Goal: Task Accomplishment & Management: Manage account settings

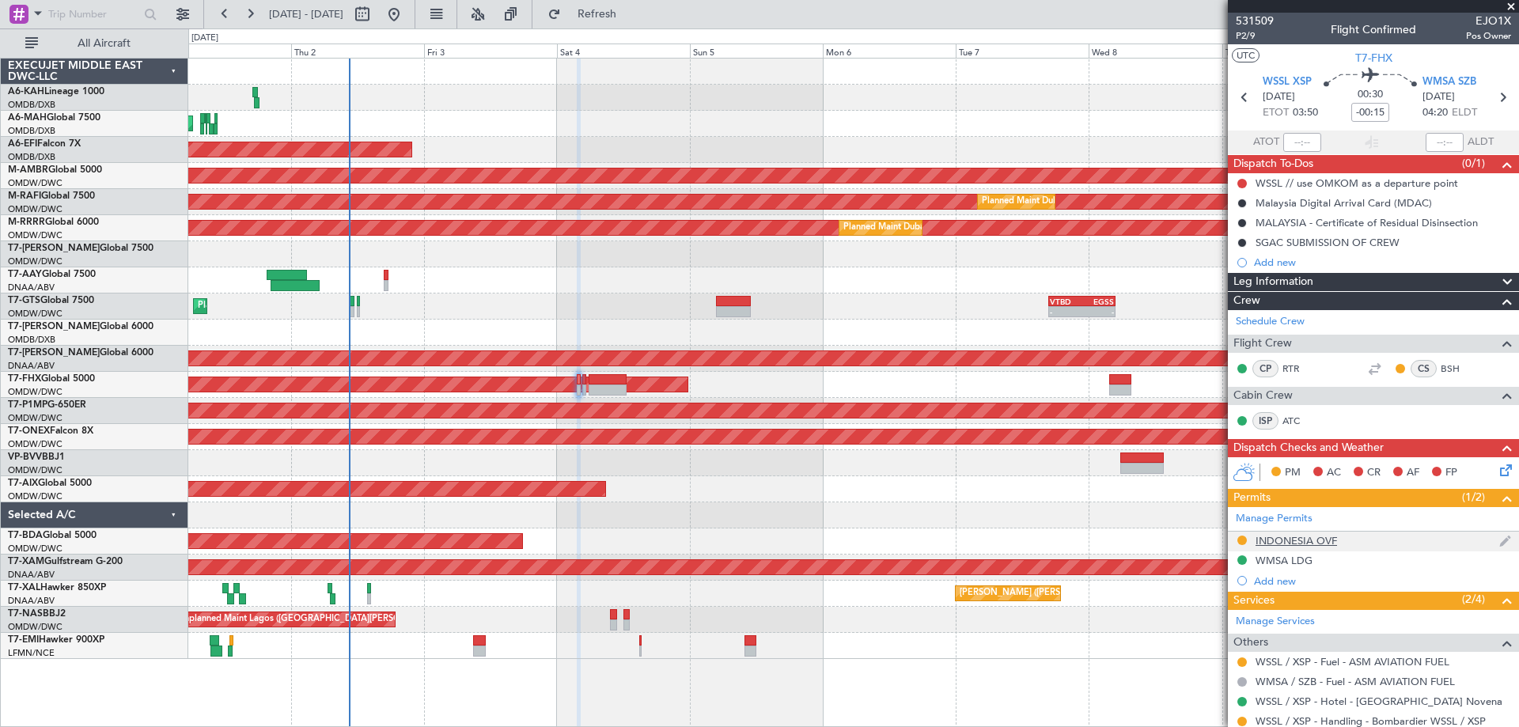
click at [1298, 538] on div "INDONESIA OVF" at bounding box center [1296, 540] width 81 height 13
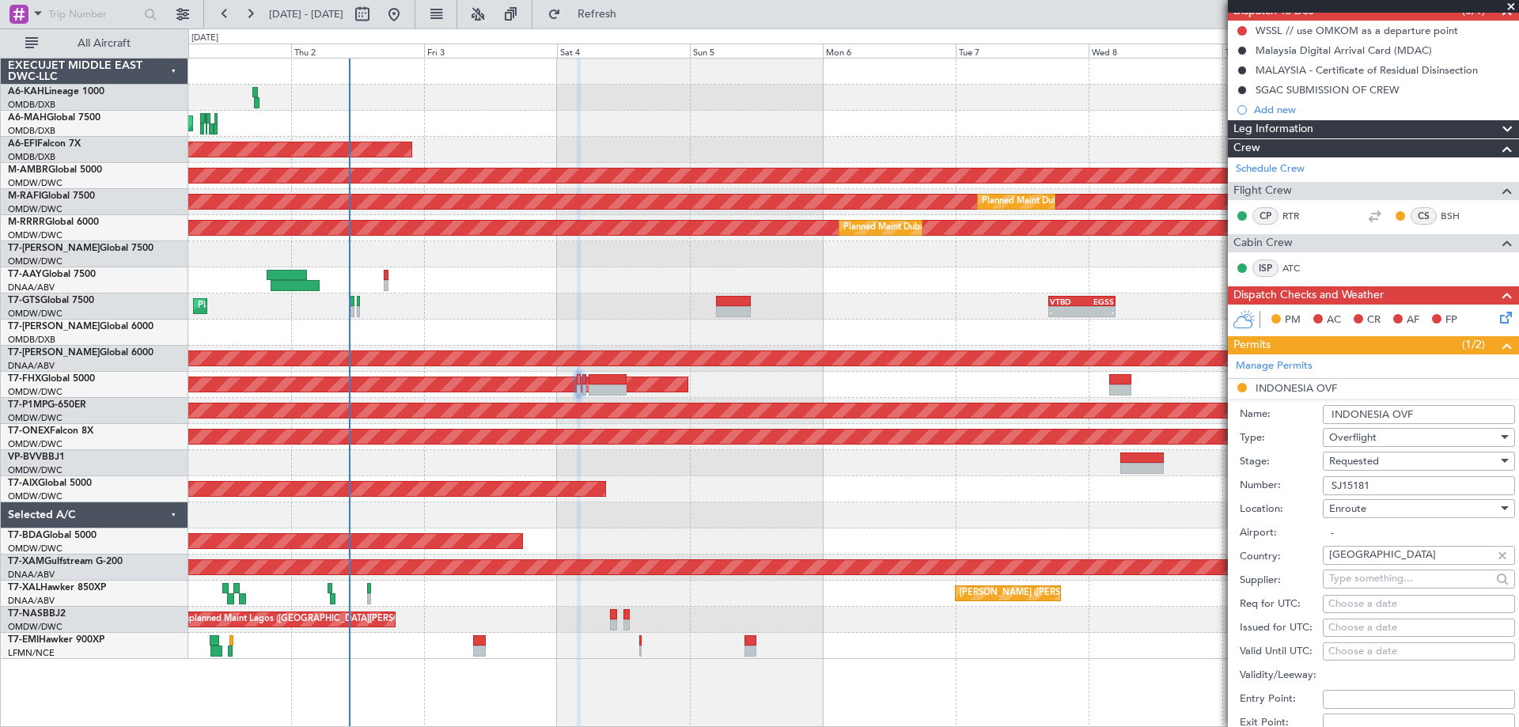
scroll to position [316, 0]
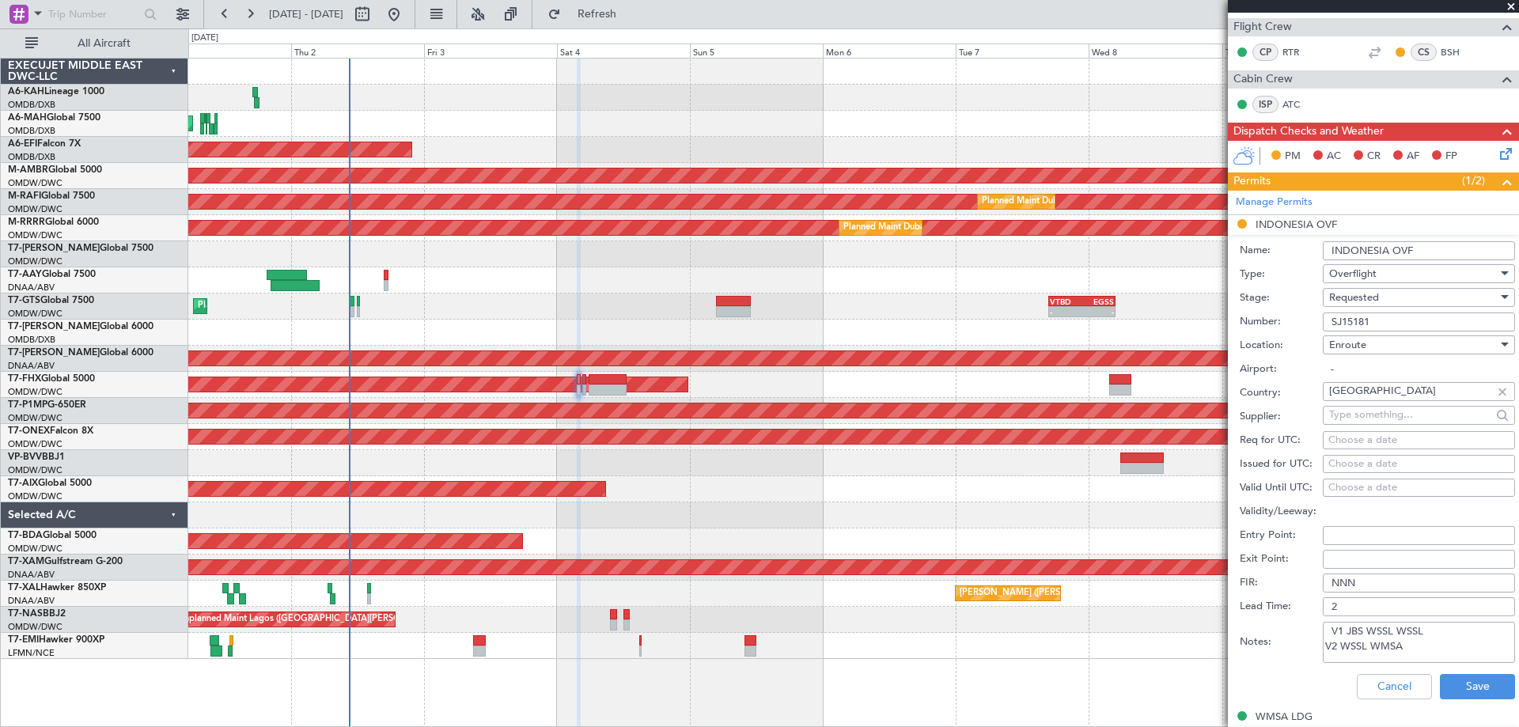
drag, startPoint x: 1376, startPoint y: 320, endPoint x: 1253, endPoint y: 328, distance: 123.7
click at [1253, 328] on div "Number: SJ15181" at bounding box center [1377, 322] width 275 height 24
paste input "294"
type input "SJ15294"
click at [1385, 288] on div "Requested" at bounding box center [1413, 298] width 169 height 24
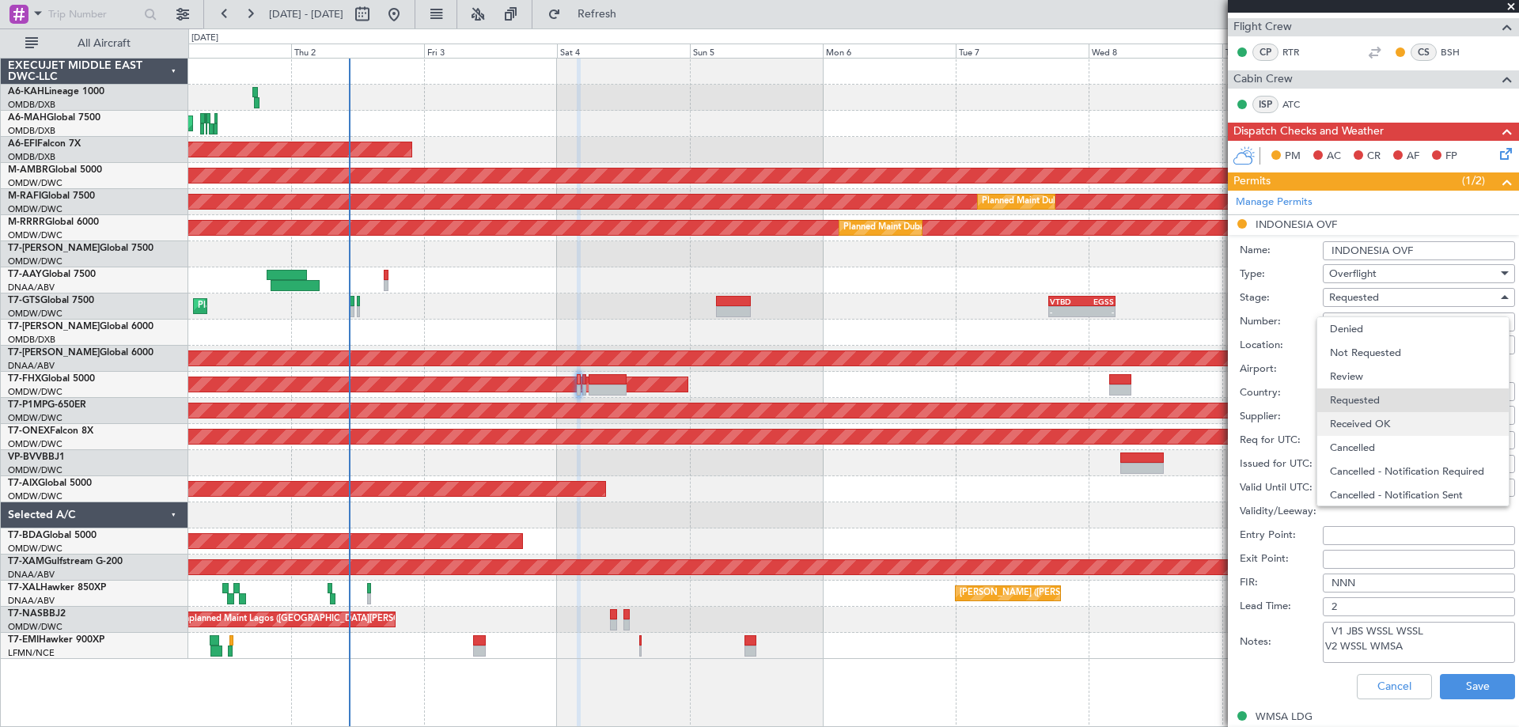
scroll to position [7, 0]
click at [1387, 412] on span "Received OK" at bounding box center [1413, 417] width 166 height 24
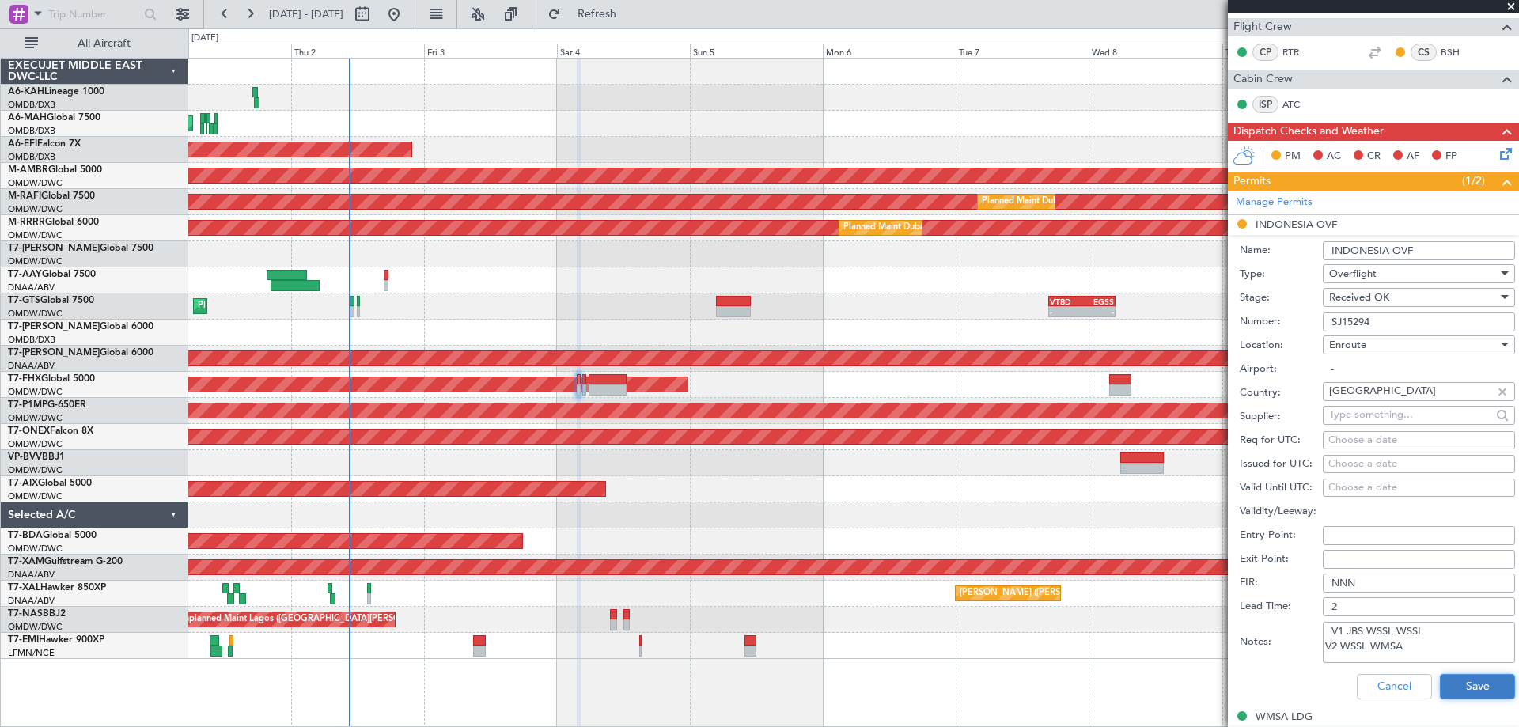
click at [1480, 681] on button "Save" at bounding box center [1477, 686] width 75 height 25
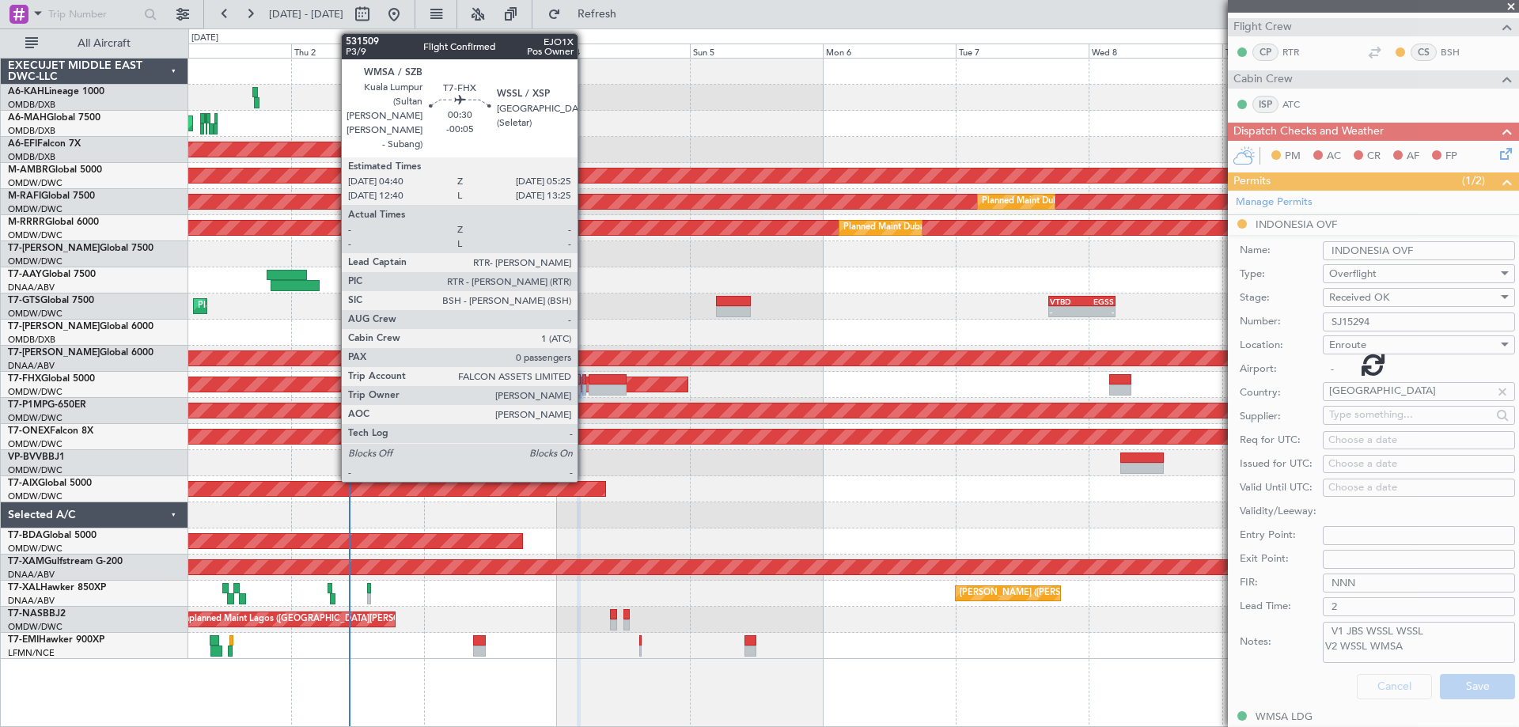
click at [585, 384] on div at bounding box center [584, 379] width 5 height 11
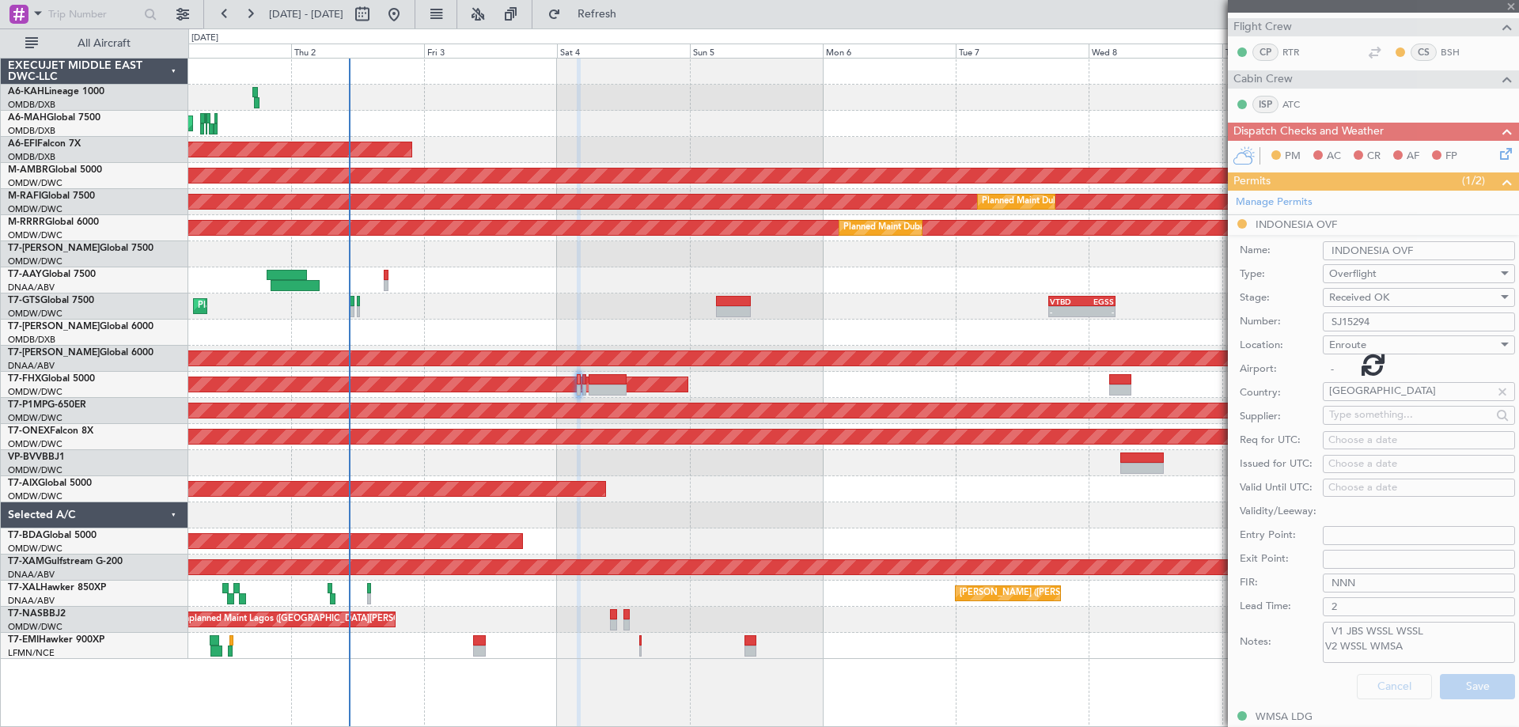
scroll to position [68, 0]
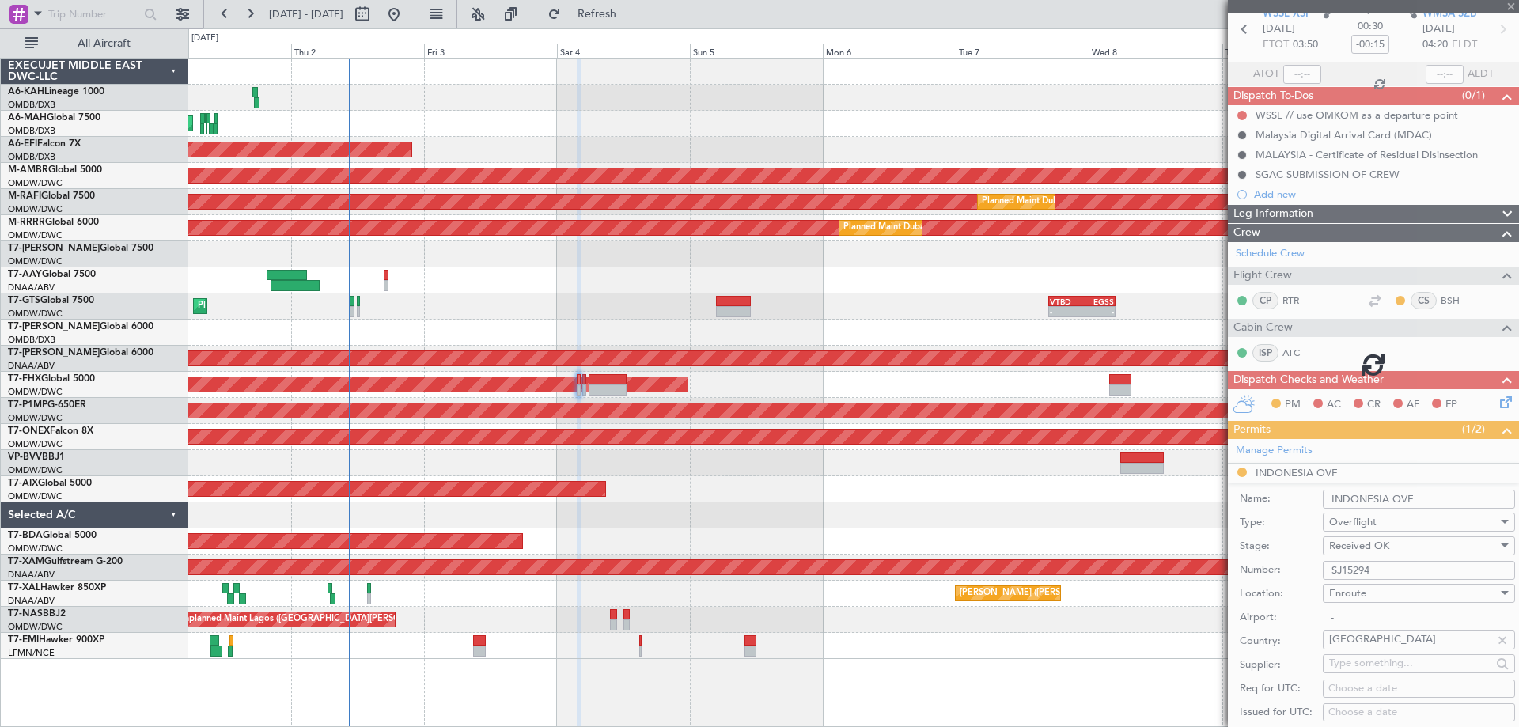
type input "-00:05"
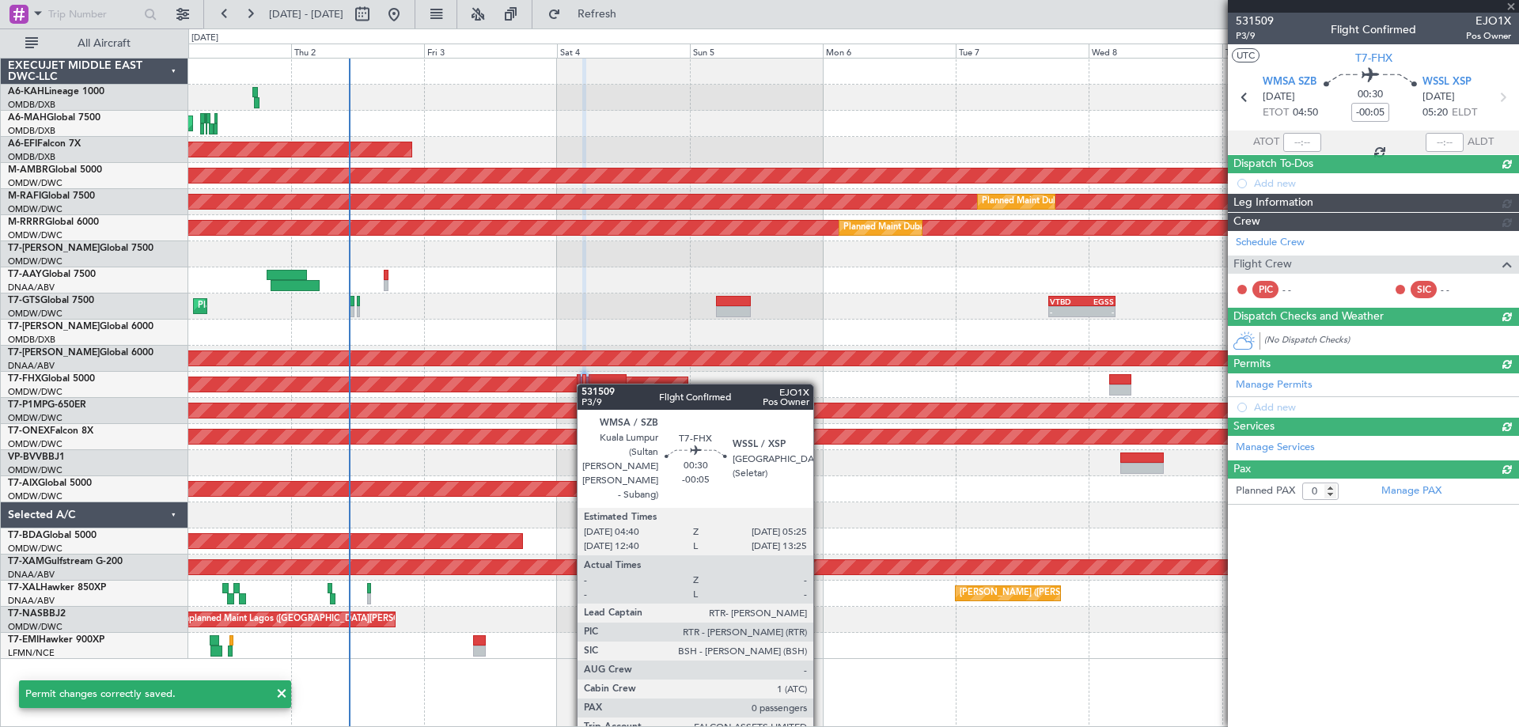
scroll to position [0, 0]
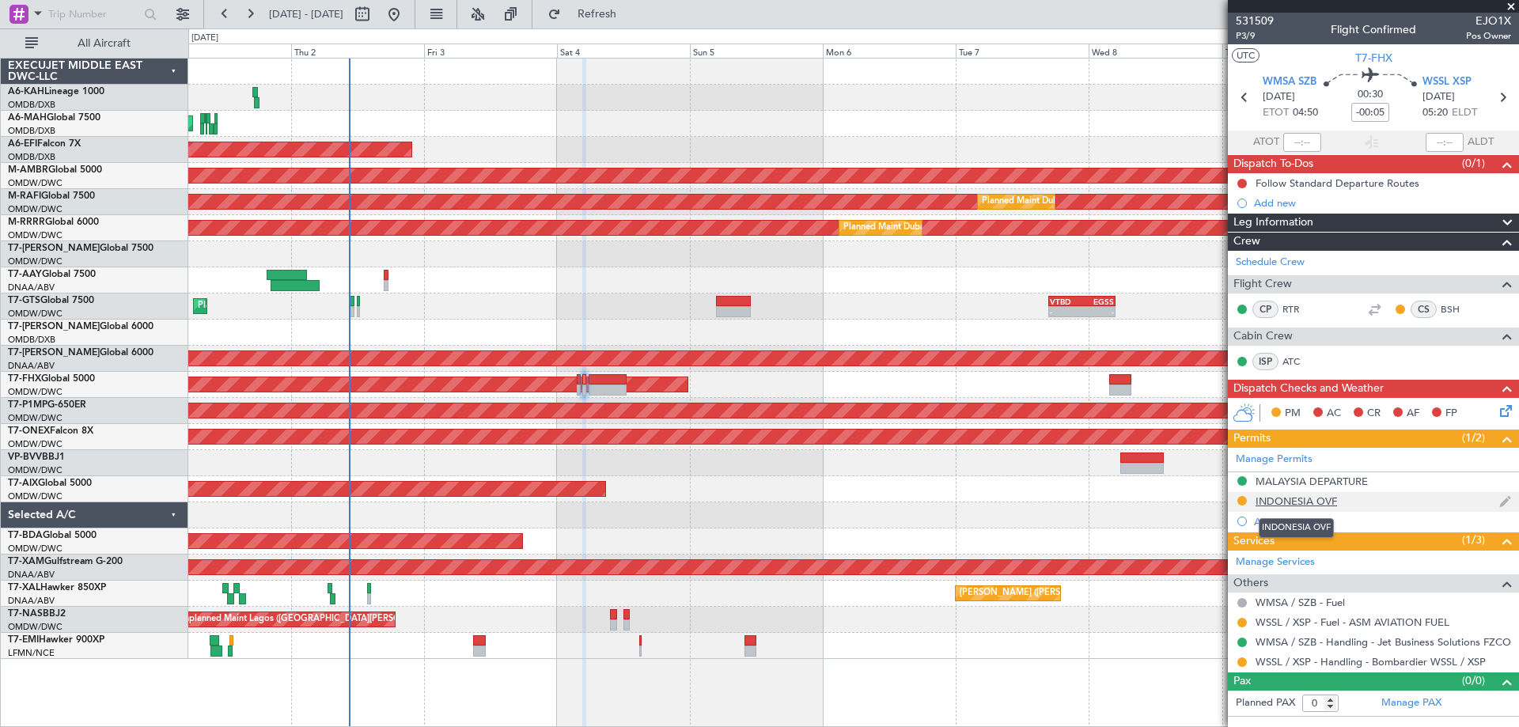
click at [1302, 502] on div "INDONESIA OVF" at bounding box center [1296, 501] width 81 height 13
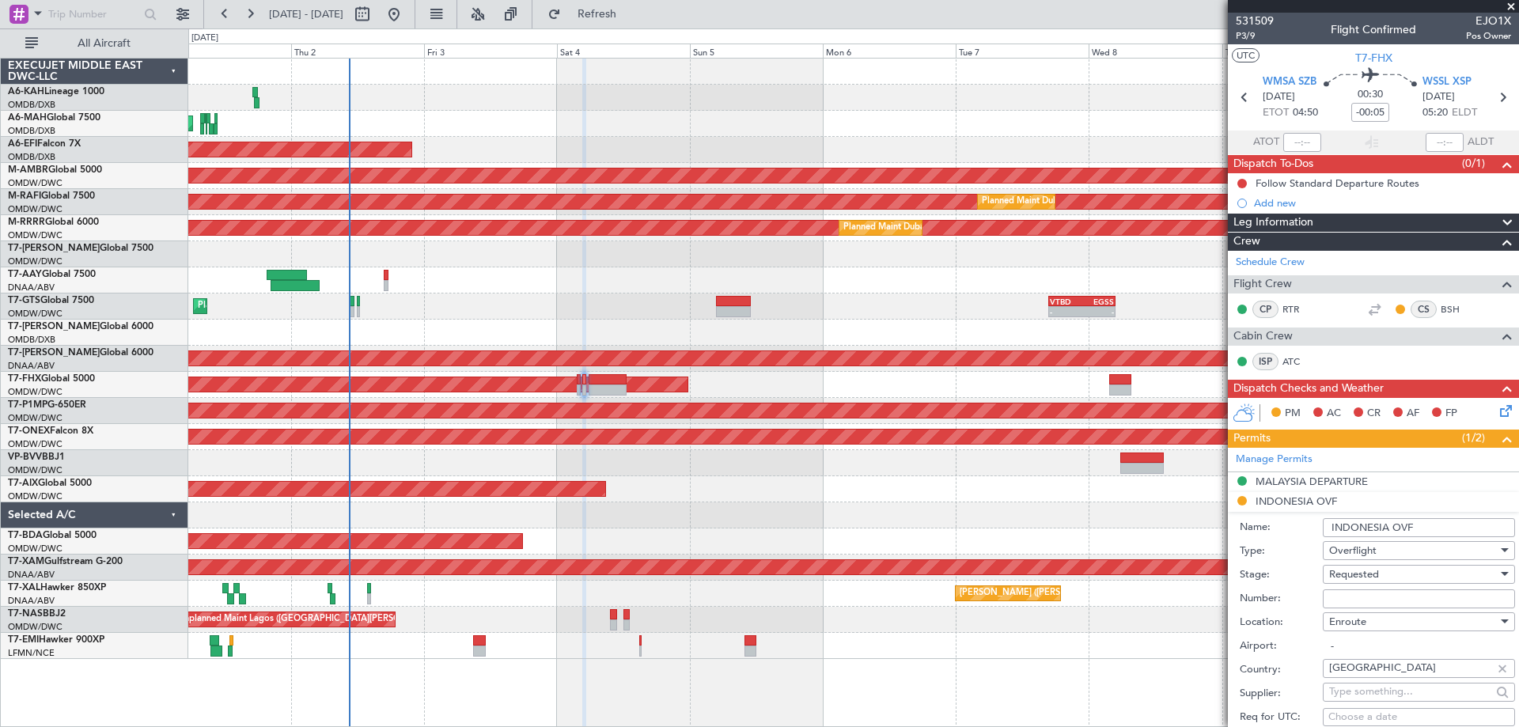
click at [1347, 597] on input "Number:" at bounding box center [1419, 598] width 192 height 19
paste input "SJ15295"
type input "SJ15295"
click at [1340, 580] on span "Requested" at bounding box center [1354, 574] width 50 height 14
click at [1374, 691] on span "Received OK" at bounding box center [1413, 701] width 166 height 24
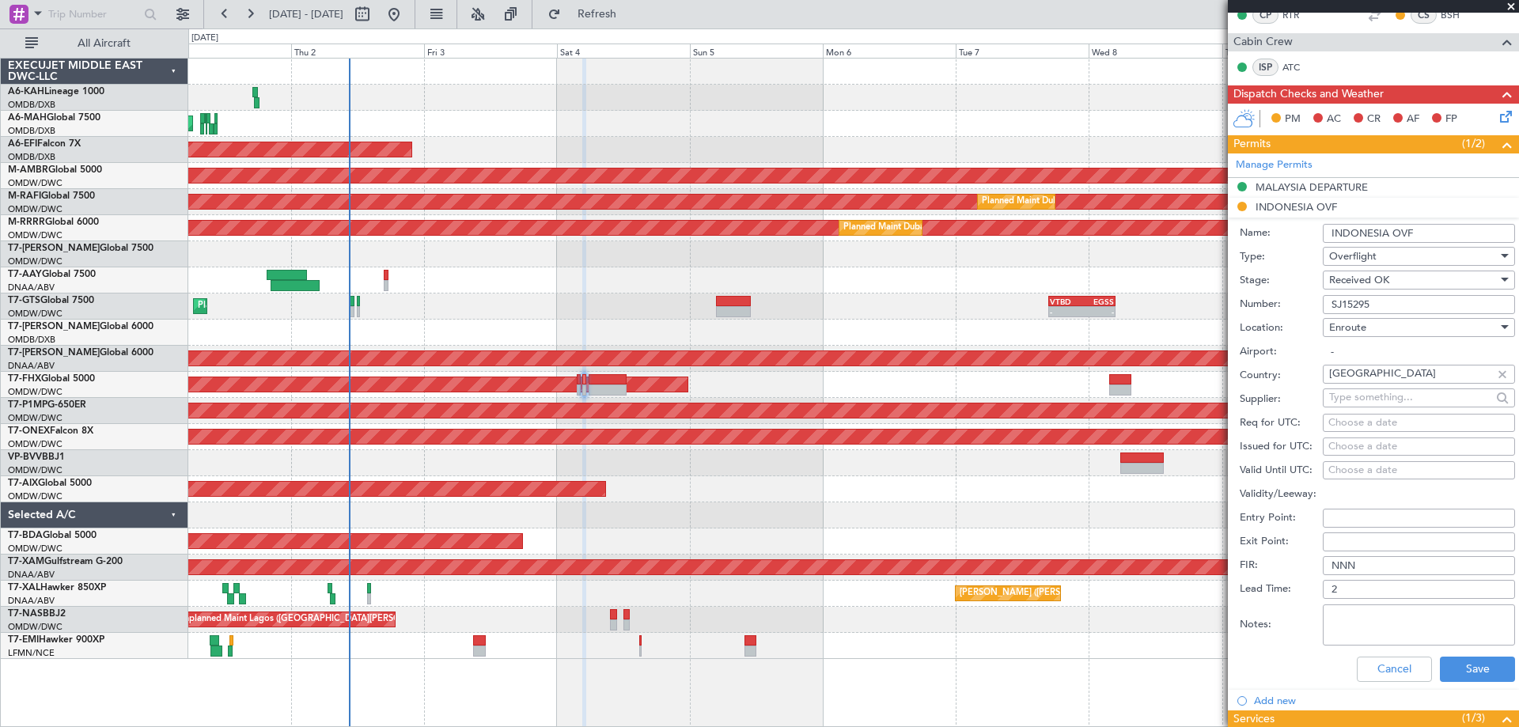
scroll to position [461, 0]
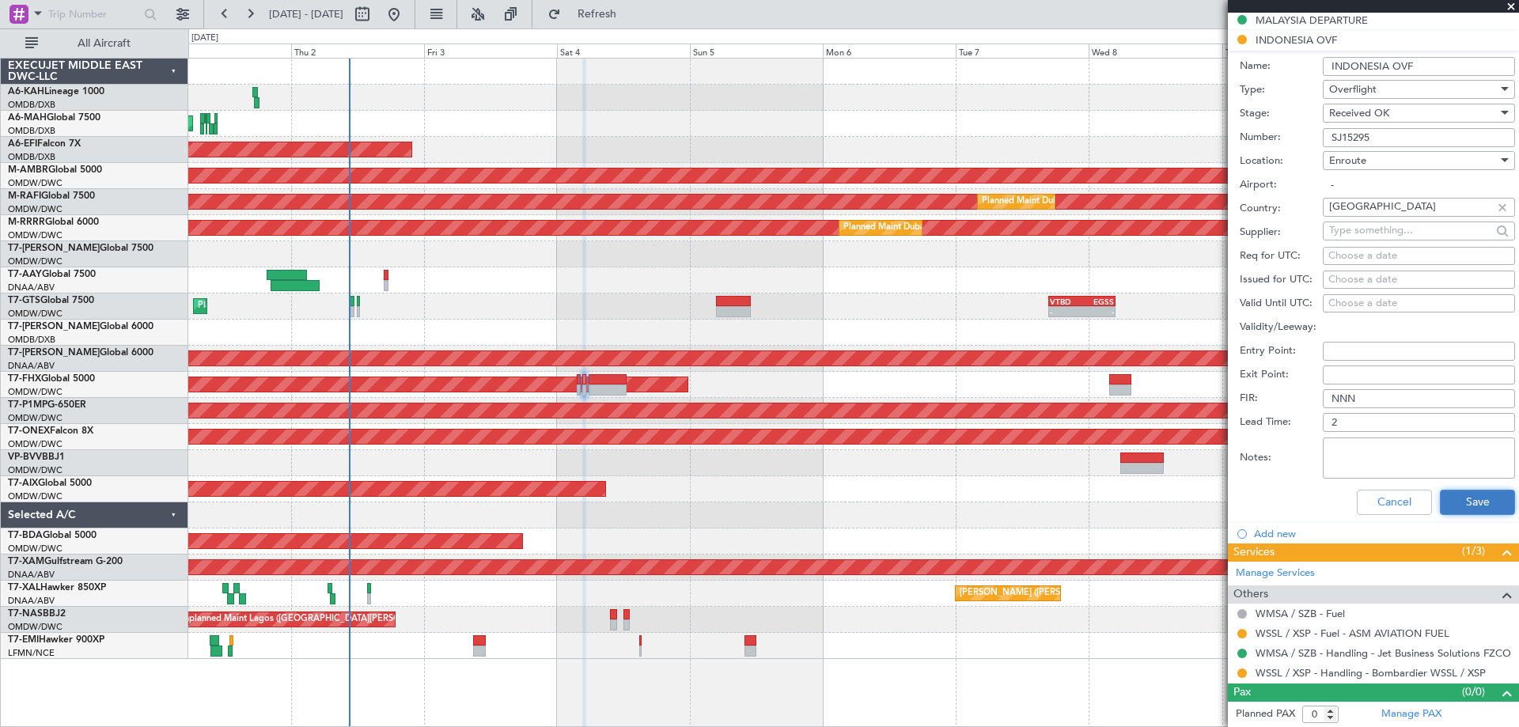
click at [1461, 496] on button "Save" at bounding box center [1477, 502] width 75 height 25
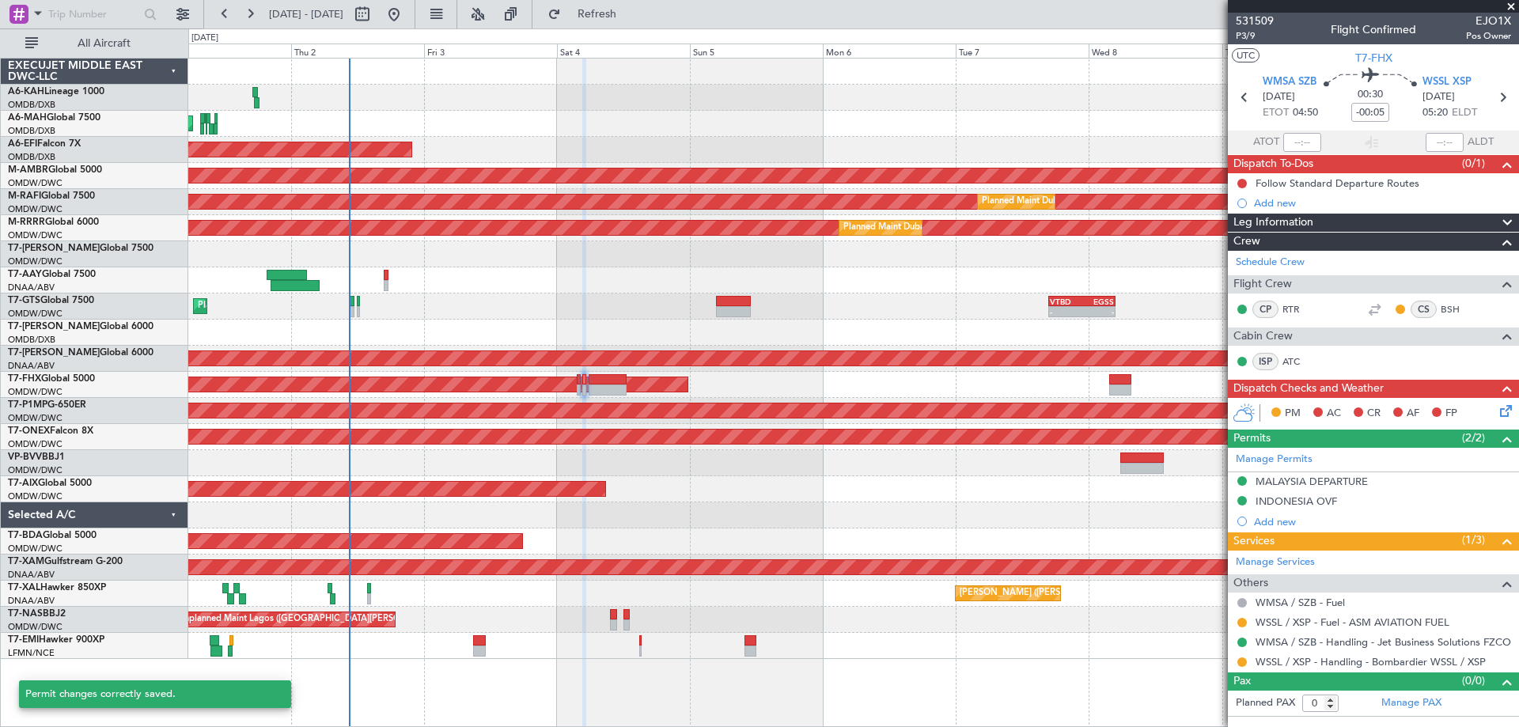
scroll to position [0, 0]
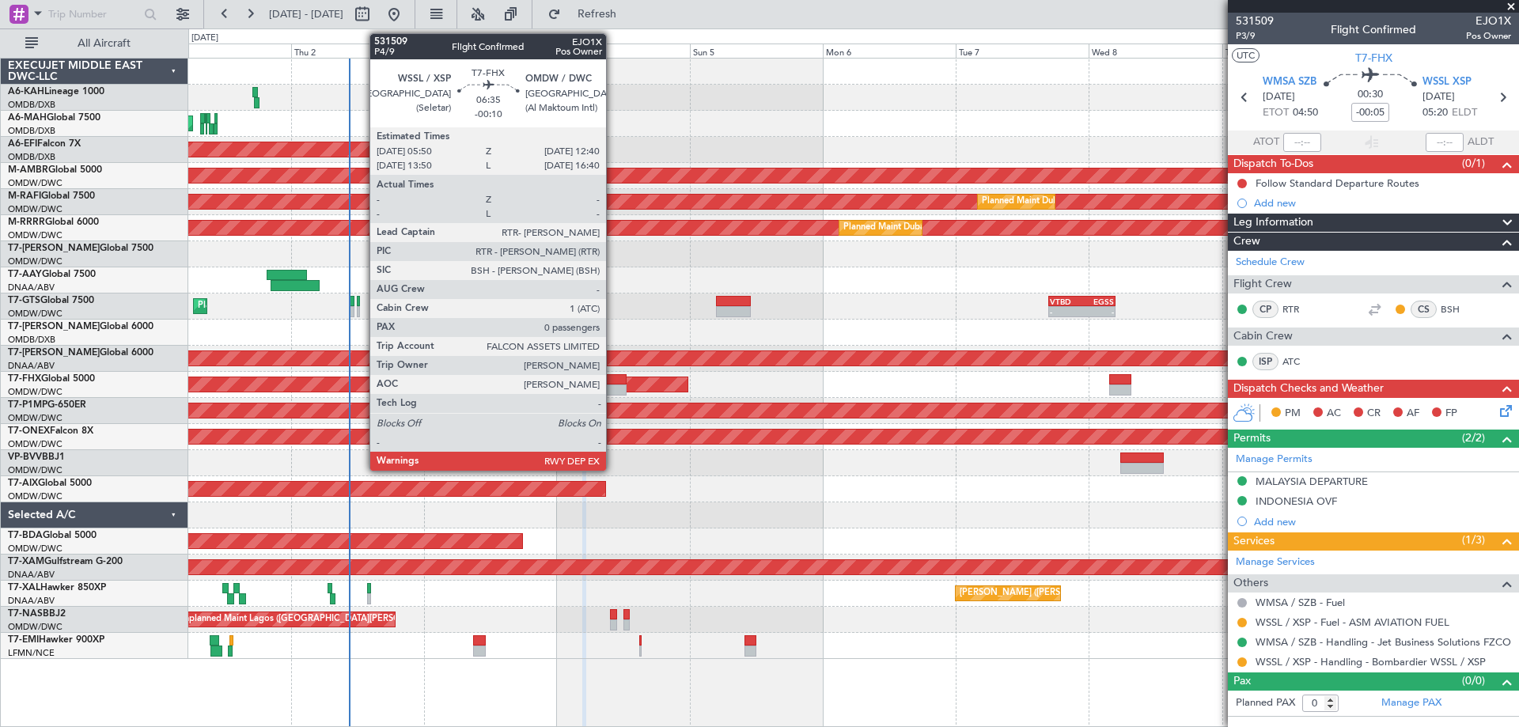
click at [613, 385] on div at bounding box center [608, 390] width 38 height 11
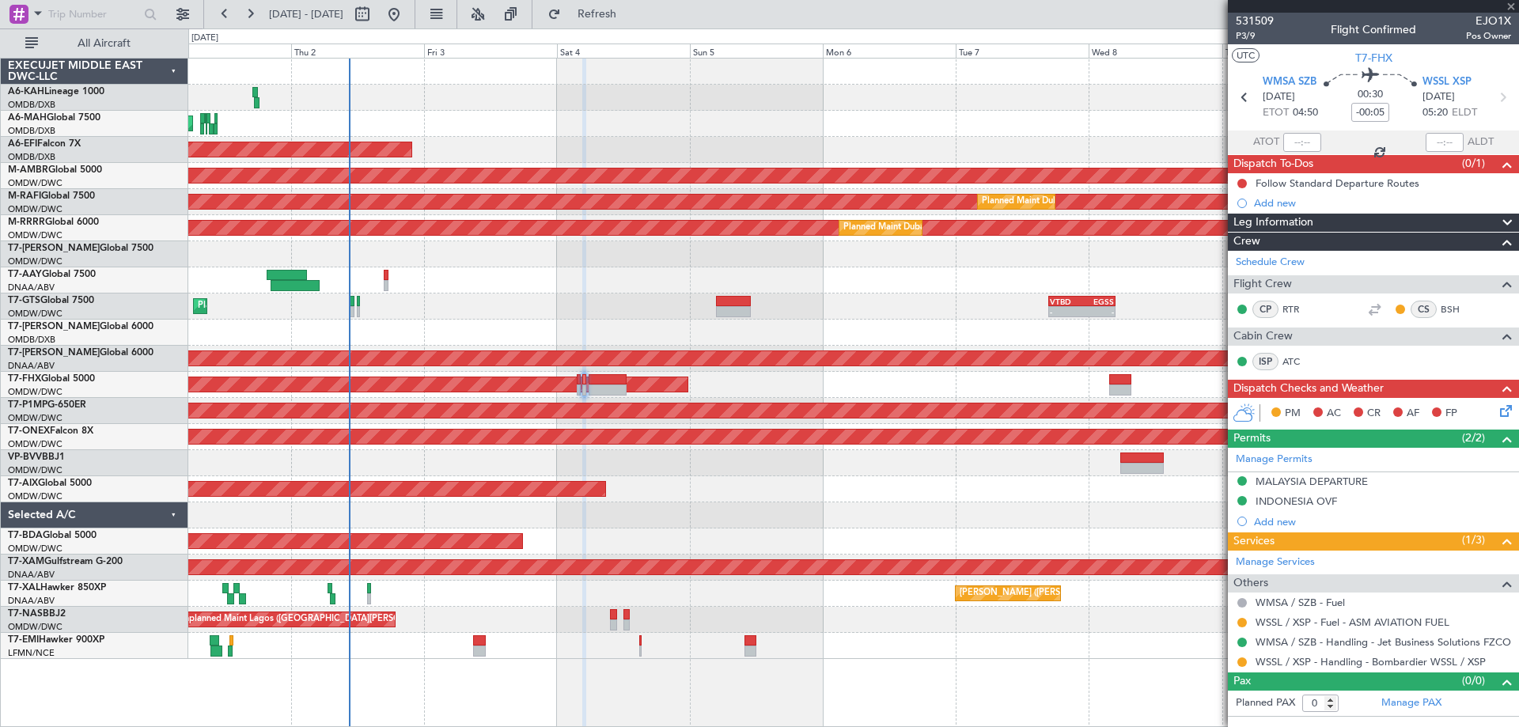
type input "-00:10"
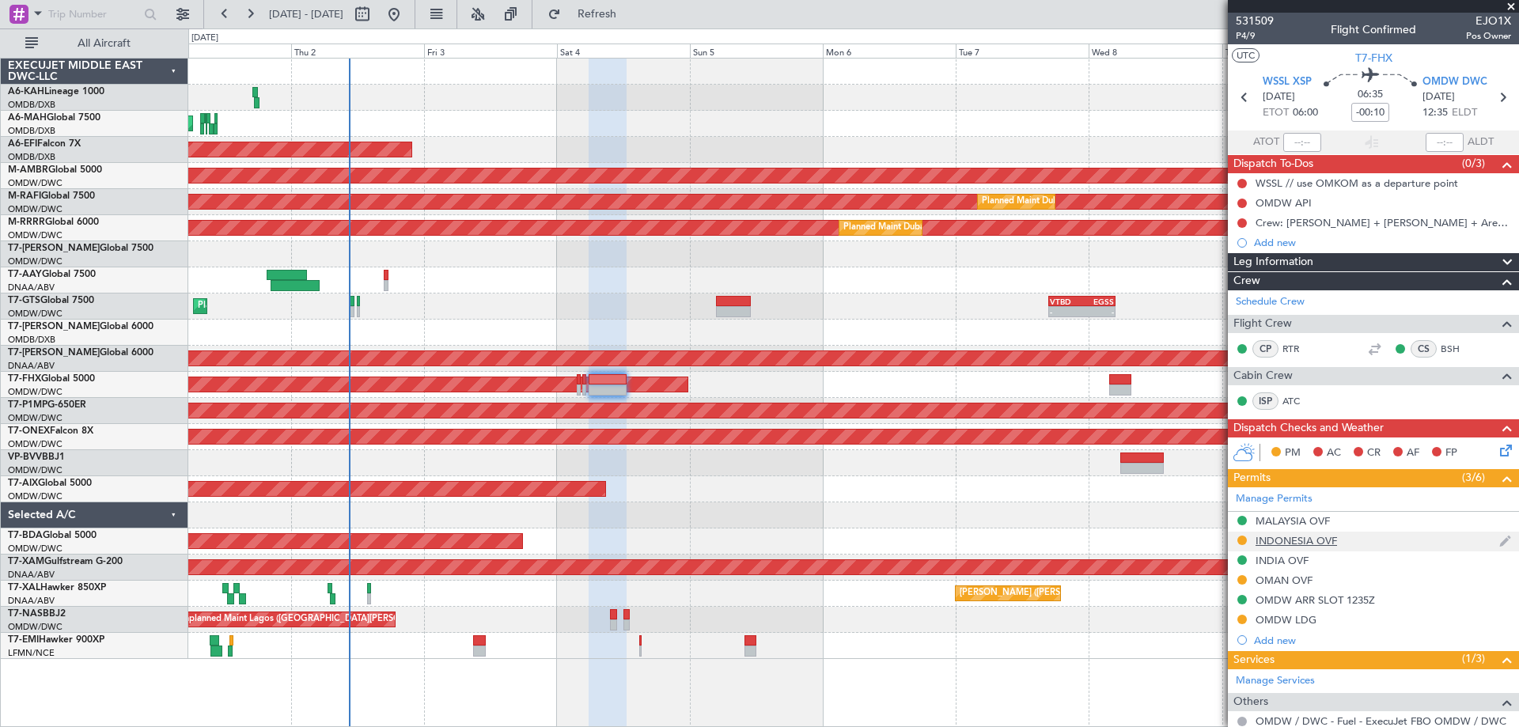
click at [1313, 541] on div "INDONESIA OVF" at bounding box center [1296, 540] width 81 height 13
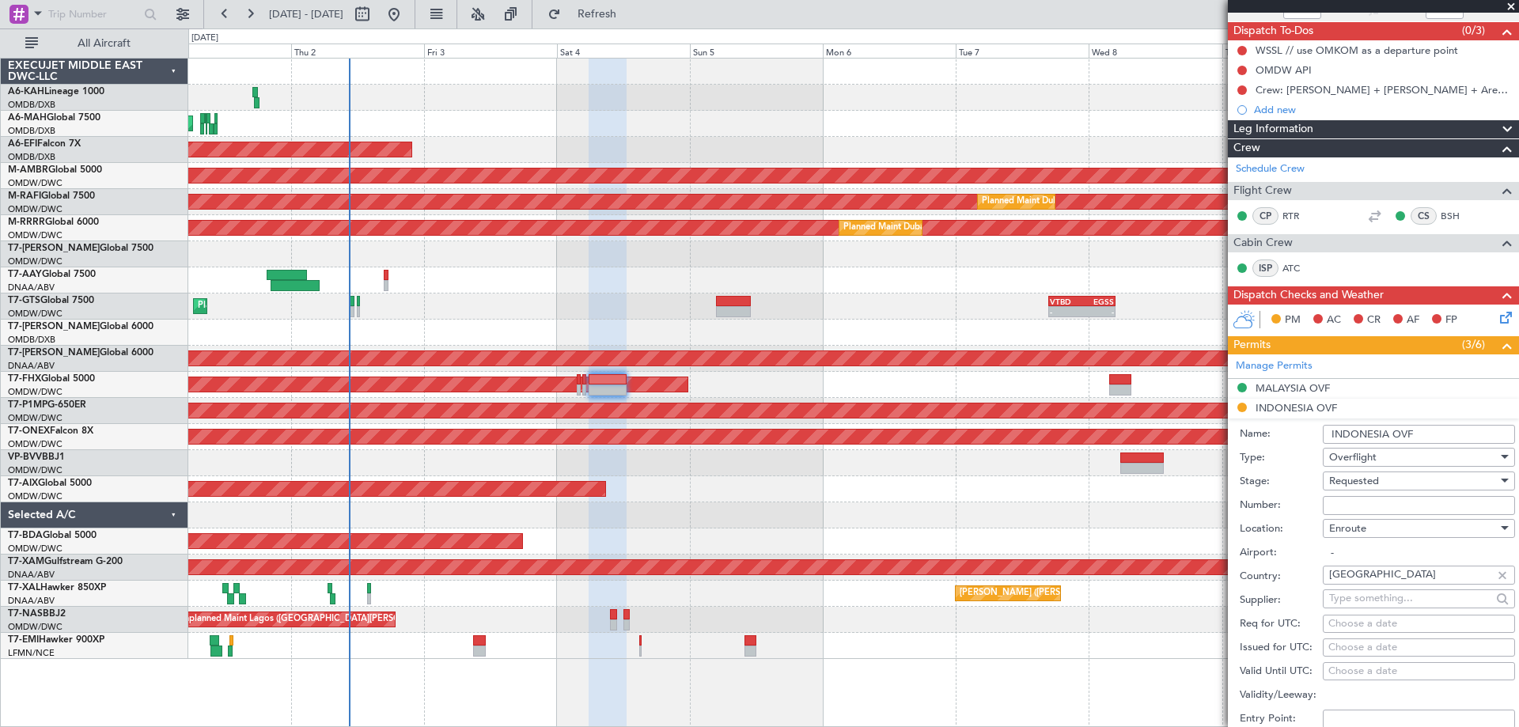
scroll to position [237, 0]
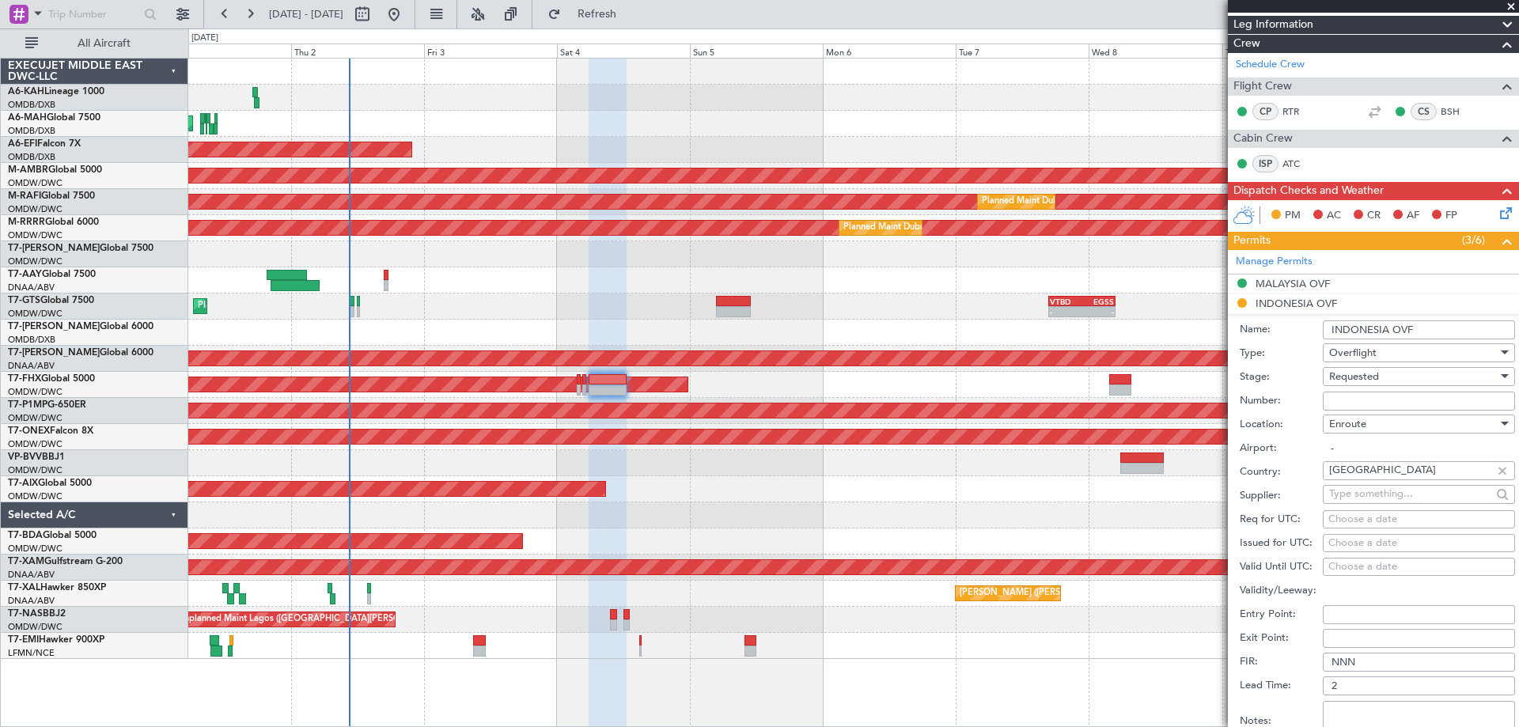
click at [1370, 405] on input "Number:" at bounding box center [1419, 401] width 192 height 19
paste input "SJ15278"
type input "SJ15278"
click at [1355, 380] on span "Requested" at bounding box center [1354, 377] width 50 height 14
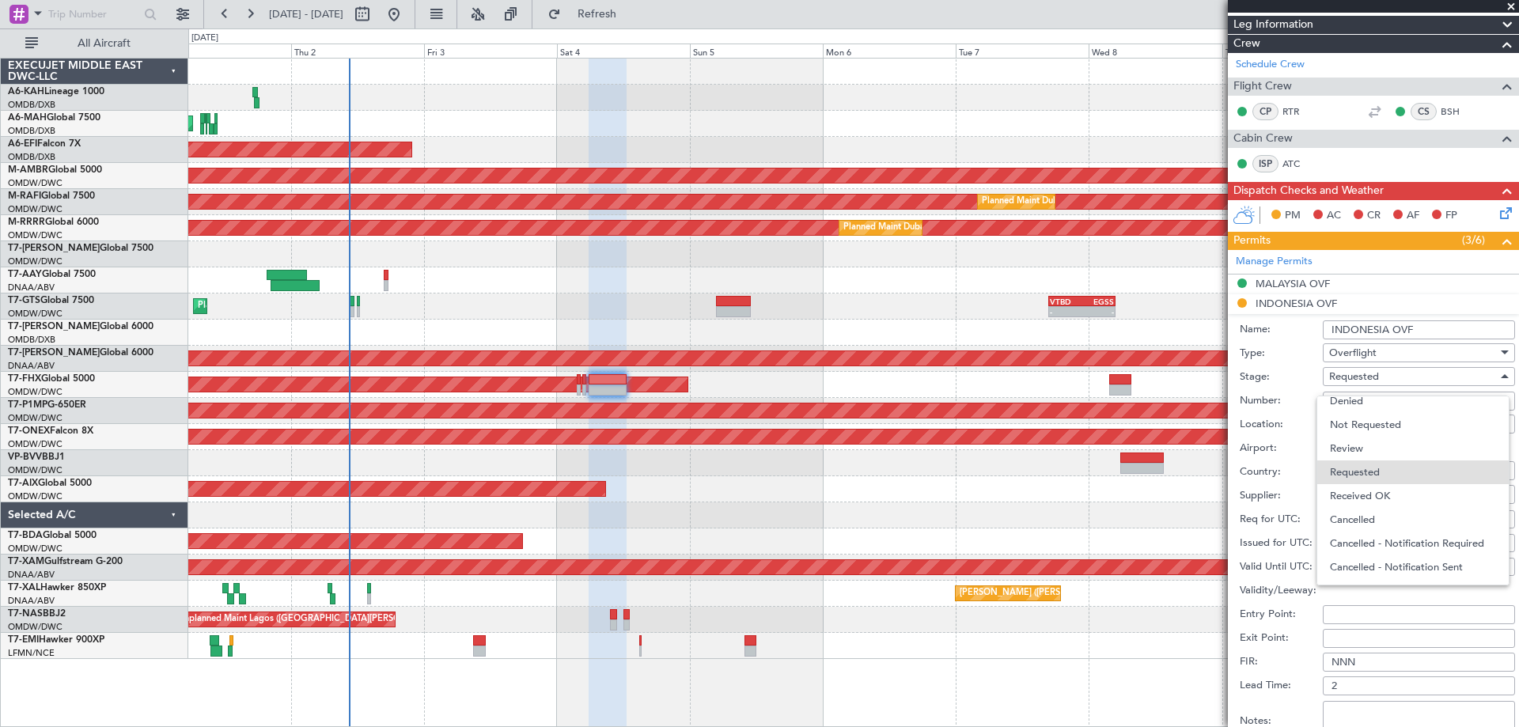
drag, startPoint x: 1364, startPoint y: 493, endPoint x: 1388, endPoint y: 455, distance: 44.8
click at [1364, 492] on span "Received OK" at bounding box center [1413, 496] width 166 height 24
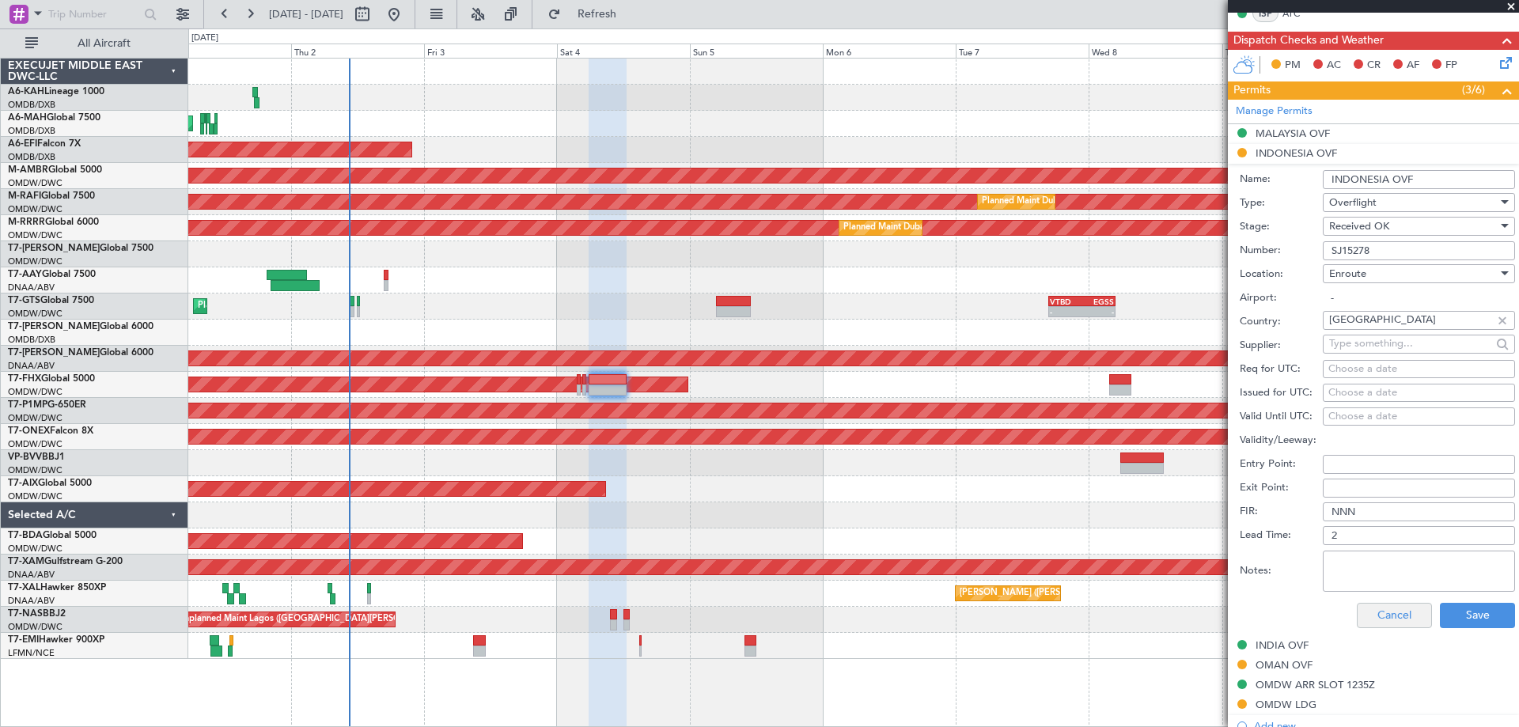
scroll to position [554, 0]
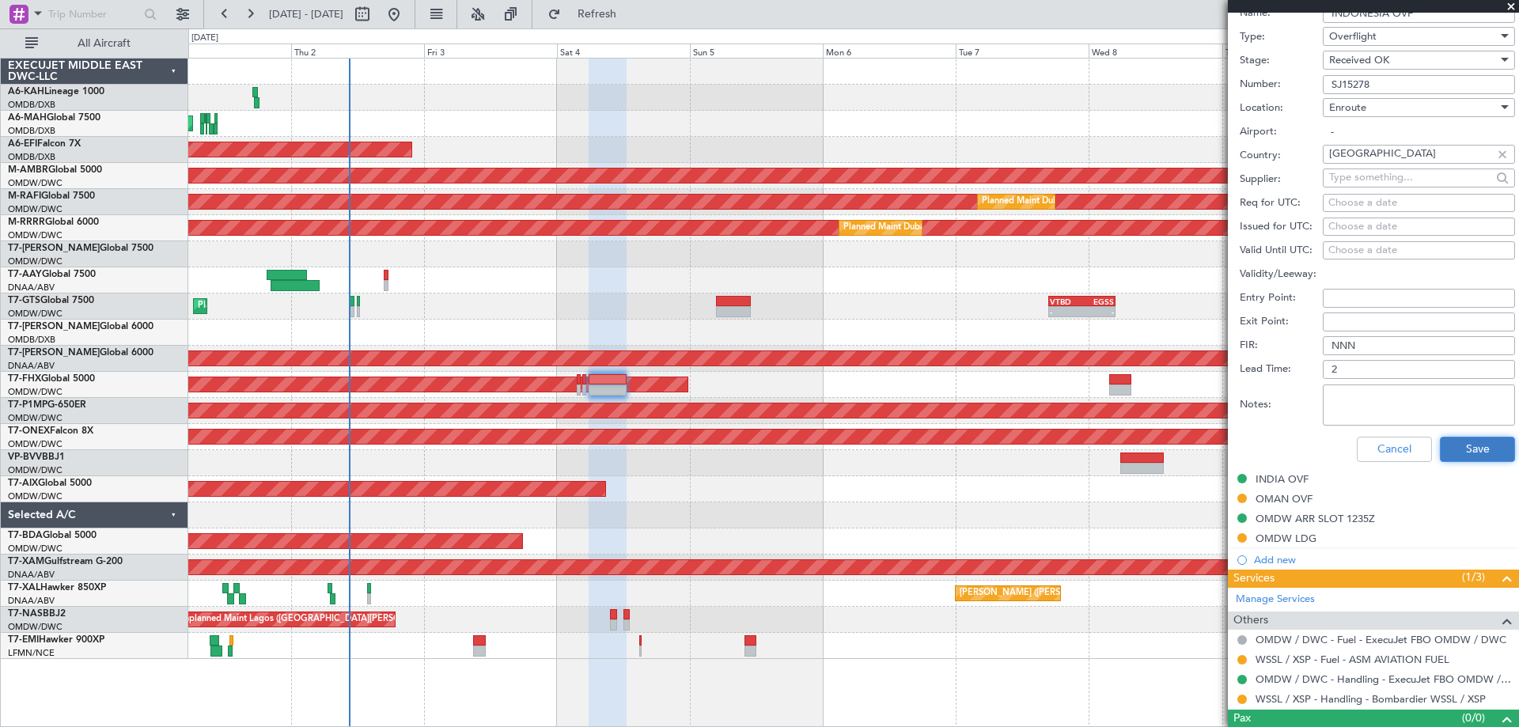
click at [1466, 450] on button "Save" at bounding box center [1477, 449] width 75 height 25
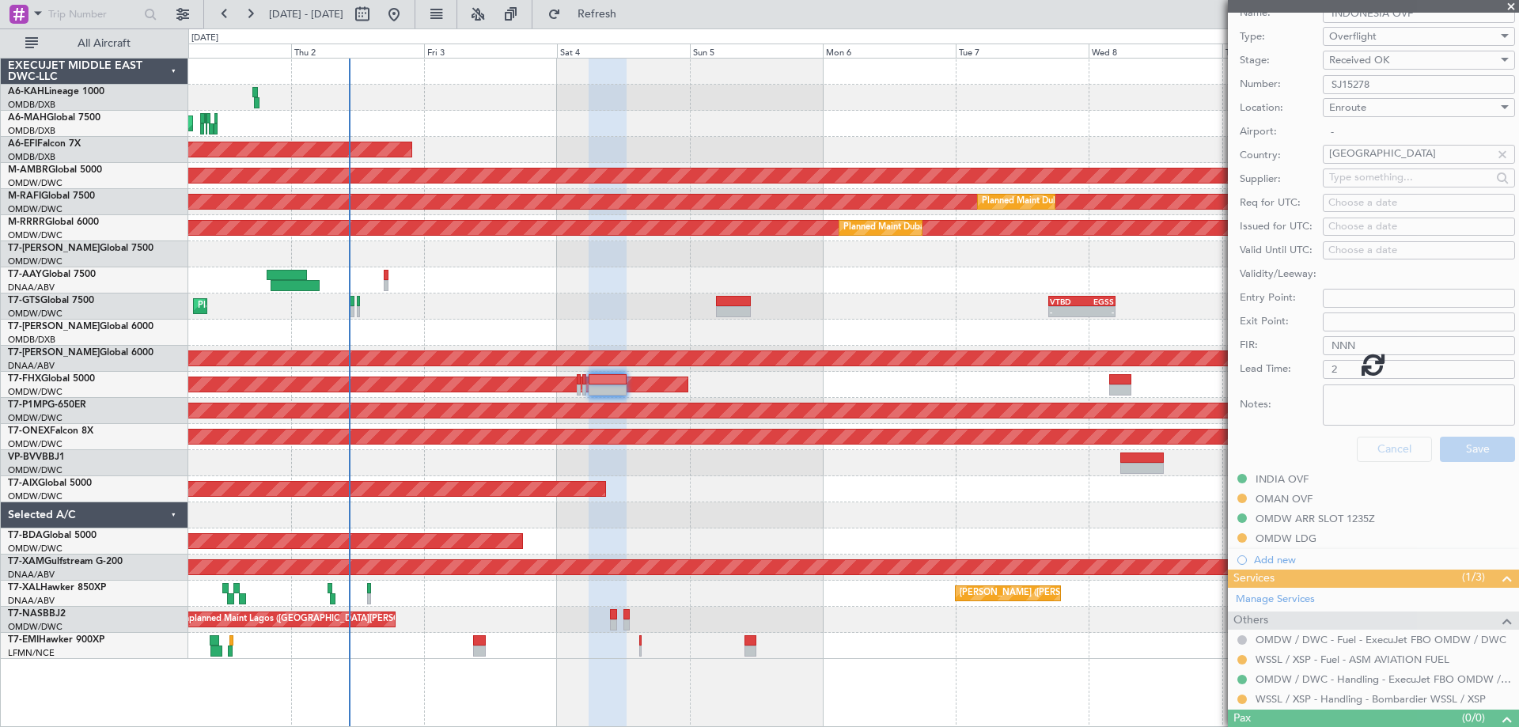
scroll to position [81, 0]
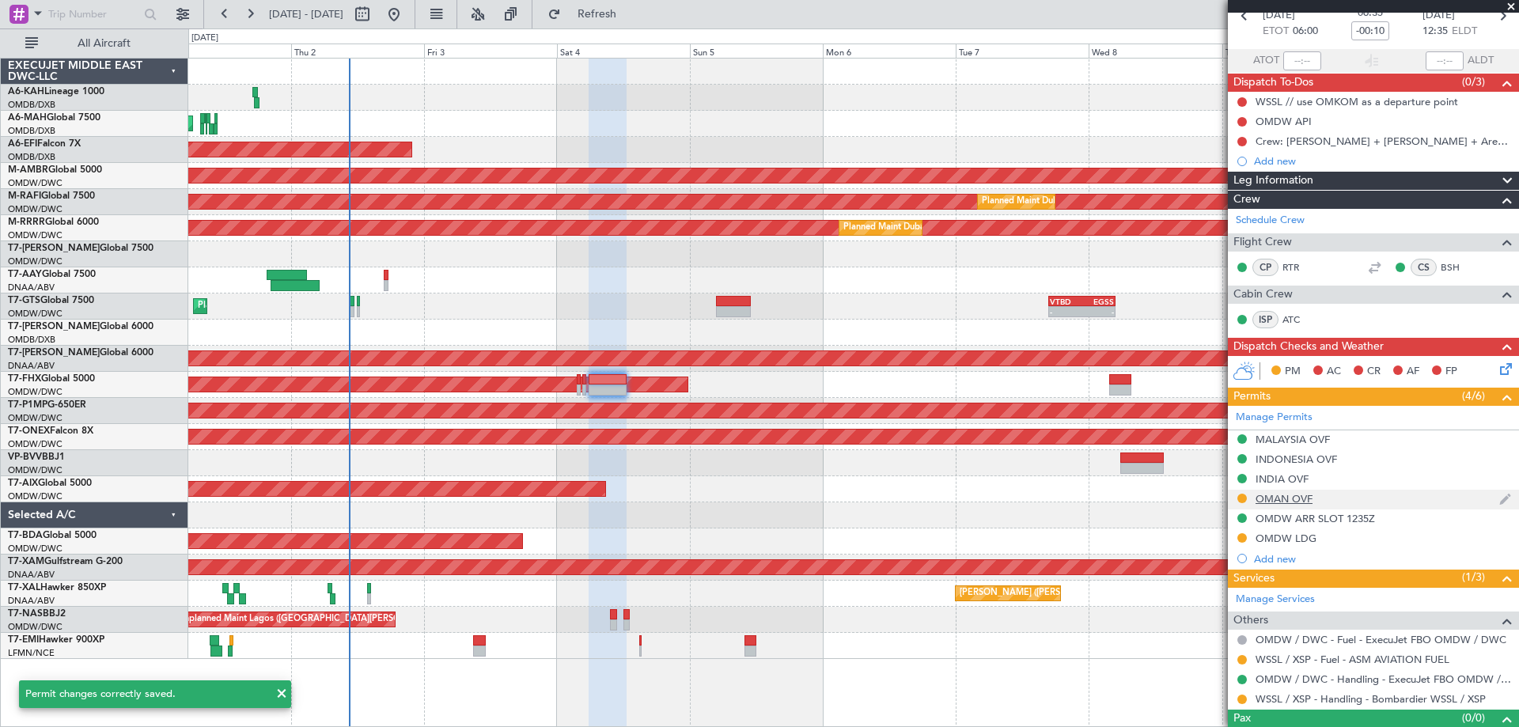
click at [1301, 502] on div "OMAN OVF" at bounding box center [1284, 498] width 57 height 13
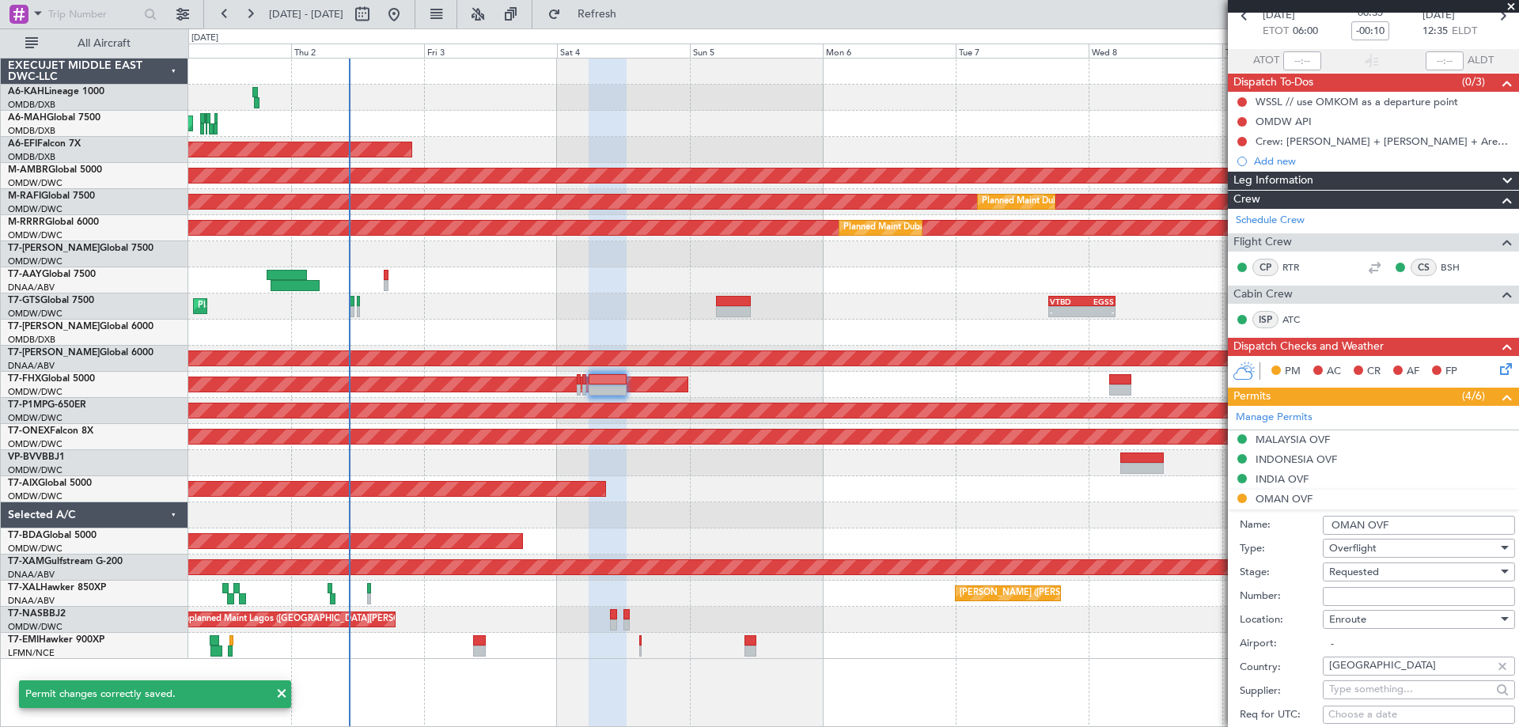
click at [1352, 591] on input "Number:" at bounding box center [1419, 596] width 192 height 19
paste input "DAT/OF/EJO/0041/2025"
type input "DAT/OF/EJO/0041/2025"
click at [1341, 577] on span "Requested" at bounding box center [1354, 572] width 50 height 14
drag, startPoint x: 1366, startPoint y: 696, endPoint x: 1380, endPoint y: 630, distance: 68.0
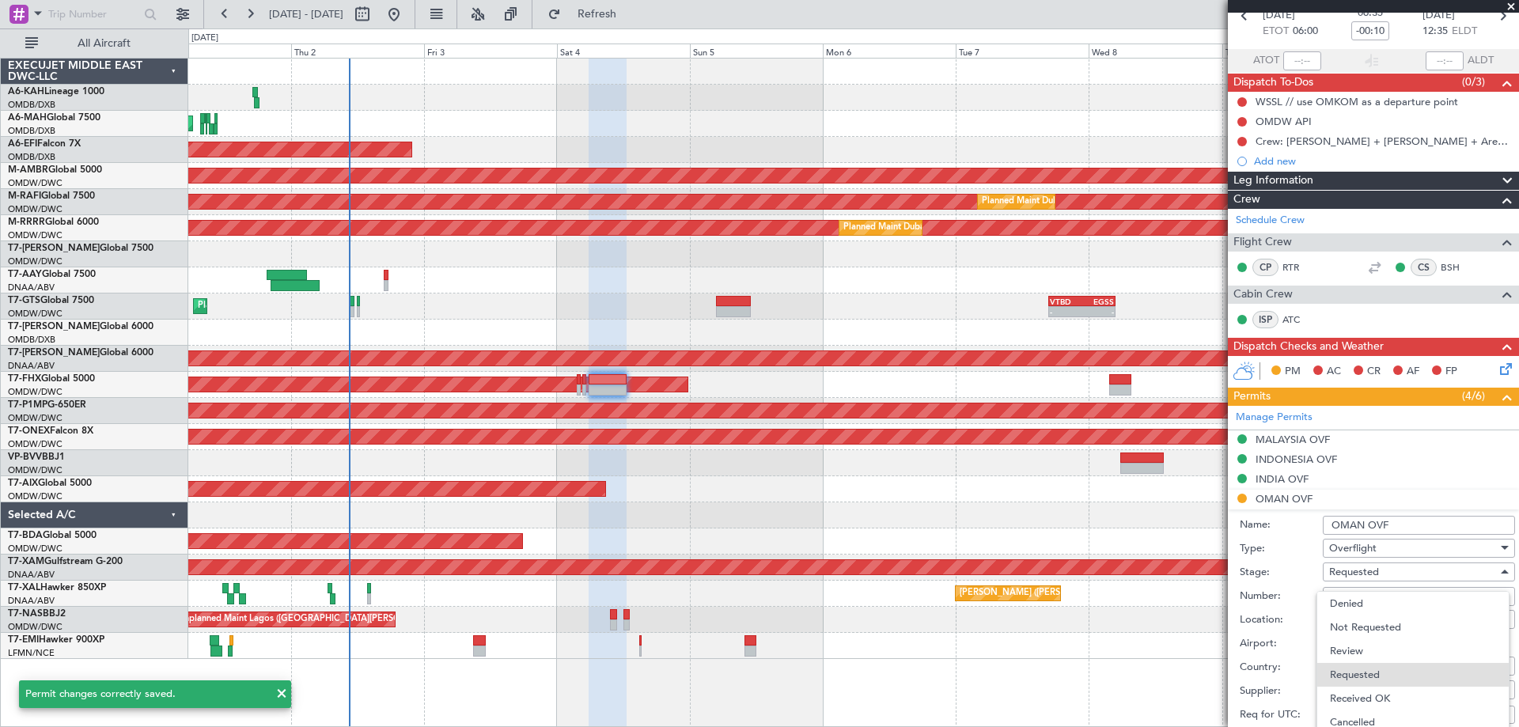
click at [1366, 693] on span "Received OK" at bounding box center [1413, 699] width 166 height 24
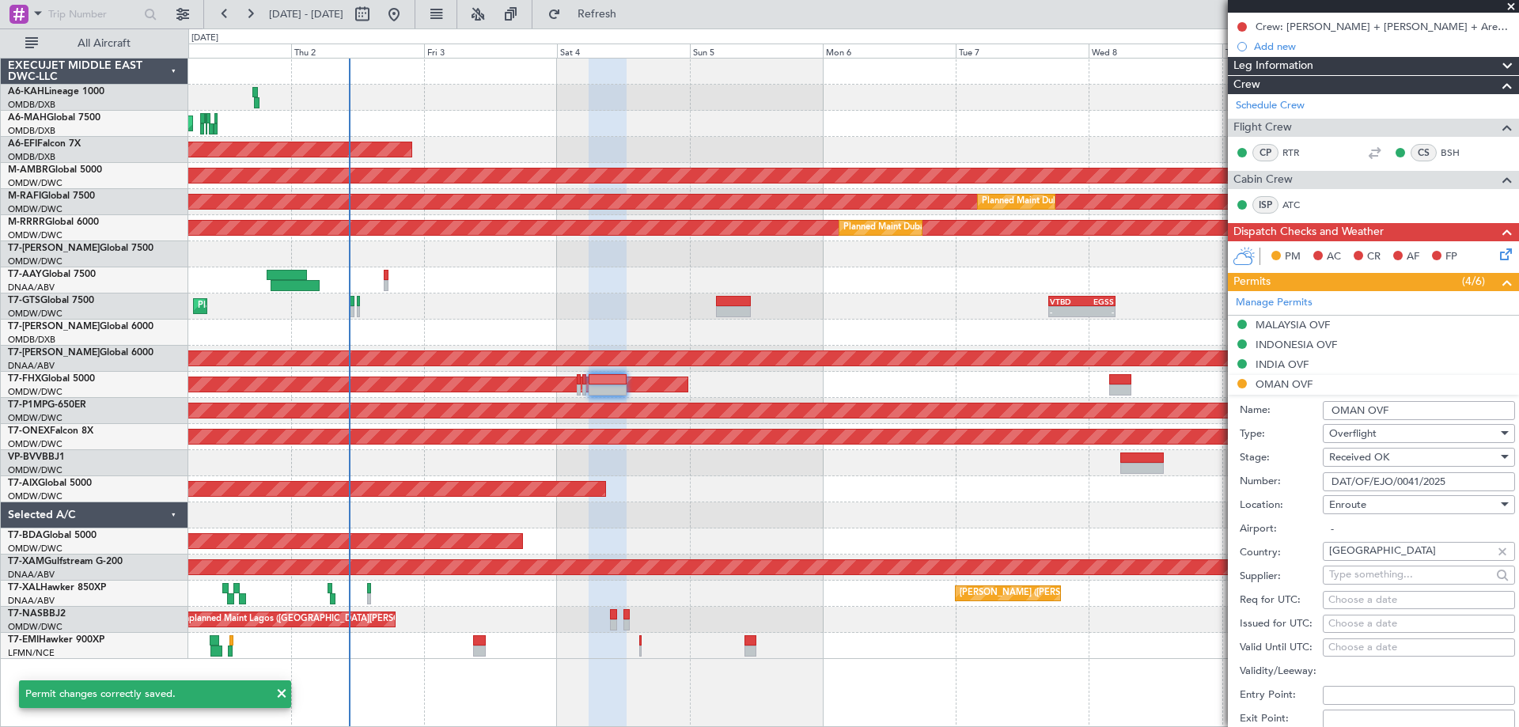
scroll to position [398, 0]
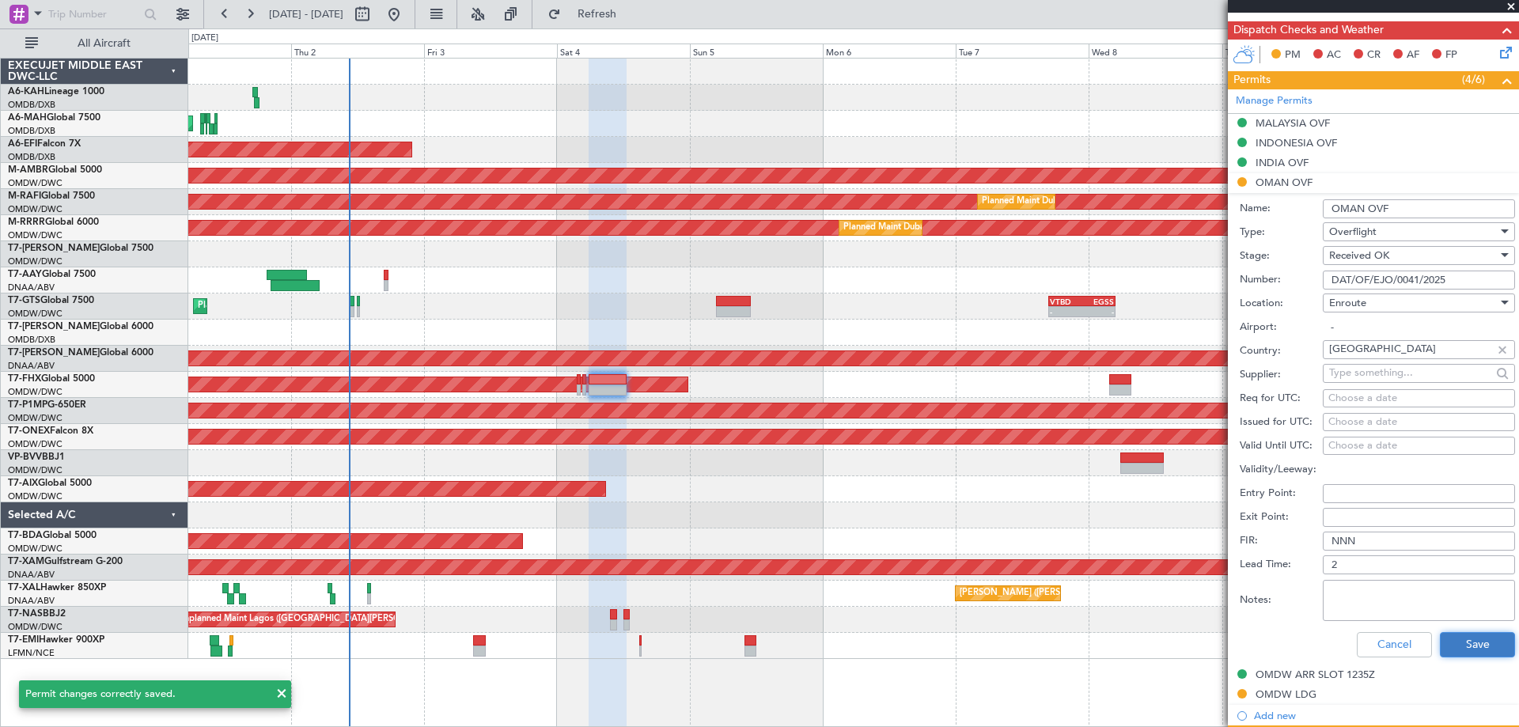
click at [1470, 646] on button "Save" at bounding box center [1477, 644] width 75 height 25
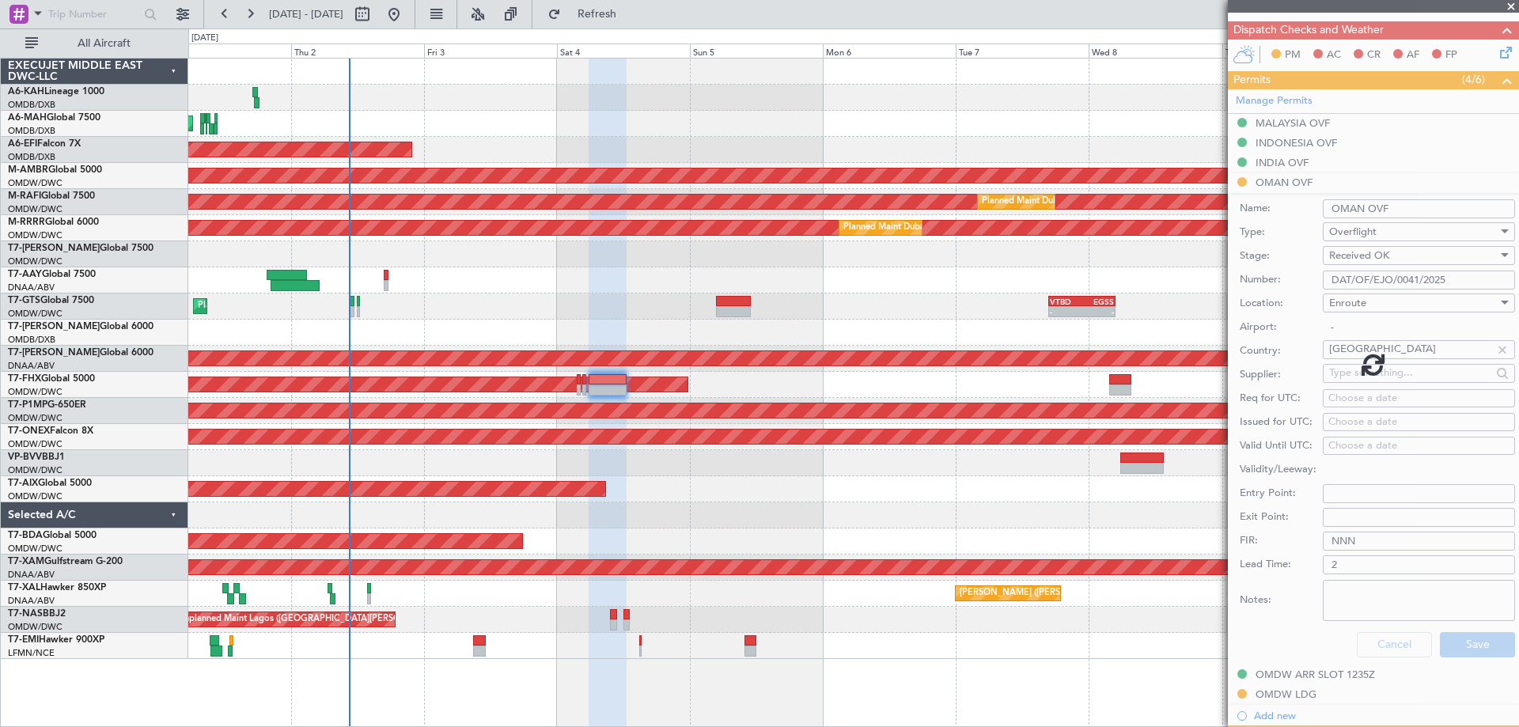
scroll to position [108, 0]
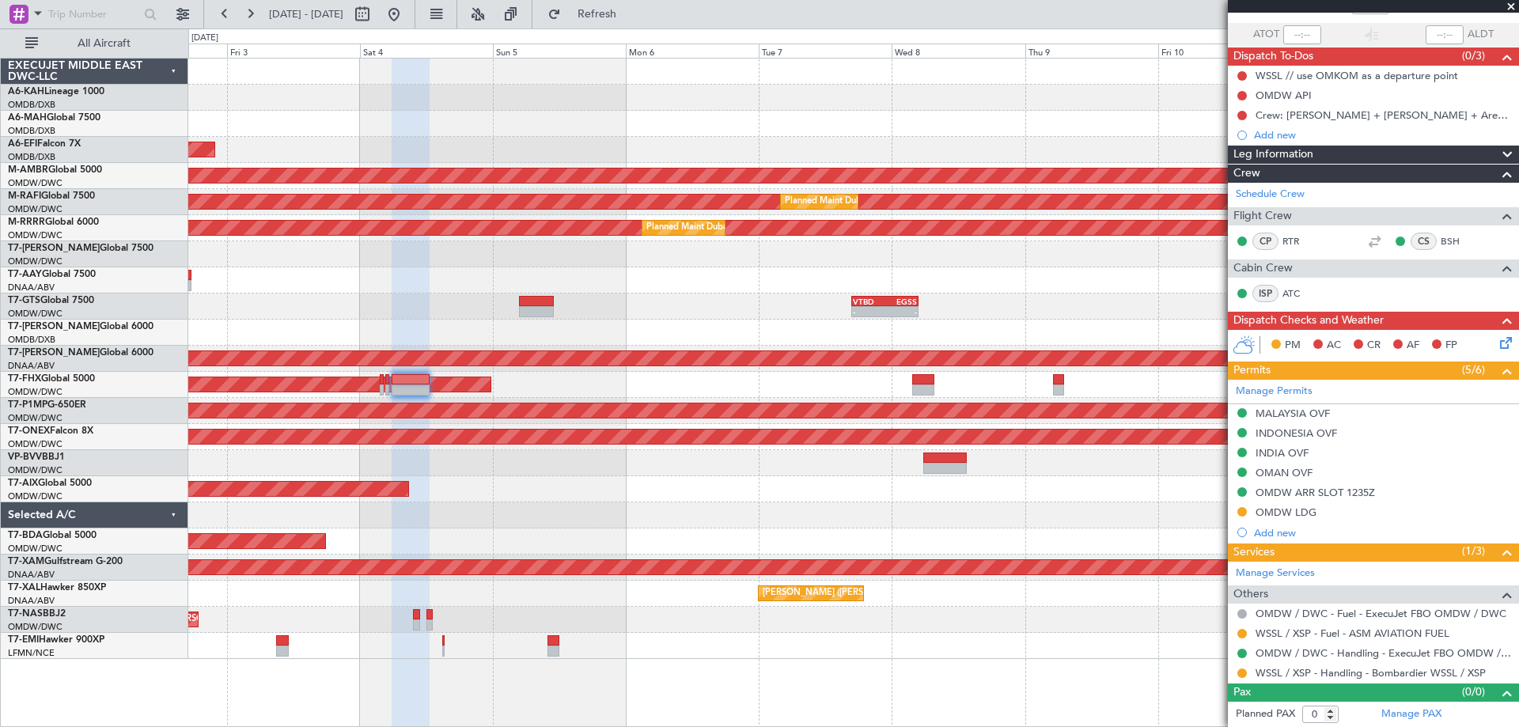
click at [608, 475] on div "Planned Maint [GEOGRAPHIC_DATA] ([GEOGRAPHIC_DATA] Intl) Planned Maint [GEOGRAP…" at bounding box center [853, 359] width 1330 height 601
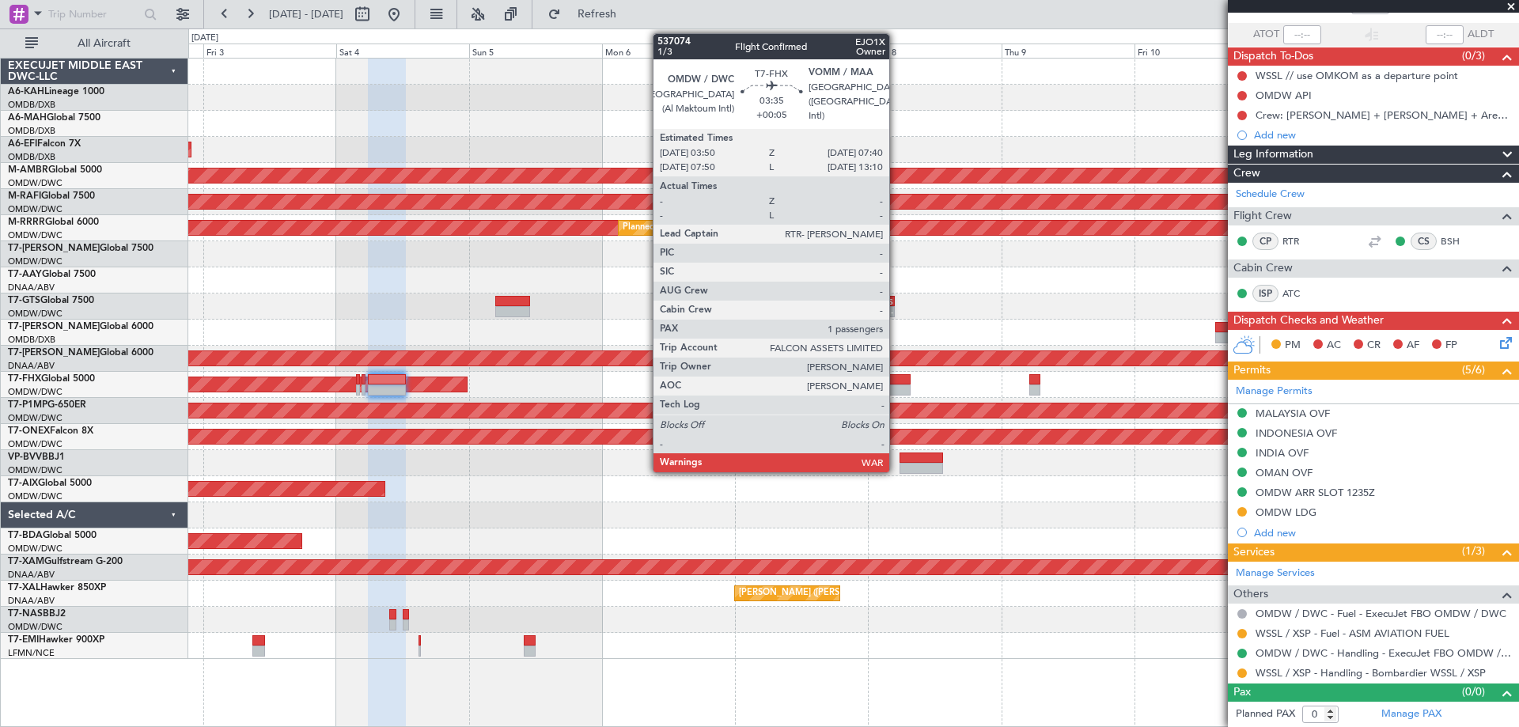
click at [896, 388] on div at bounding box center [899, 390] width 21 height 11
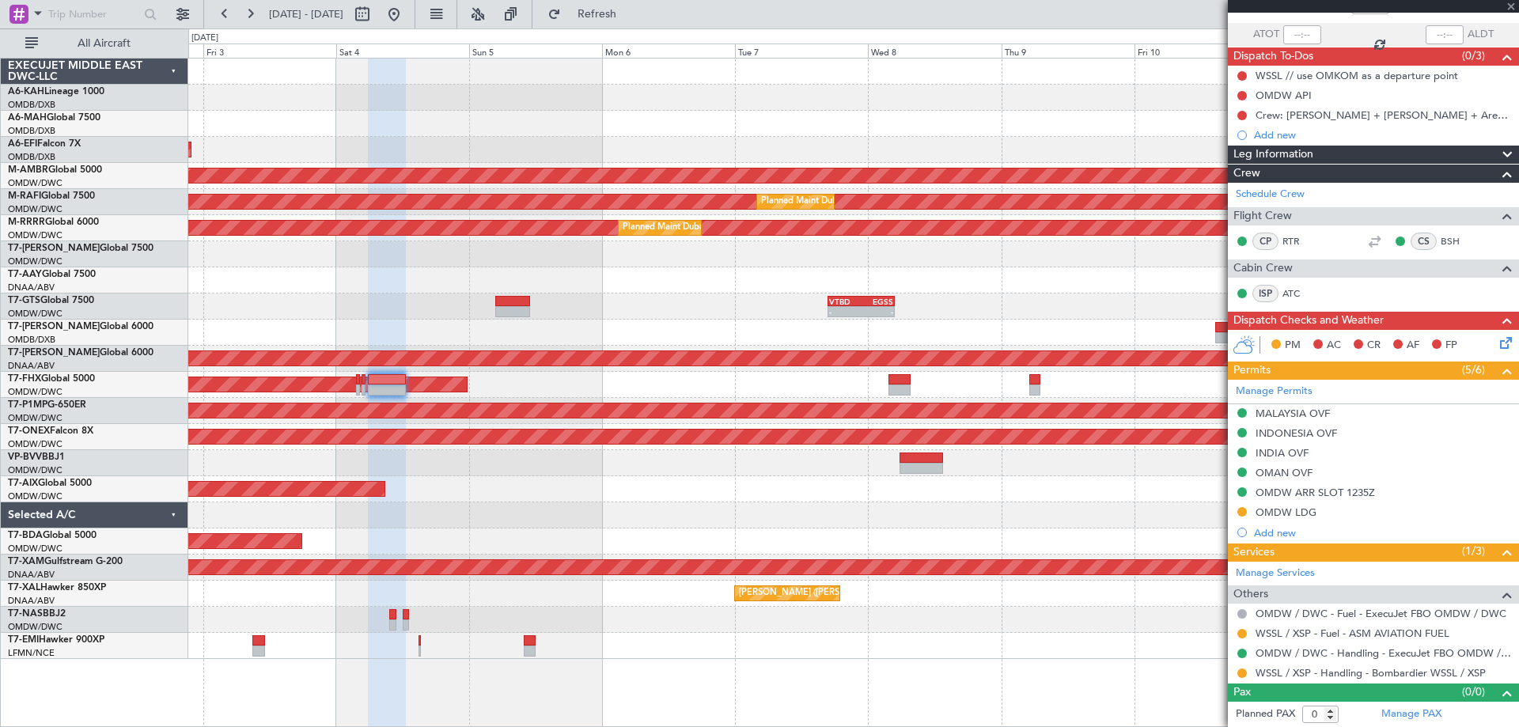
type input "+00:05"
type input "1"
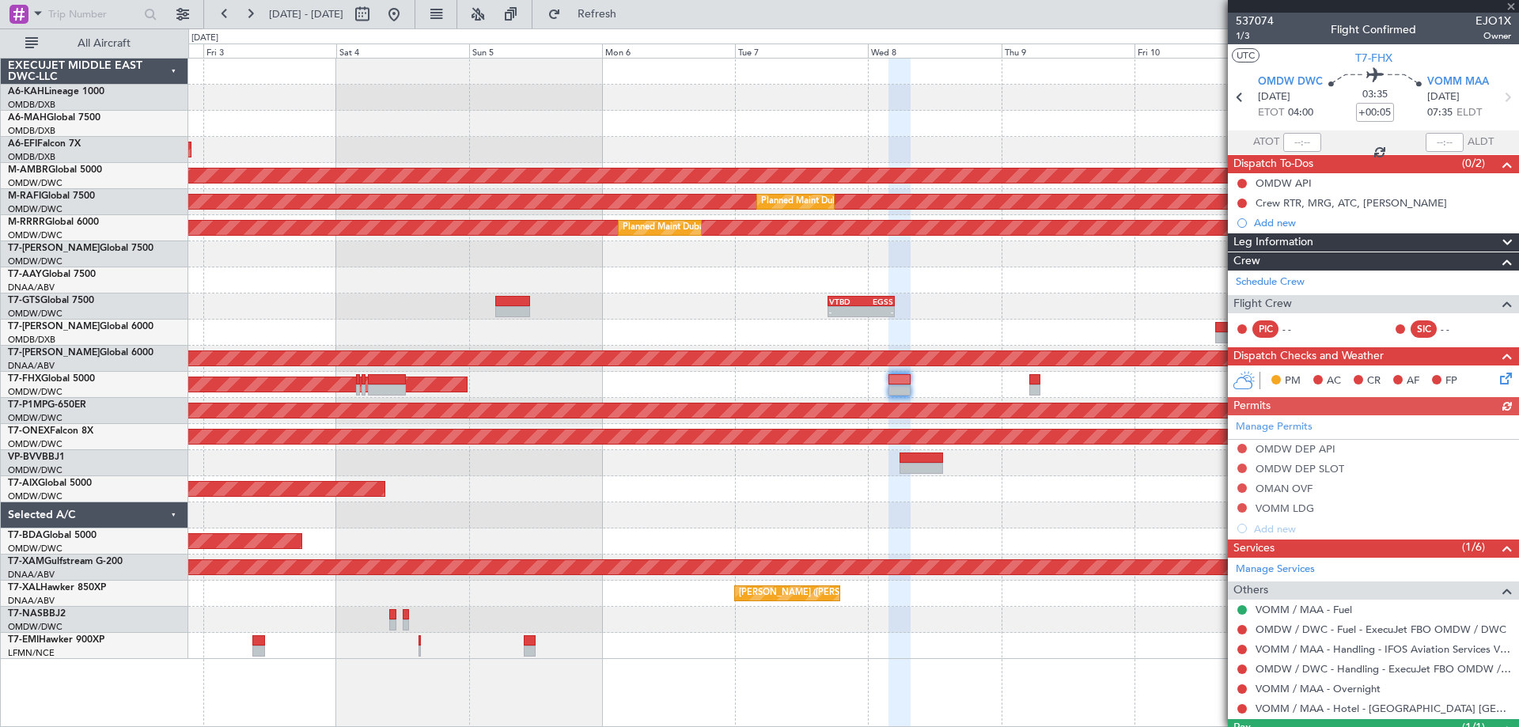
scroll to position [71, 0]
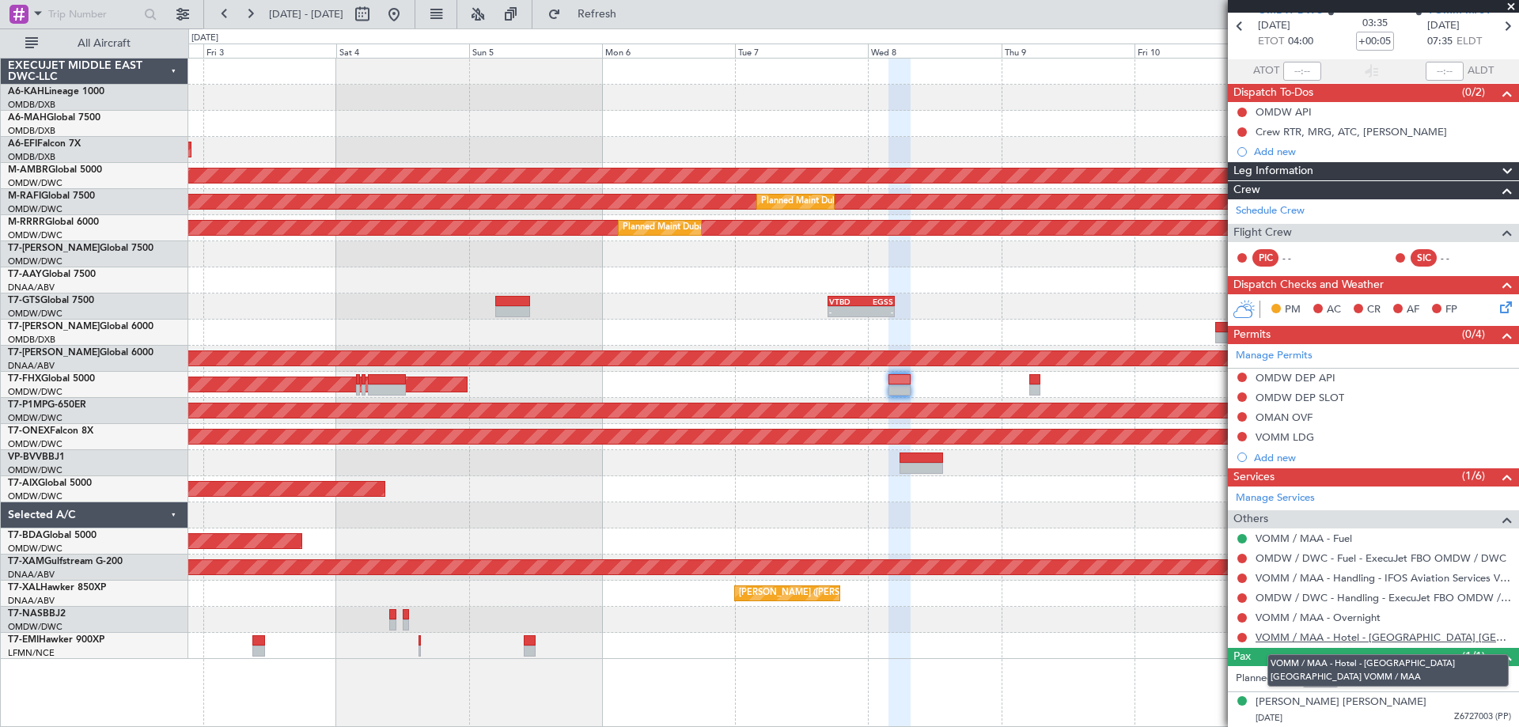
click at [1294, 636] on link "VOMM / MAA - Hotel - [GEOGRAPHIC_DATA] [GEOGRAPHIC_DATA] VOMM / MAA" at bounding box center [1384, 637] width 256 height 13
click at [1241, 535] on button at bounding box center [1241, 538] width 9 height 9
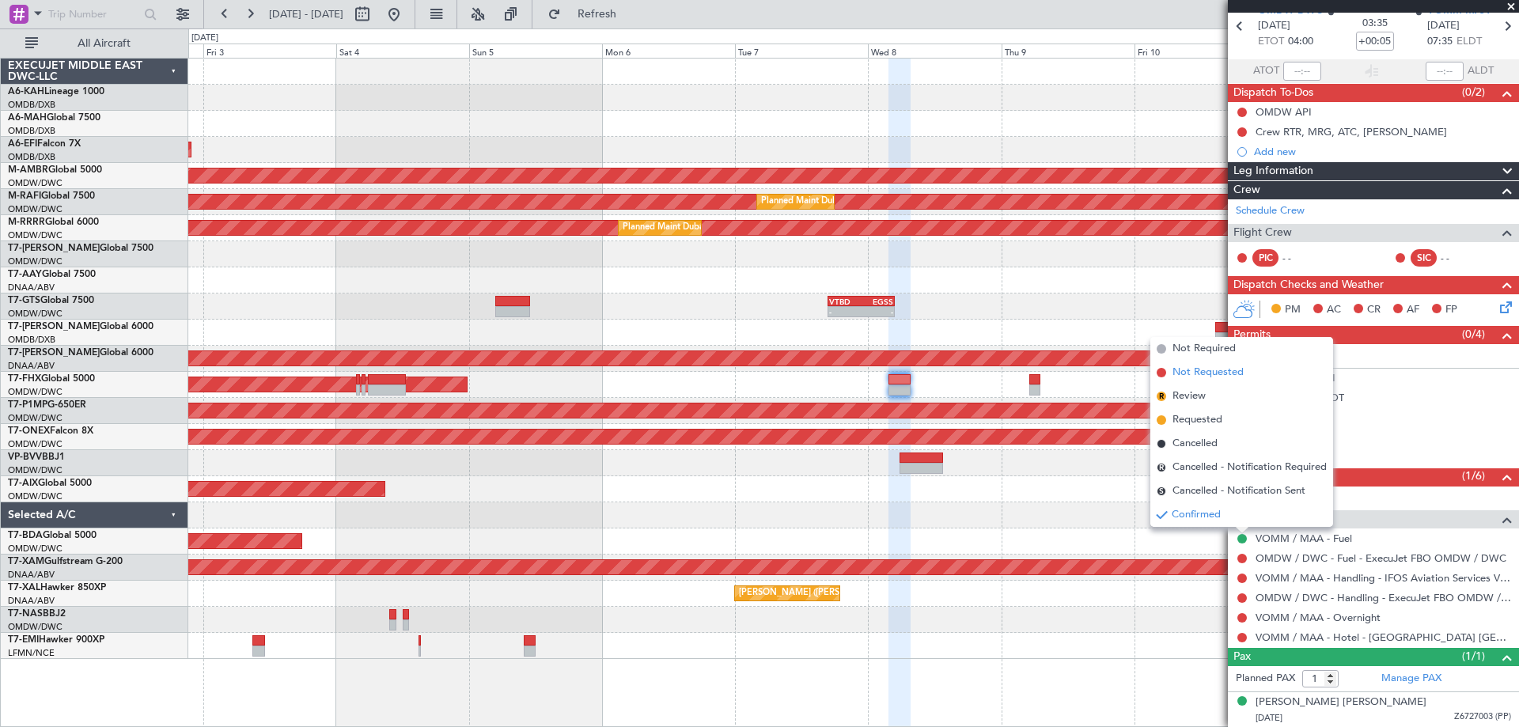
click at [1203, 368] on span "Not Requested" at bounding box center [1208, 373] width 71 height 16
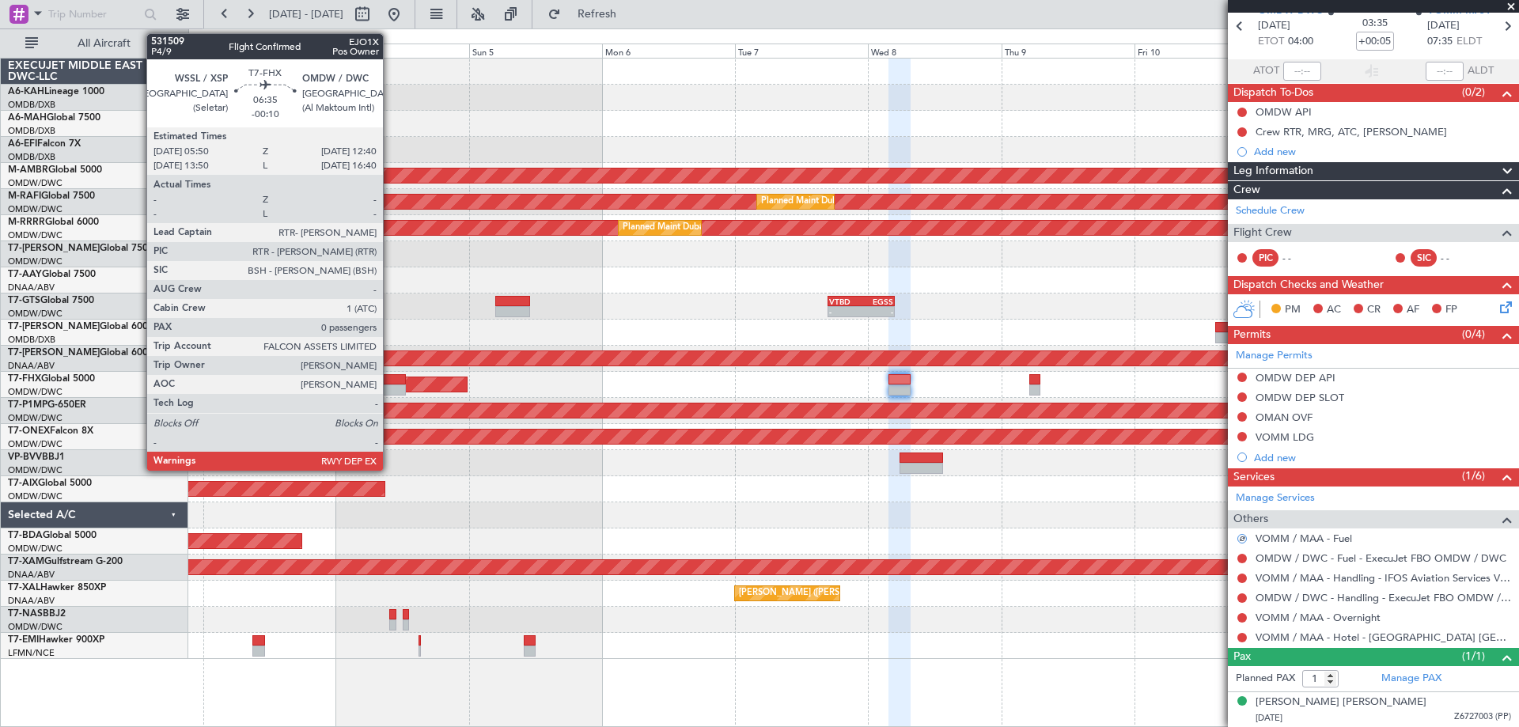
click at [390, 375] on div at bounding box center [387, 379] width 38 height 11
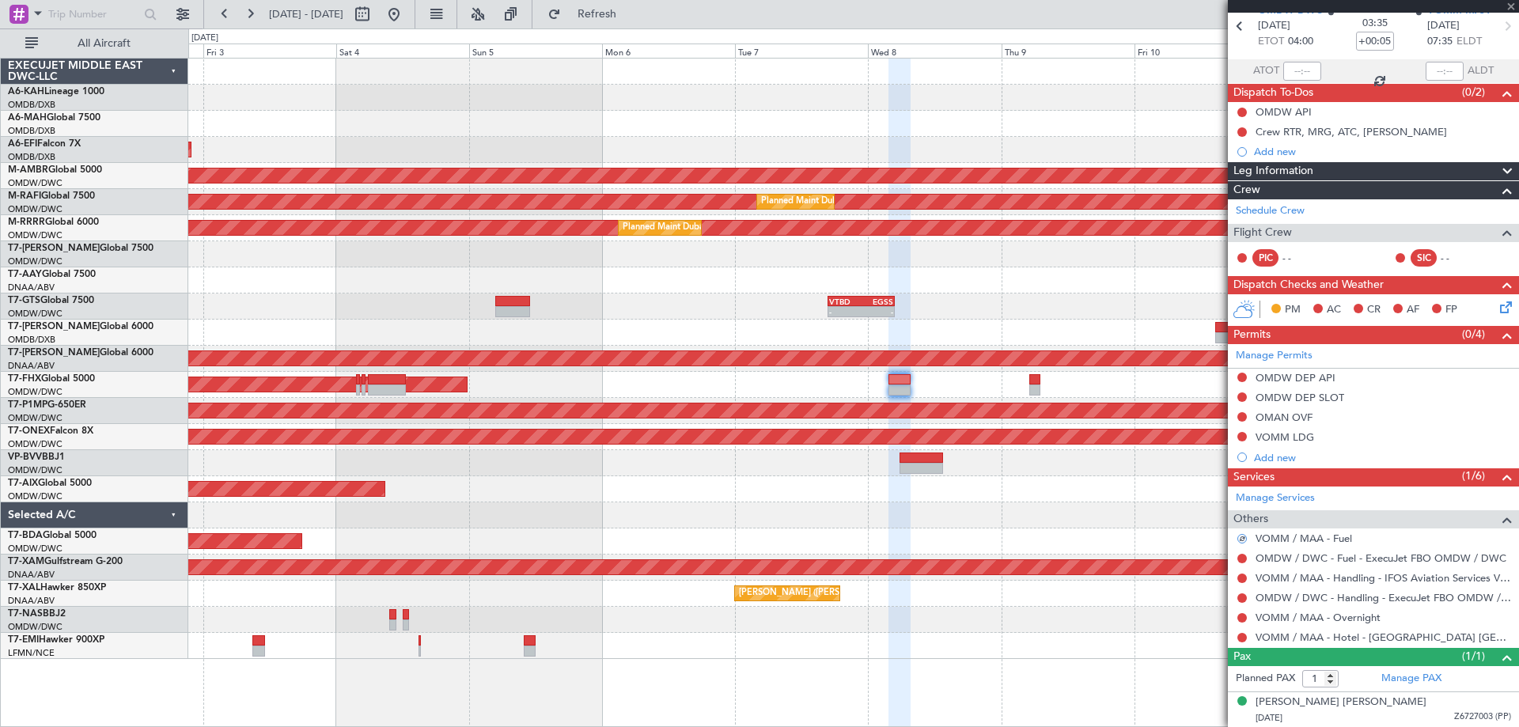
type input "-00:10"
type input "0"
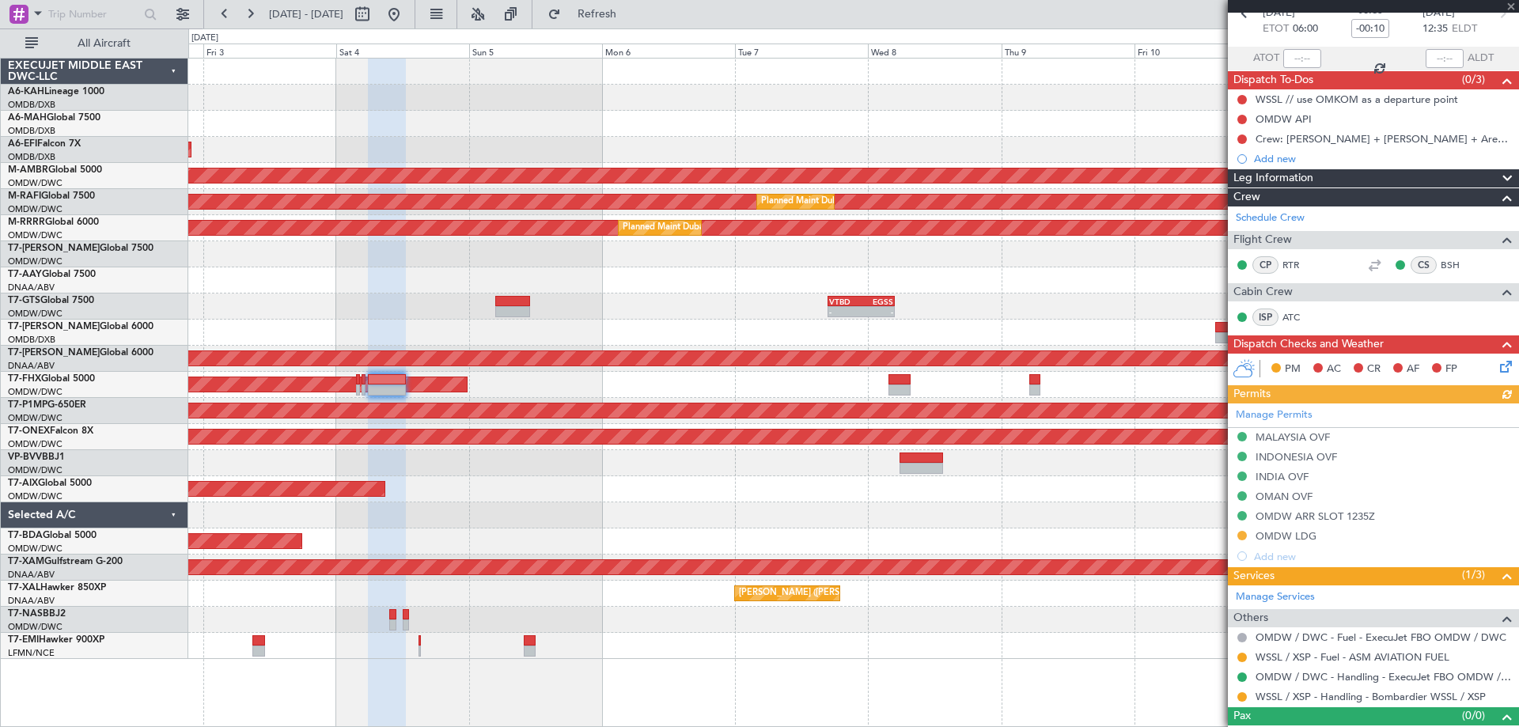
scroll to position [108, 0]
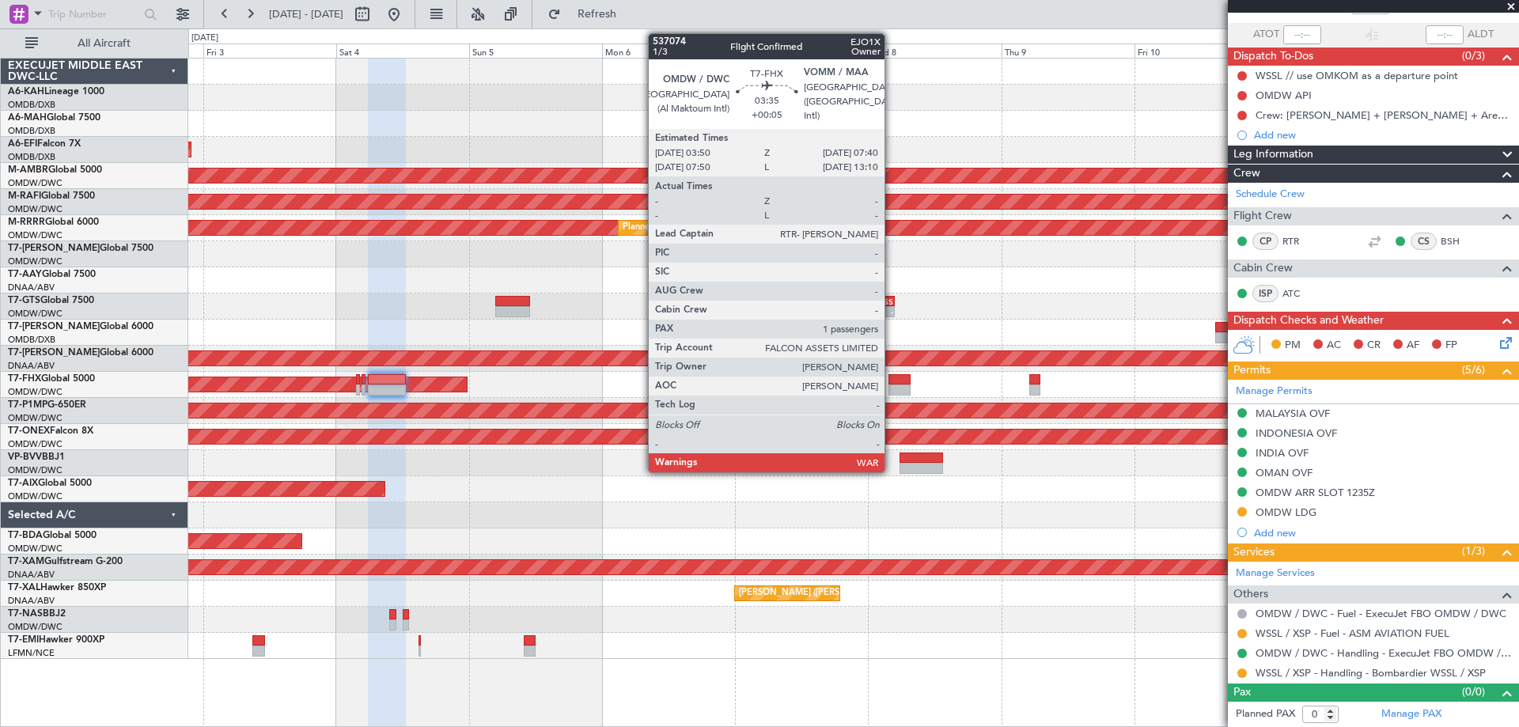
click at [892, 381] on div at bounding box center [899, 379] width 21 height 11
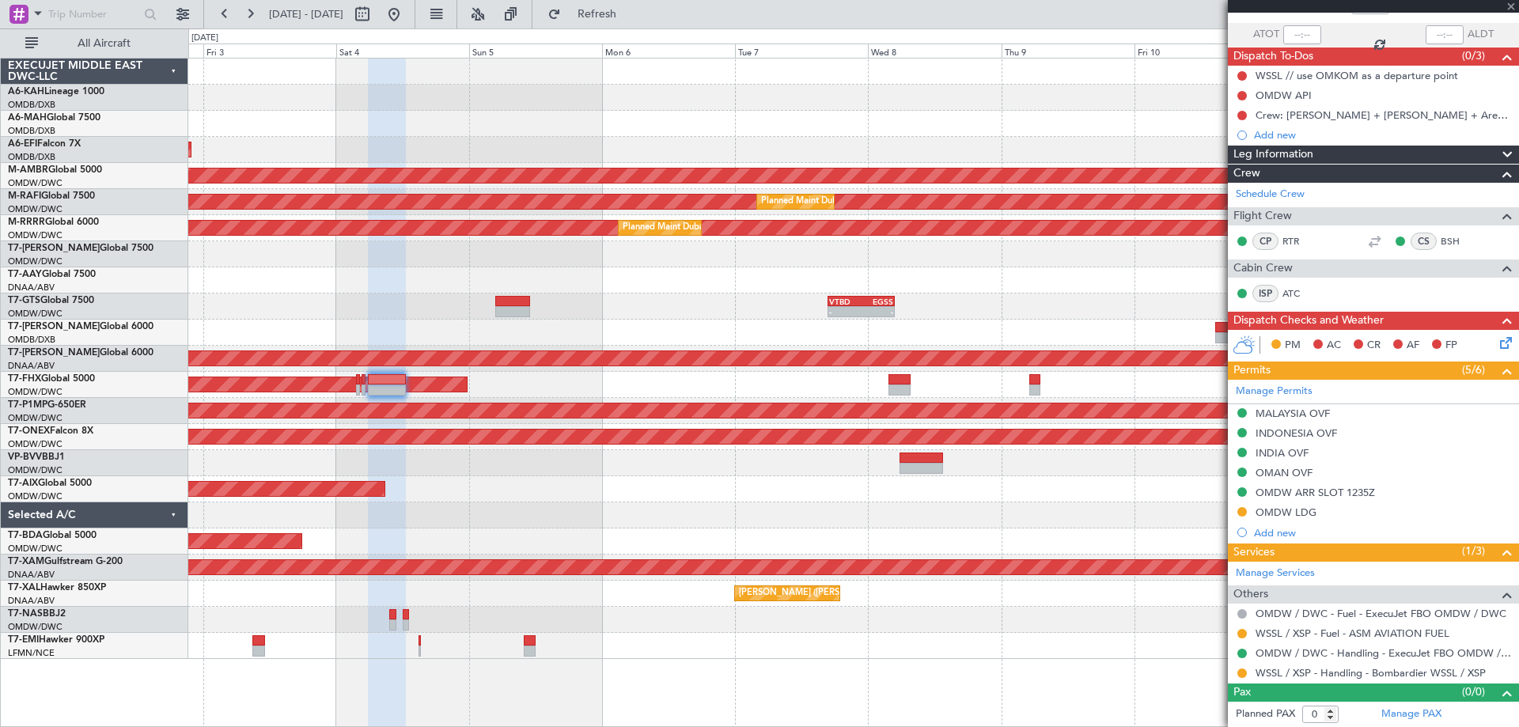
type input "+00:05"
type input "1"
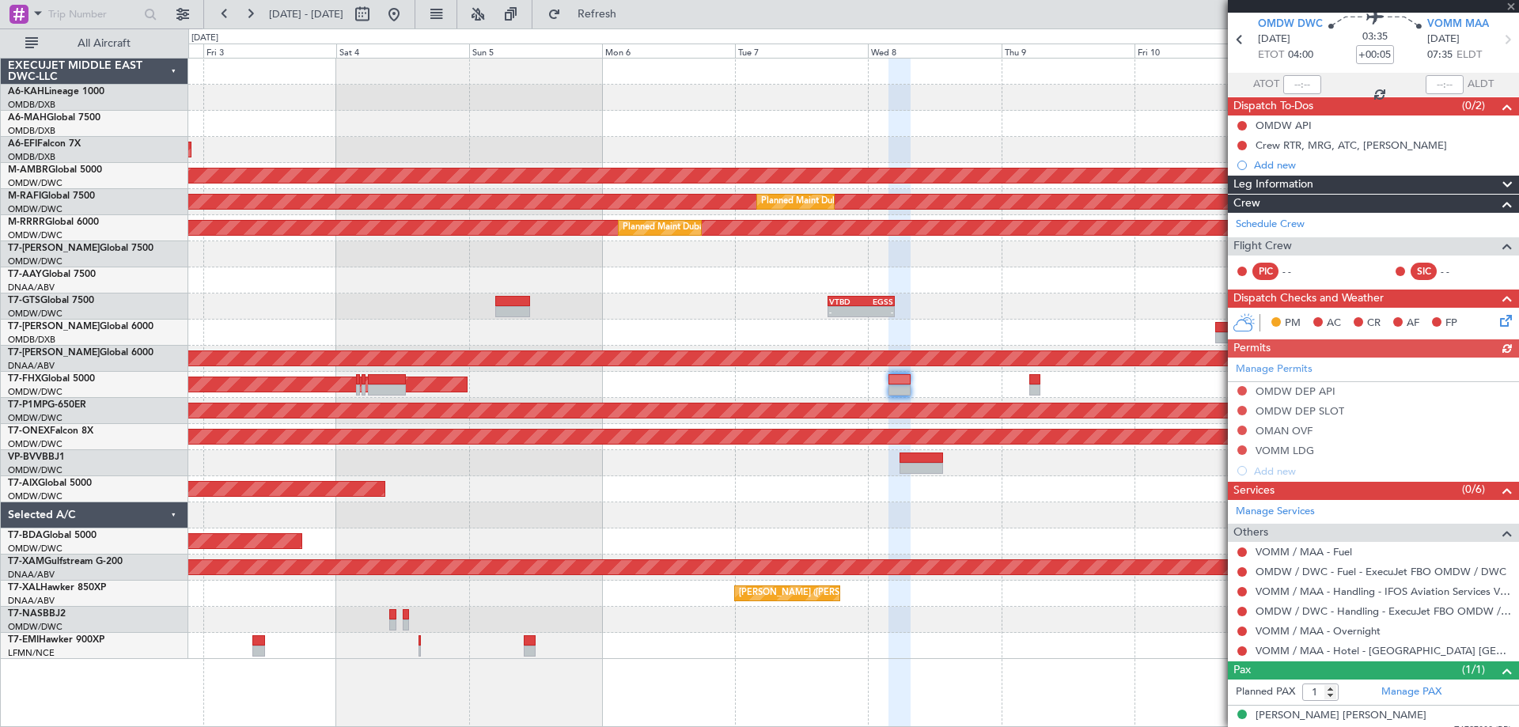
scroll to position [71, 0]
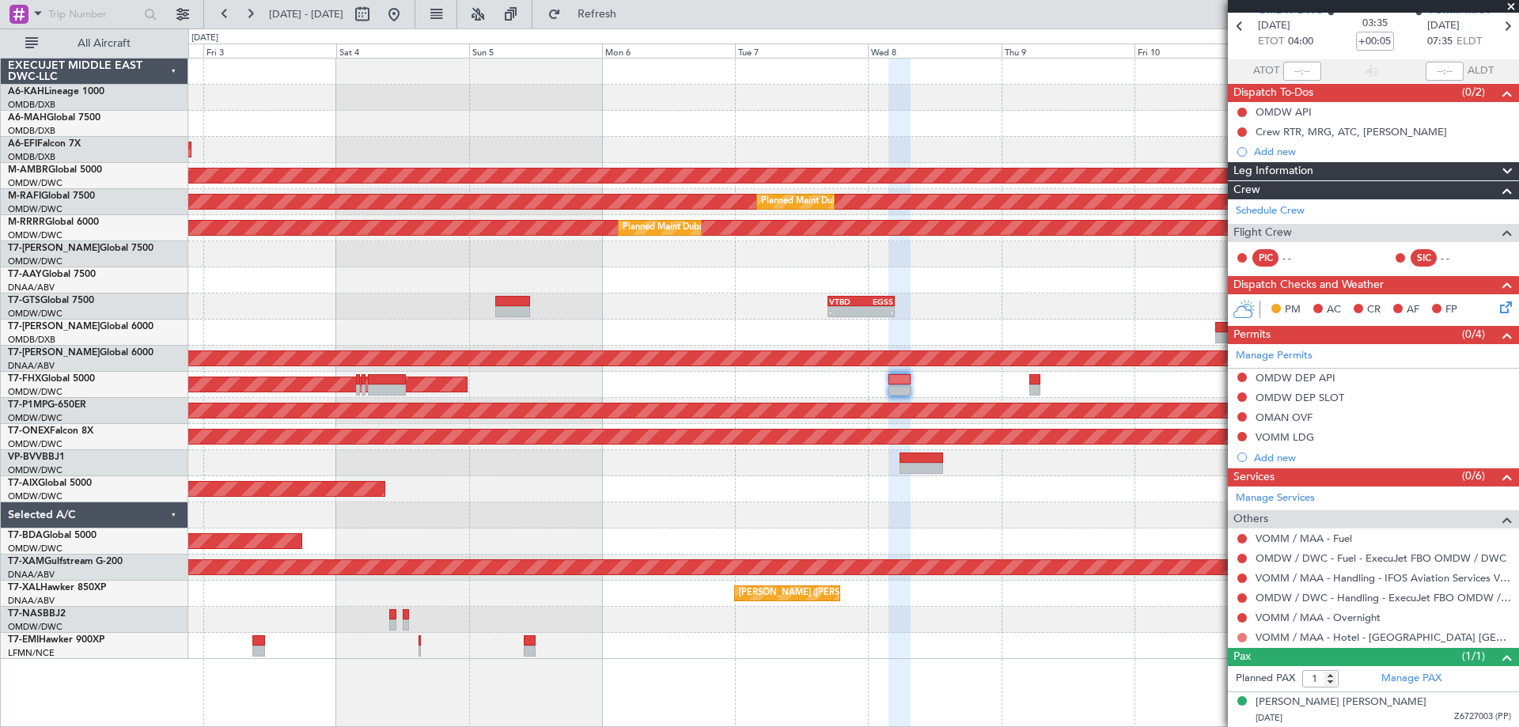
click at [1245, 635] on button at bounding box center [1241, 637] width 9 height 9
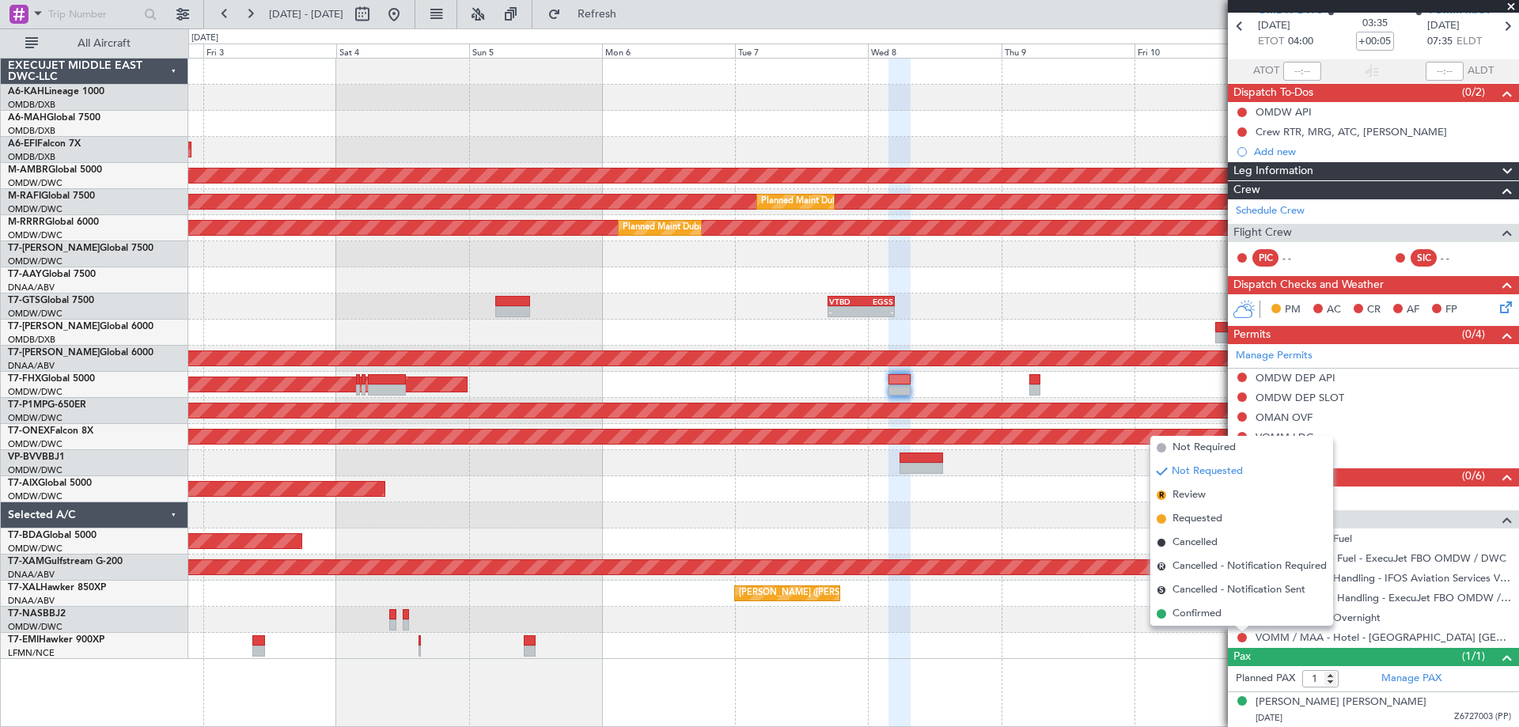
drag, startPoint x: 1209, startPoint y: 623, endPoint x: 1189, endPoint y: 585, distance: 42.8
click at [1211, 622] on li "Confirmed" at bounding box center [1241, 614] width 183 height 24
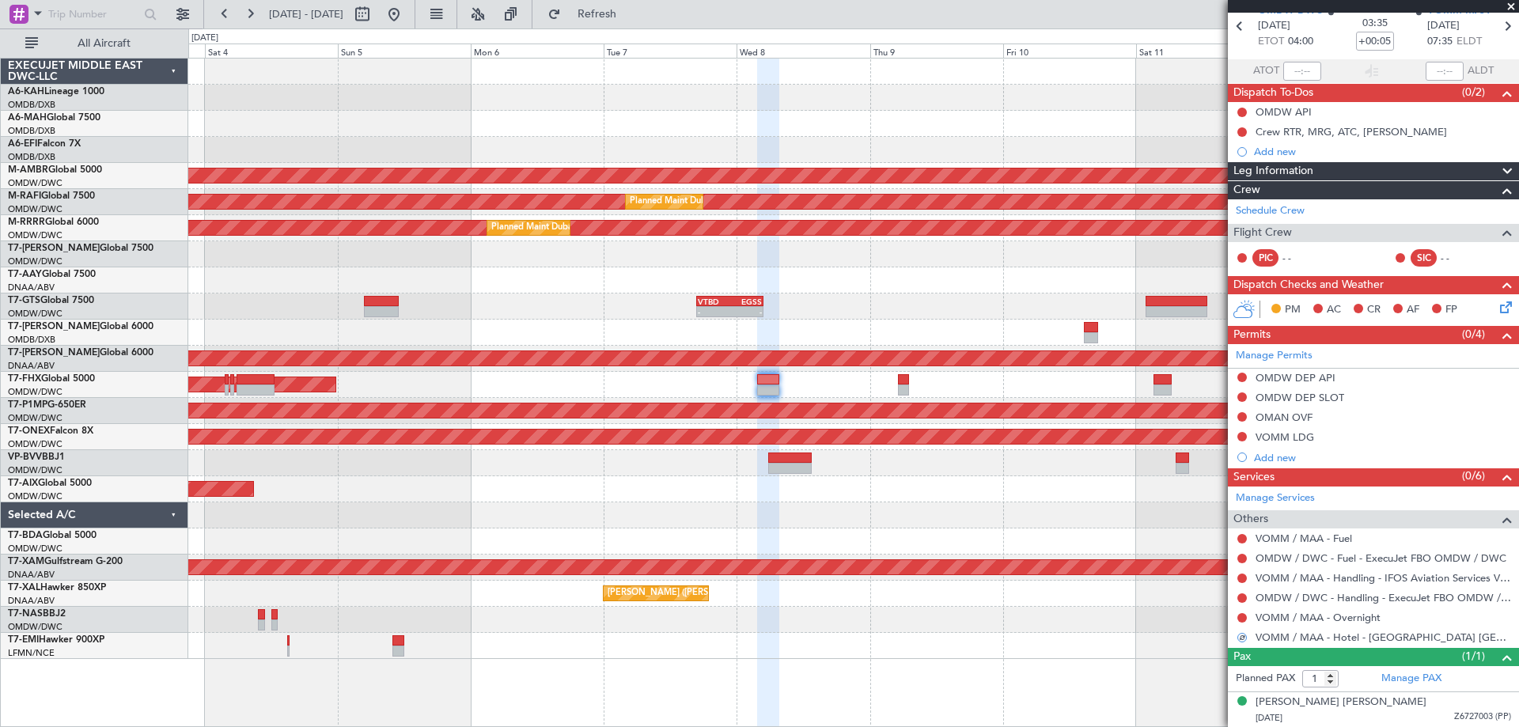
click at [823, 393] on div "Planned Maint [GEOGRAPHIC_DATA] ([GEOGRAPHIC_DATA])" at bounding box center [853, 385] width 1330 height 26
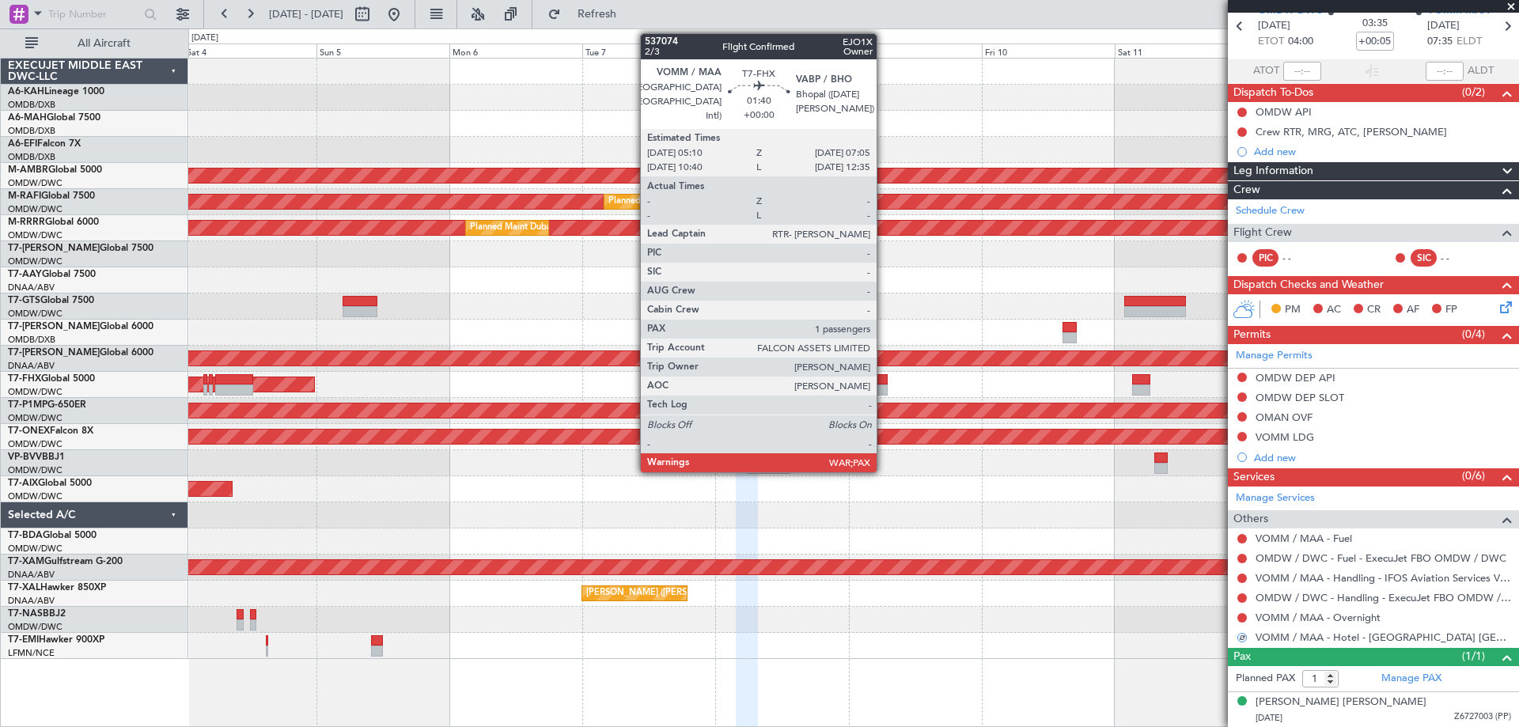
click at [884, 390] on div at bounding box center [882, 390] width 11 height 11
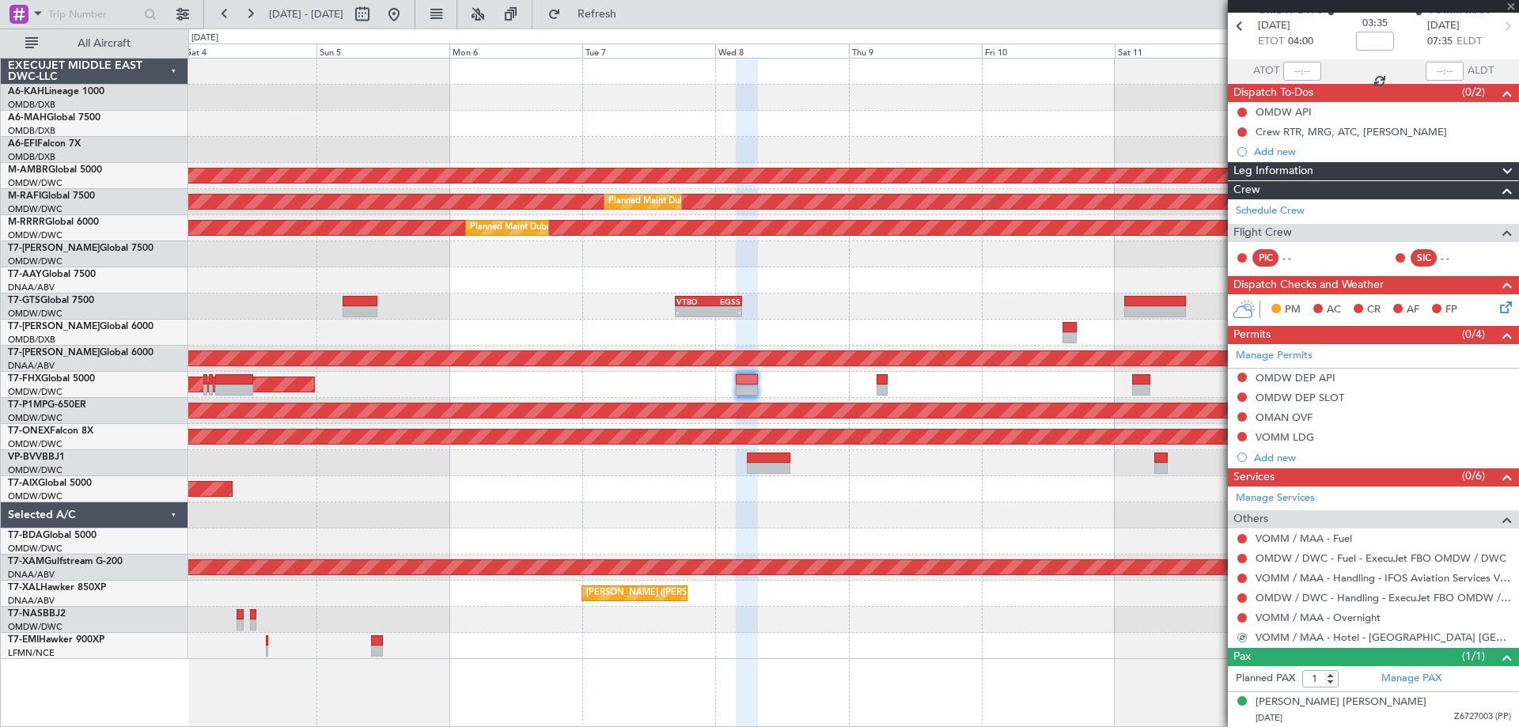
scroll to position [0, 0]
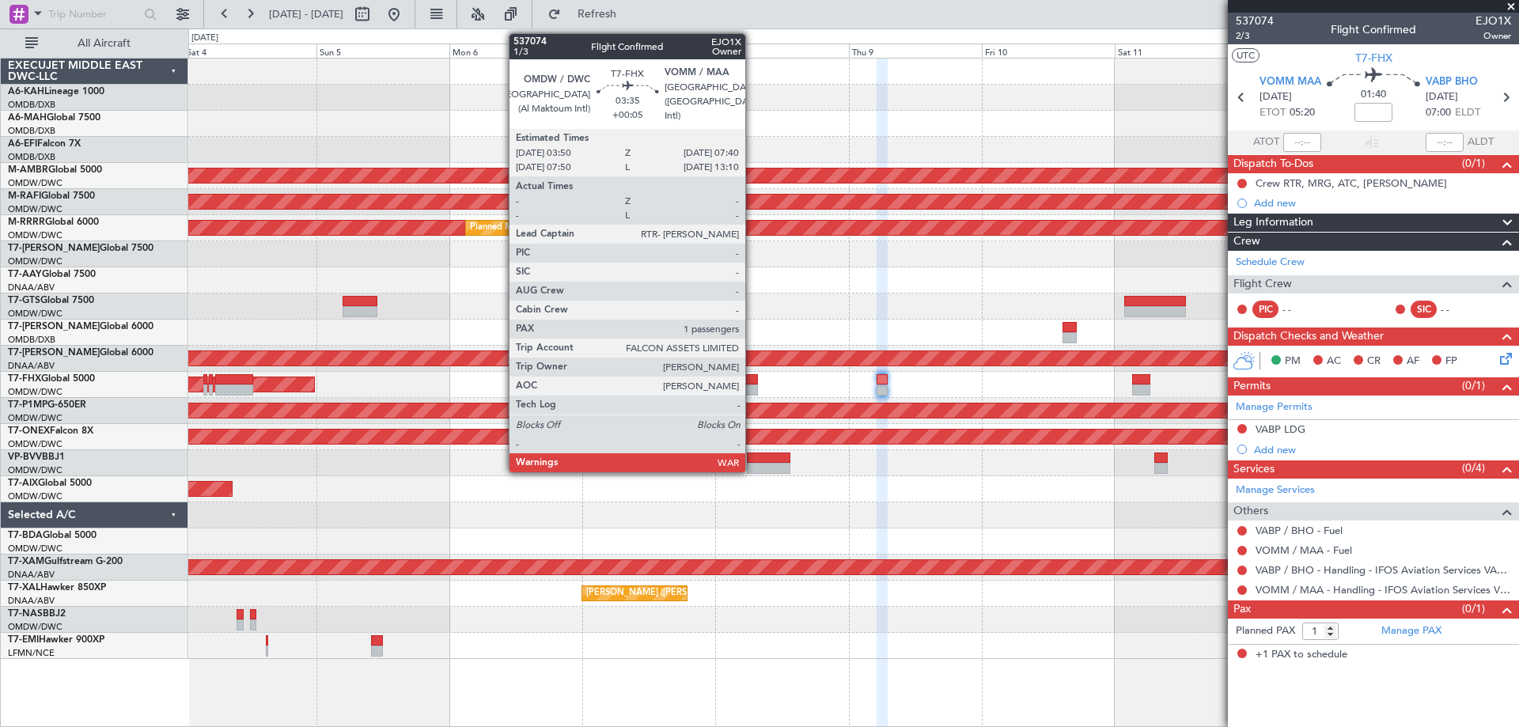
click at [752, 379] on div at bounding box center [746, 379] width 21 height 11
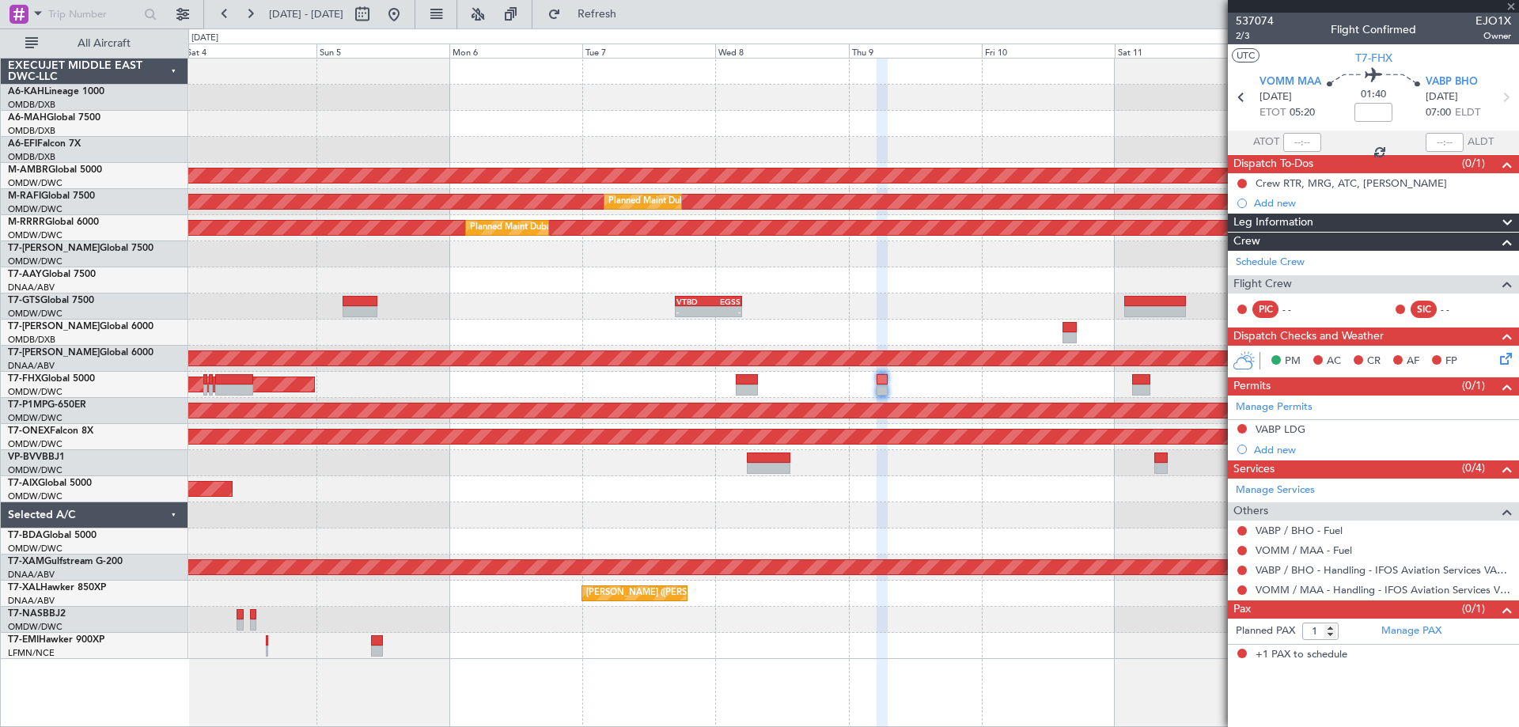
type input "+00:05"
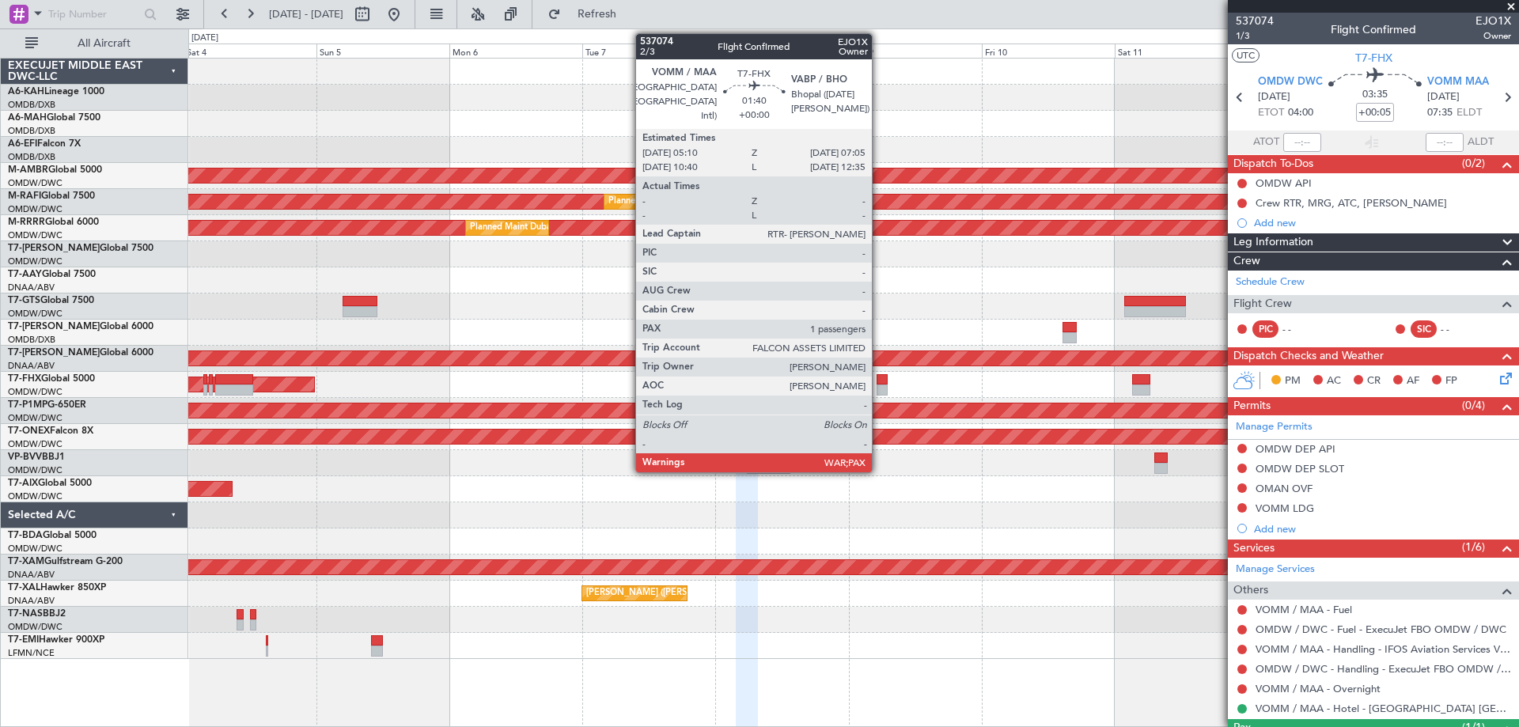
click at [879, 388] on div at bounding box center [882, 390] width 11 height 11
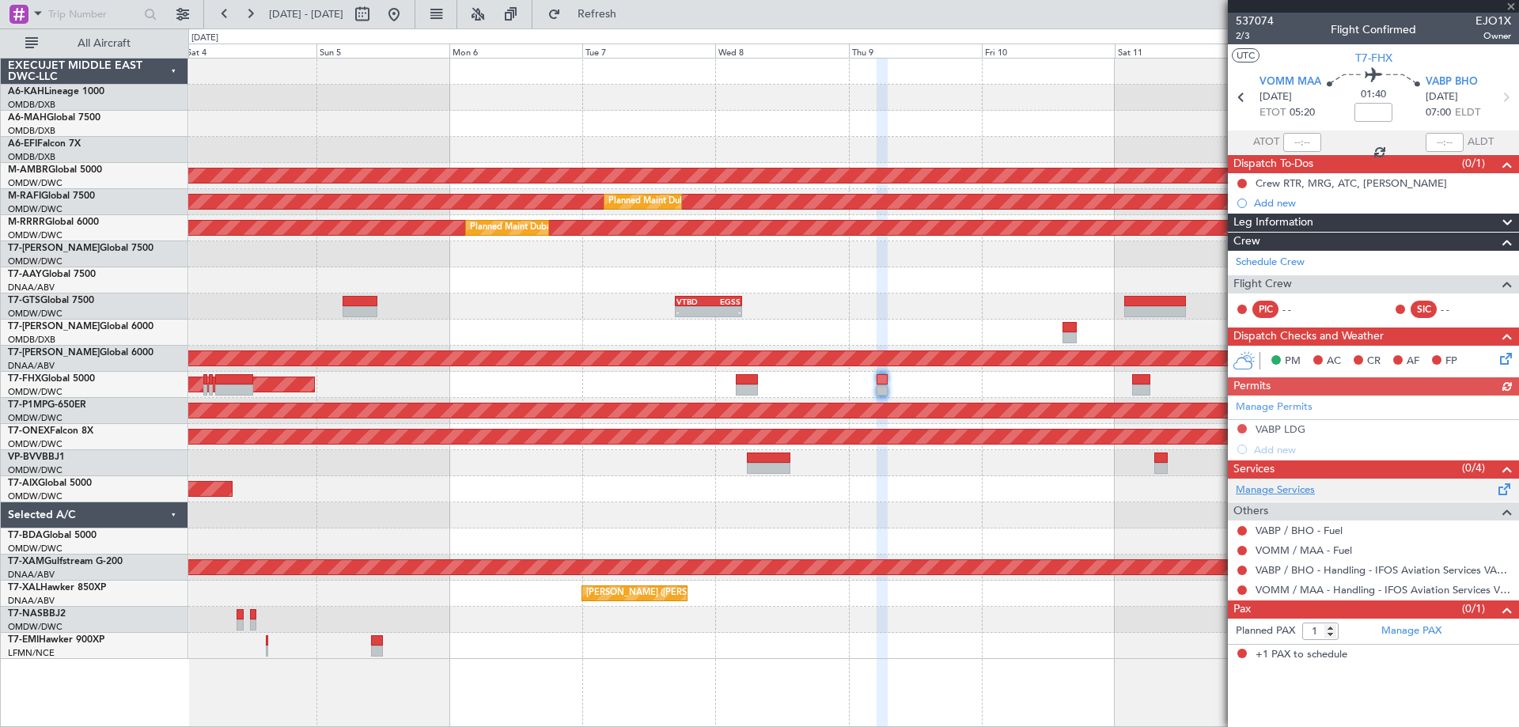
click at [1281, 487] on link "Manage Services" at bounding box center [1275, 491] width 79 height 16
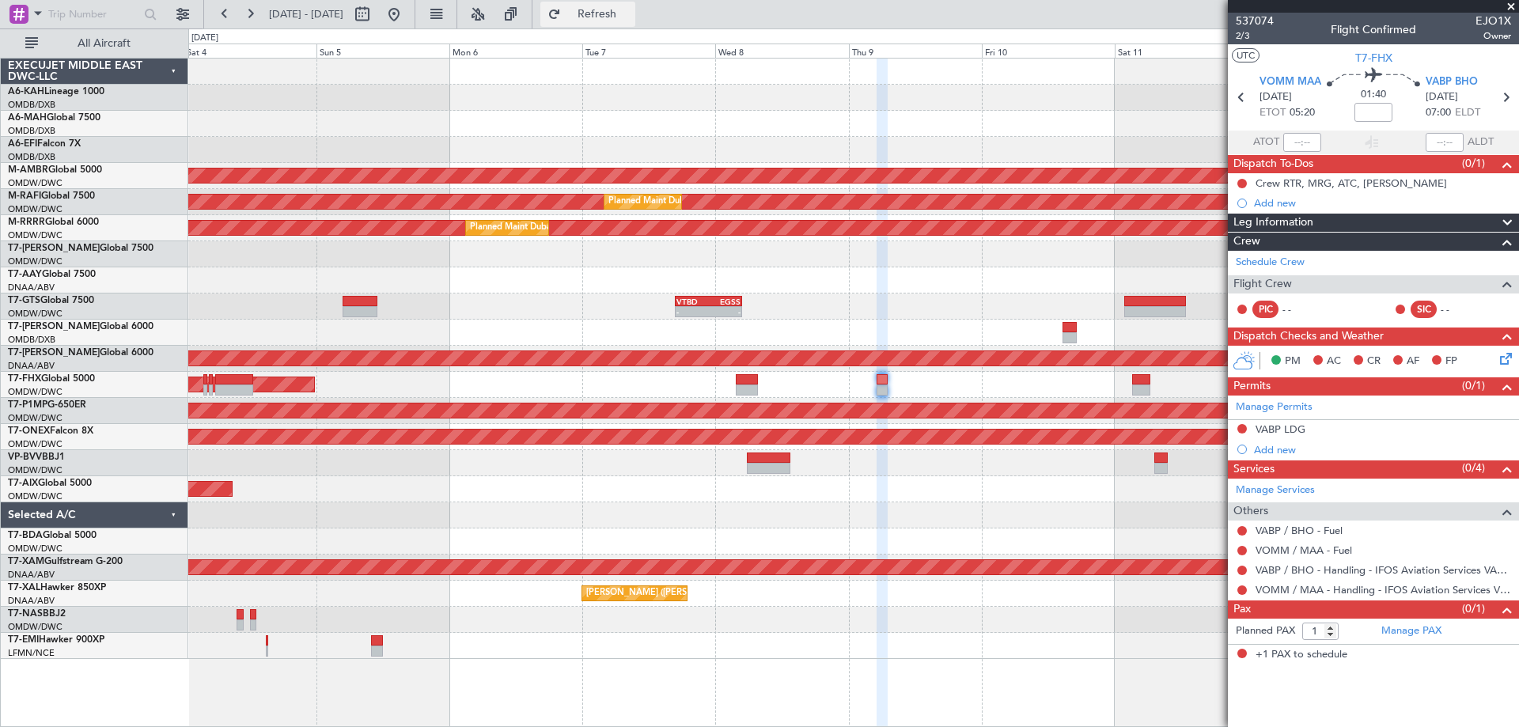
click at [635, 6] on button "Refresh" at bounding box center [587, 14] width 95 height 25
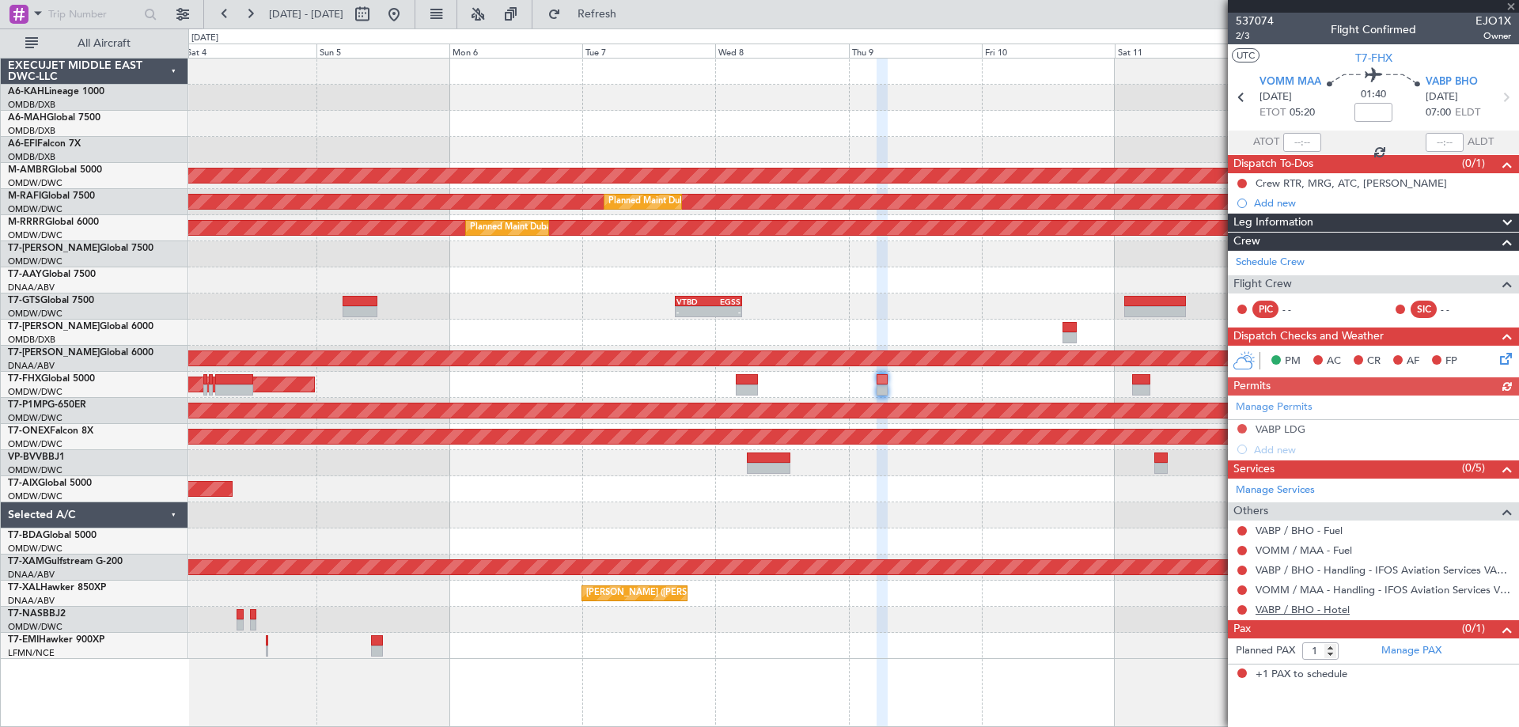
click at [1280, 607] on link "VABP / BHO - Hotel" at bounding box center [1303, 609] width 94 height 13
click at [631, 18] on span "Refresh" at bounding box center [597, 14] width 66 height 11
click at [1241, 609] on button at bounding box center [1241, 609] width 9 height 9
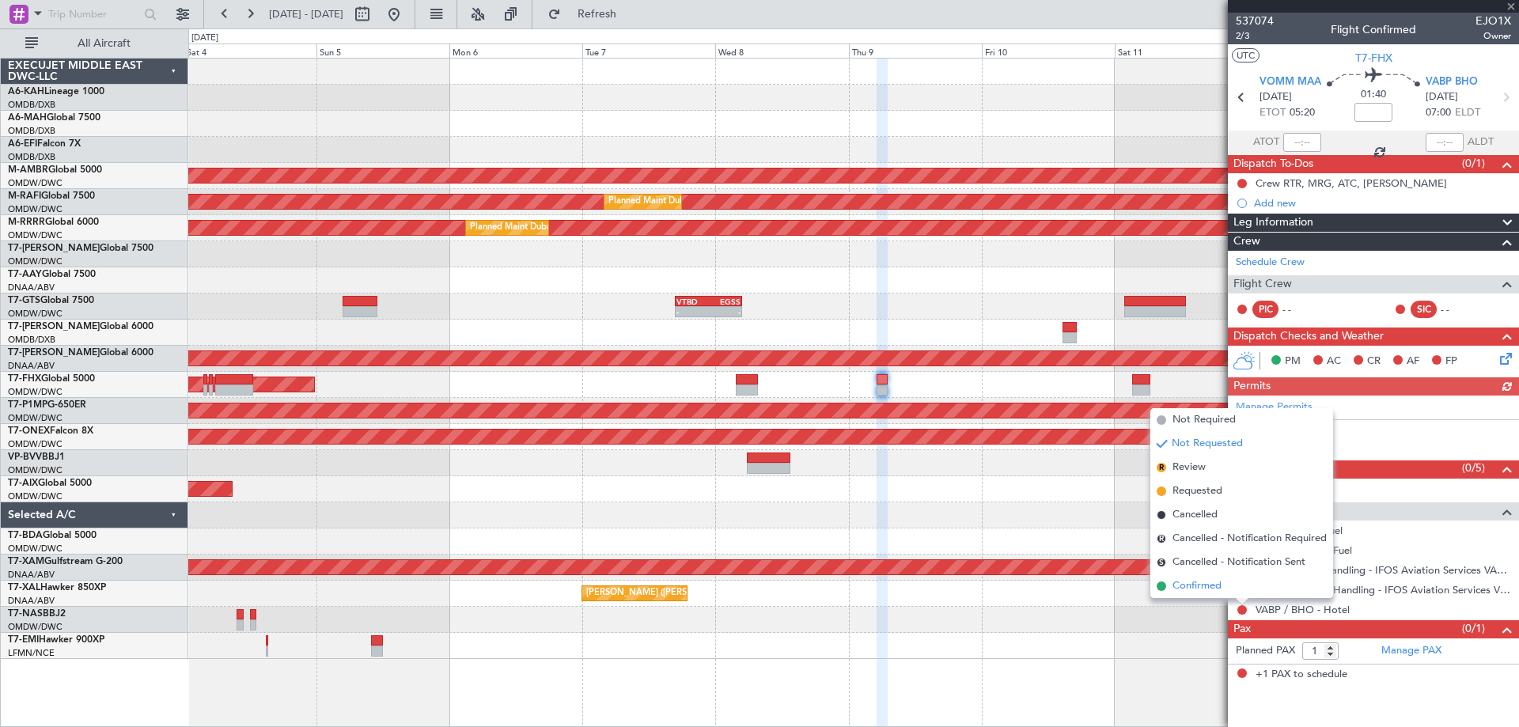
click at [1200, 587] on span "Confirmed" at bounding box center [1197, 586] width 49 height 16
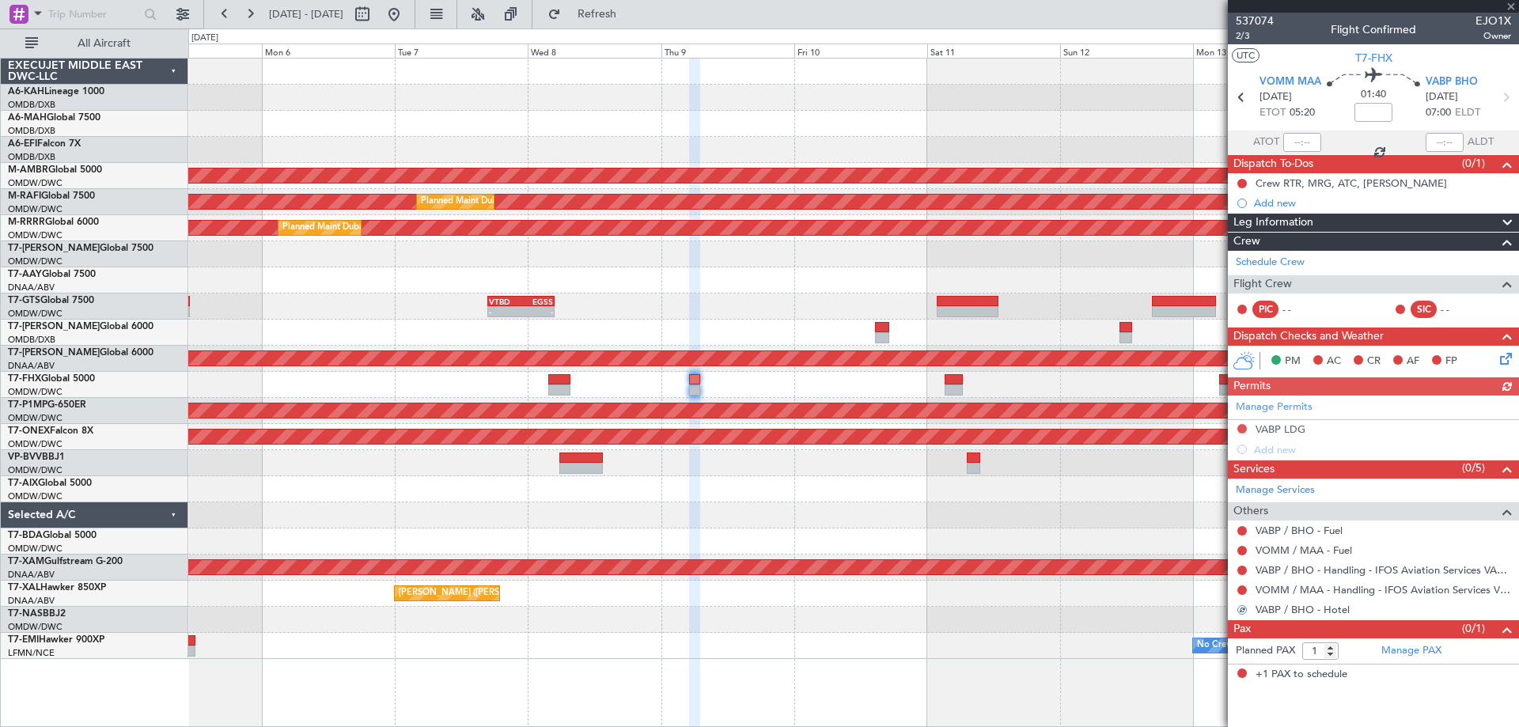
click at [706, 369] on div "Planned Maint [GEOGRAPHIC_DATA] (Seletar) Planned Maint [GEOGRAPHIC_DATA] (Al M…" at bounding box center [853, 359] width 1330 height 601
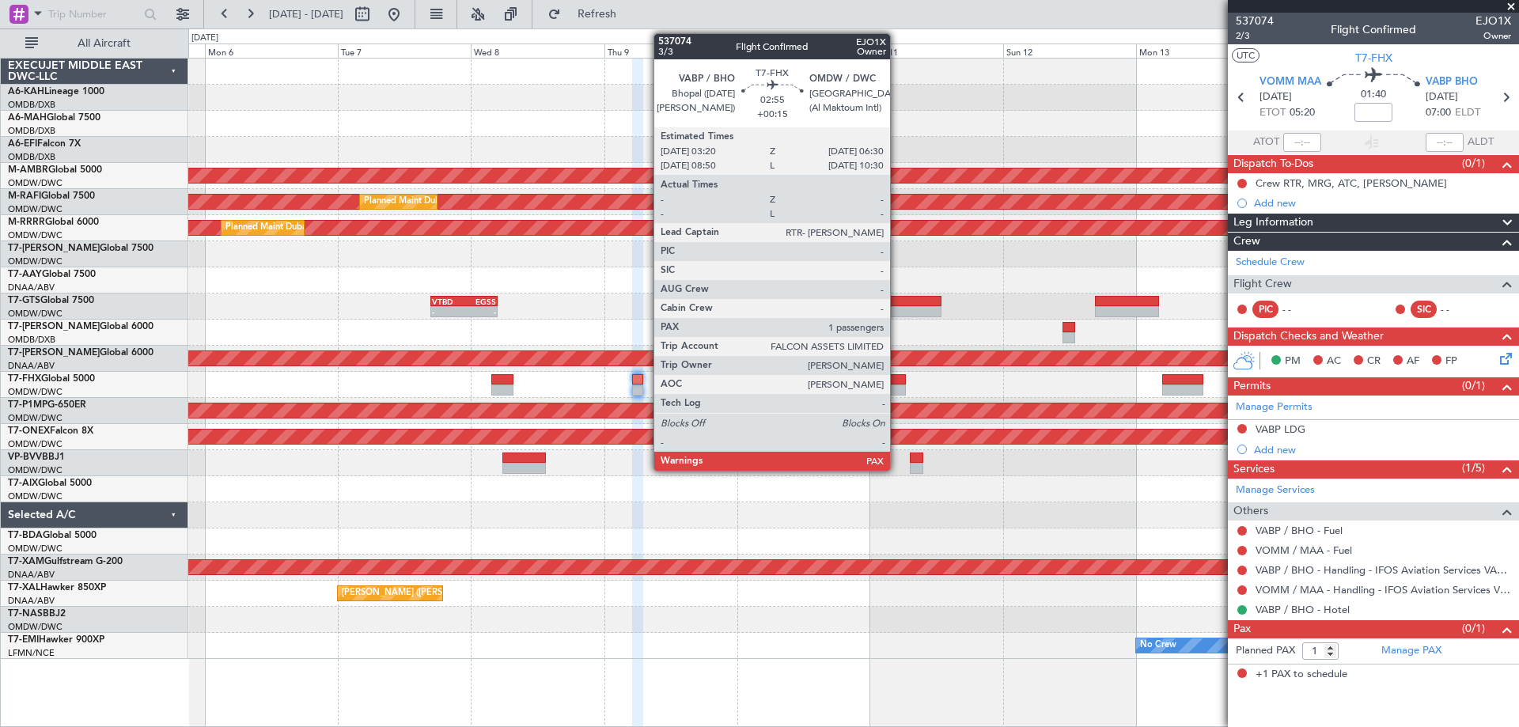
click at [897, 375] on div at bounding box center [897, 379] width 18 height 11
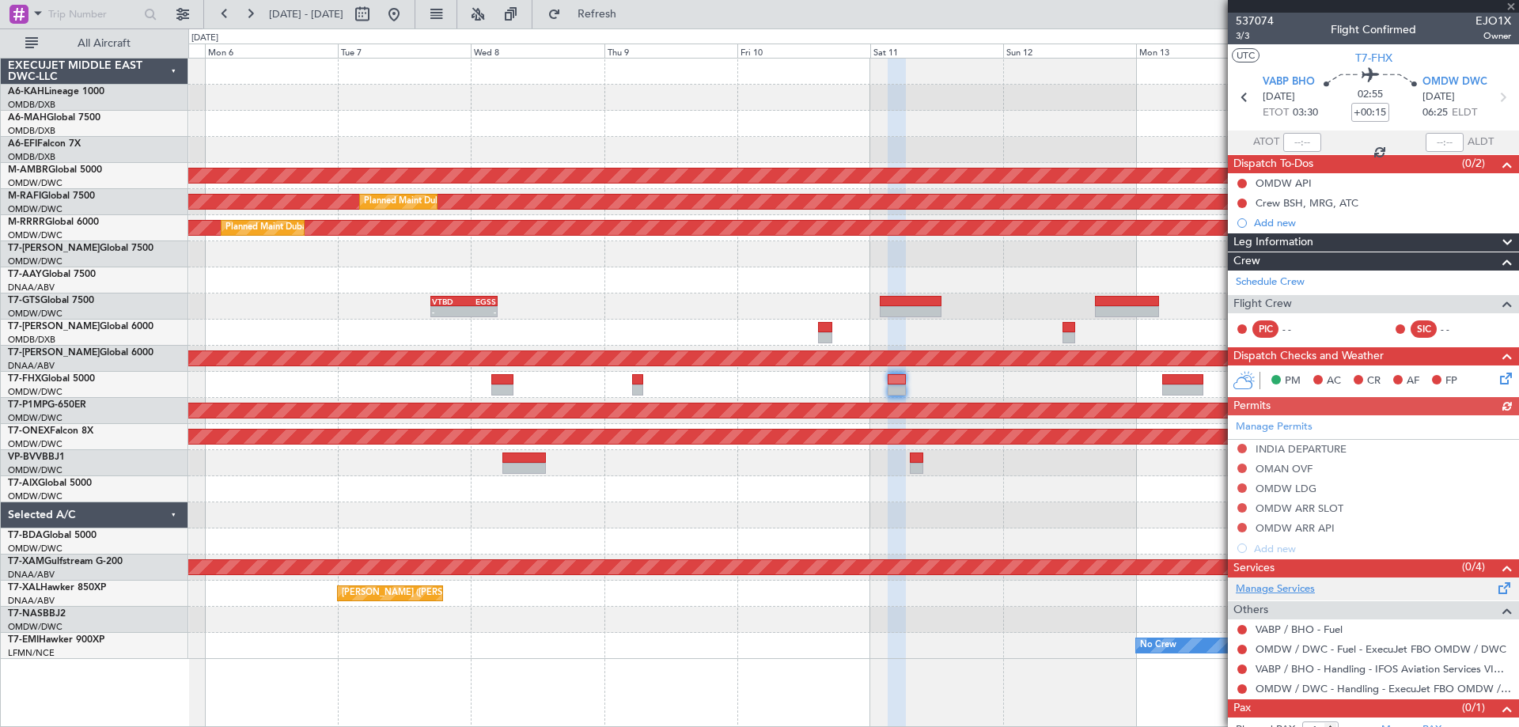
click at [1279, 582] on link "Manage Services" at bounding box center [1275, 590] width 79 height 16
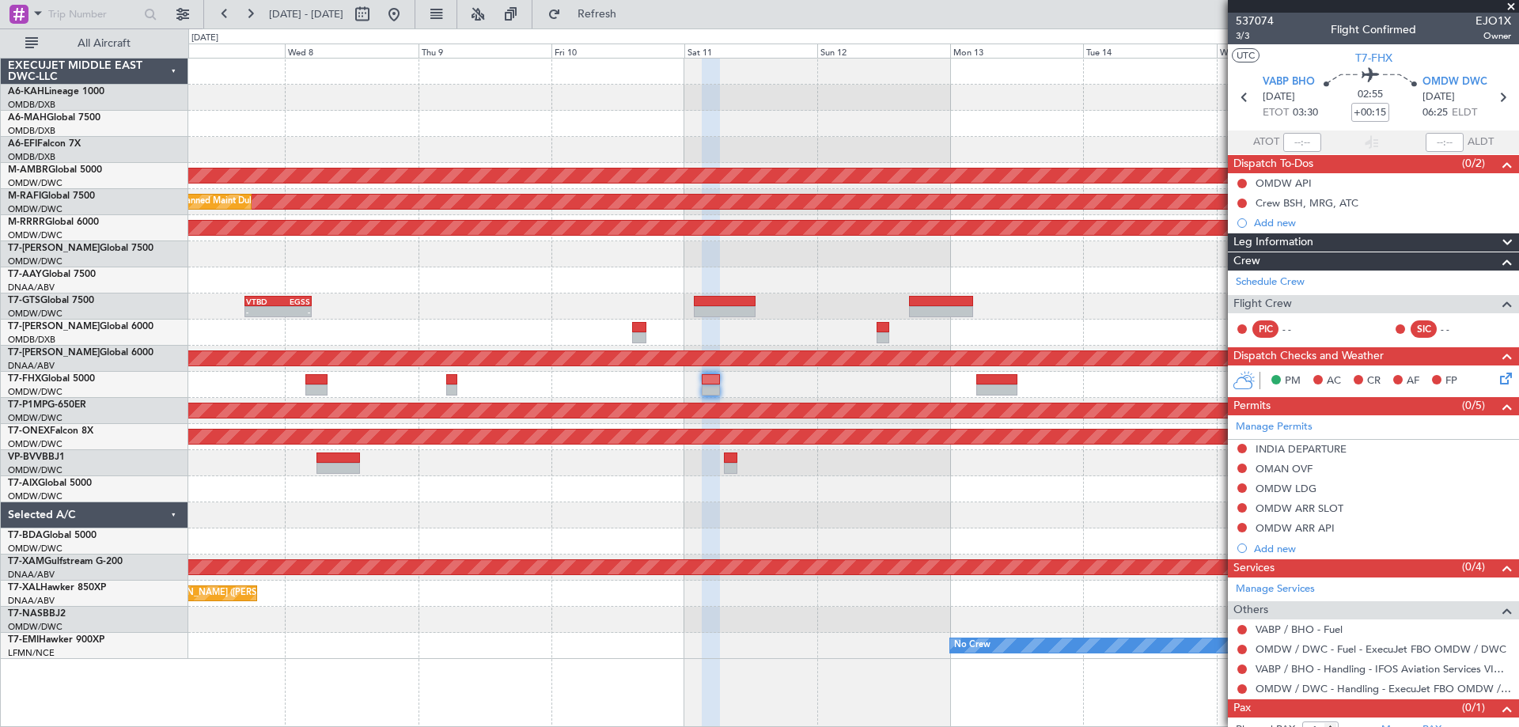
click at [696, 370] on div "Planned Maint [GEOGRAPHIC_DATA] (Seletar) Planned Maint [GEOGRAPHIC_DATA] (Al M…" at bounding box center [853, 359] width 1330 height 601
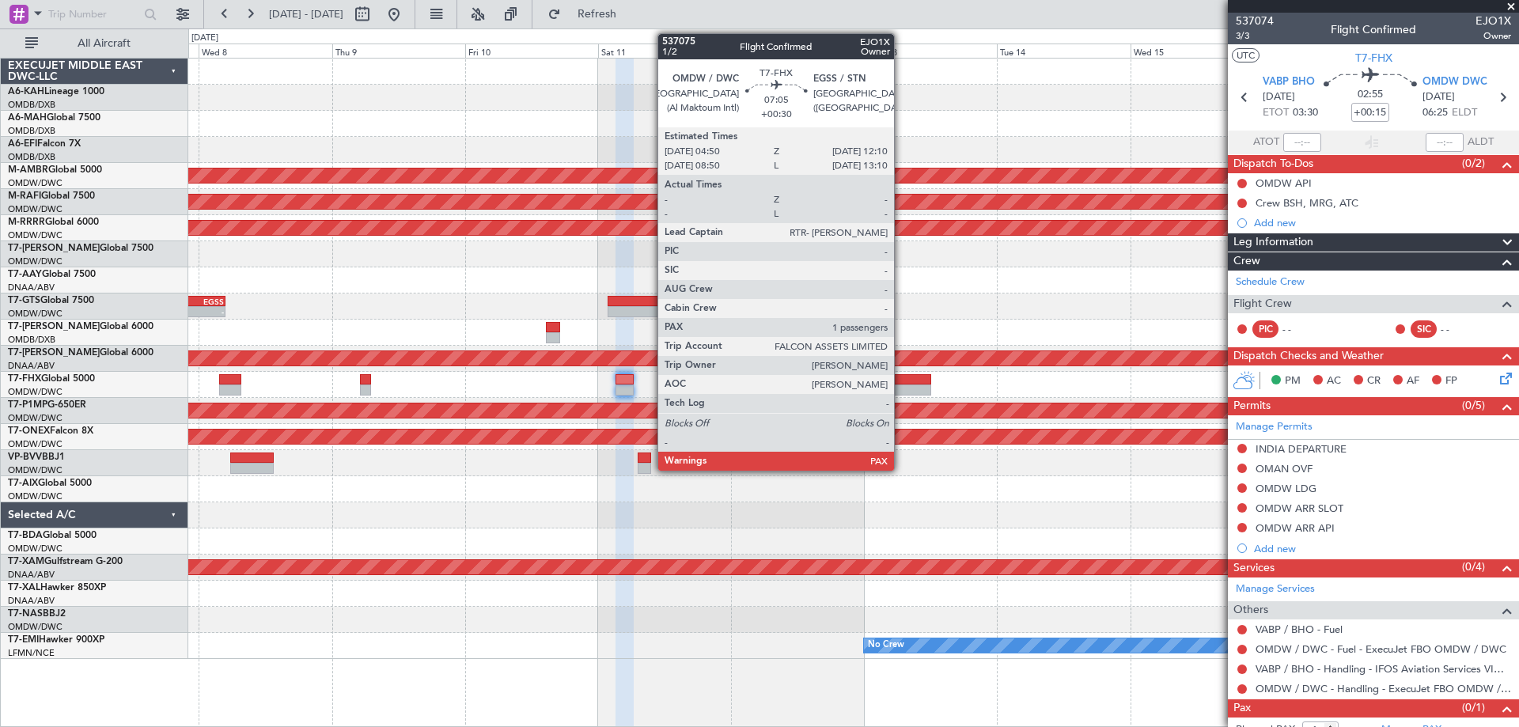
click at [901, 380] on div at bounding box center [910, 379] width 41 height 11
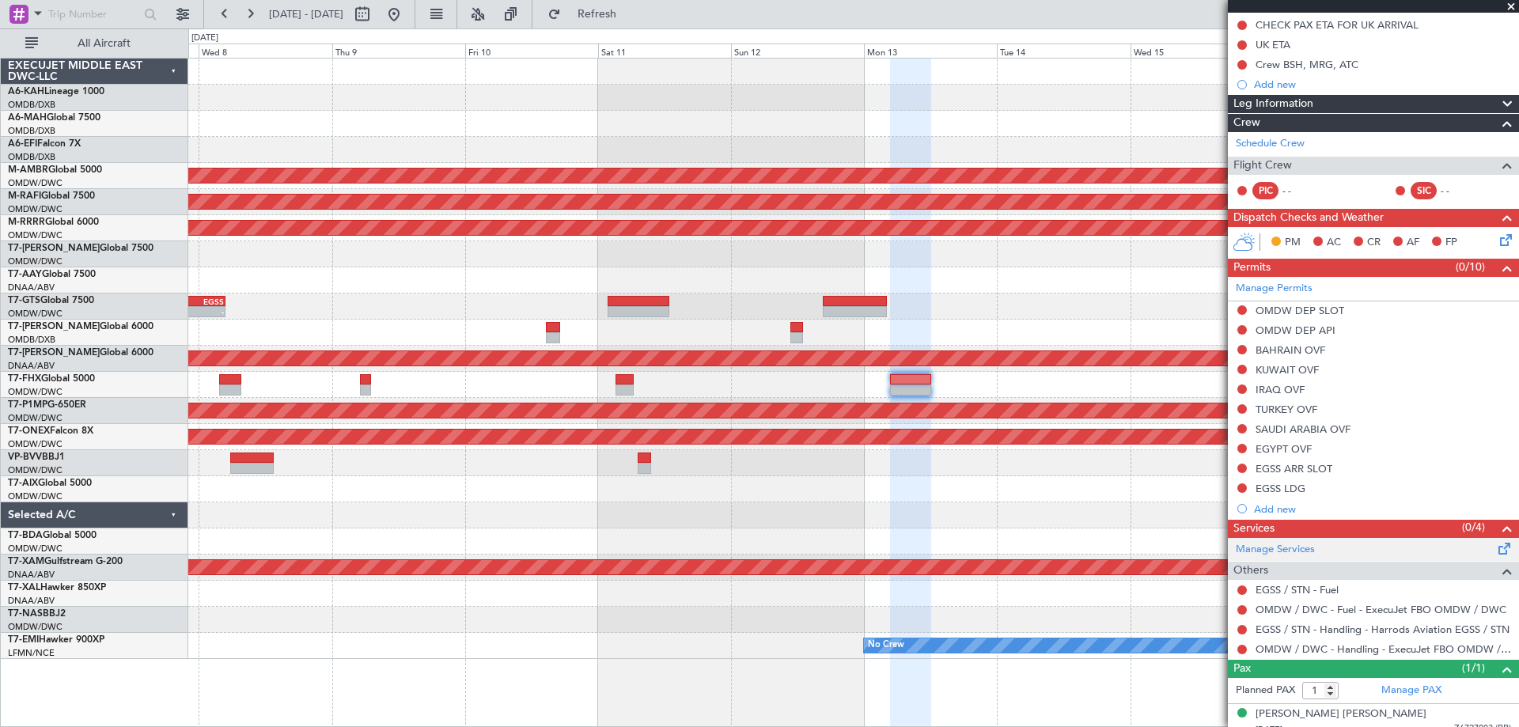
scroll to position [190, 0]
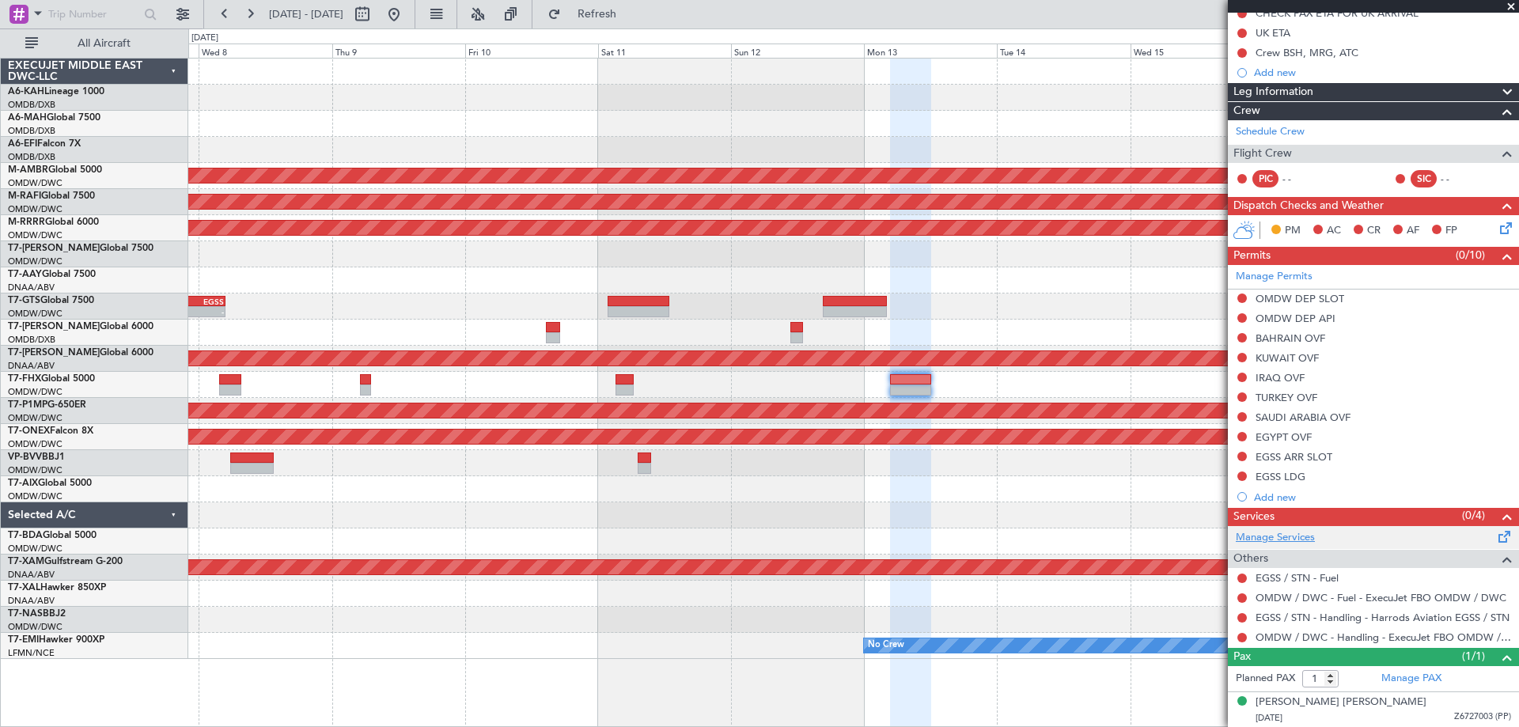
click at [1313, 531] on link "Manage Services" at bounding box center [1275, 538] width 79 height 16
click at [633, 22] on button "Refresh" at bounding box center [587, 14] width 95 height 25
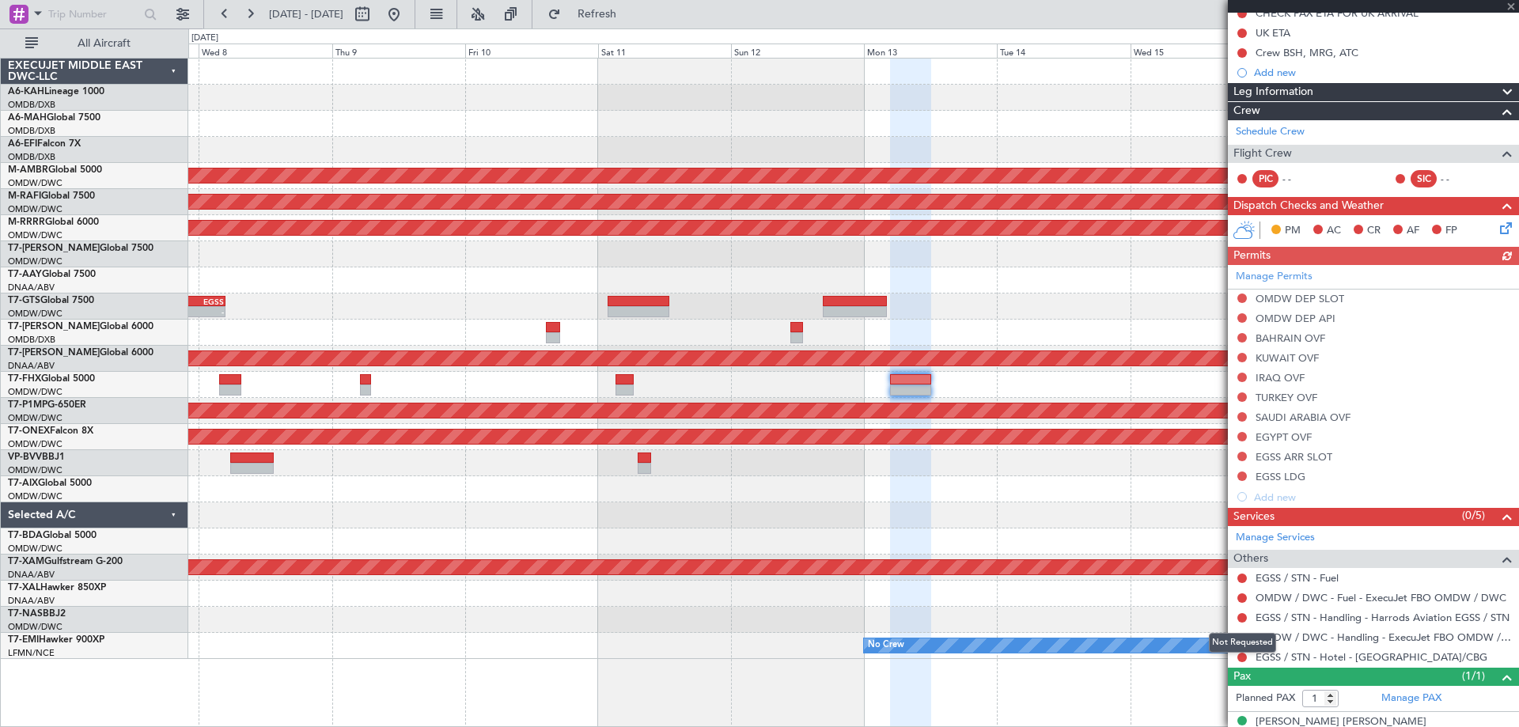
click at [1238, 660] on mat-tooltip-component "Not Requested" at bounding box center [1242, 643] width 89 height 42
click at [1240, 656] on button at bounding box center [1241, 657] width 9 height 9
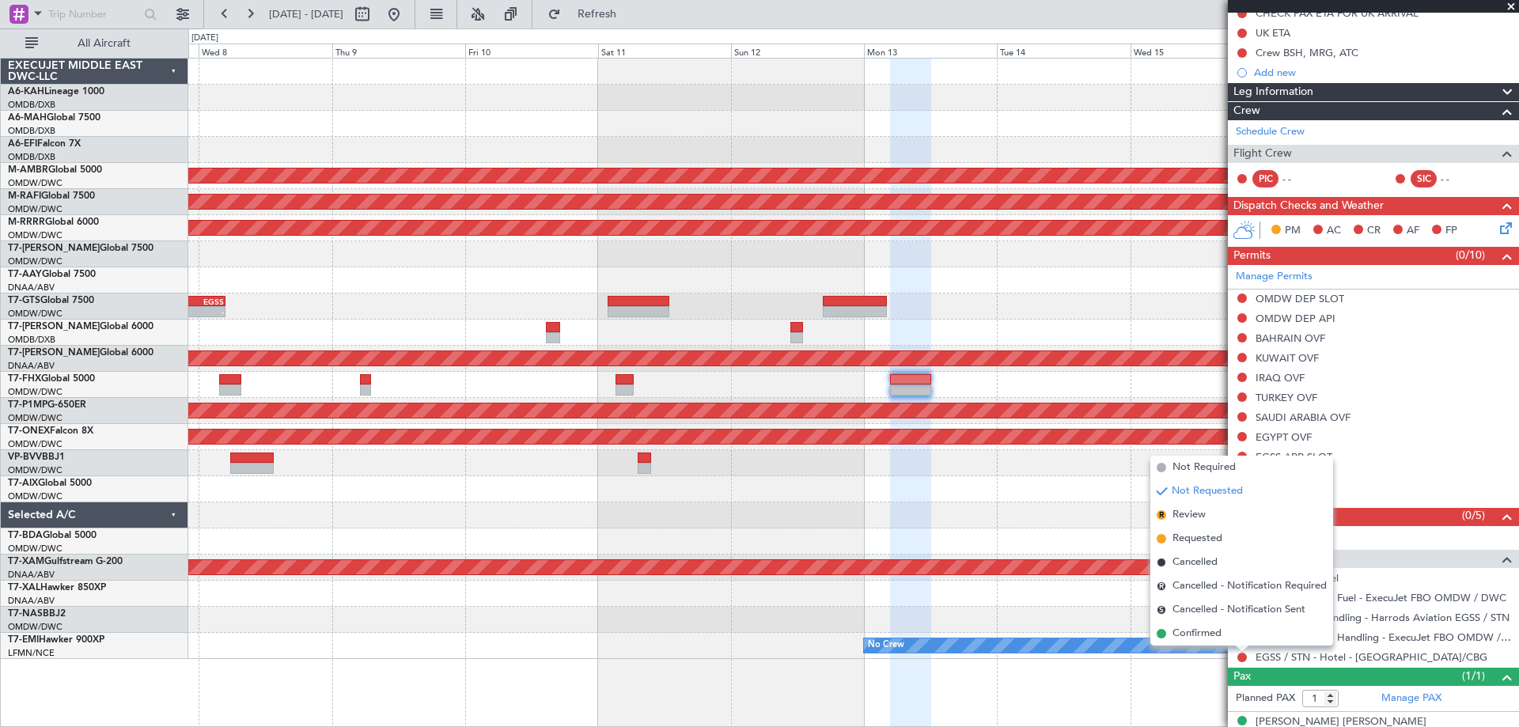
click at [1225, 639] on li "Confirmed" at bounding box center [1241, 634] width 183 height 24
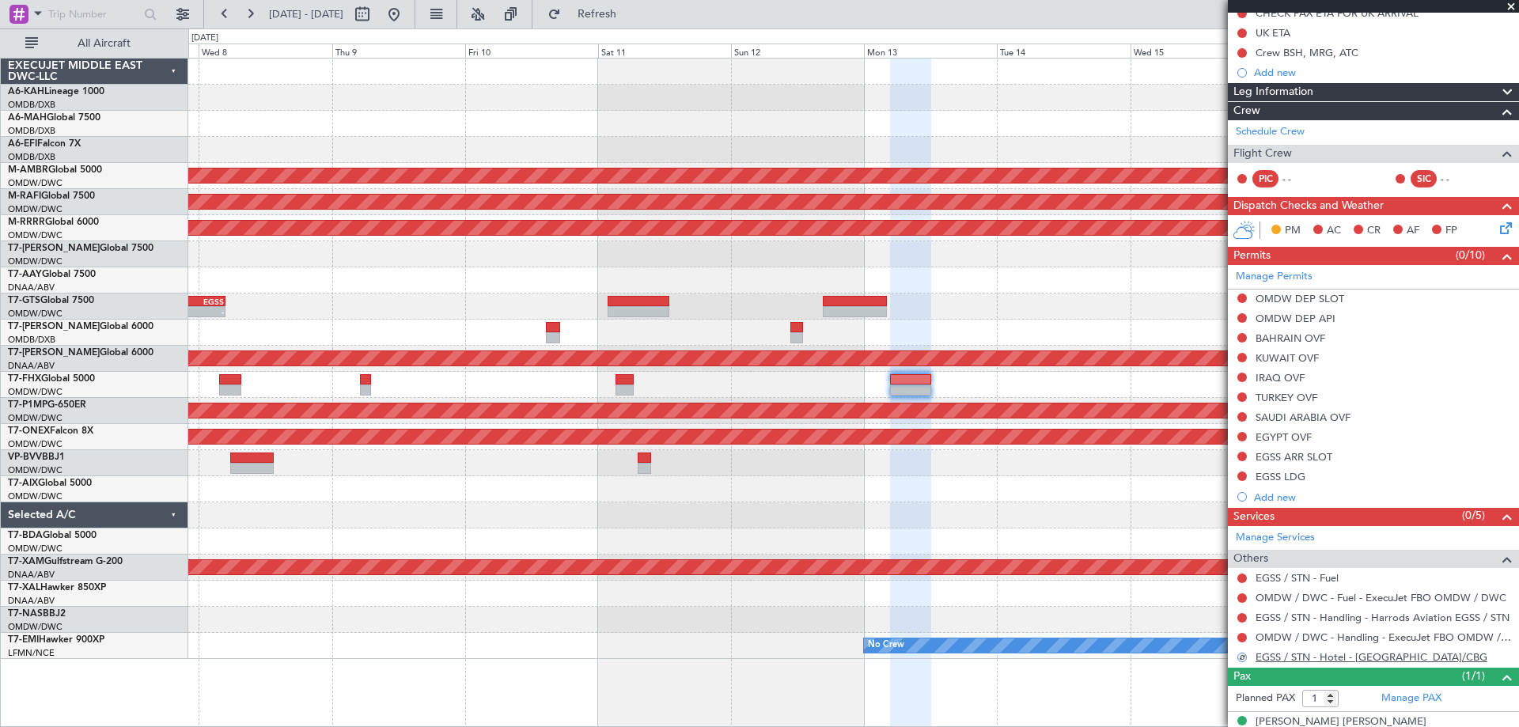
click at [1323, 659] on link "EGSS / STN - Hotel - [GEOGRAPHIC_DATA]/CBG" at bounding box center [1372, 656] width 232 height 13
click at [1343, 659] on link "EGSS / STN - Hotel - [GEOGRAPHIC_DATA]/CBG" at bounding box center [1372, 656] width 232 height 13
click at [629, 14] on span "Refresh" at bounding box center [597, 14] width 66 height 11
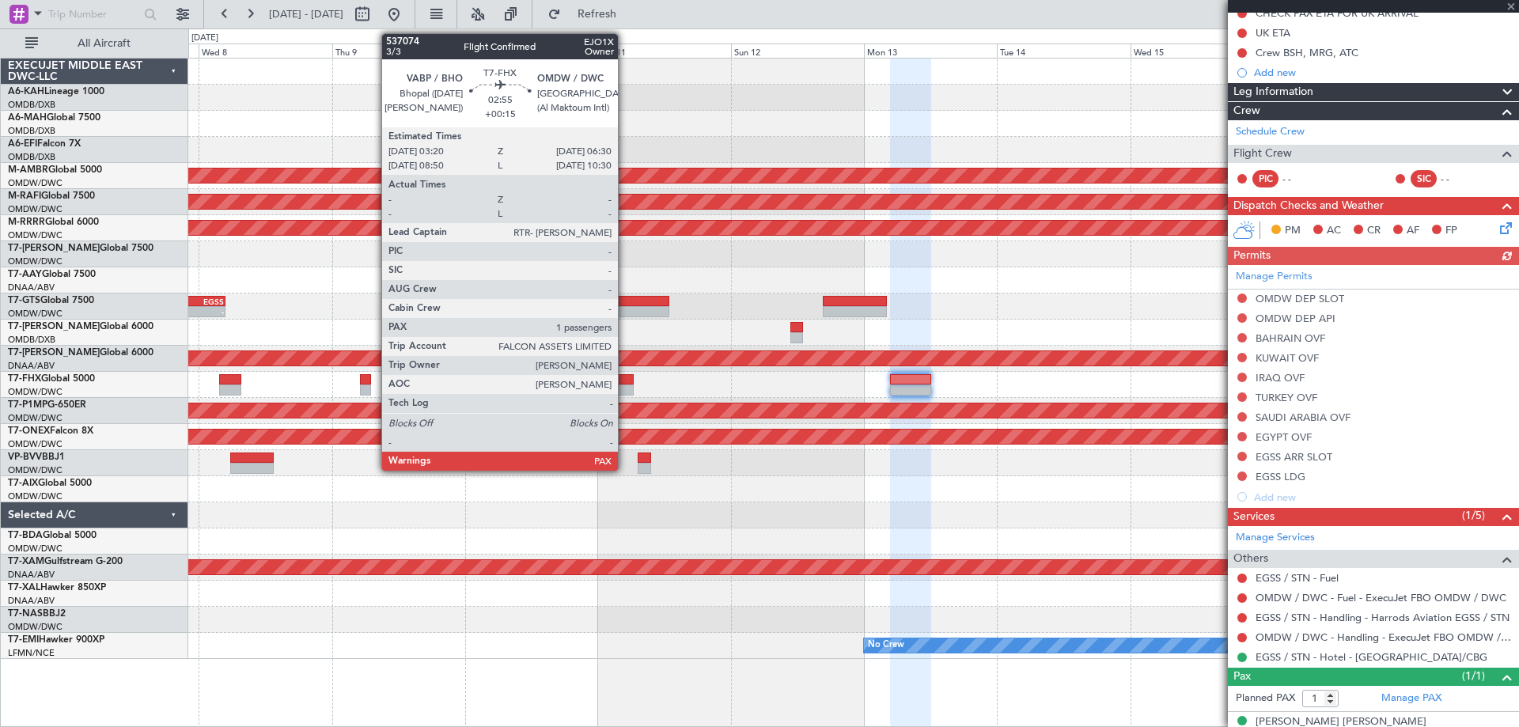
click at [625, 388] on div at bounding box center [625, 390] width 18 height 11
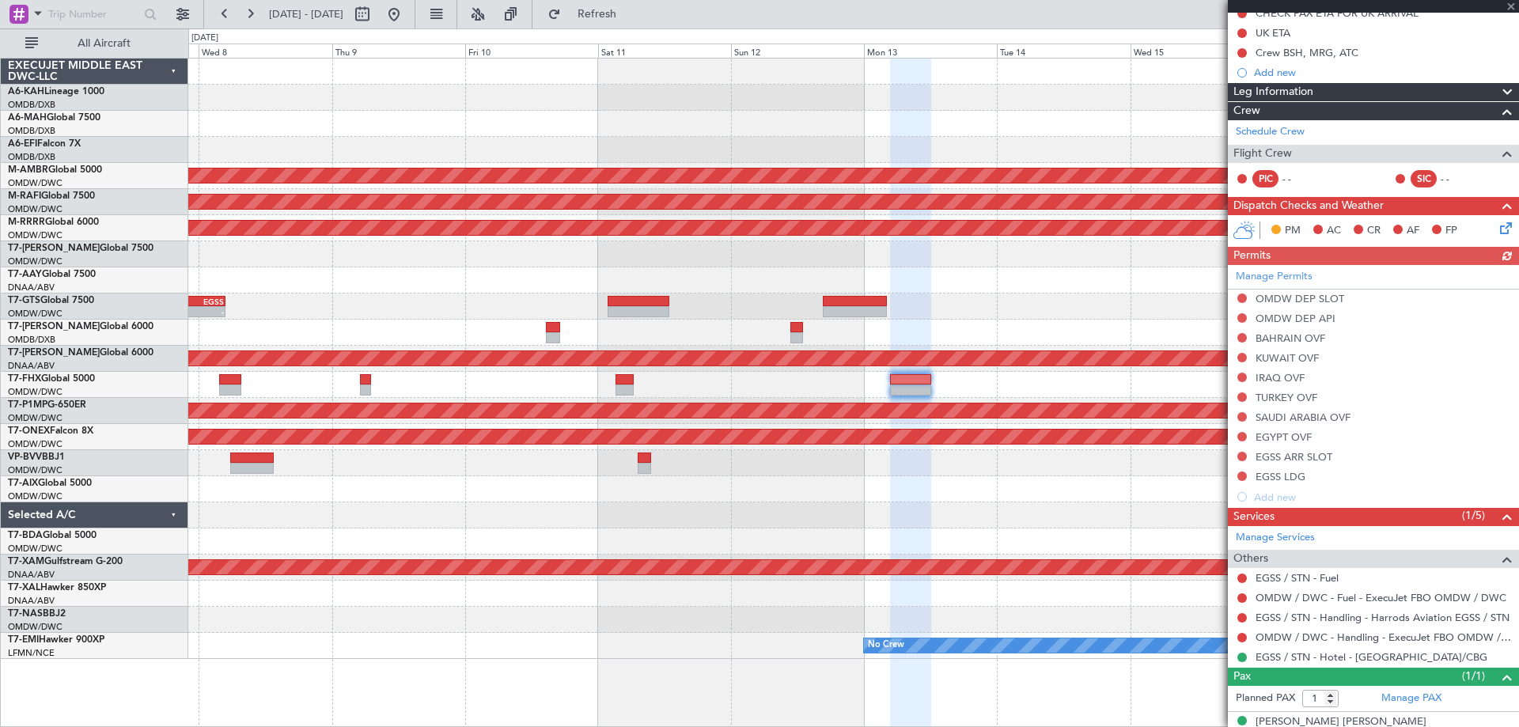
type input "+00:15"
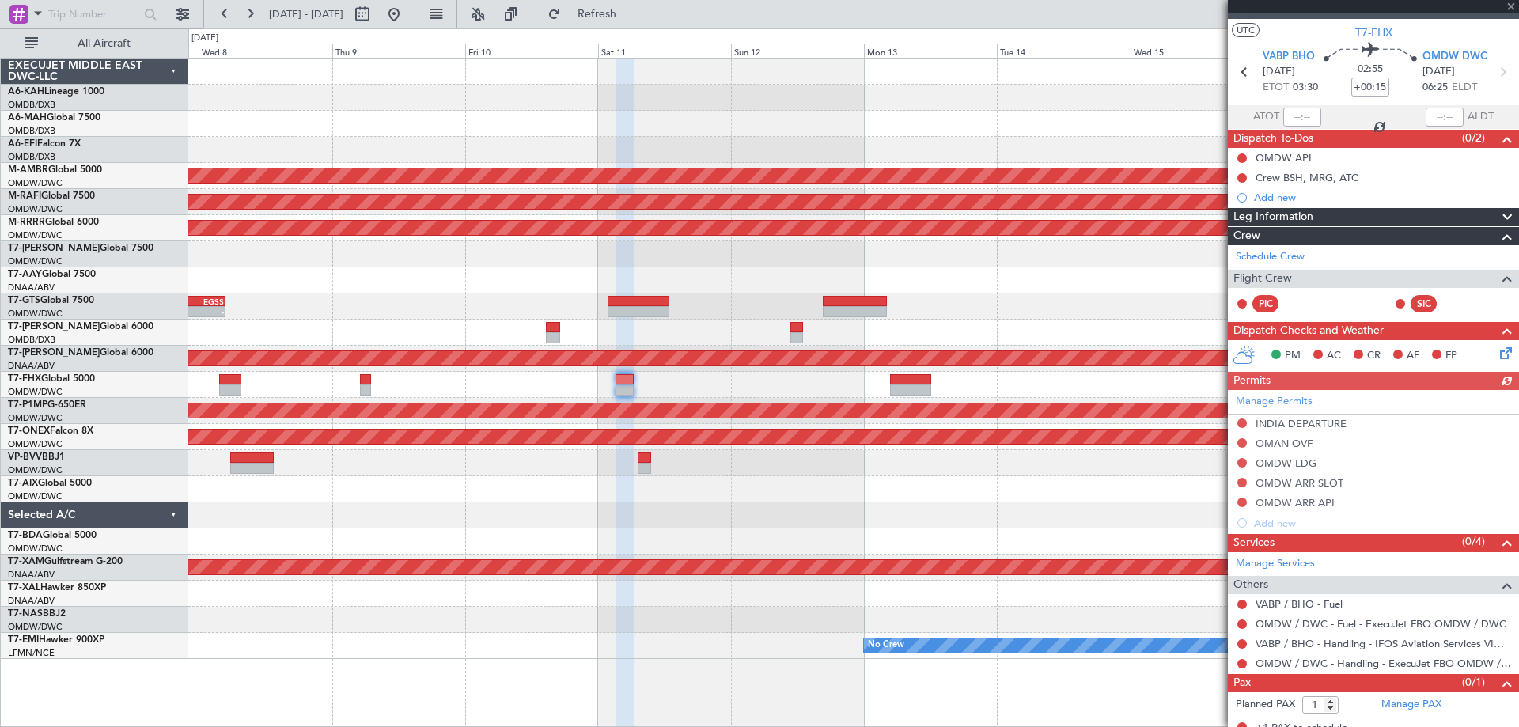
scroll to position [36, 0]
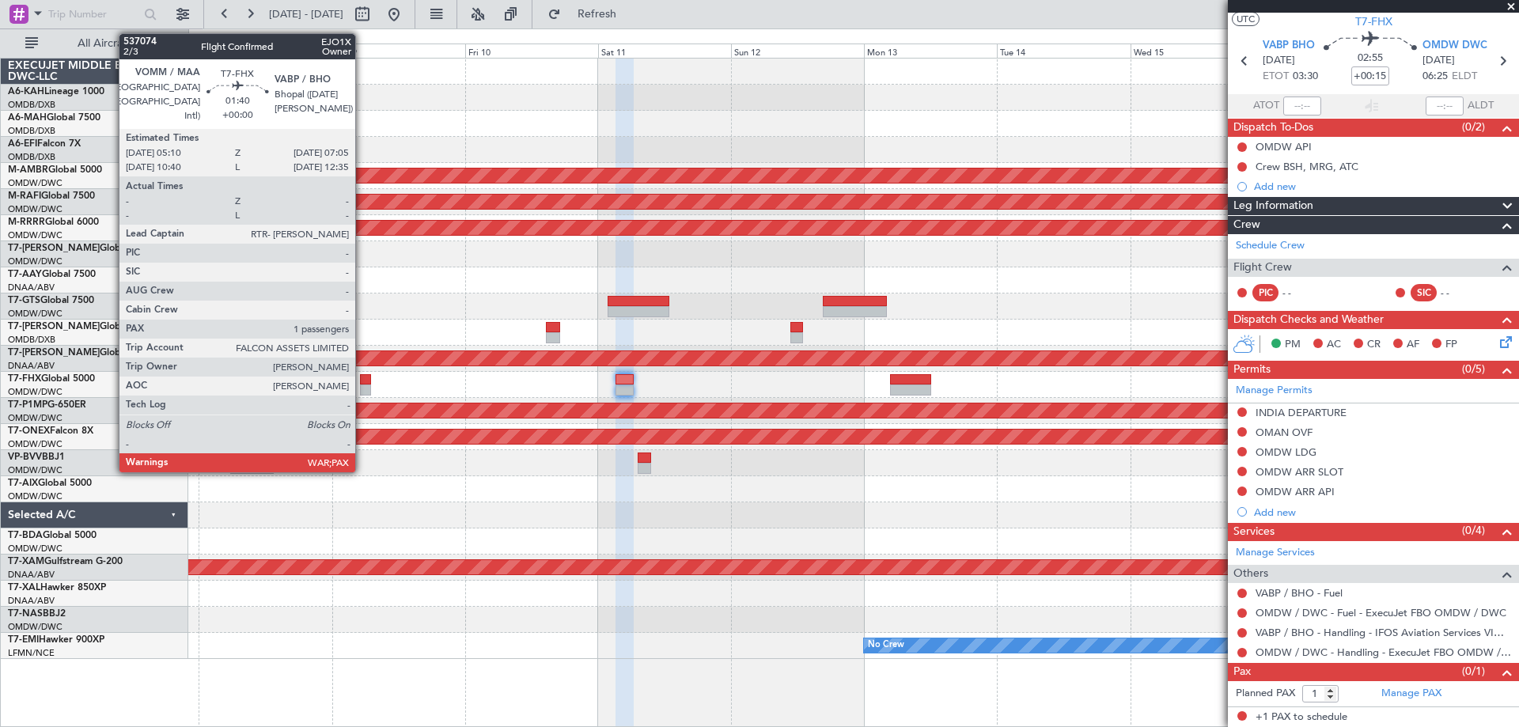
click at [362, 383] on div at bounding box center [365, 379] width 11 height 11
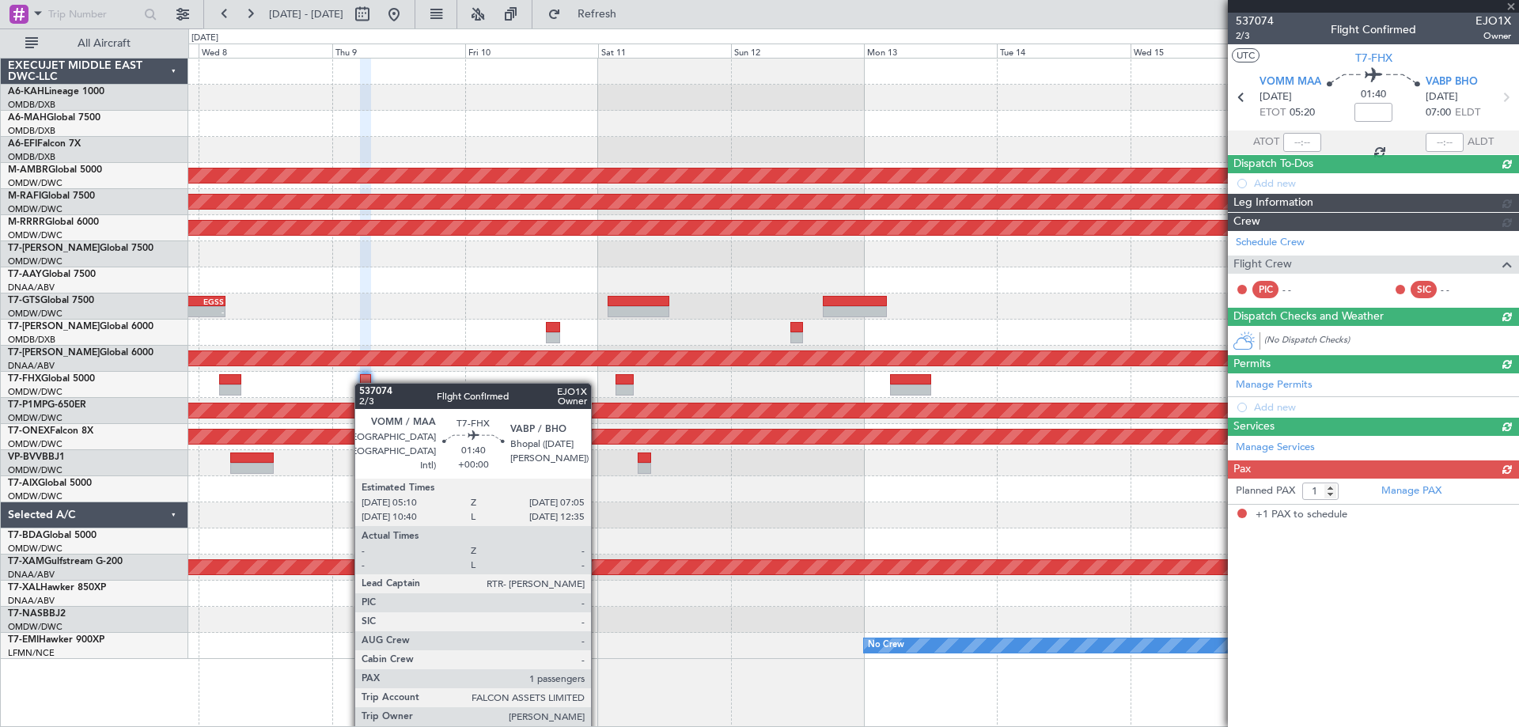
scroll to position [0, 0]
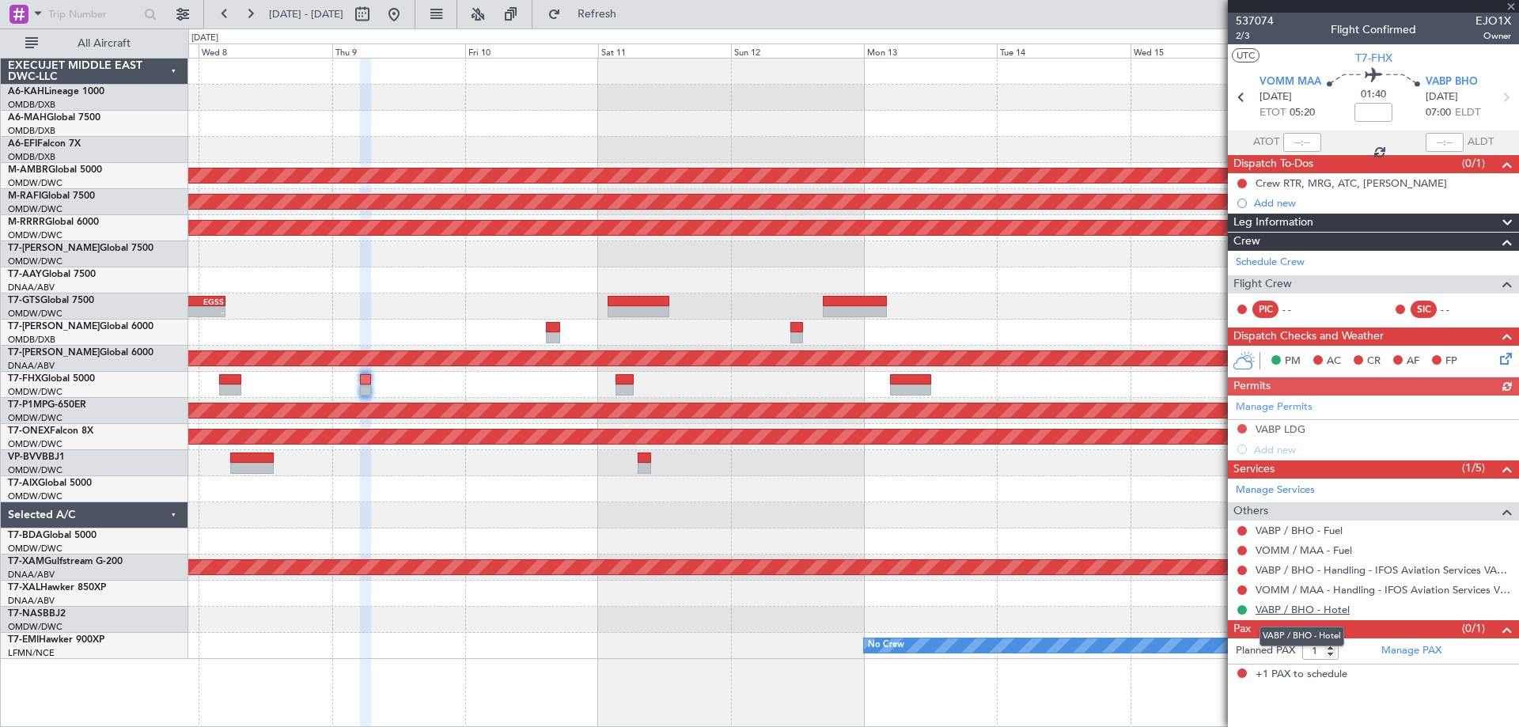
click at [1302, 612] on link "VABP / BHO - Hotel" at bounding box center [1303, 609] width 94 height 13
click at [514, 489] on div at bounding box center [853, 489] width 1330 height 26
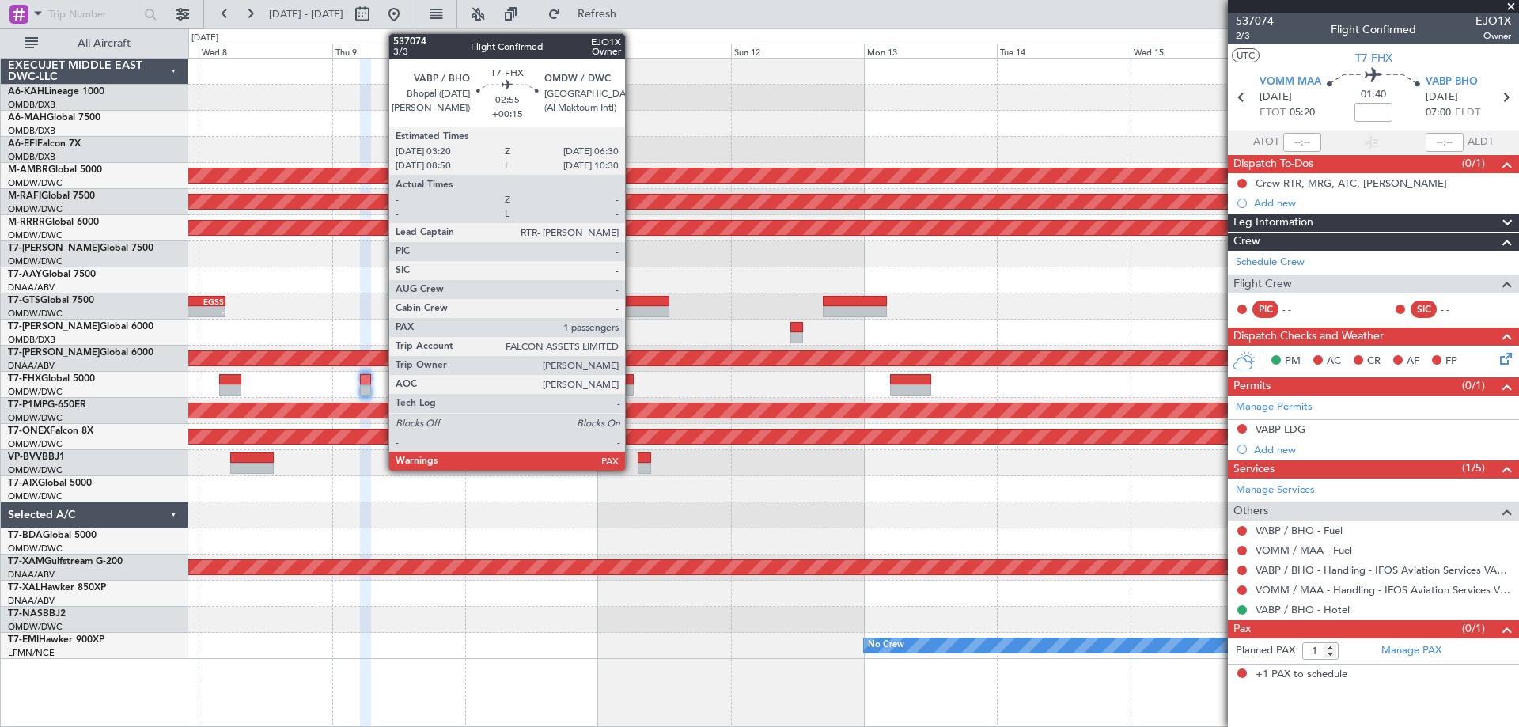
click at [631, 387] on div at bounding box center [625, 390] width 18 height 11
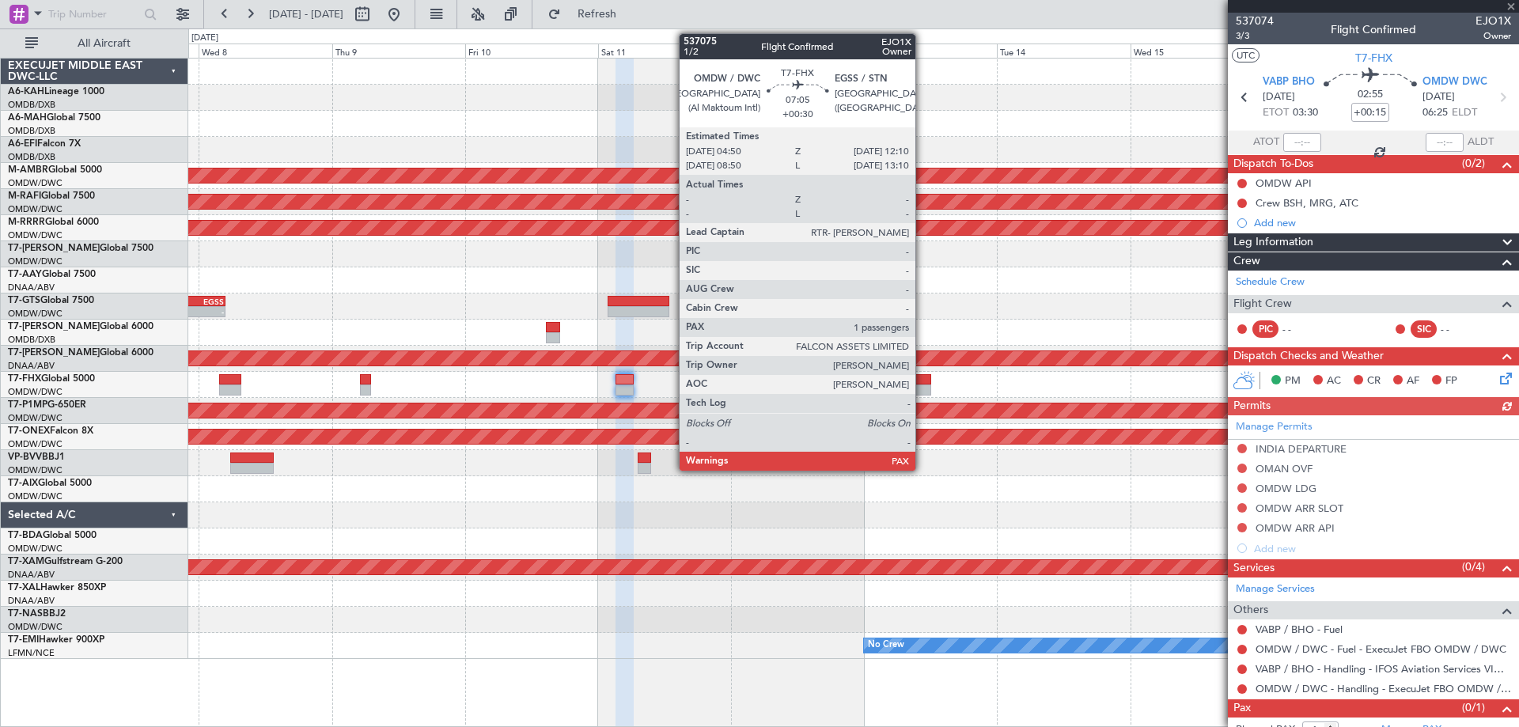
click at [922, 379] on div at bounding box center [910, 379] width 41 height 11
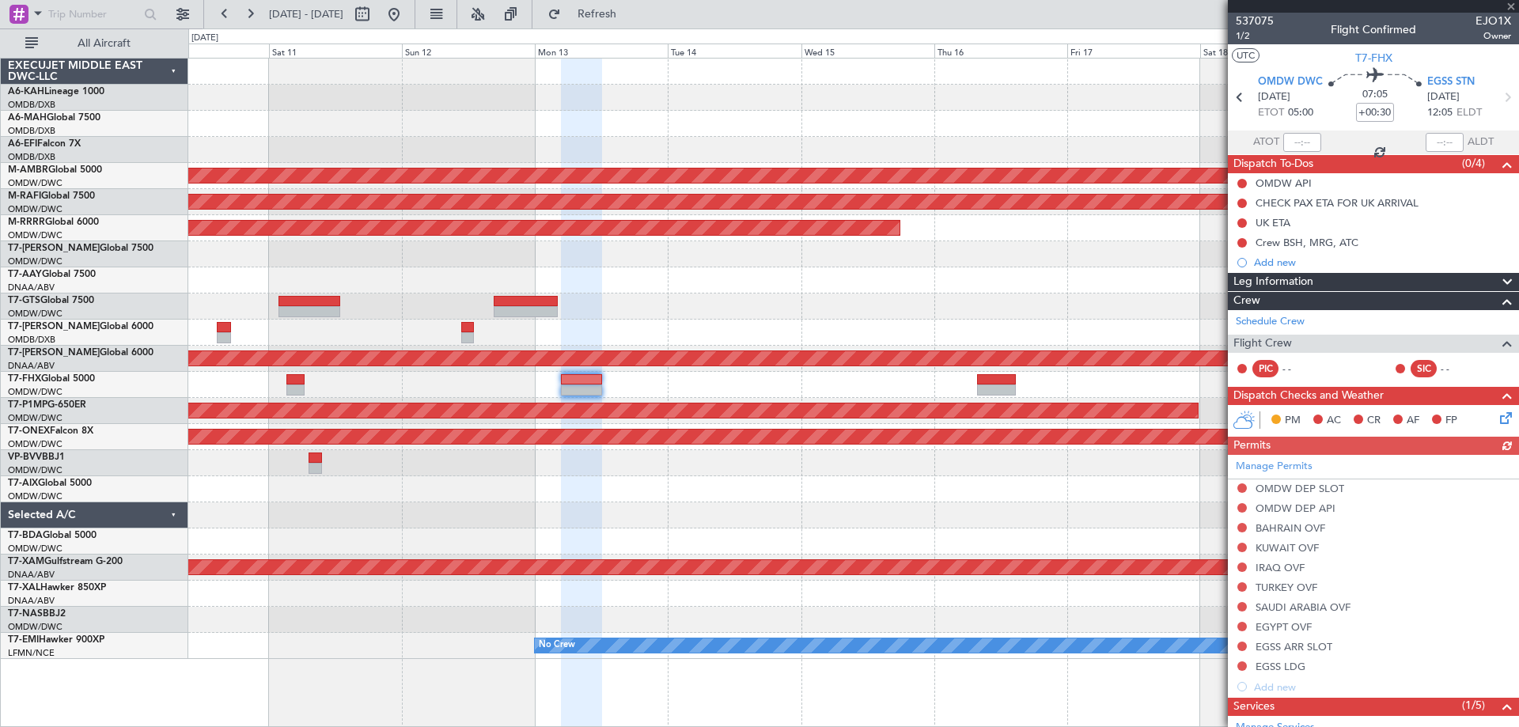
click at [689, 390] on div at bounding box center [853, 385] width 1330 height 26
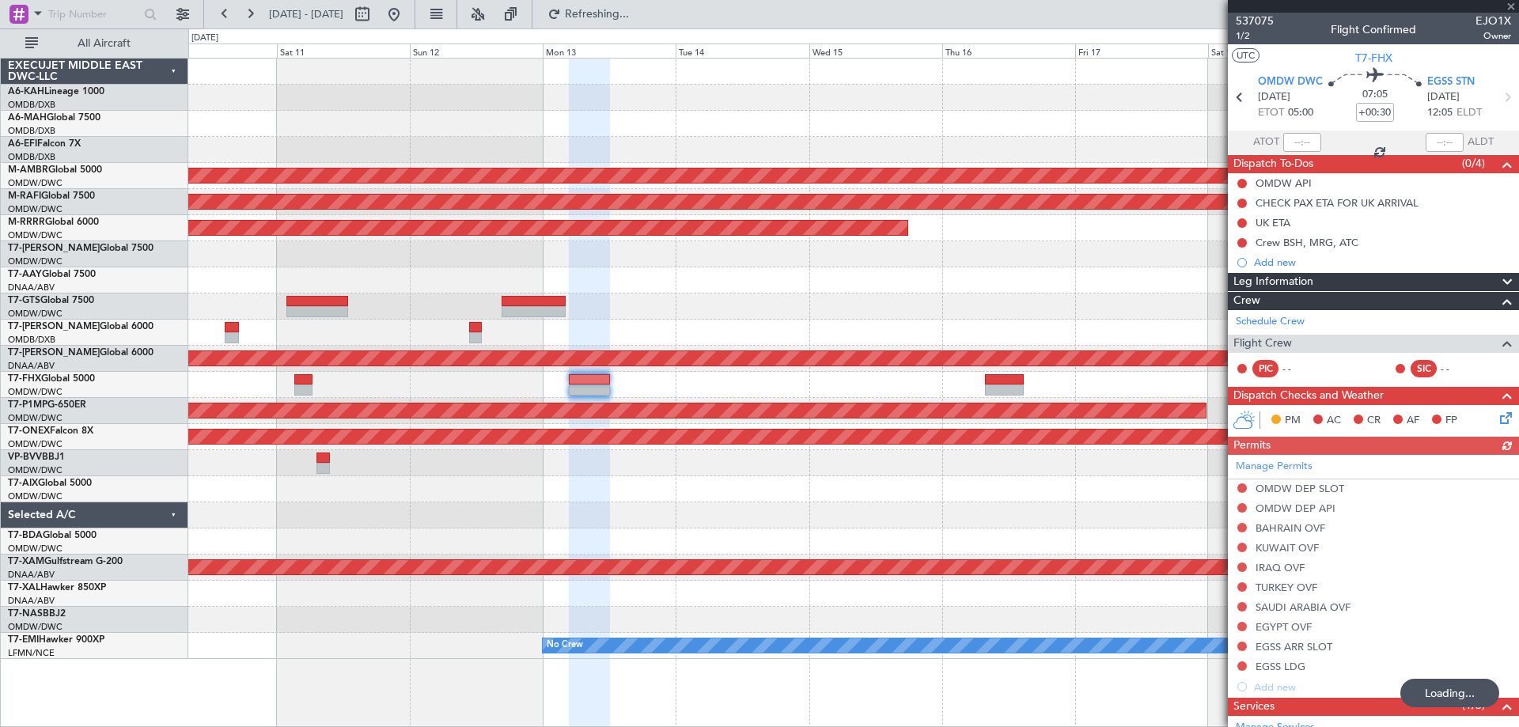
scroll to position [210, 0]
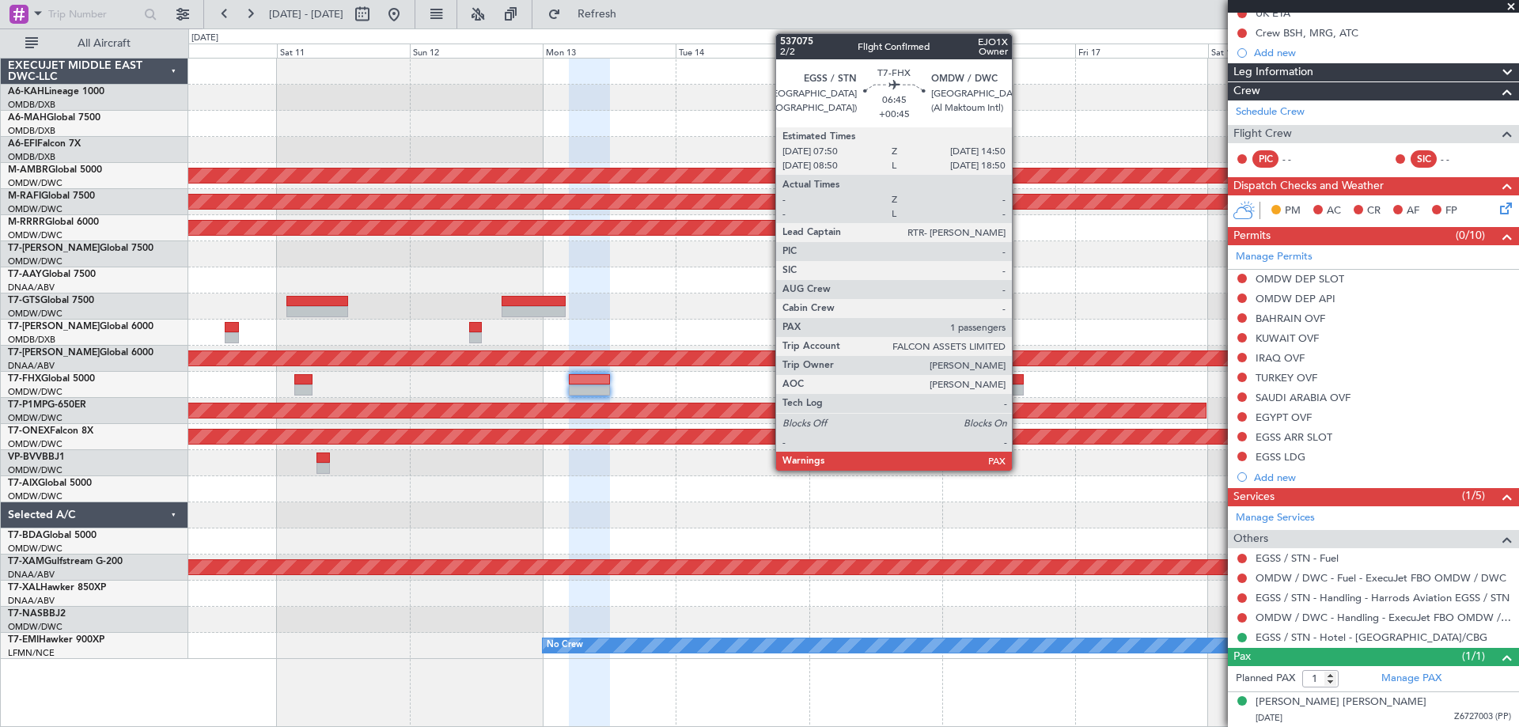
click at [1019, 383] on div at bounding box center [1005, 379] width 40 height 11
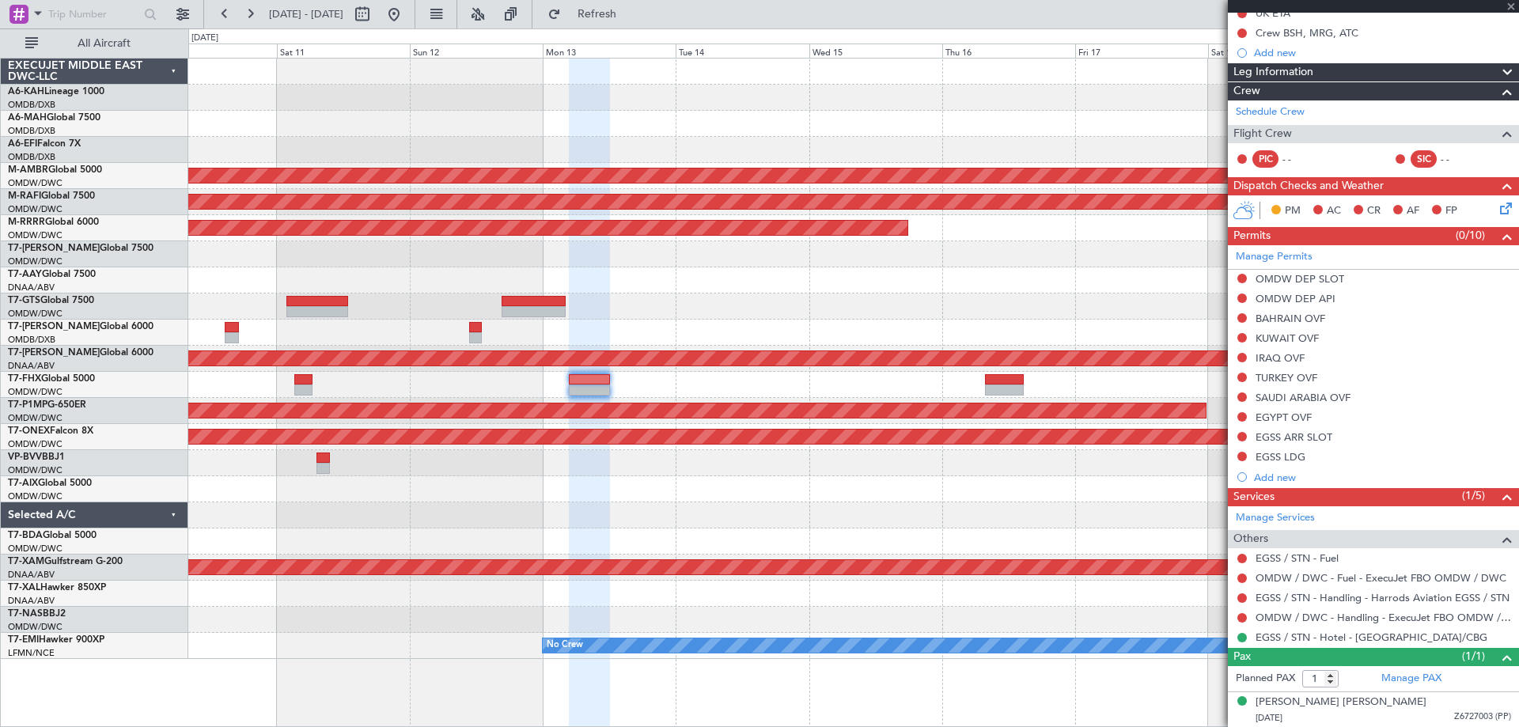
type input "+00:45"
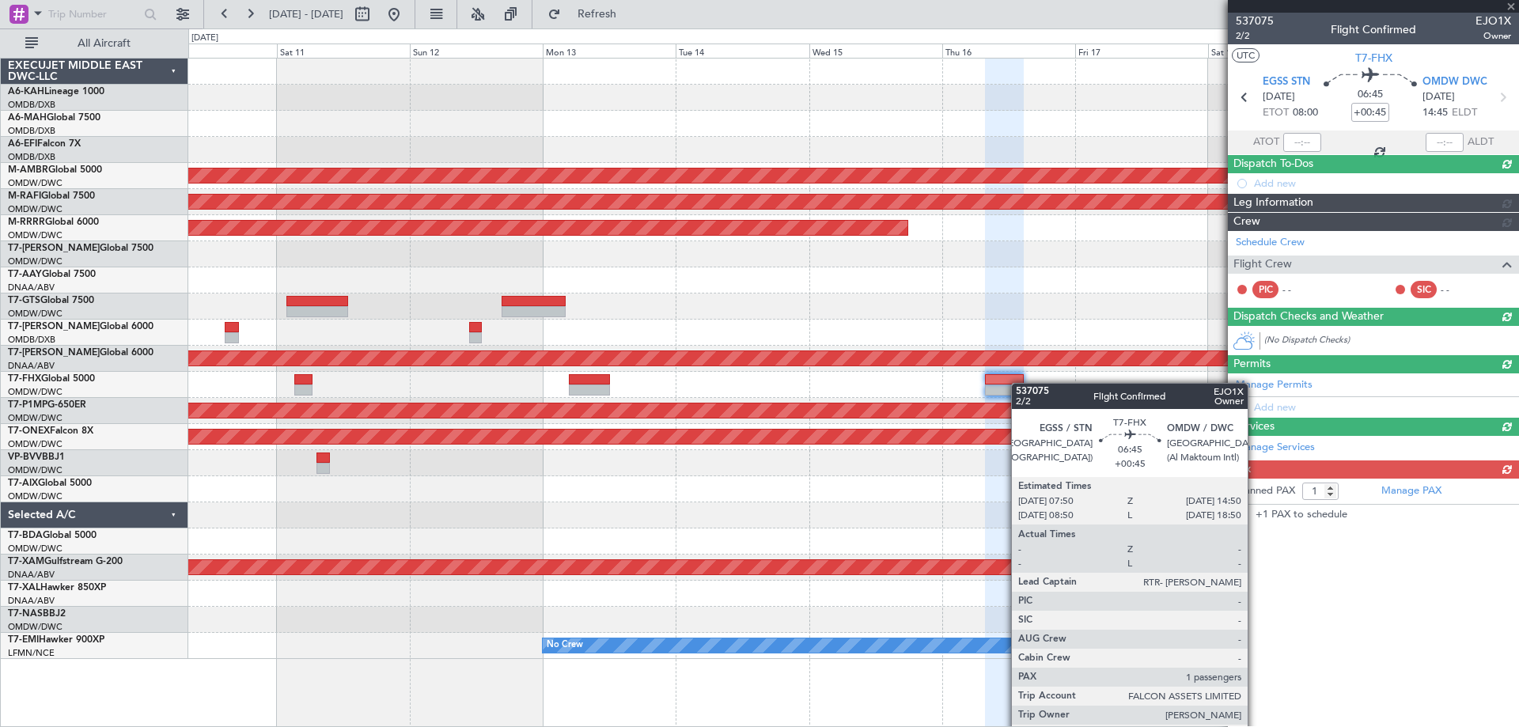
scroll to position [0, 0]
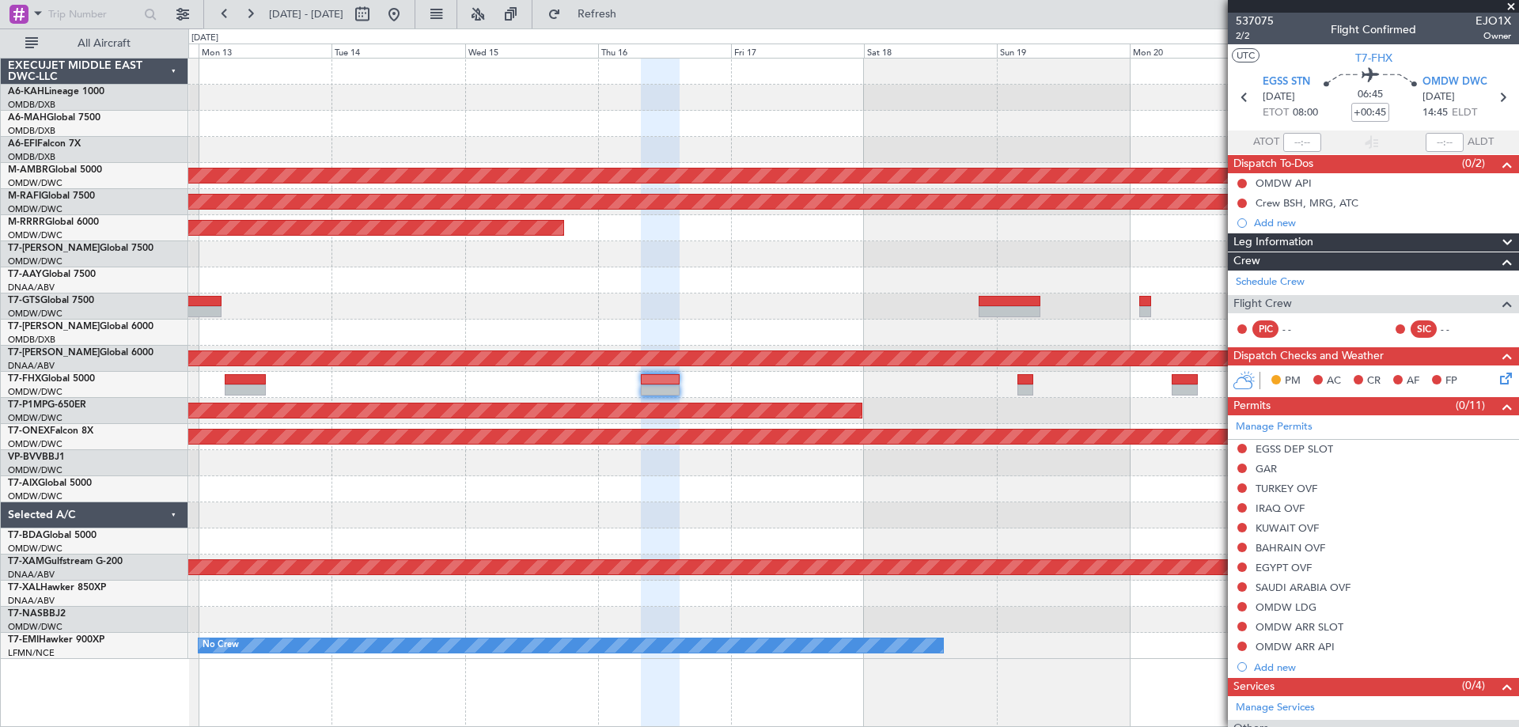
click at [602, 323] on div "Planned Maint [GEOGRAPHIC_DATA] (Seletar) Planned Maint [GEOGRAPHIC_DATA] (Al M…" at bounding box center [853, 359] width 1330 height 601
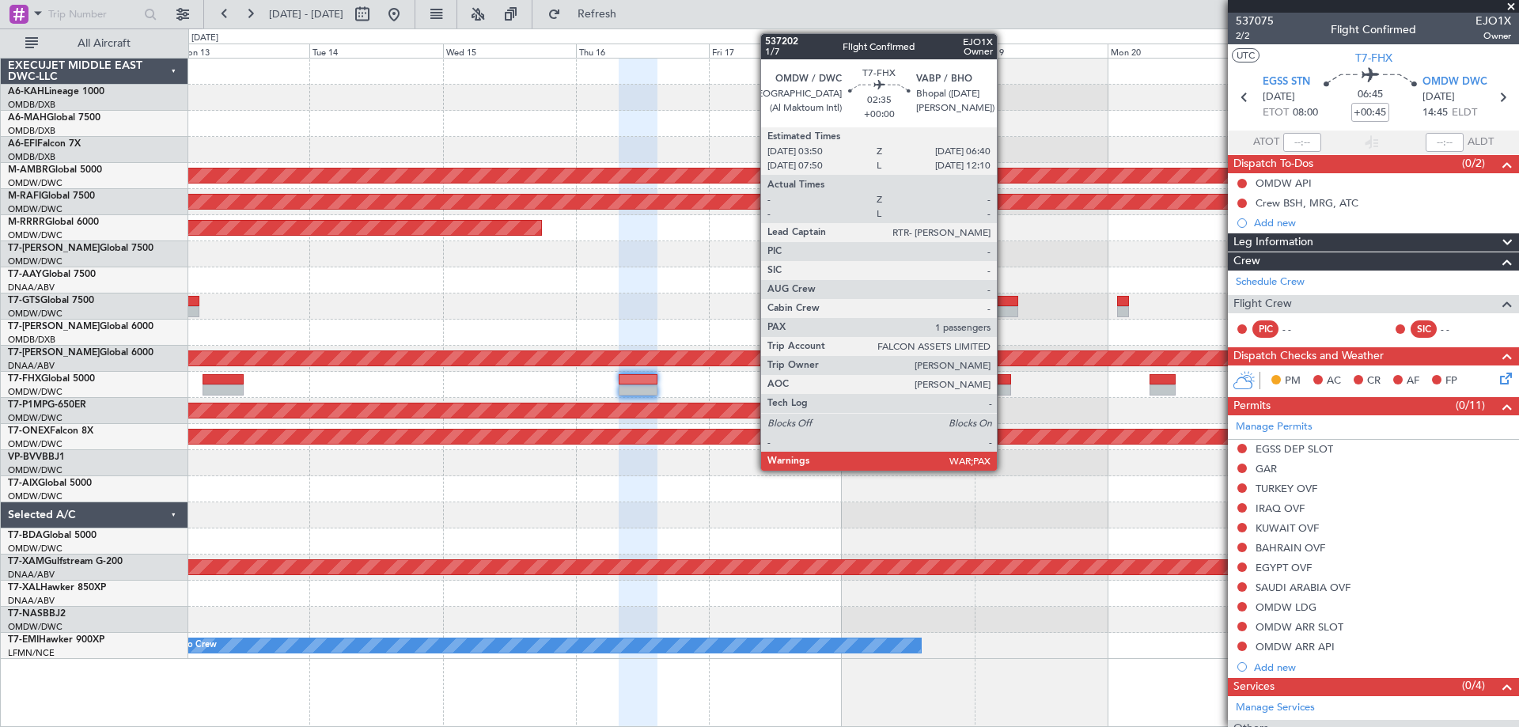
click at [1004, 387] on div at bounding box center [1003, 390] width 16 height 11
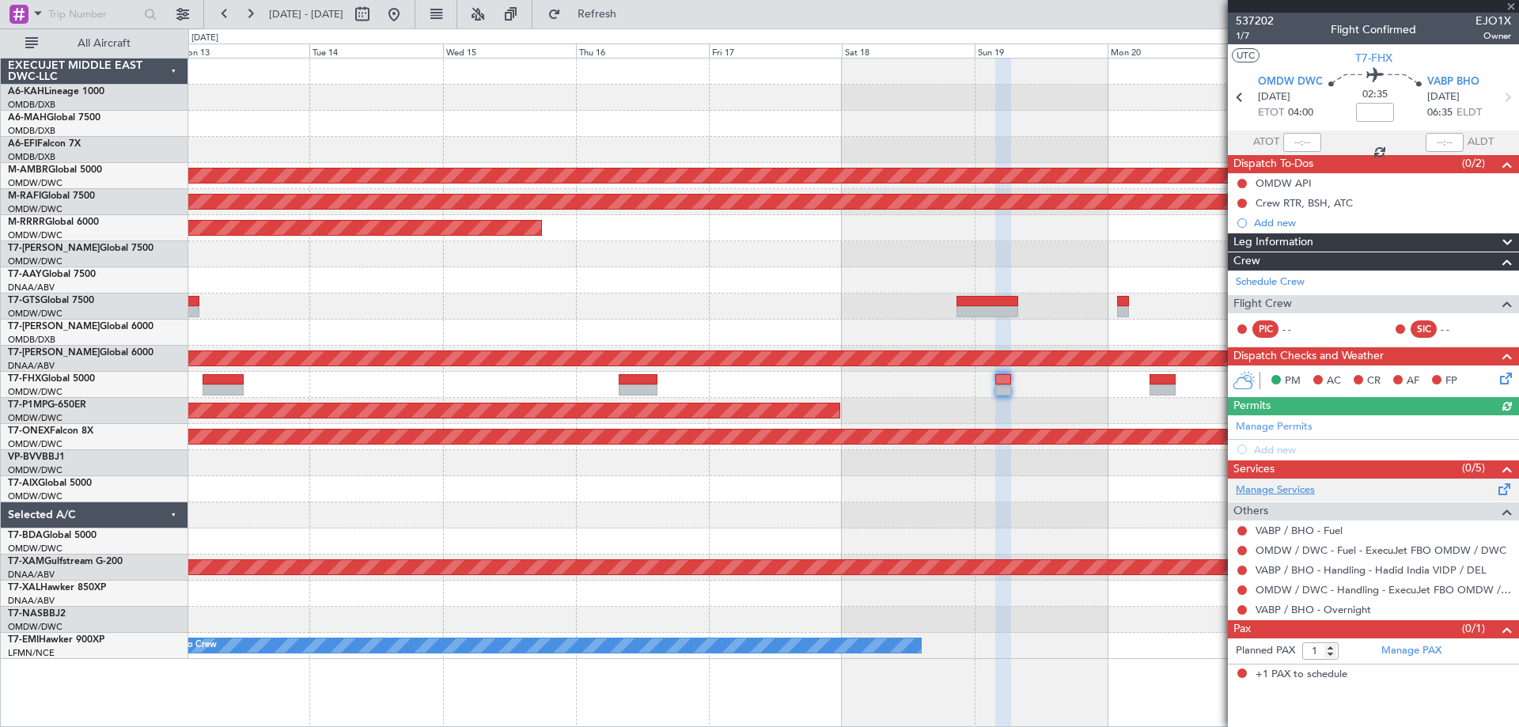
click at [1272, 493] on link "Manage Services" at bounding box center [1275, 491] width 79 height 16
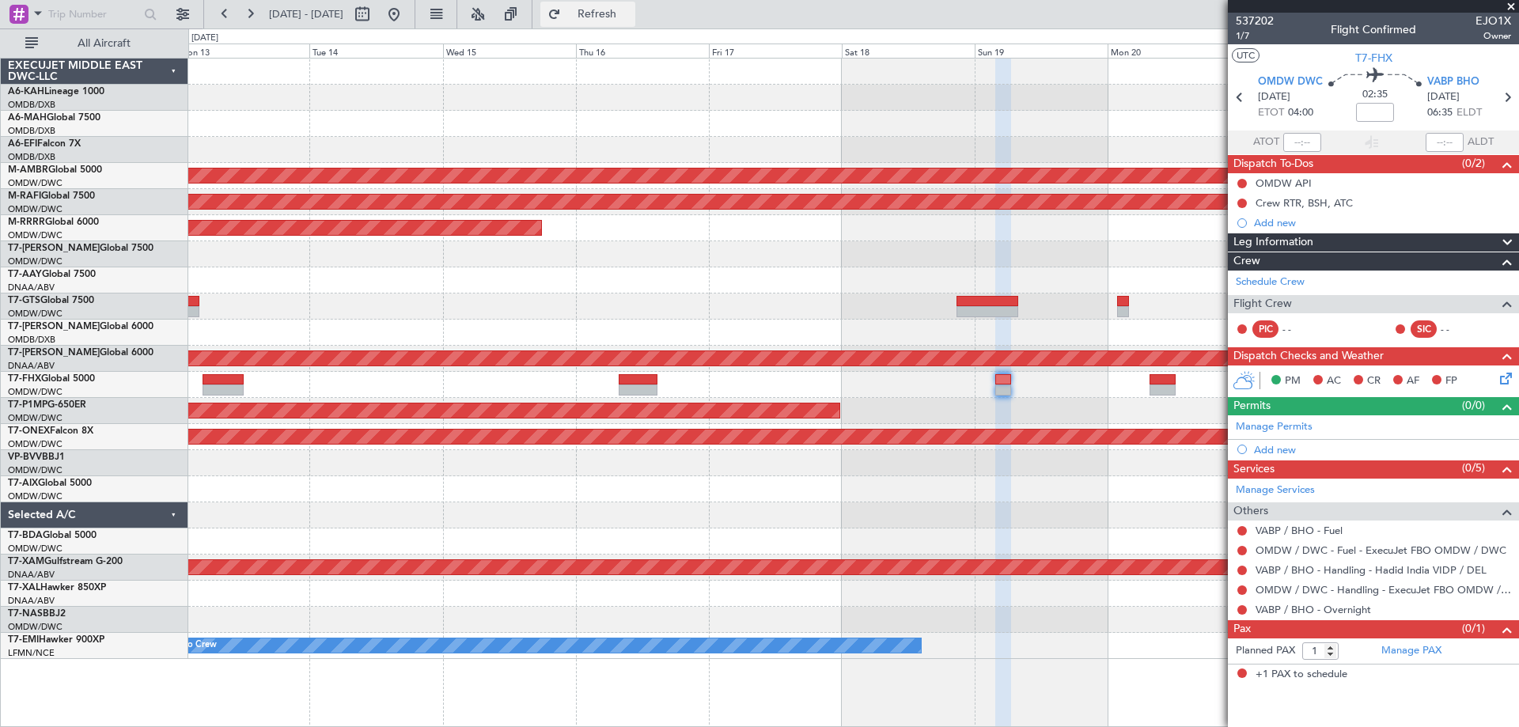
click at [608, 16] on button "Refresh" at bounding box center [587, 14] width 95 height 25
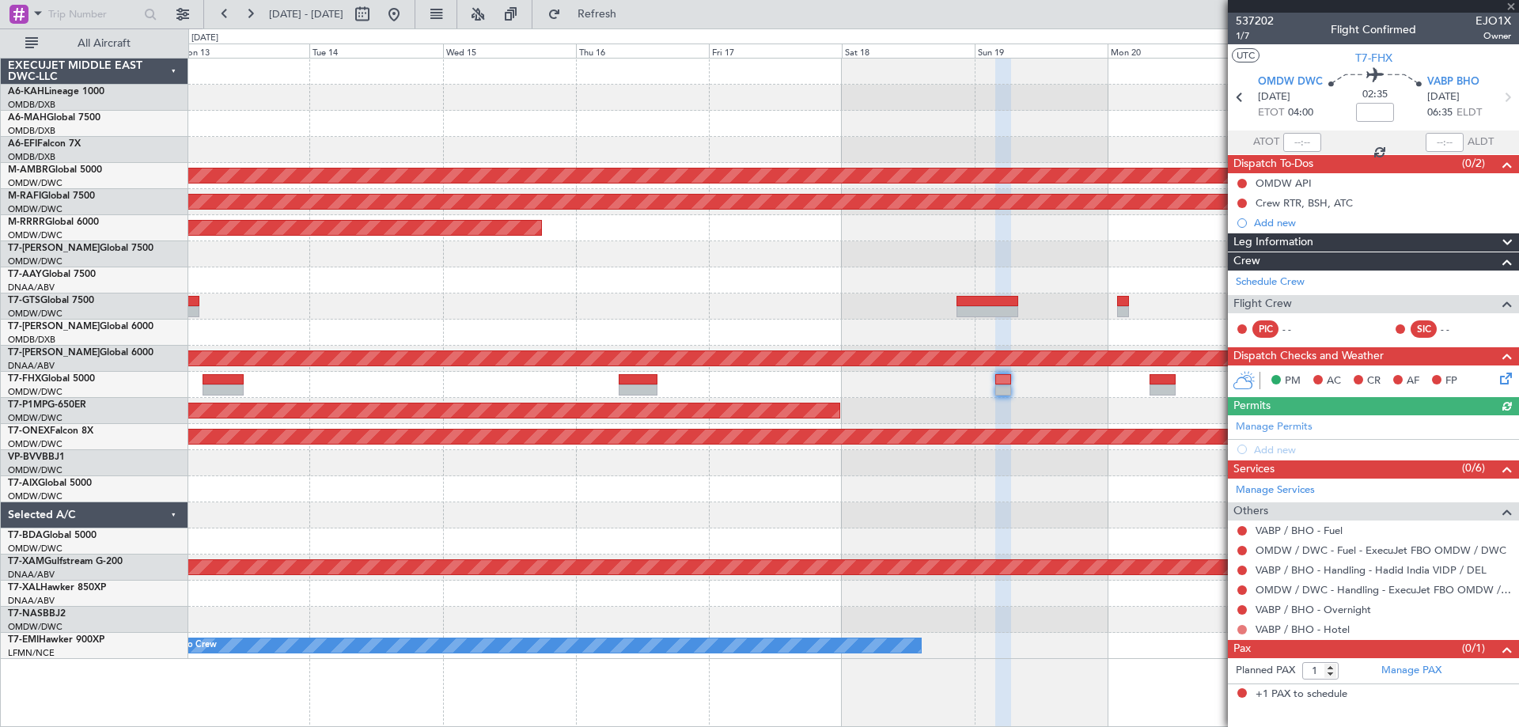
click at [1244, 627] on button at bounding box center [1241, 629] width 9 height 9
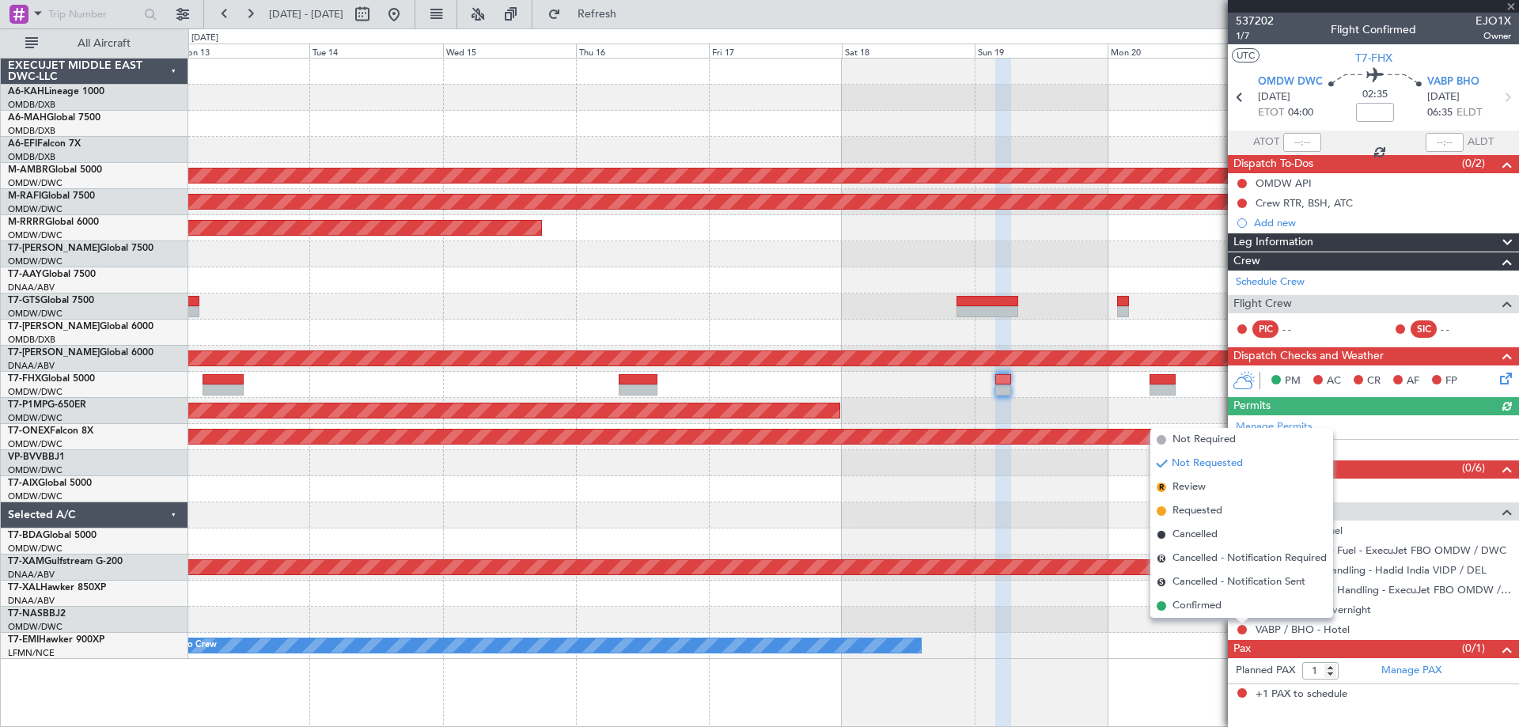
drag, startPoint x: 1196, startPoint y: 607, endPoint x: 1107, endPoint y: 532, distance: 115.7
click at [1195, 607] on span "Confirmed" at bounding box center [1197, 606] width 49 height 16
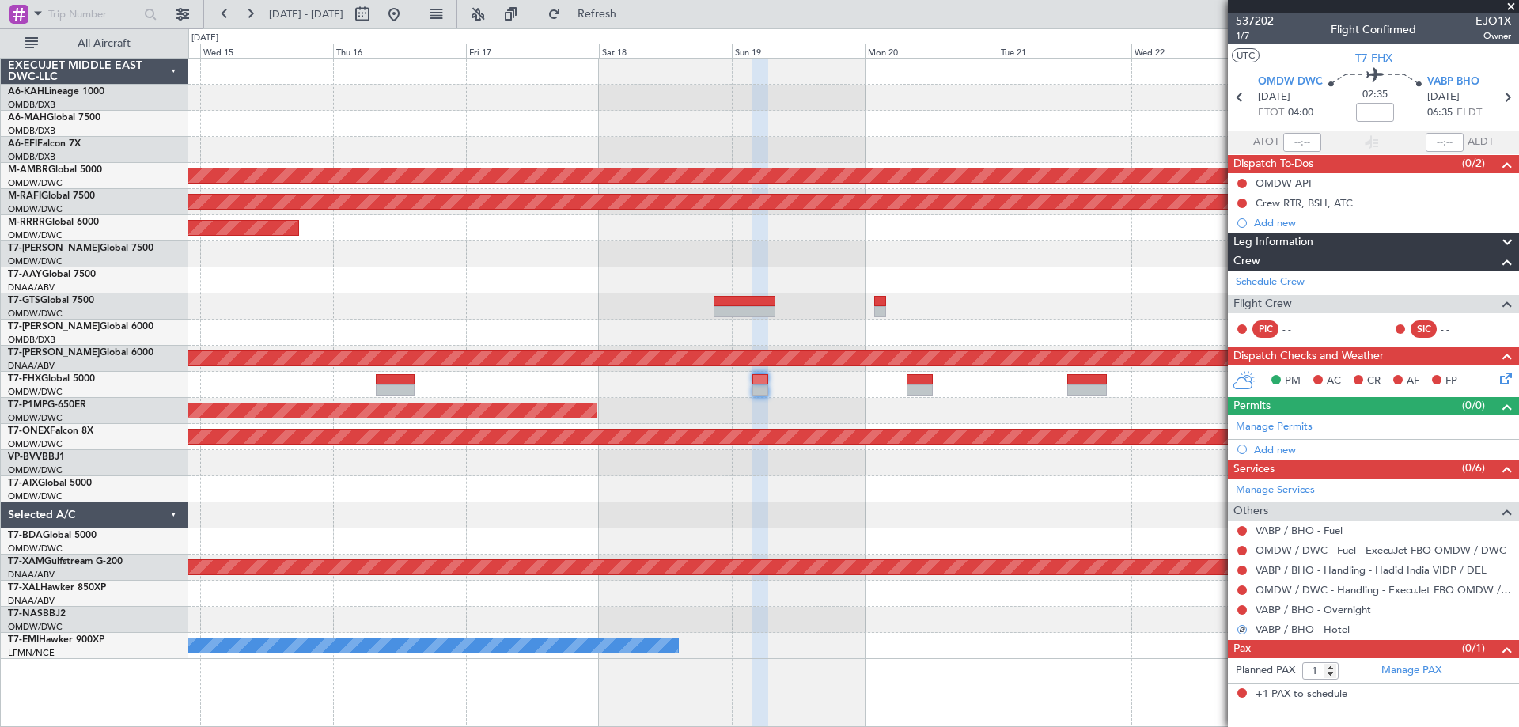
click at [776, 317] on div "Planned Maint [GEOGRAPHIC_DATA] (Seletar) Planned Maint [GEOGRAPHIC_DATA] (Al M…" at bounding box center [853, 359] width 1330 height 601
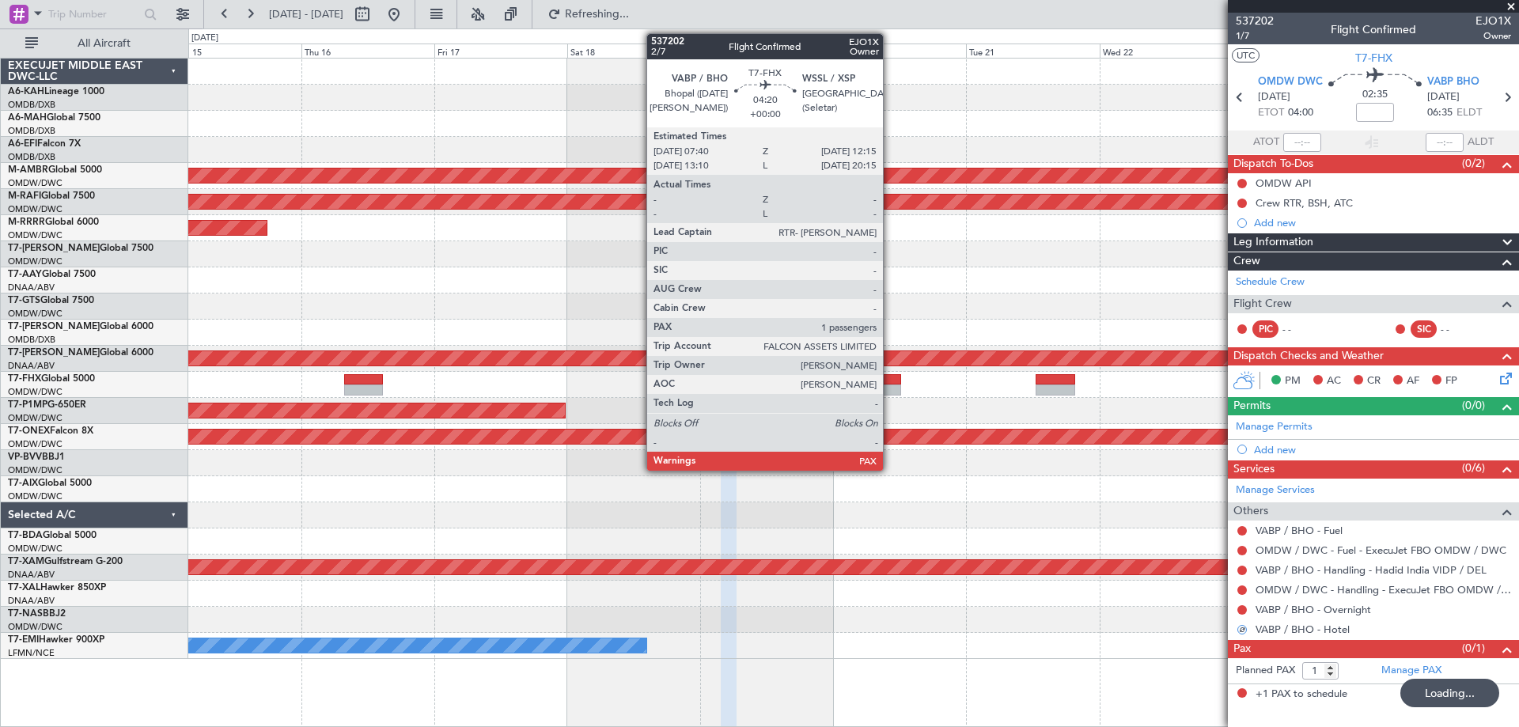
click at [890, 386] on div at bounding box center [888, 390] width 26 height 11
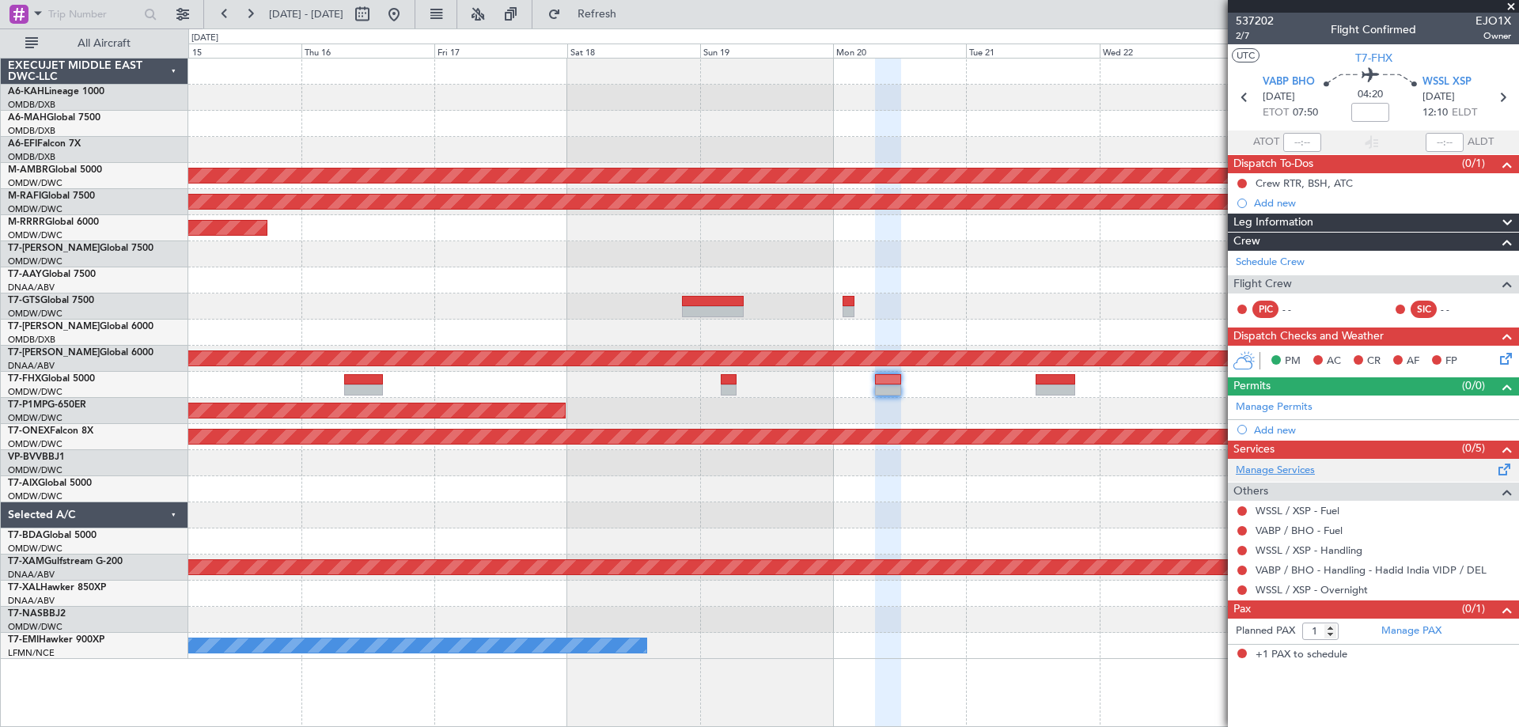
click at [1302, 471] on link "Manage Services" at bounding box center [1275, 471] width 79 height 16
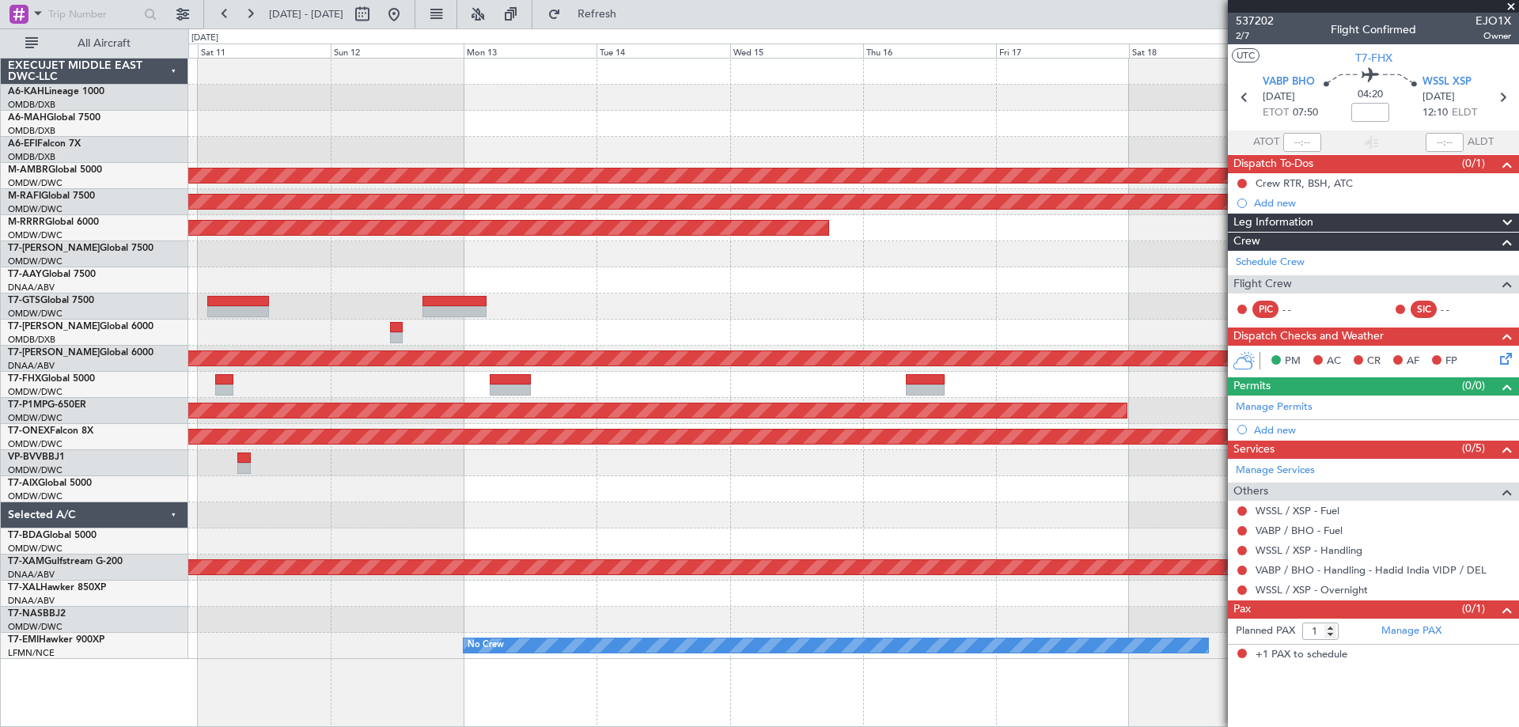
click at [1090, 253] on div "Planned Maint [GEOGRAPHIC_DATA] (Seletar) Planned Maint [GEOGRAPHIC_DATA] (Al M…" at bounding box center [853, 359] width 1330 height 601
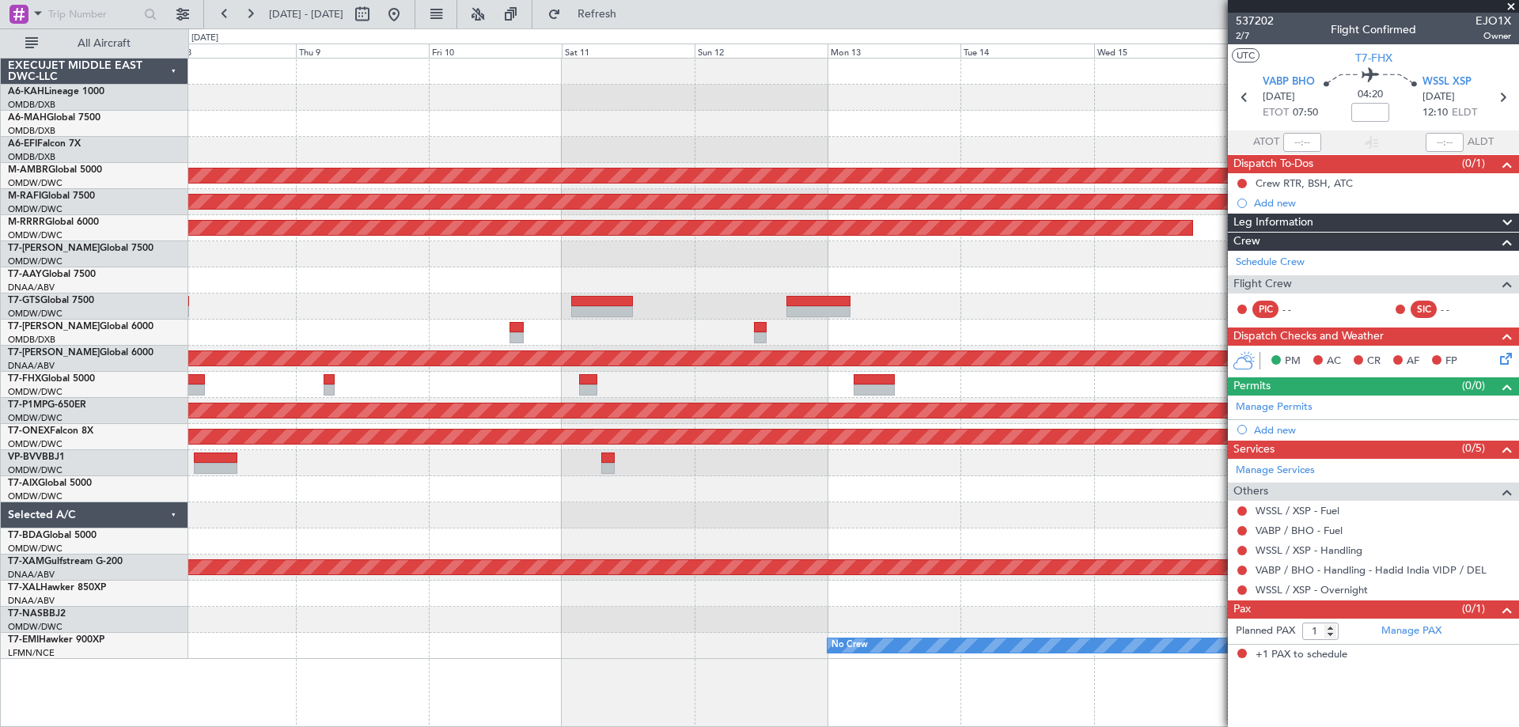
click at [1202, 256] on div "Planned Maint [GEOGRAPHIC_DATA] (Seletar) Planned Maint [GEOGRAPHIC_DATA] (Al M…" at bounding box center [853, 359] width 1330 height 601
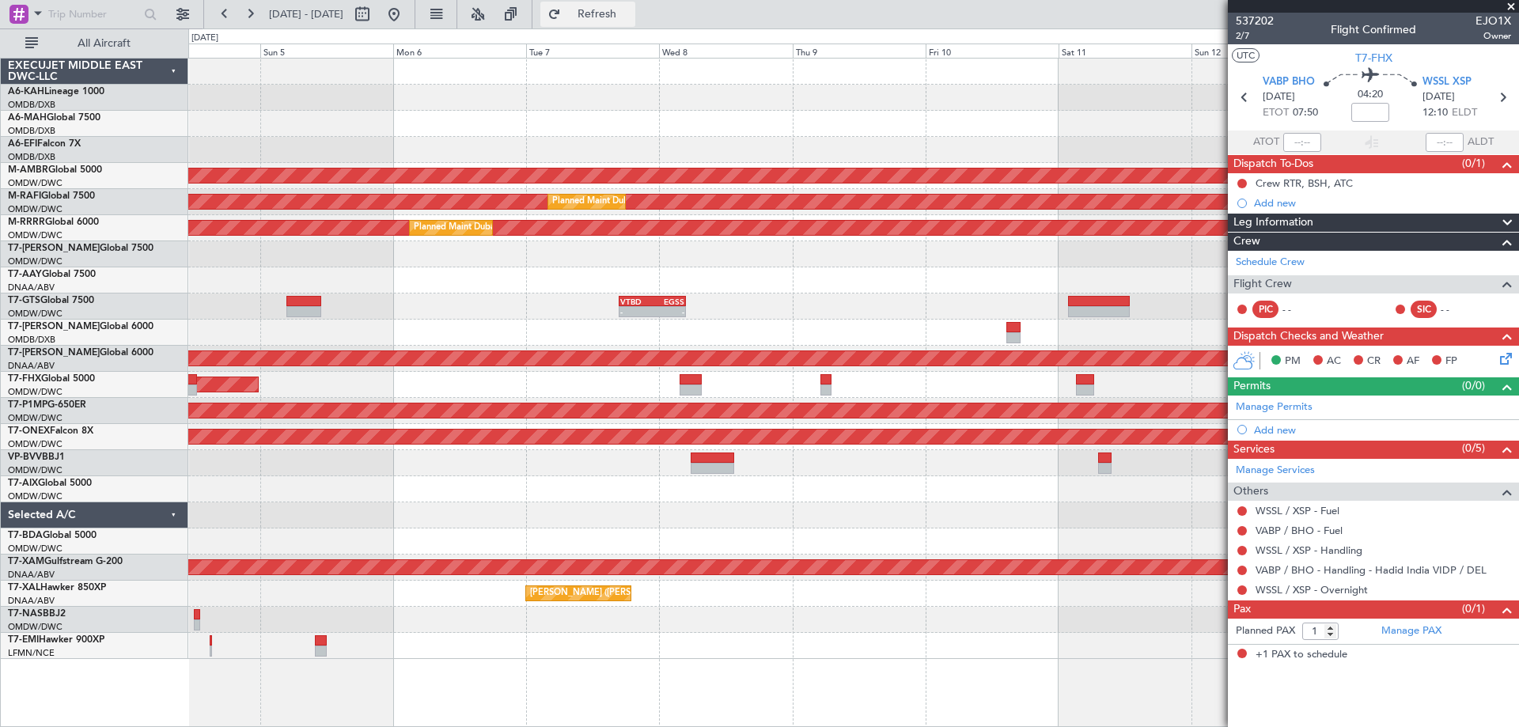
click at [635, 25] on button "Refresh" at bounding box center [587, 14] width 95 height 25
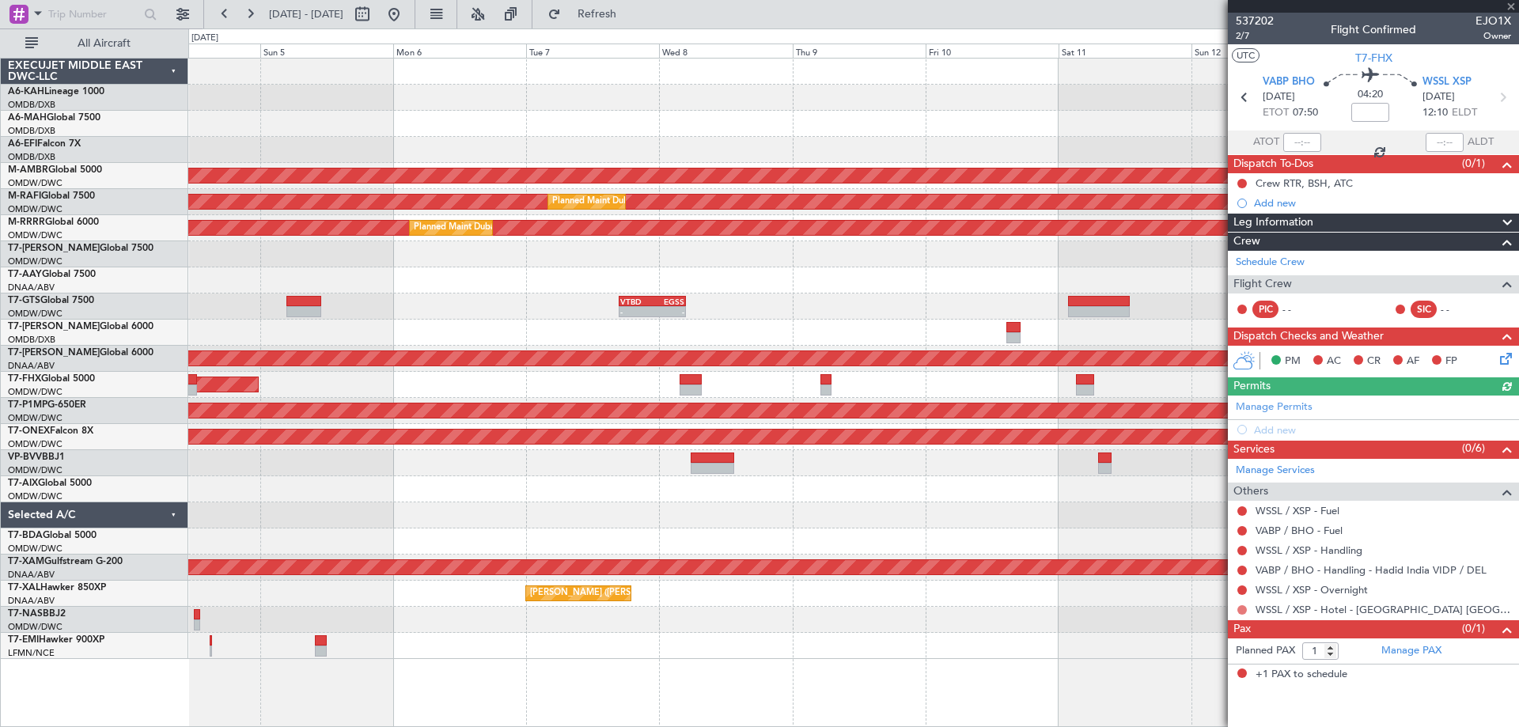
click at [1245, 606] on button at bounding box center [1241, 609] width 9 height 9
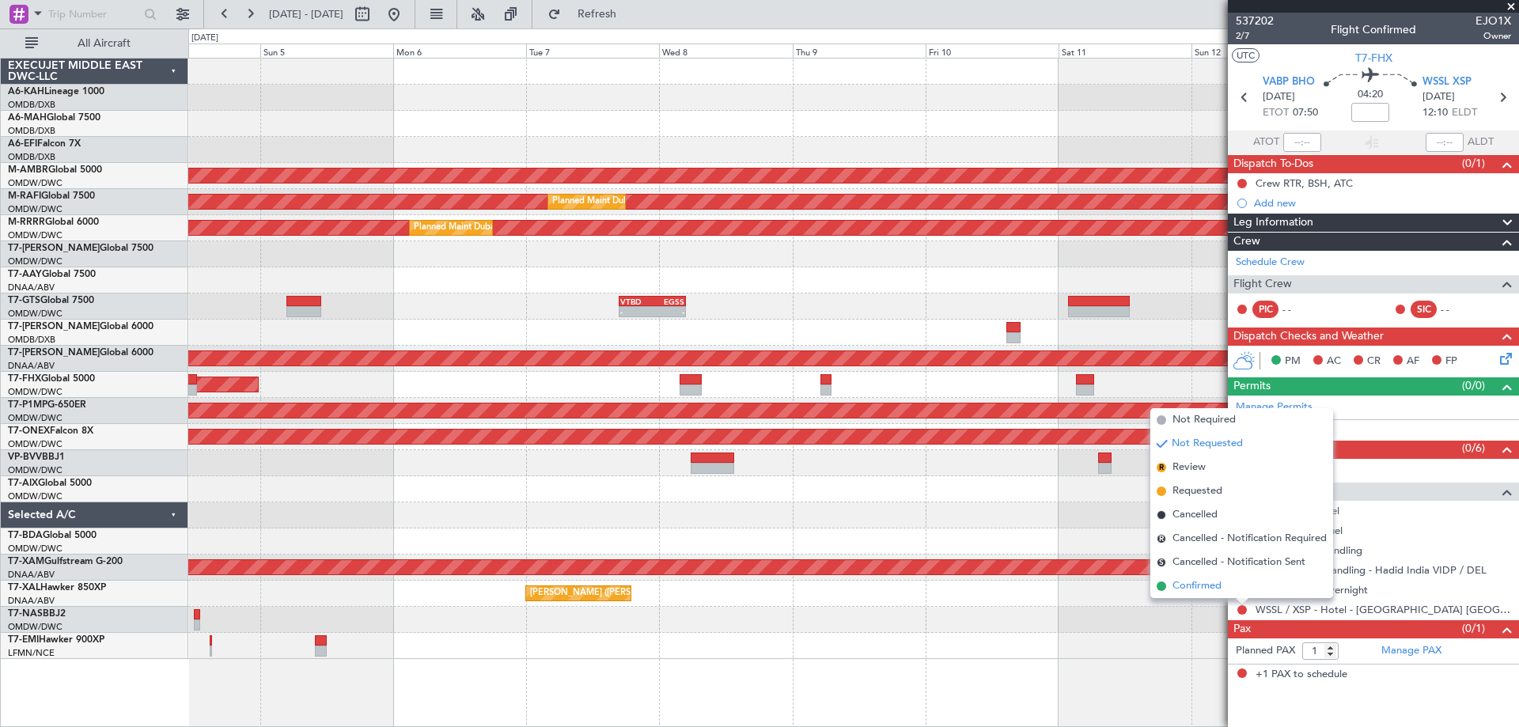
click at [1222, 589] on span "Confirmed" at bounding box center [1197, 586] width 49 height 16
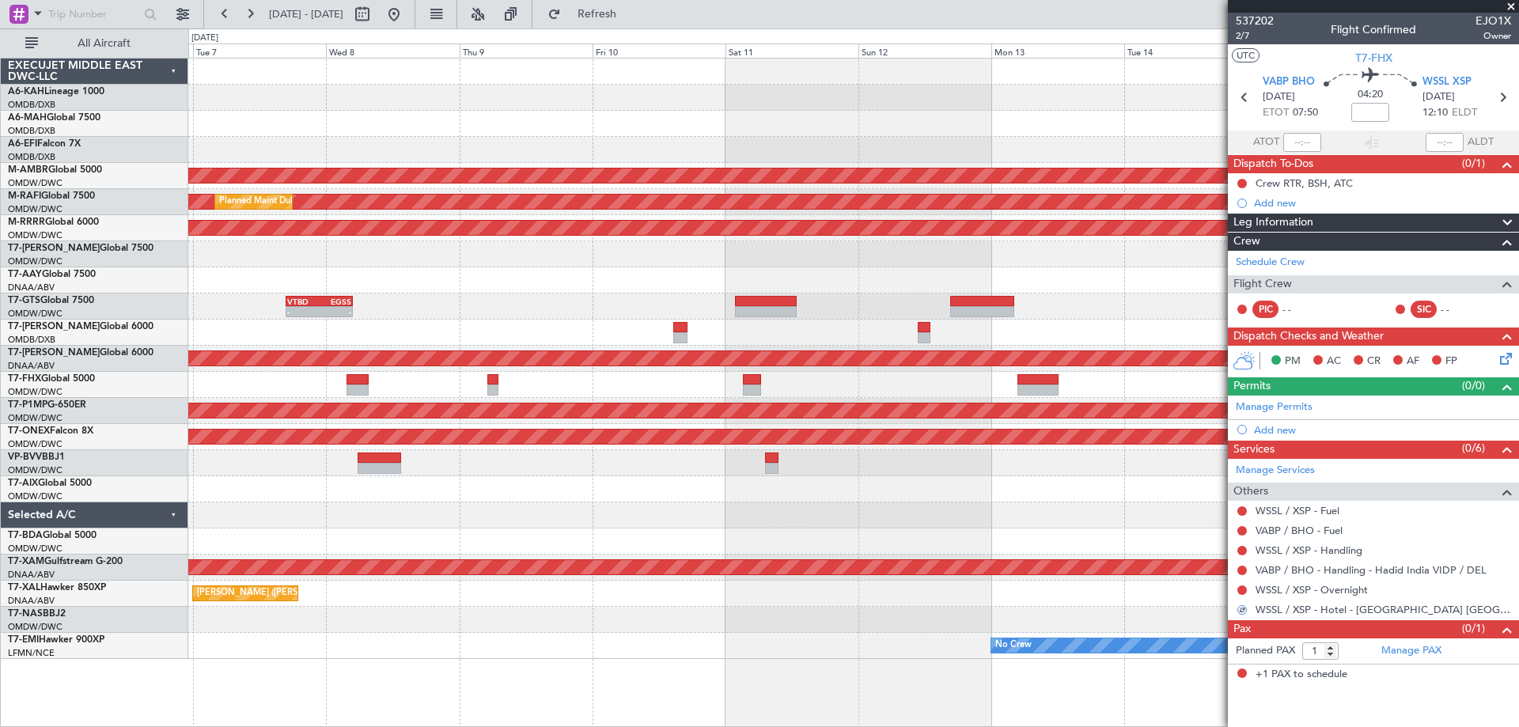
click at [628, 479] on div at bounding box center [853, 489] width 1330 height 26
click at [1503, 98] on icon at bounding box center [1502, 97] width 21 height 21
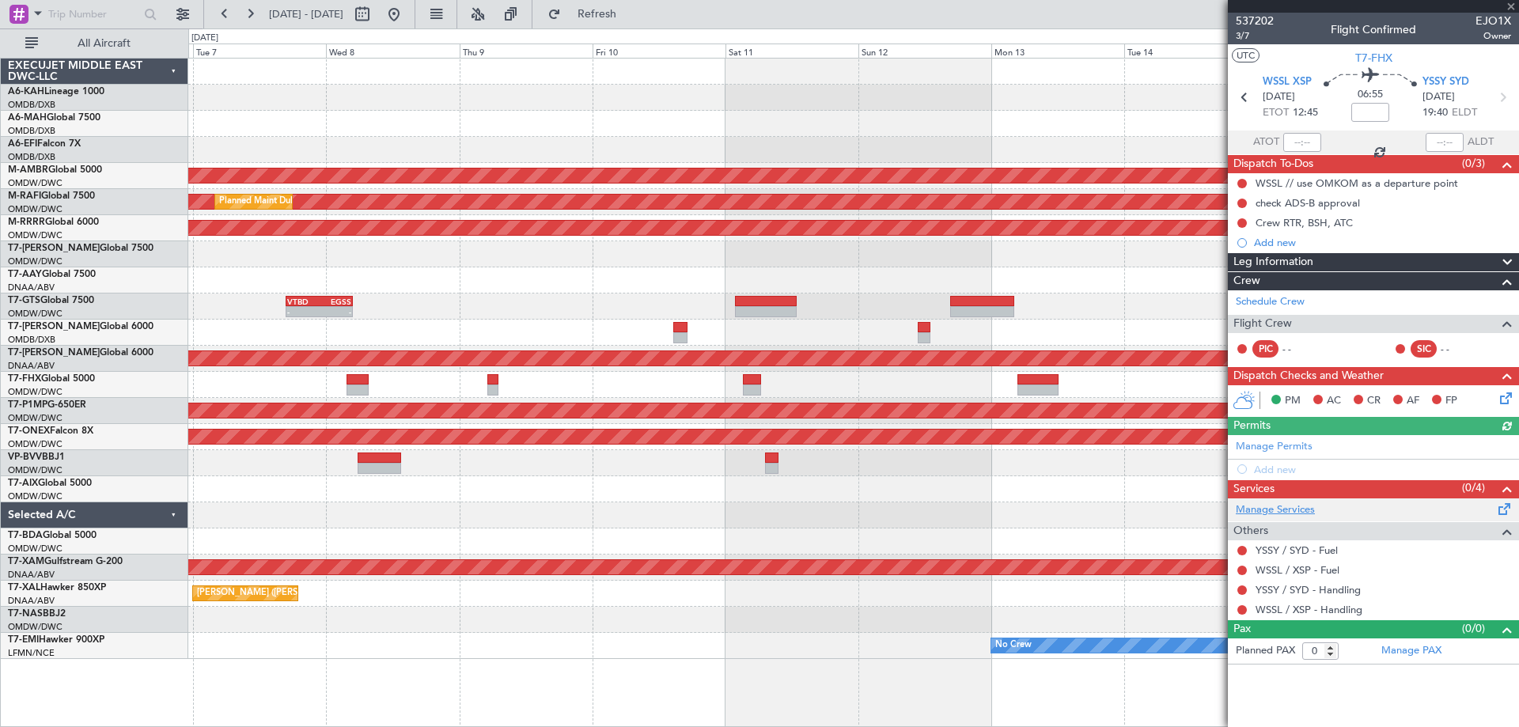
click at [1282, 509] on link "Manage Services" at bounding box center [1275, 510] width 79 height 16
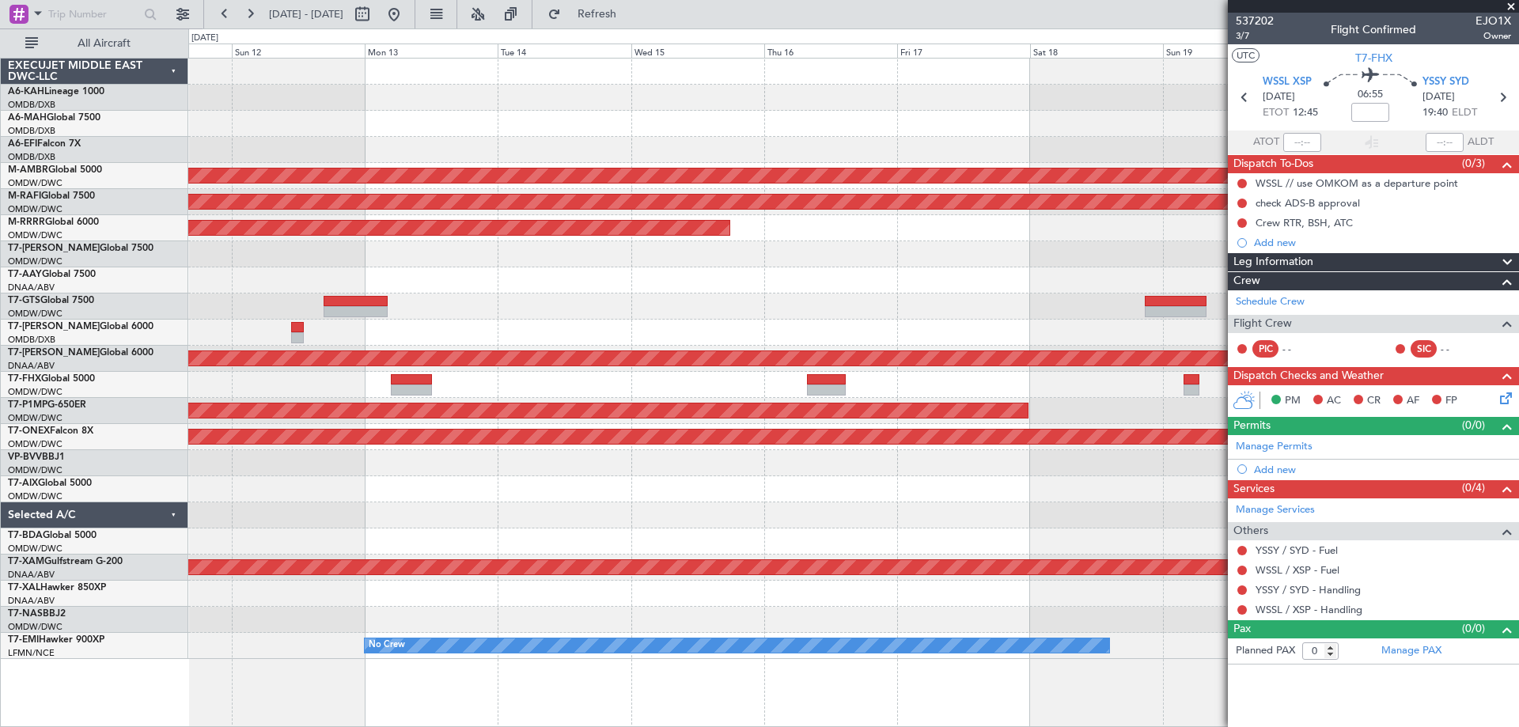
click at [306, 487] on div at bounding box center [853, 489] width 1330 height 26
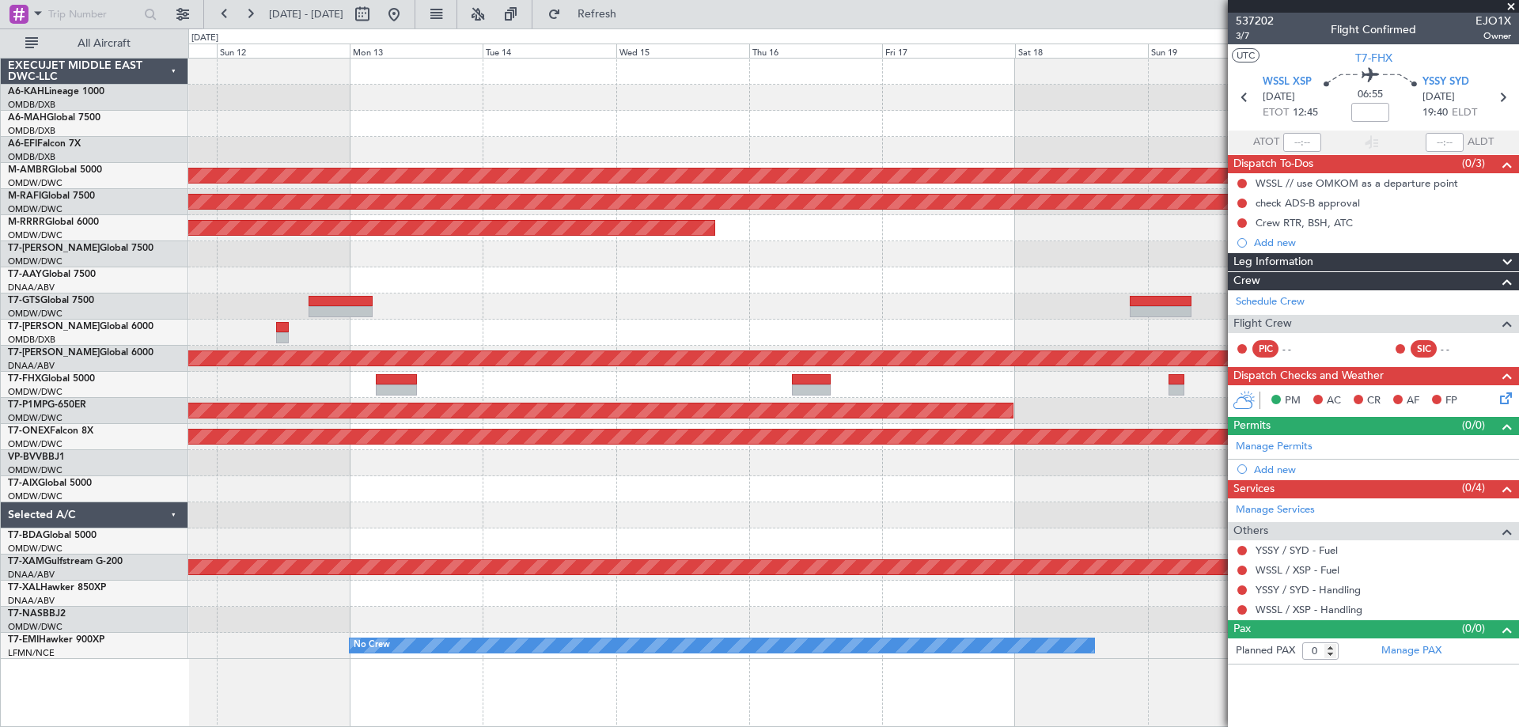
click at [402, 507] on div at bounding box center [853, 515] width 1330 height 26
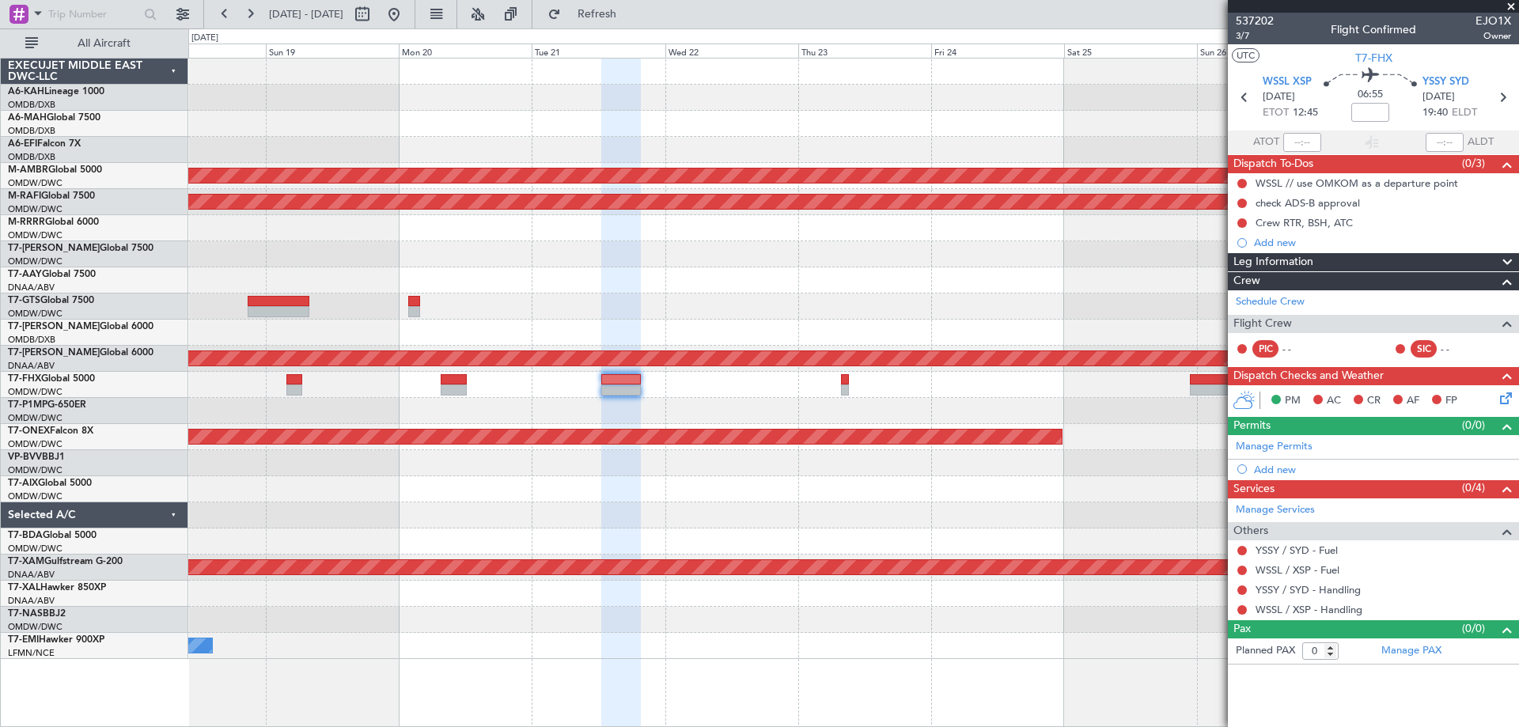
click at [441, 525] on div "Planned Maint [GEOGRAPHIC_DATA] (Seletar) Planned Maint [GEOGRAPHIC_DATA] (Al M…" at bounding box center [853, 359] width 1330 height 601
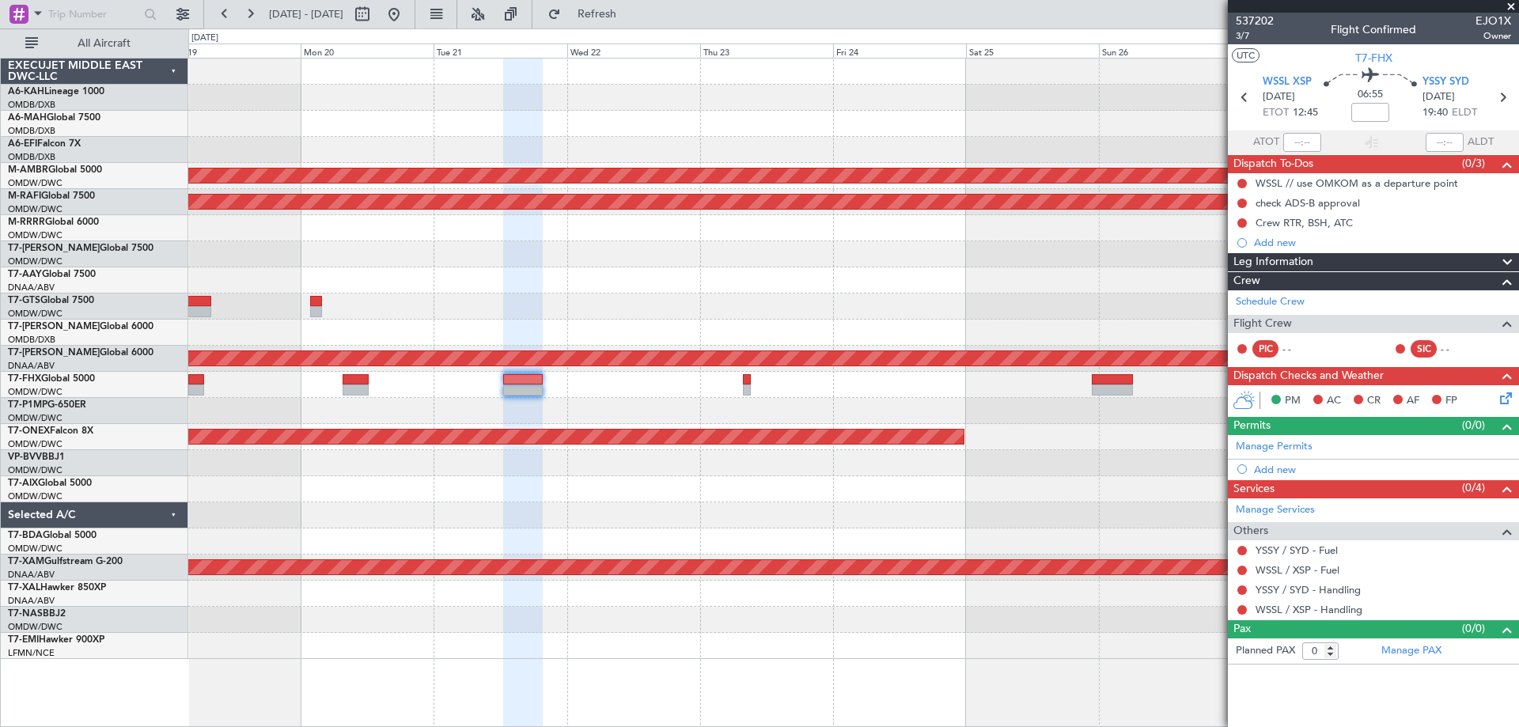
click at [609, 392] on div at bounding box center [853, 385] width 1330 height 26
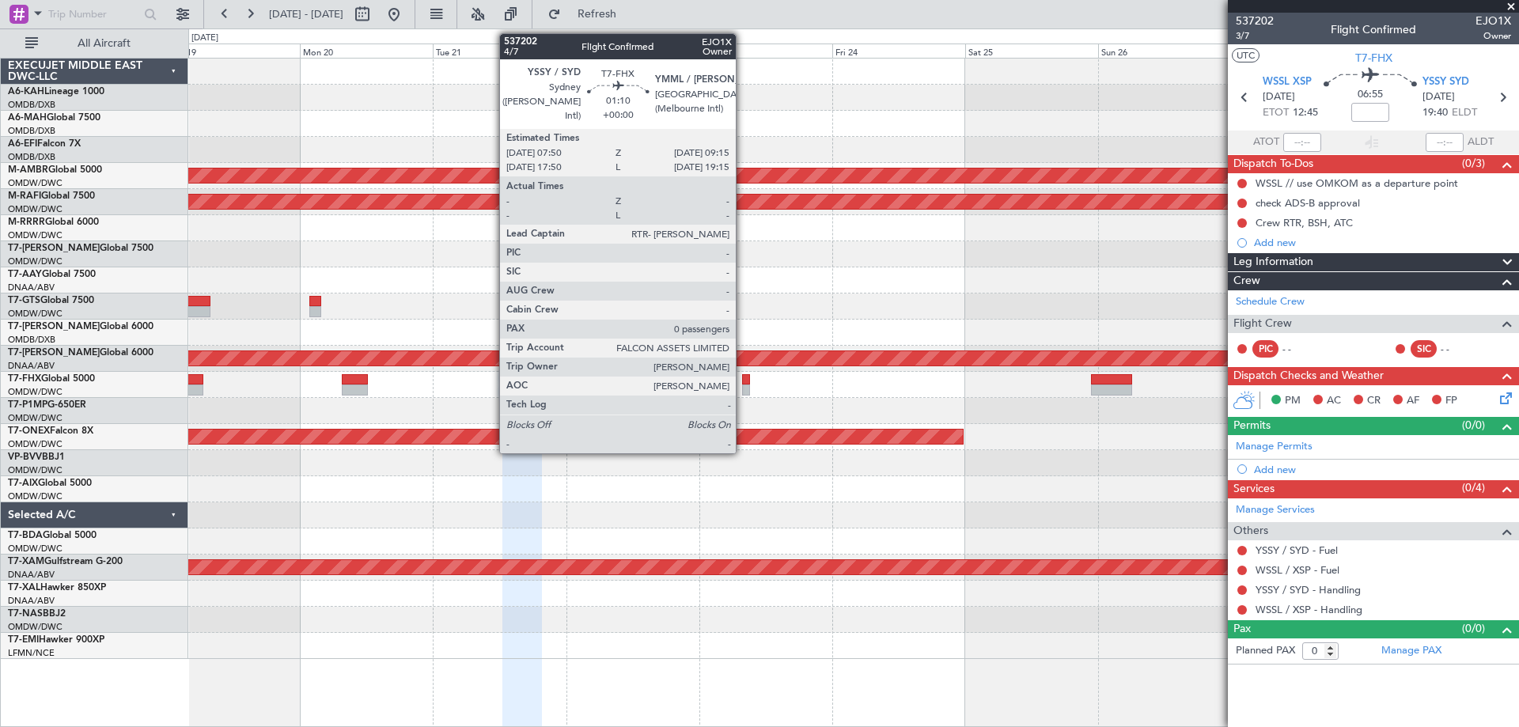
click at [743, 385] on div at bounding box center [746, 390] width 8 height 11
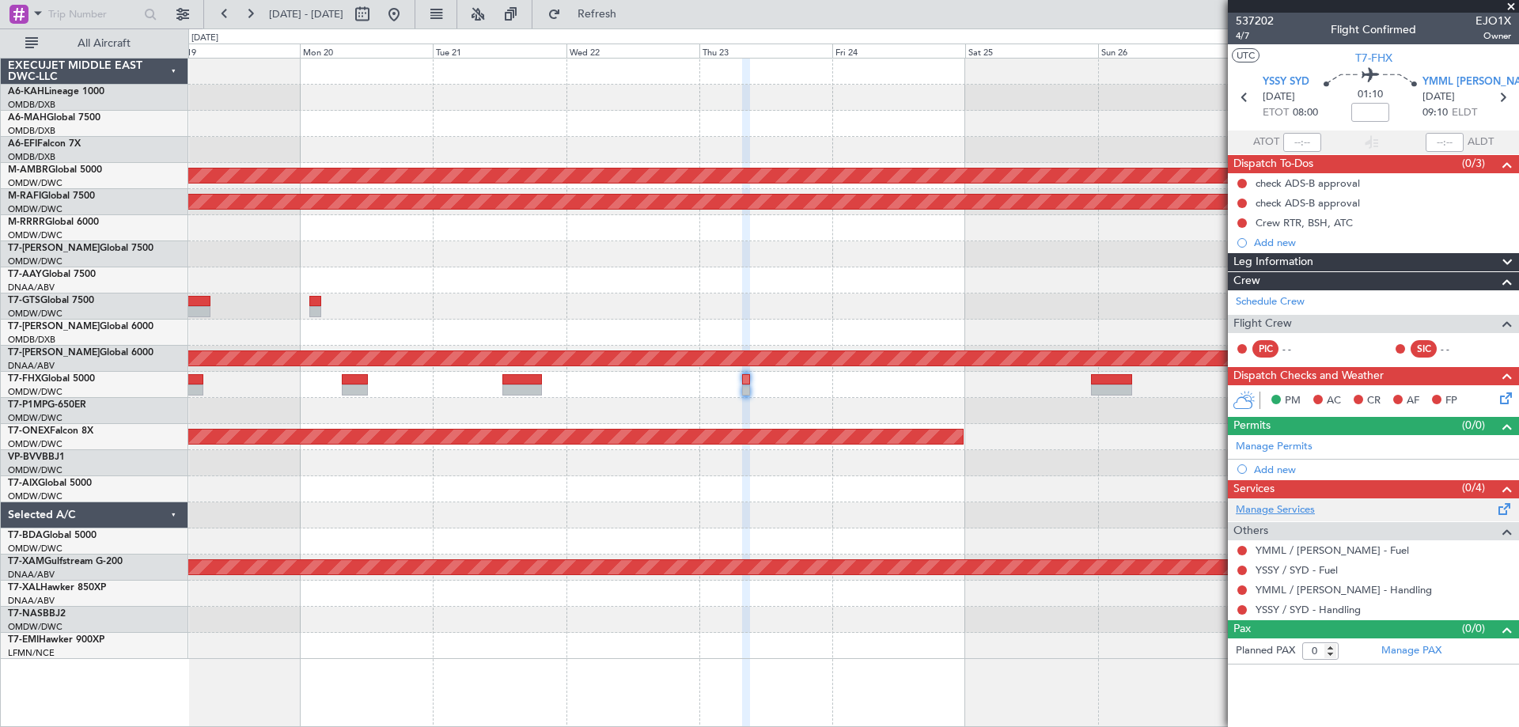
click at [1286, 511] on link "Manage Services" at bounding box center [1275, 510] width 79 height 16
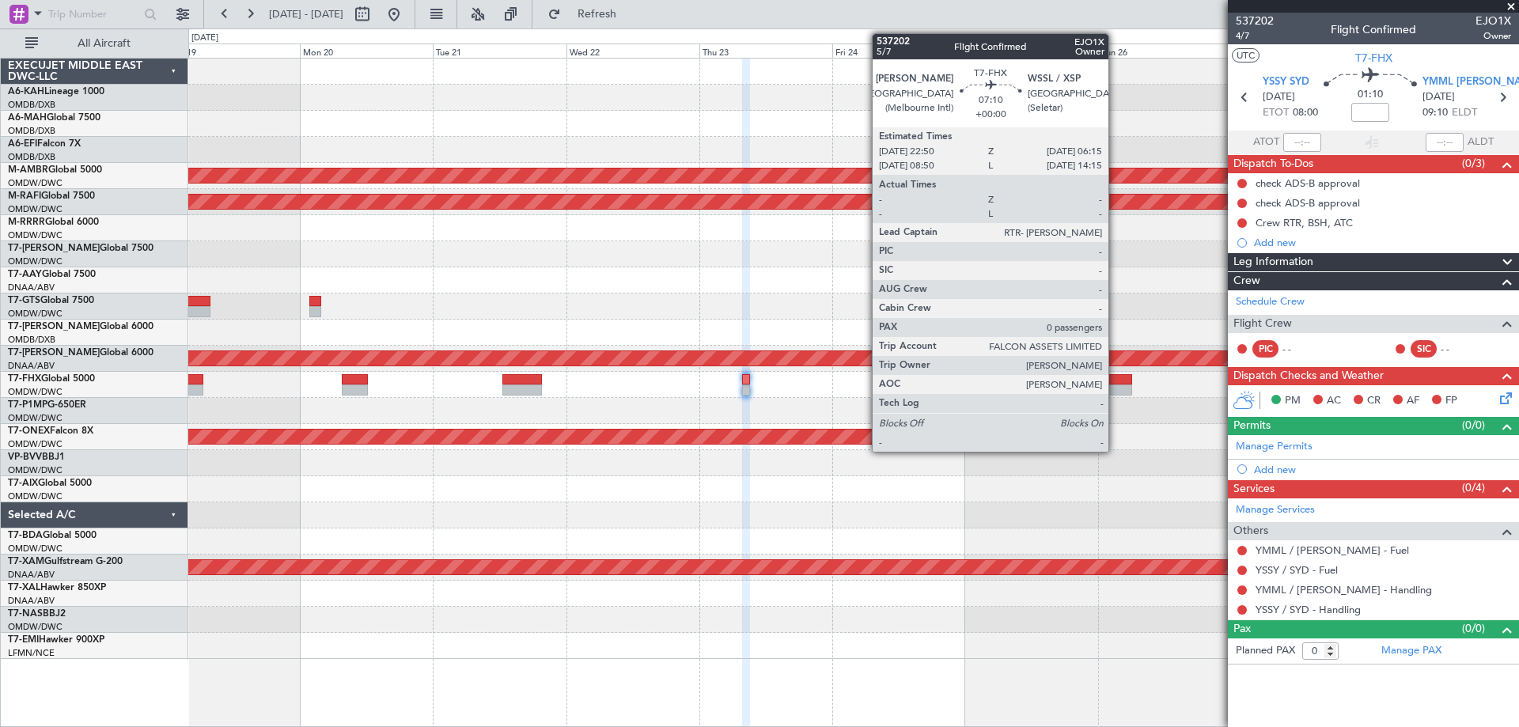
click at [1116, 389] on div at bounding box center [1111, 390] width 41 height 11
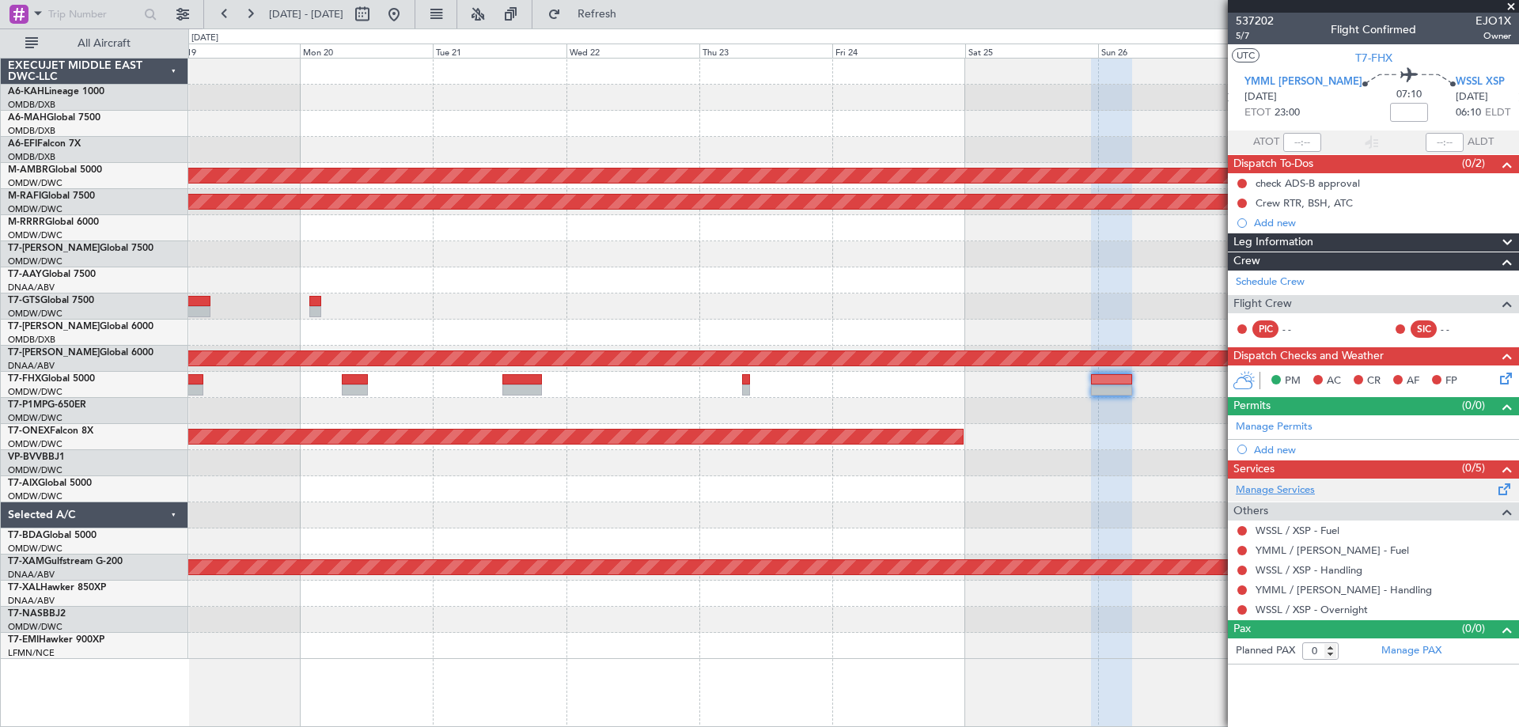
click at [1294, 484] on link "Manage Services" at bounding box center [1275, 491] width 79 height 16
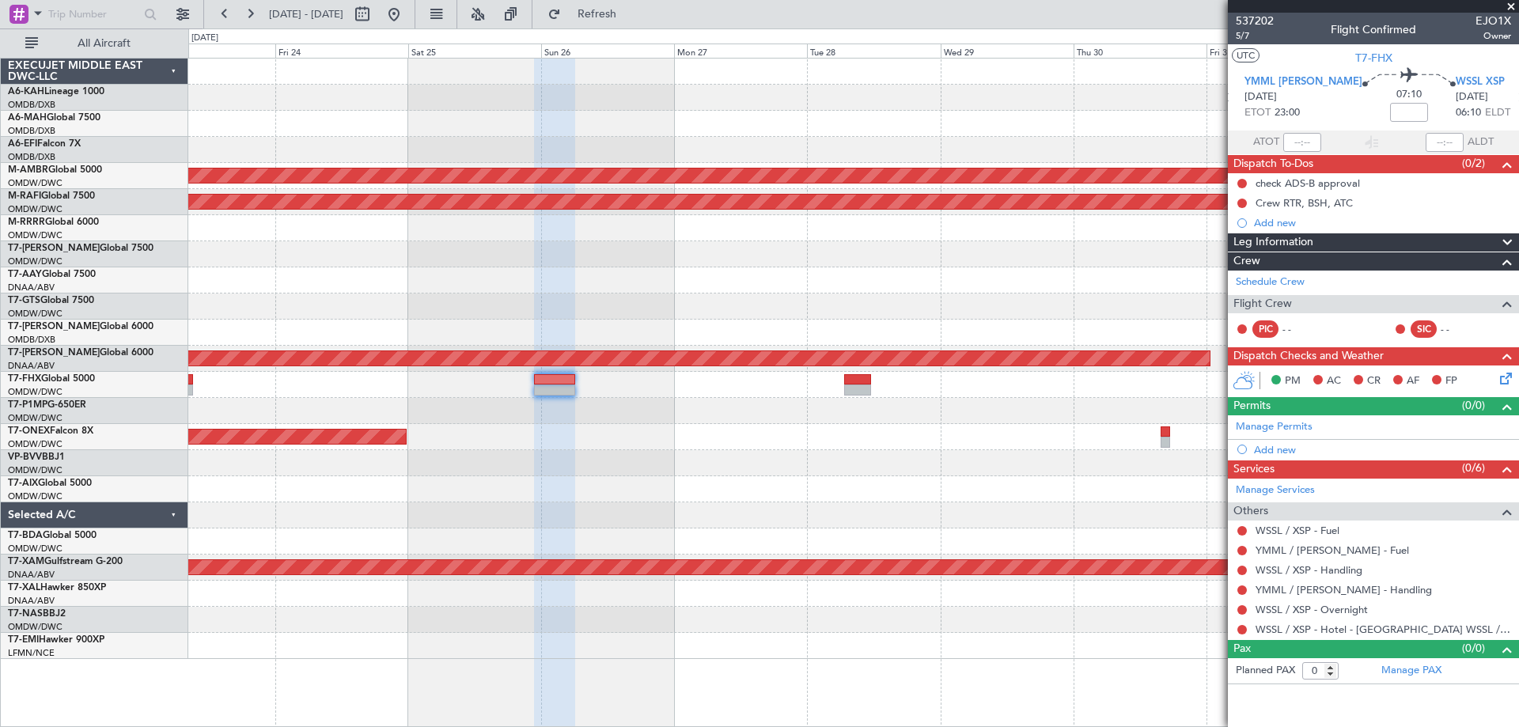
click at [437, 400] on div at bounding box center [853, 411] width 1330 height 26
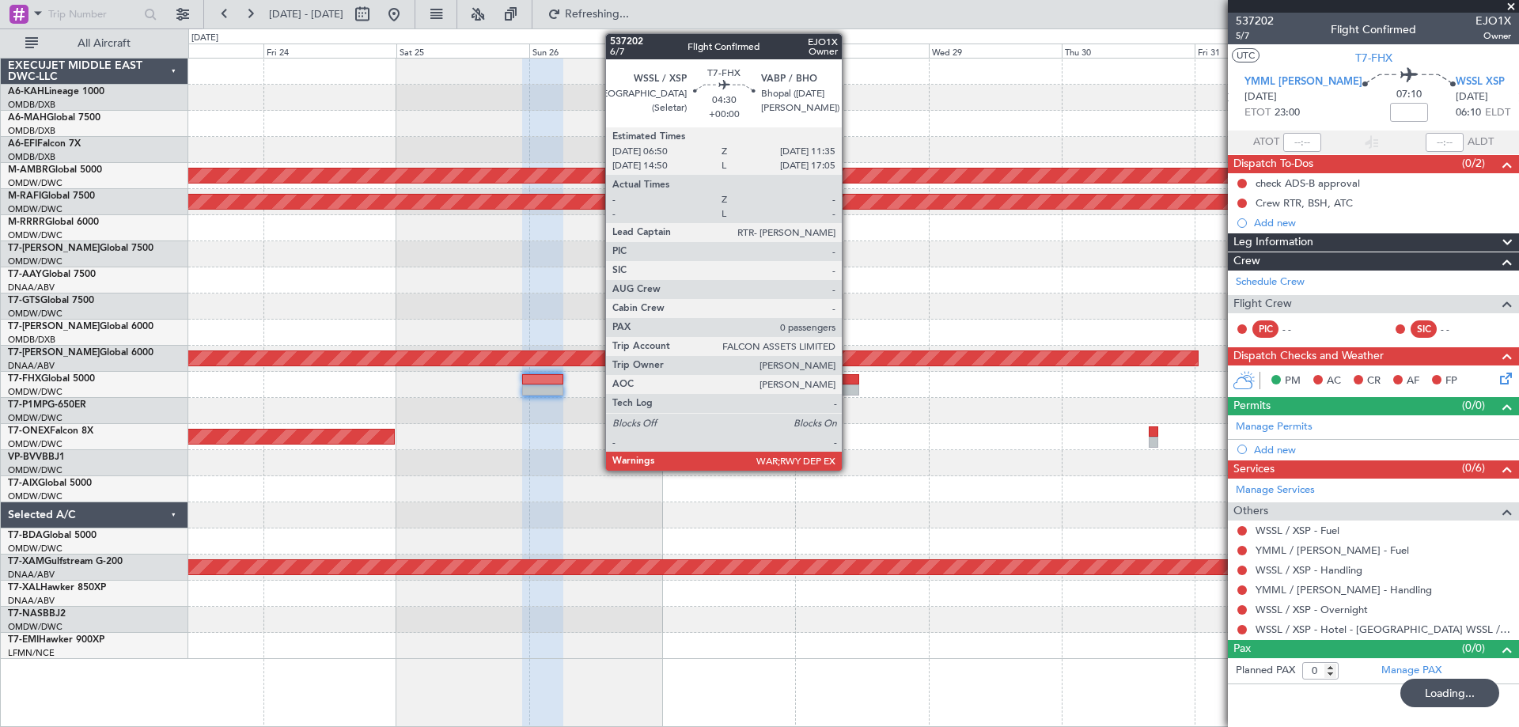
click at [849, 383] on div at bounding box center [845, 379] width 27 height 11
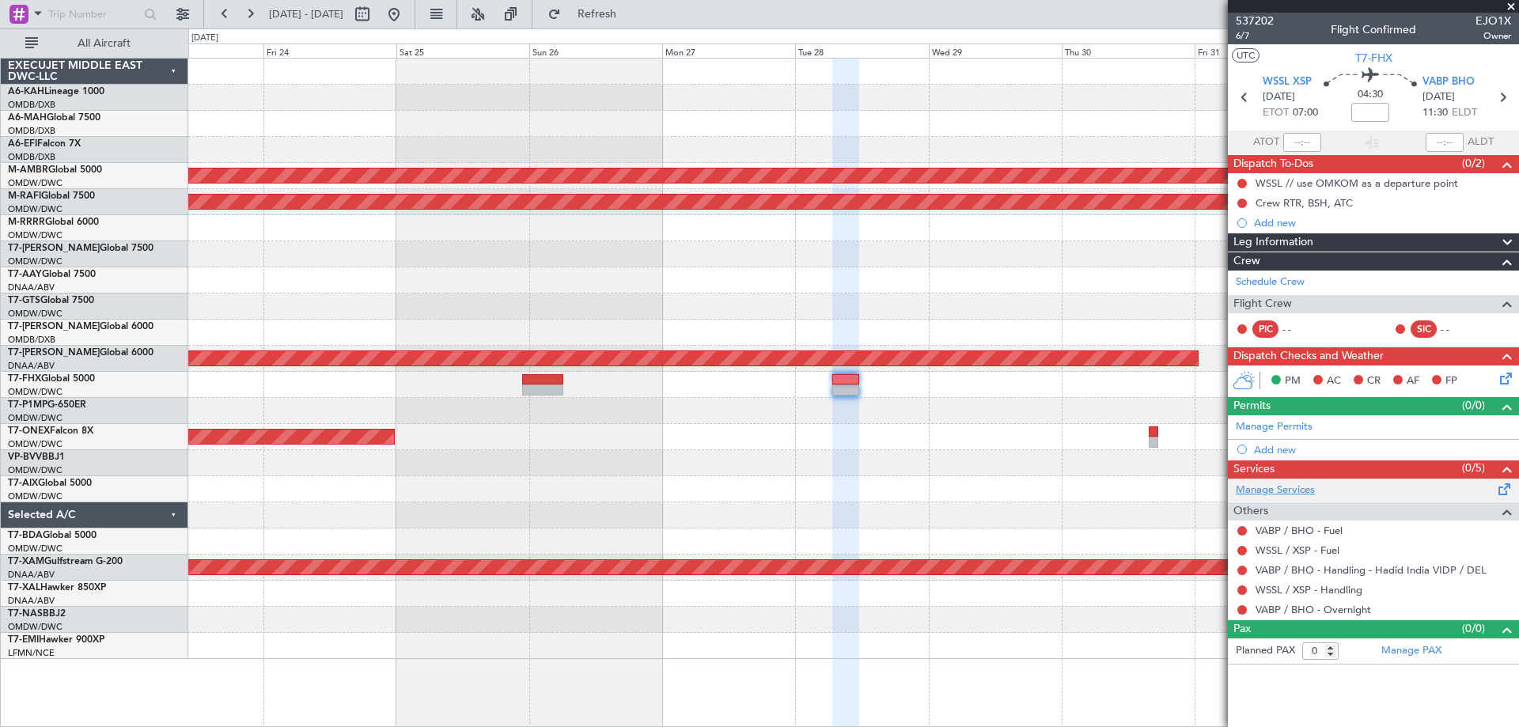
click at [1294, 491] on link "Manage Services" at bounding box center [1275, 491] width 79 height 16
click at [631, 10] on span "Refresh" at bounding box center [597, 14] width 66 height 11
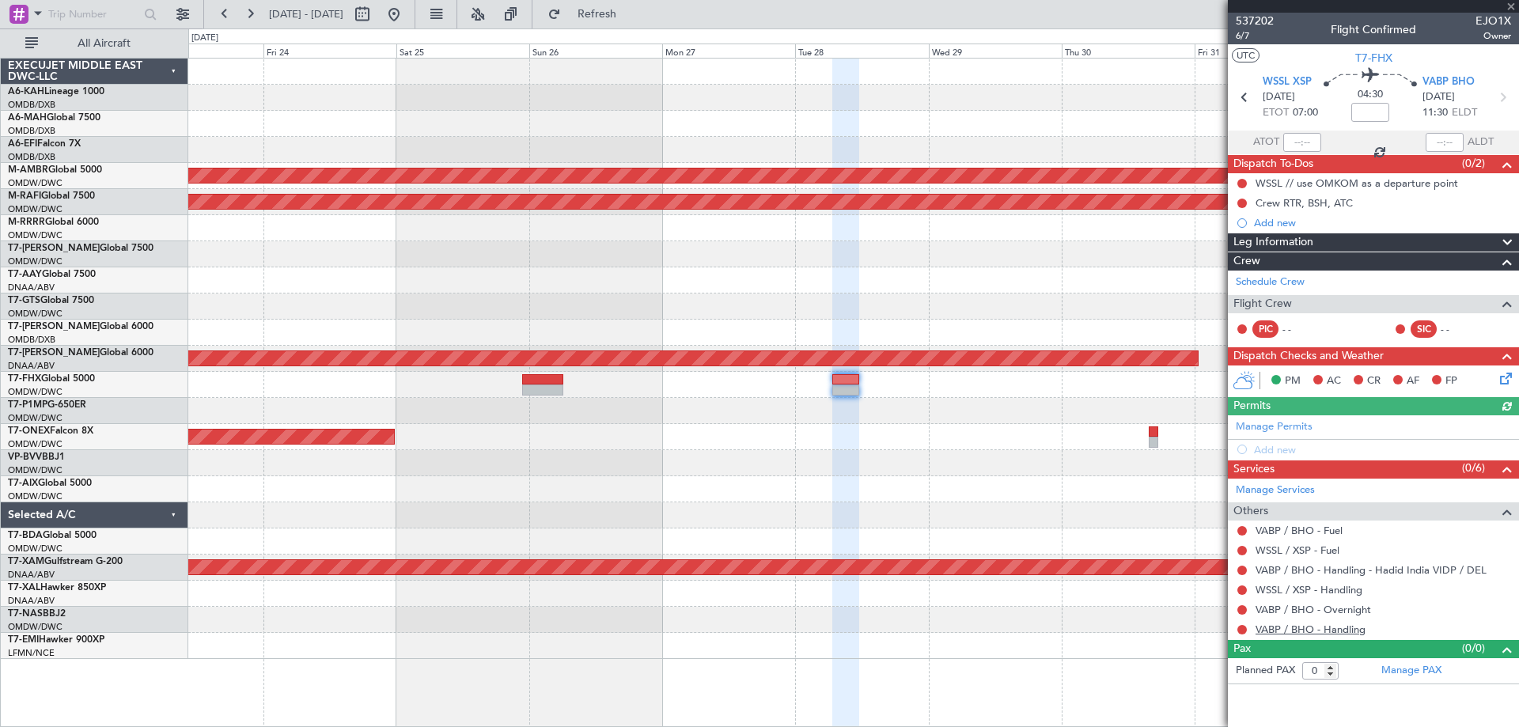
click at [1298, 633] on link "VABP / BHO - Handling" at bounding box center [1311, 629] width 110 height 13
click at [1249, 32] on span "6/7" at bounding box center [1255, 35] width 38 height 13
click at [635, 6] on button "Refresh" at bounding box center [587, 14] width 95 height 25
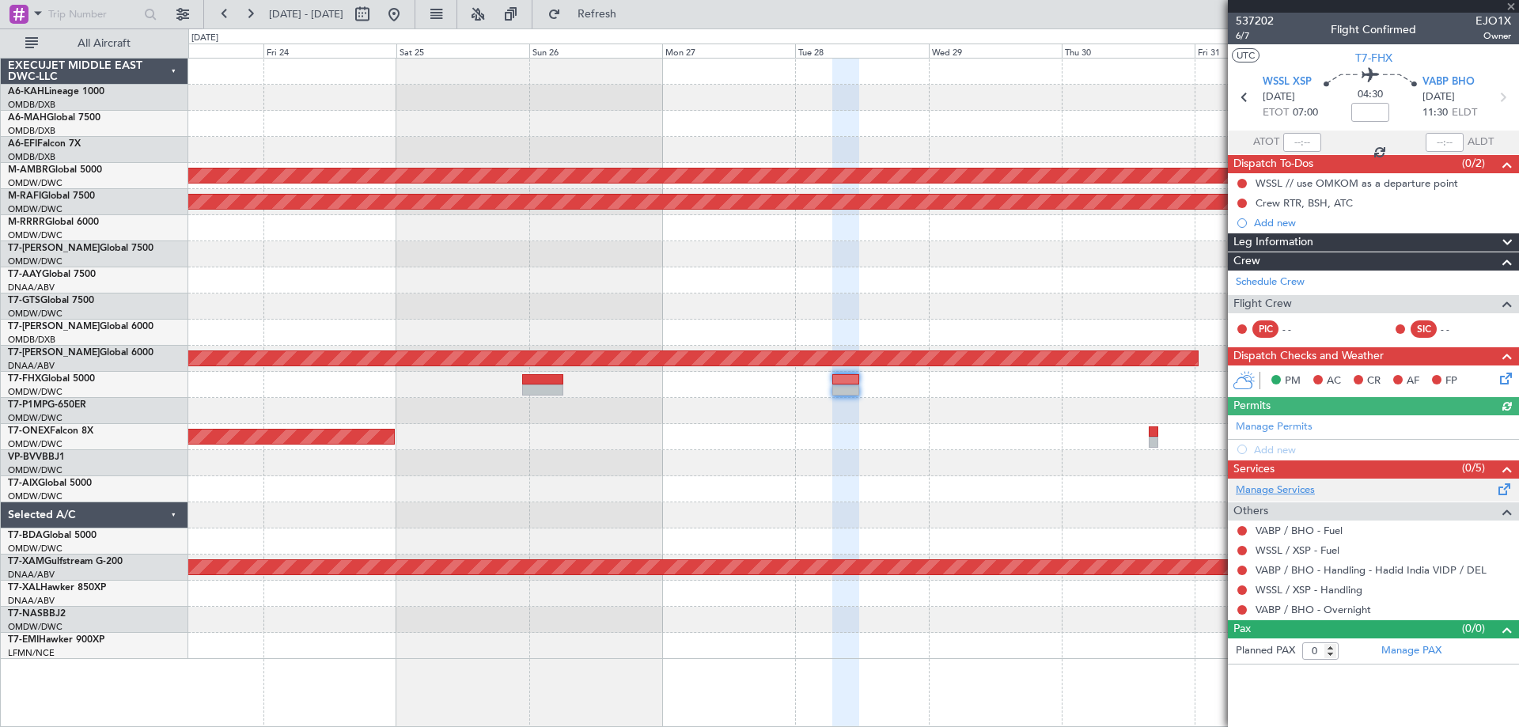
click at [1279, 493] on link "Manage Services" at bounding box center [1275, 491] width 79 height 16
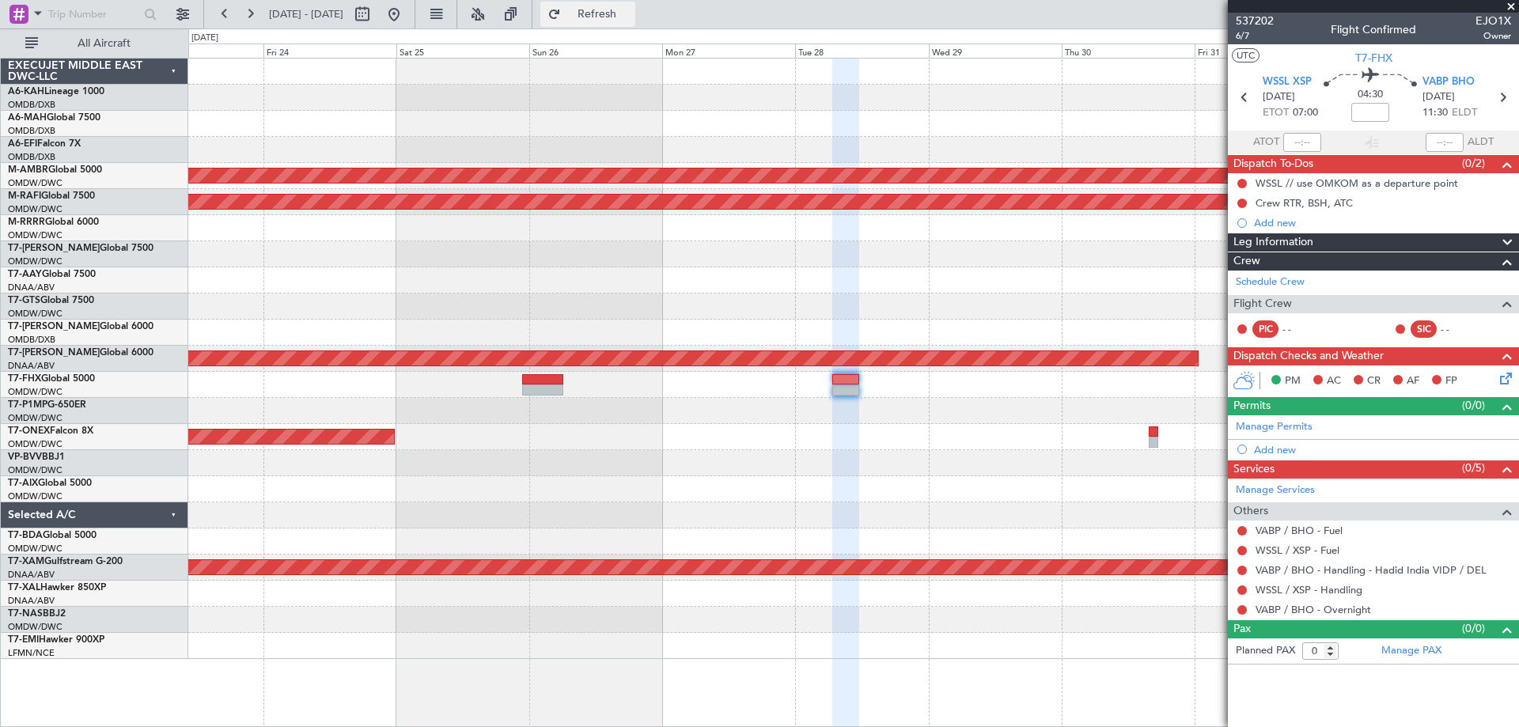
click at [631, 15] on span "Refresh" at bounding box center [597, 14] width 66 height 11
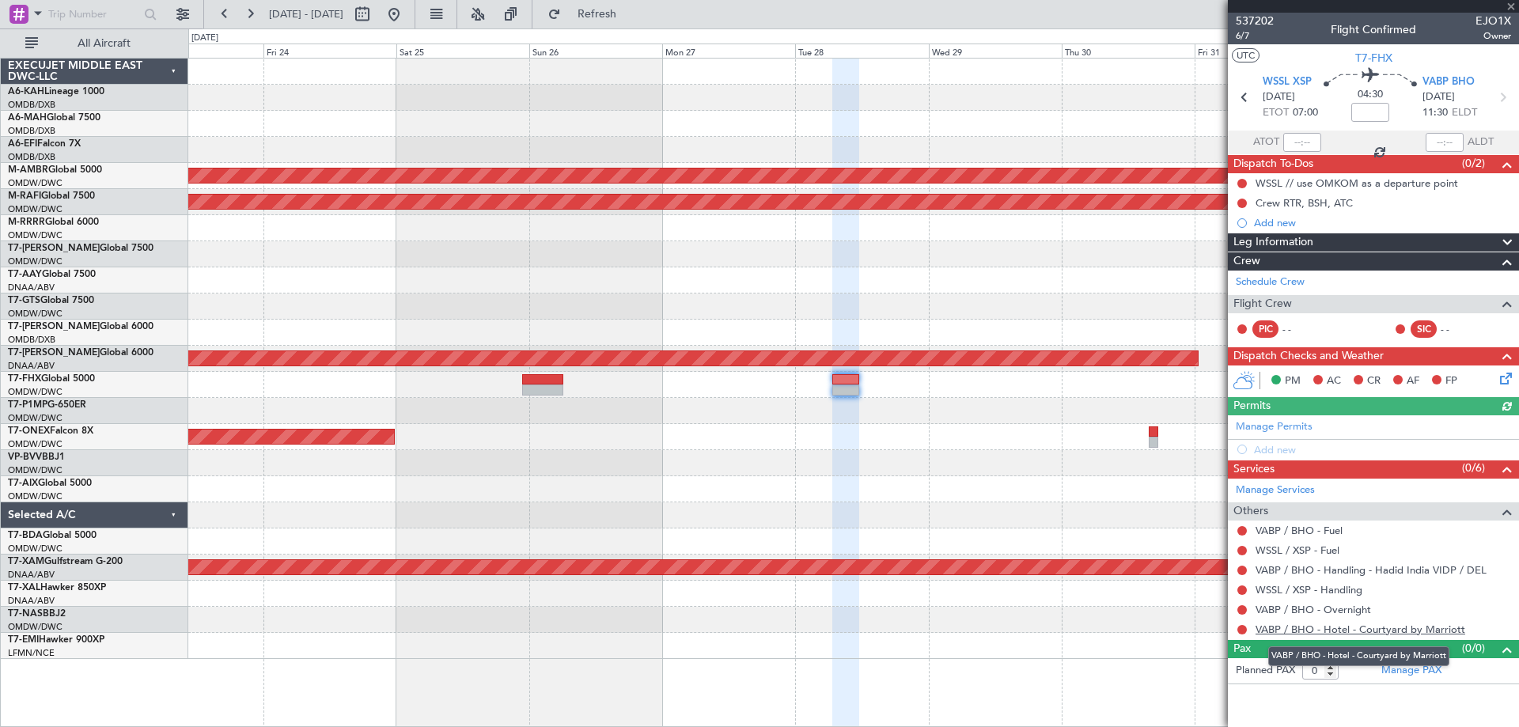
click at [1290, 632] on link "VABP / BHO - Hotel - Courtyard by Marriott" at bounding box center [1361, 629] width 210 height 13
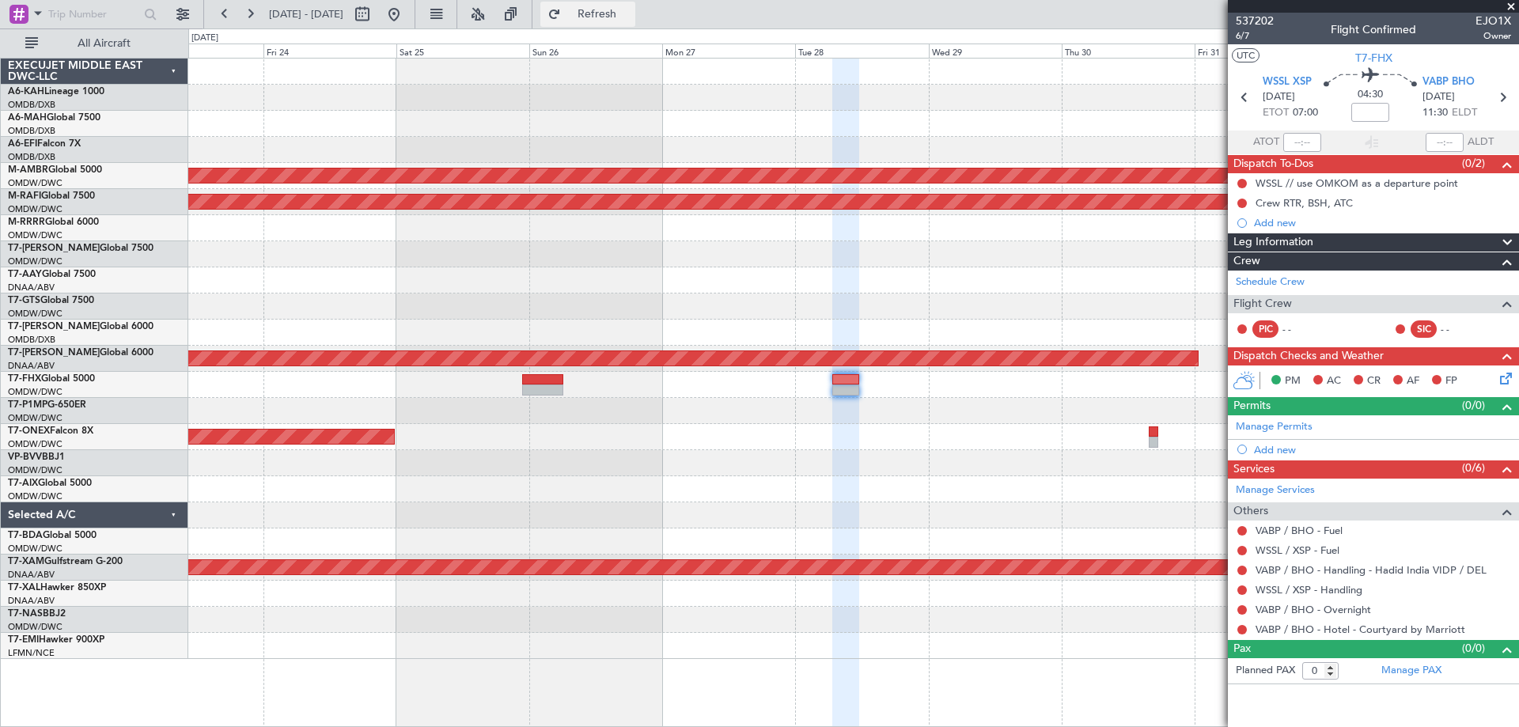
click at [631, 9] on span "Refresh" at bounding box center [597, 14] width 66 height 11
click at [1240, 630] on button at bounding box center [1241, 629] width 9 height 9
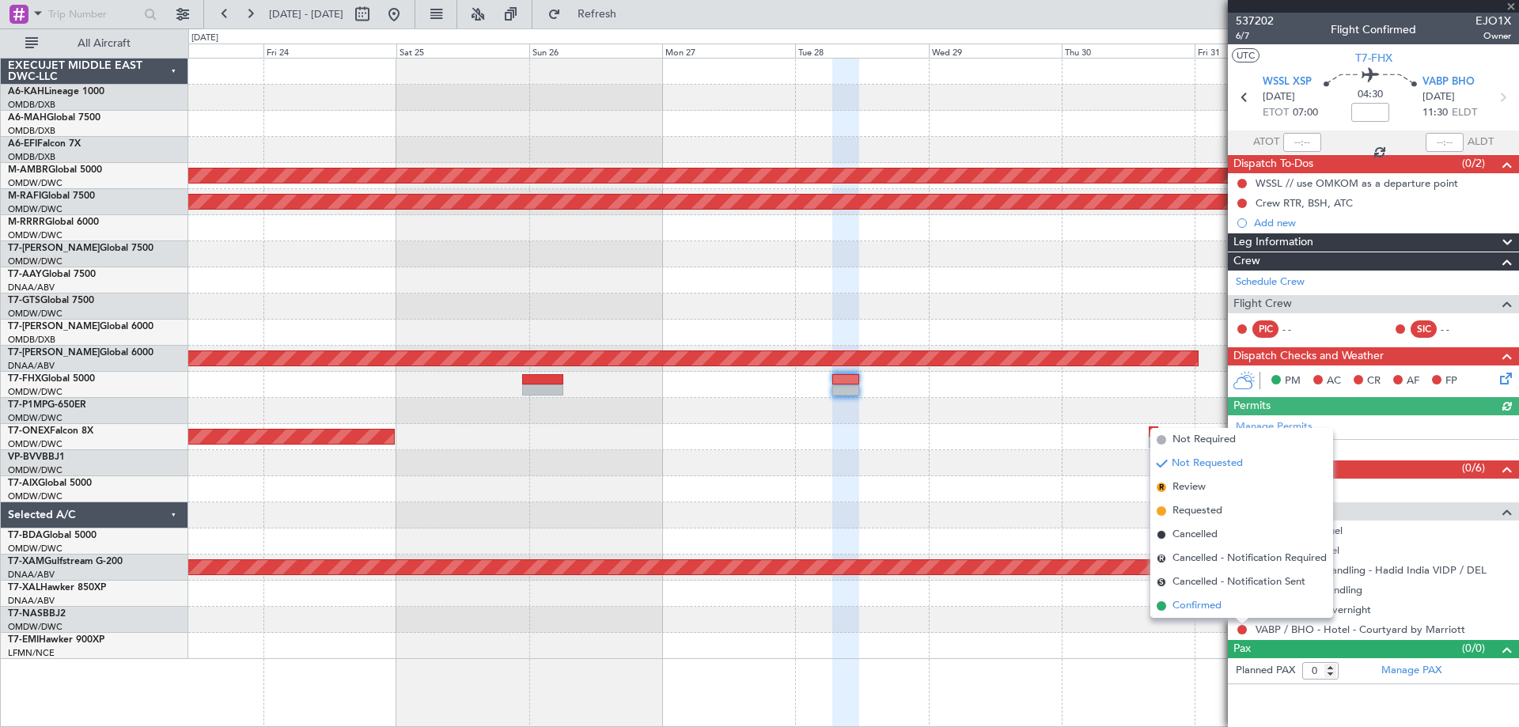
click at [1211, 610] on span "Confirmed" at bounding box center [1197, 606] width 49 height 16
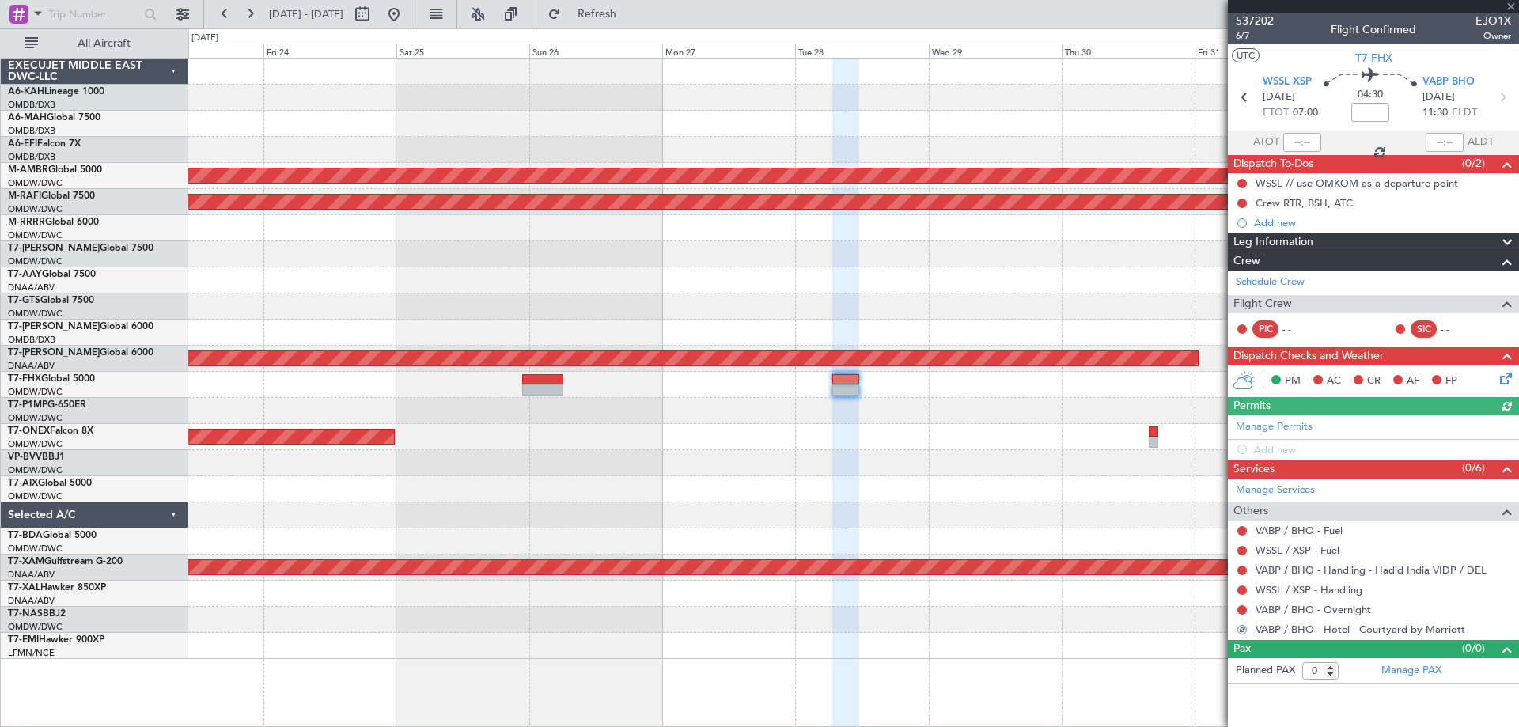
click at [1352, 629] on link "VABP / BHO - Hotel - Courtyard by Marriott" at bounding box center [1361, 629] width 210 height 13
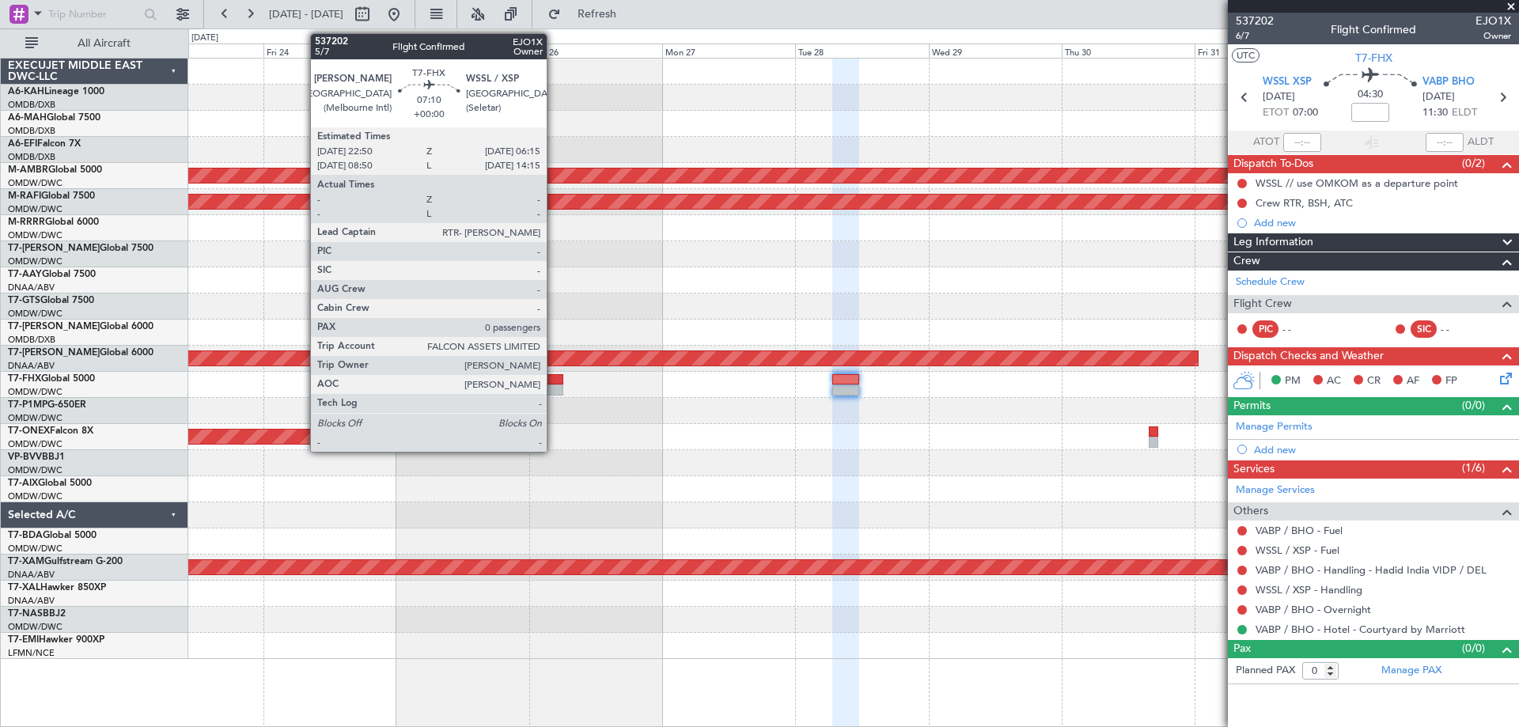
click at [554, 379] on div at bounding box center [542, 379] width 41 height 11
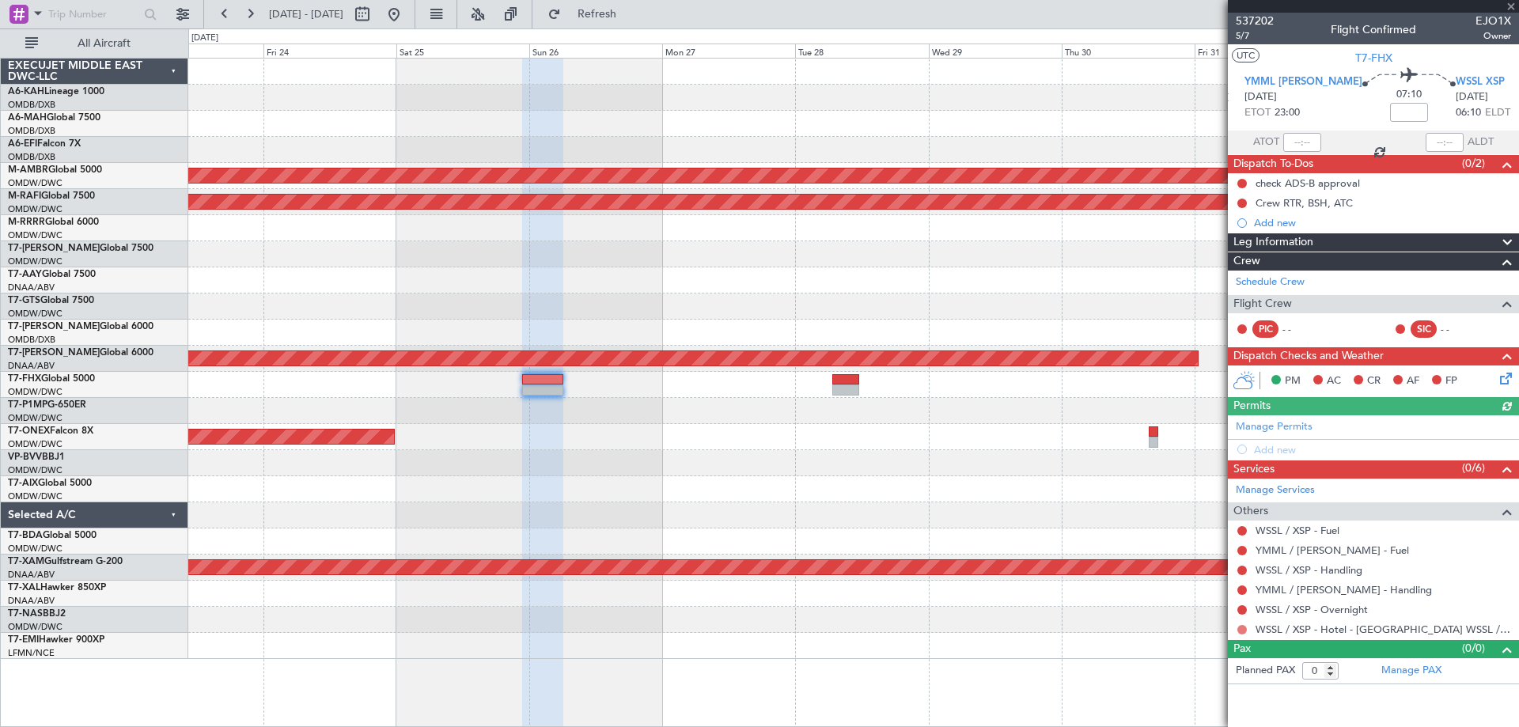
click at [1242, 630] on button at bounding box center [1241, 629] width 9 height 9
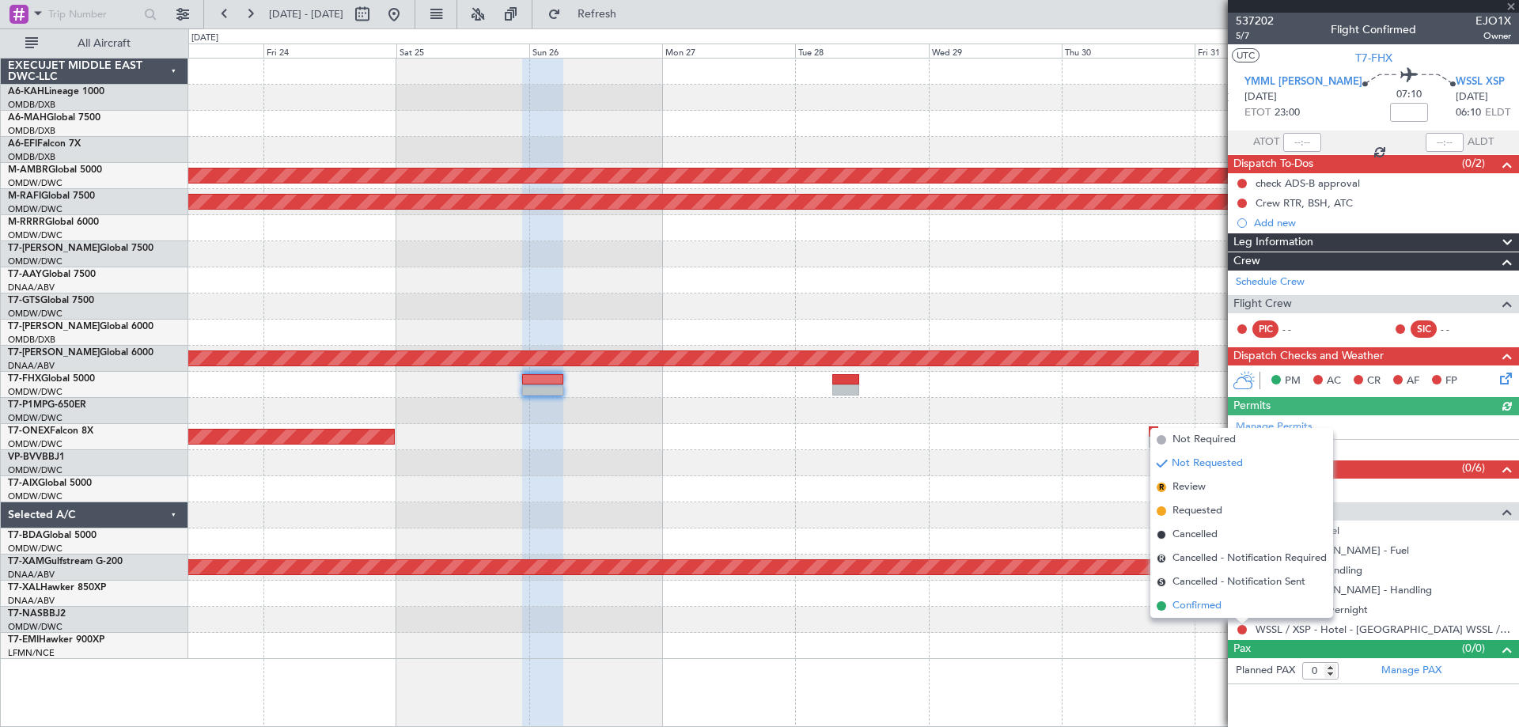
click at [1206, 612] on span "Confirmed" at bounding box center [1197, 606] width 49 height 16
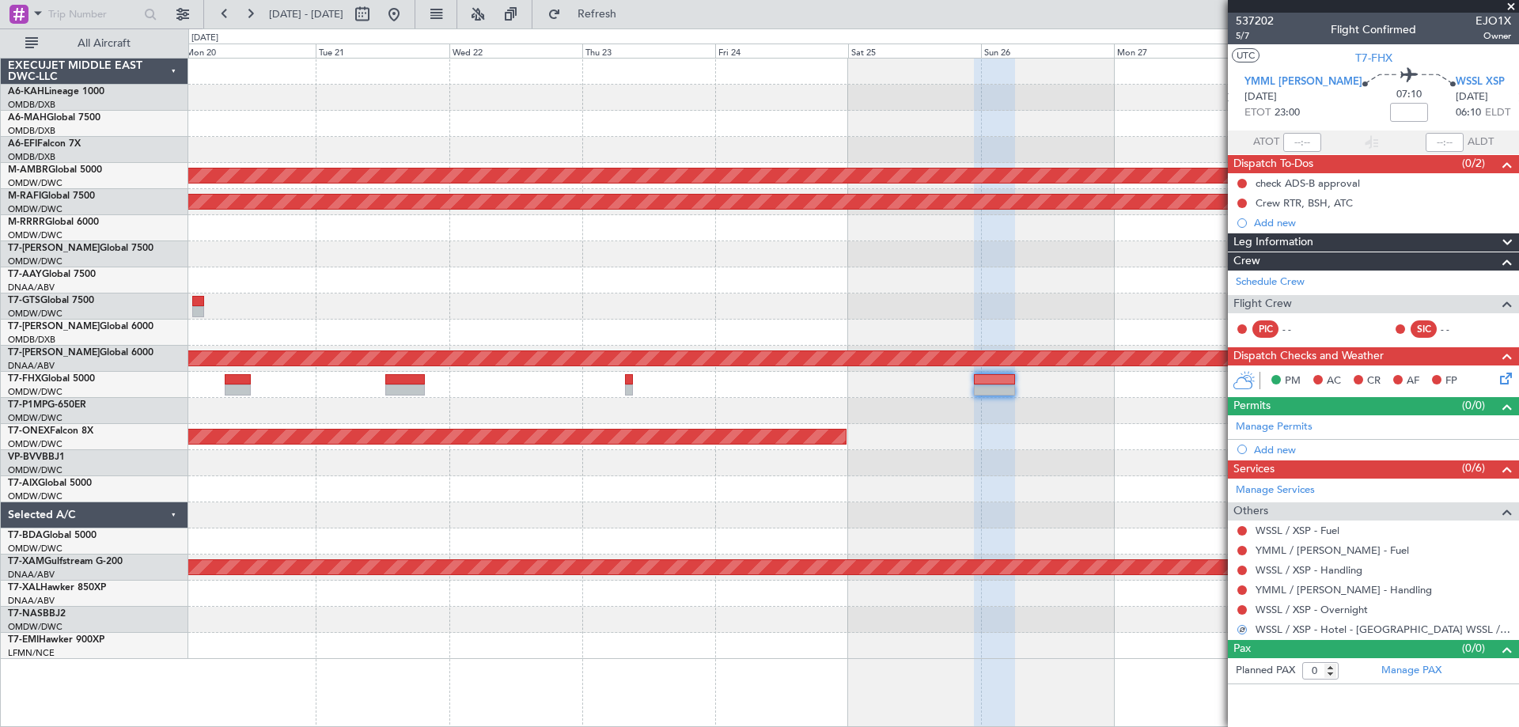
click at [995, 484] on div "Planned Maint [GEOGRAPHIC_DATA] (Seletar) Planned Maint [GEOGRAPHIC_DATA] (Al M…" at bounding box center [853, 359] width 1330 height 601
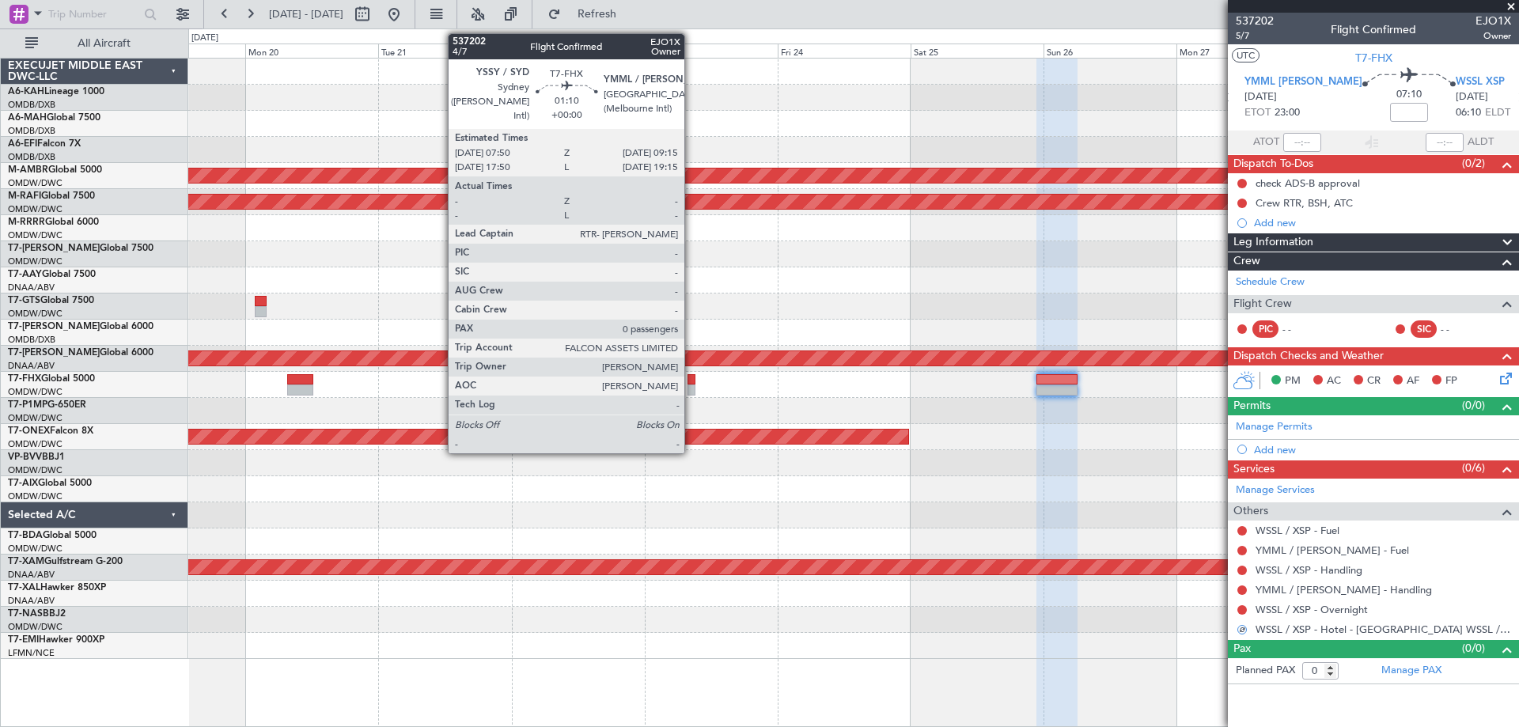
click at [692, 388] on div at bounding box center [692, 390] width 8 height 11
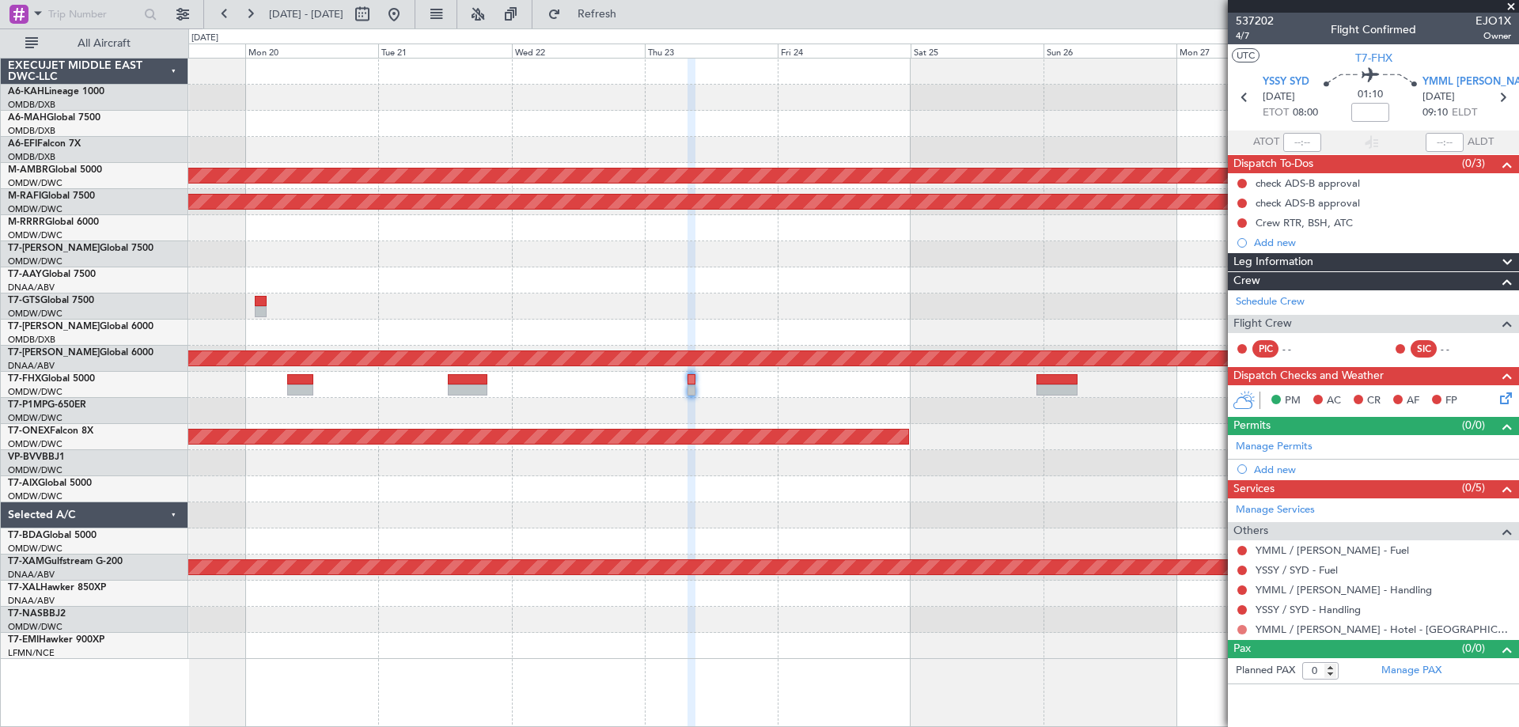
click at [1240, 627] on button at bounding box center [1241, 629] width 9 height 9
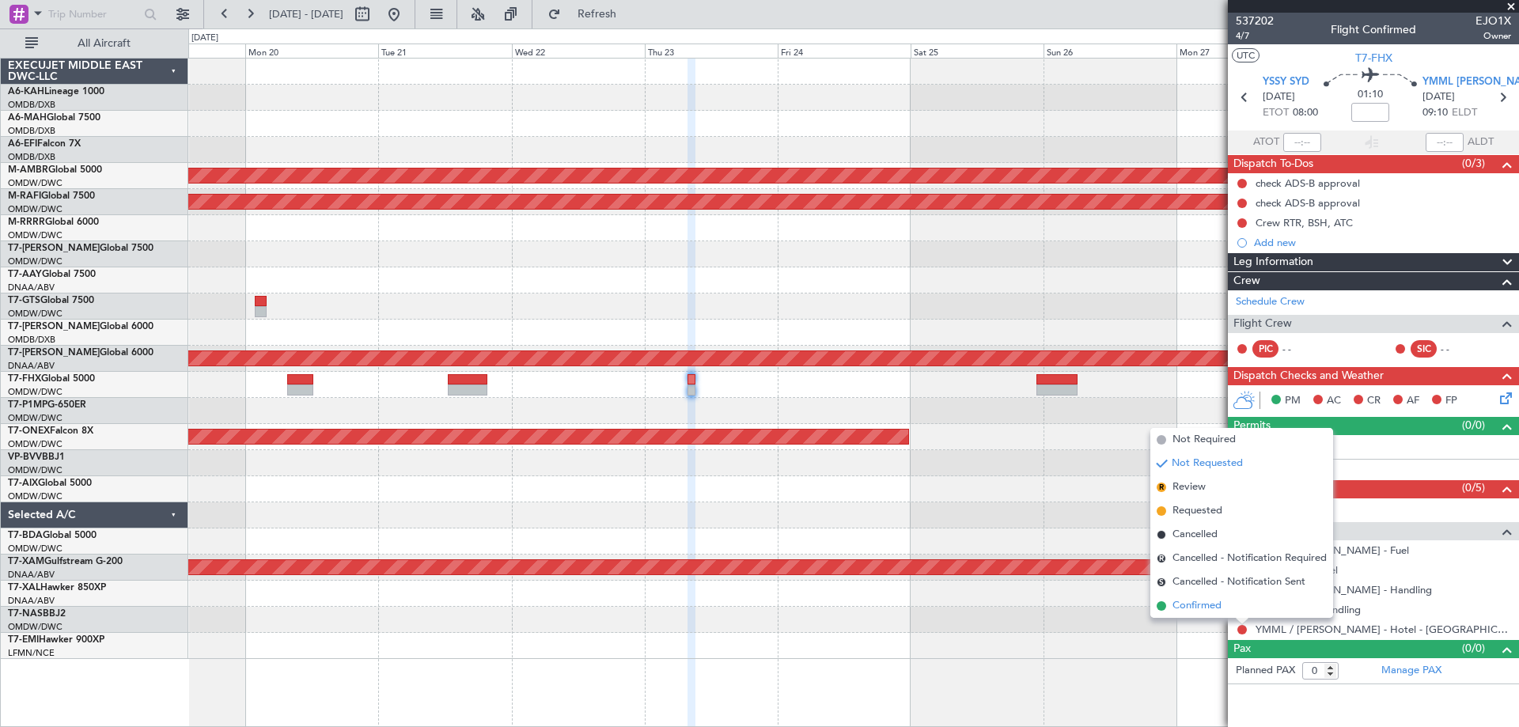
click at [1209, 608] on span "Confirmed" at bounding box center [1197, 606] width 49 height 16
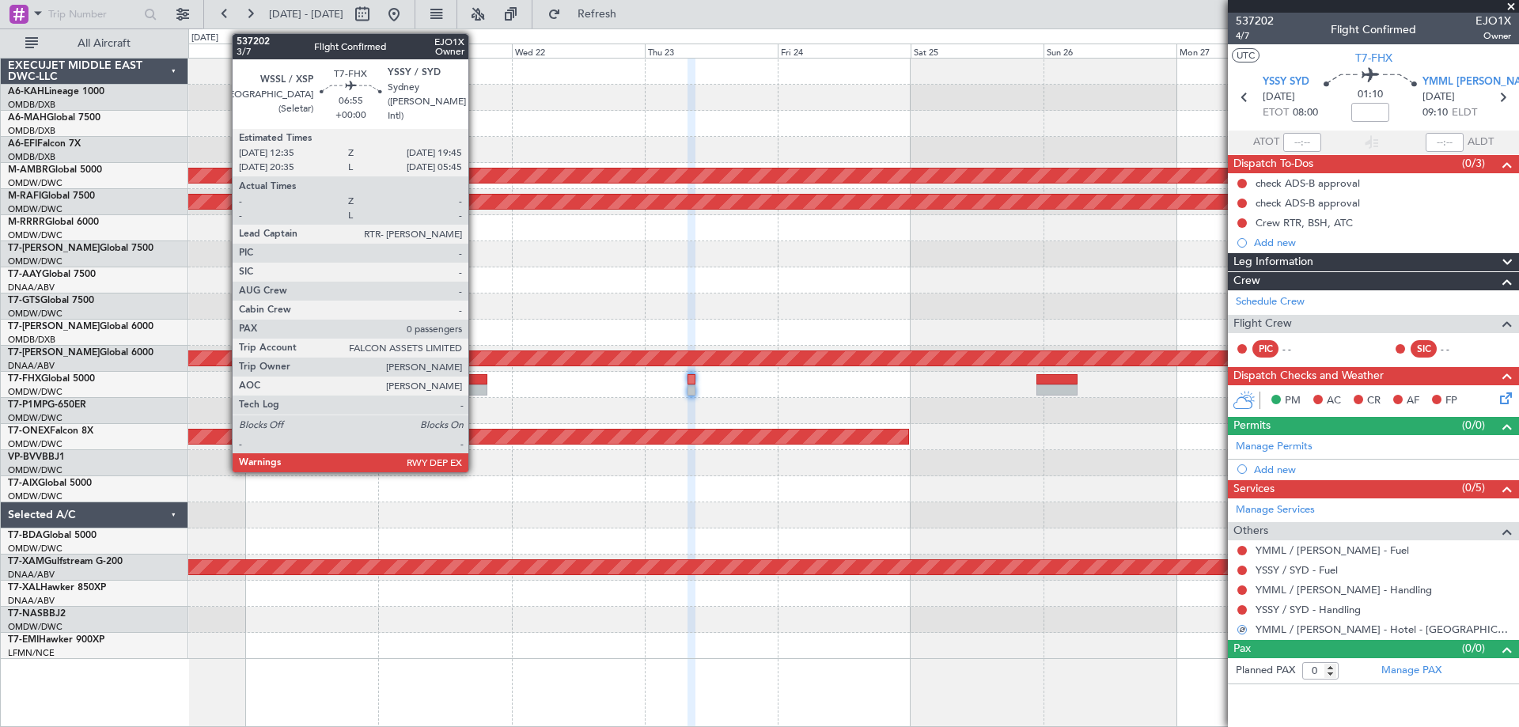
click at [476, 381] on div at bounding box center [468, 379] width 40 height 11
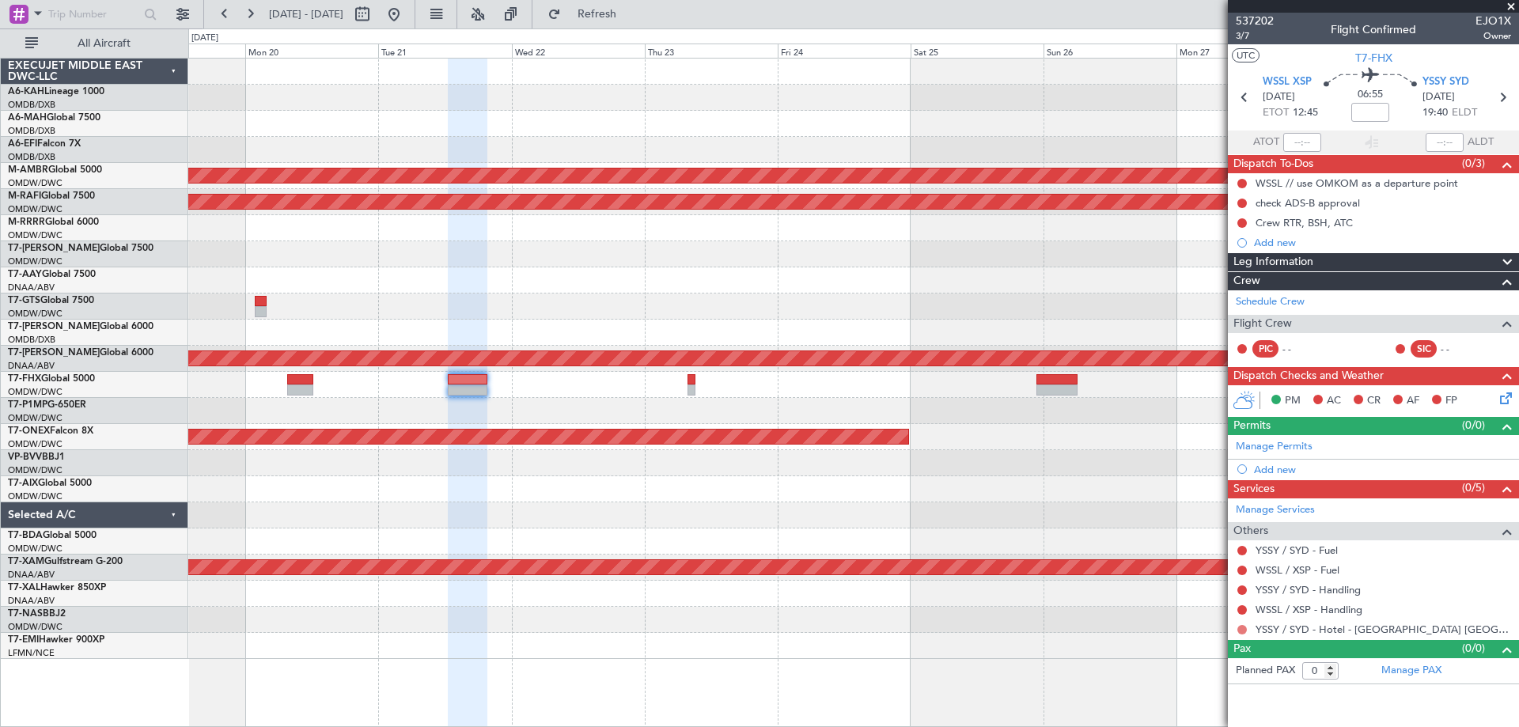
click at [1241, 628] on button at bounding box center [1241, 629] width 9 height 9
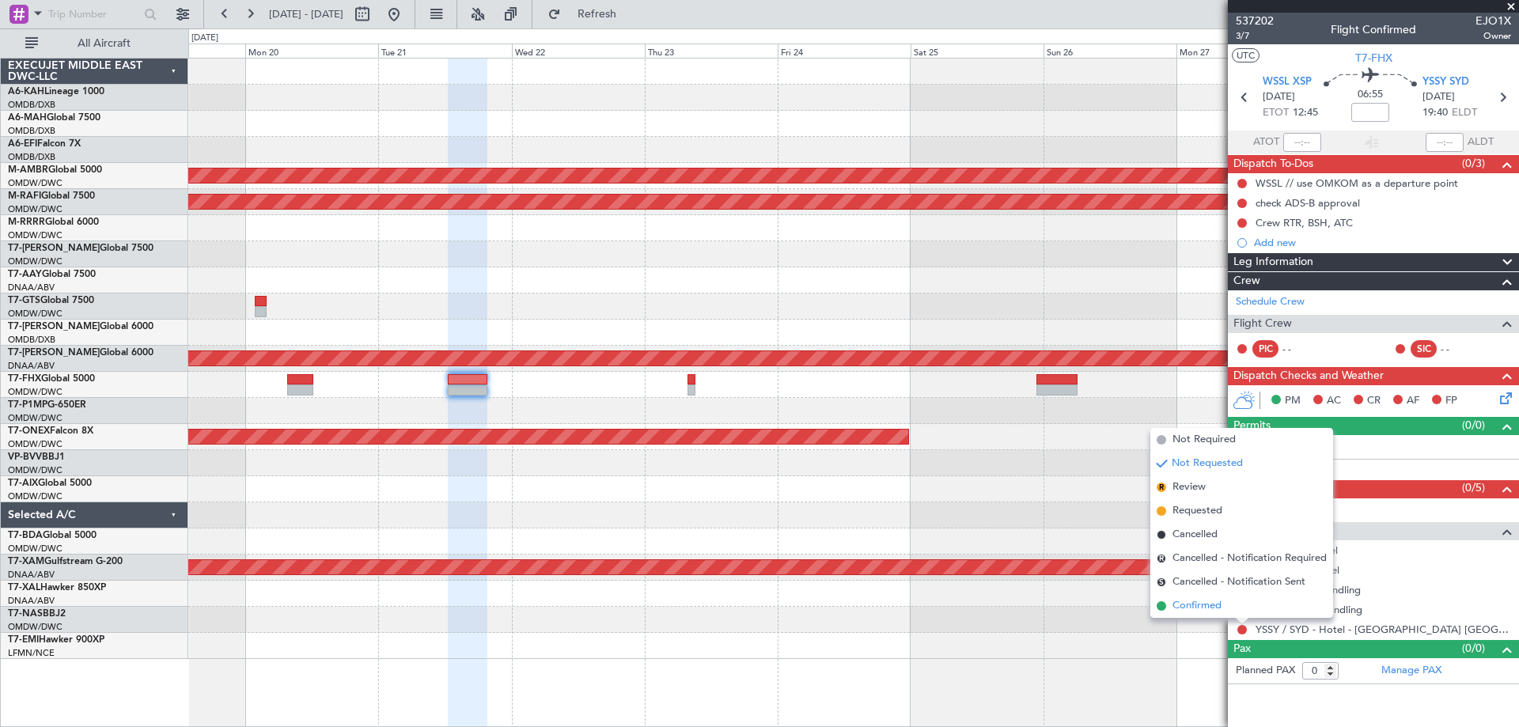
click at [1202, 601] on span "Confirmed" at bounding box center [1197, 606] width 49 height 16
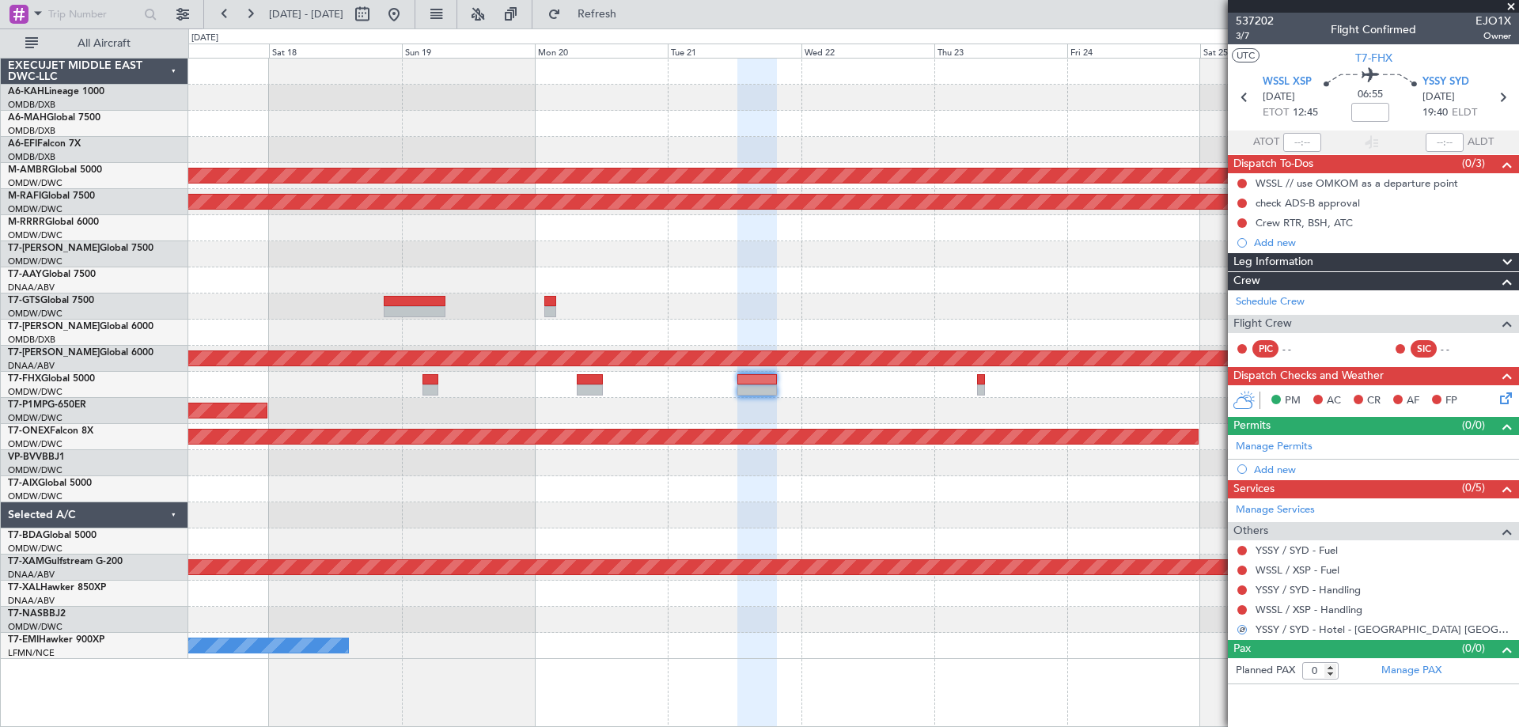
click at [672, 412] on div "Planned Maint [GEOGRAPHIC_DATA] (Seletar) Planned Maint [GEOGRAPHIC_DATA] (Al M…" at bounding box center [853, 359] width 1330 height 601
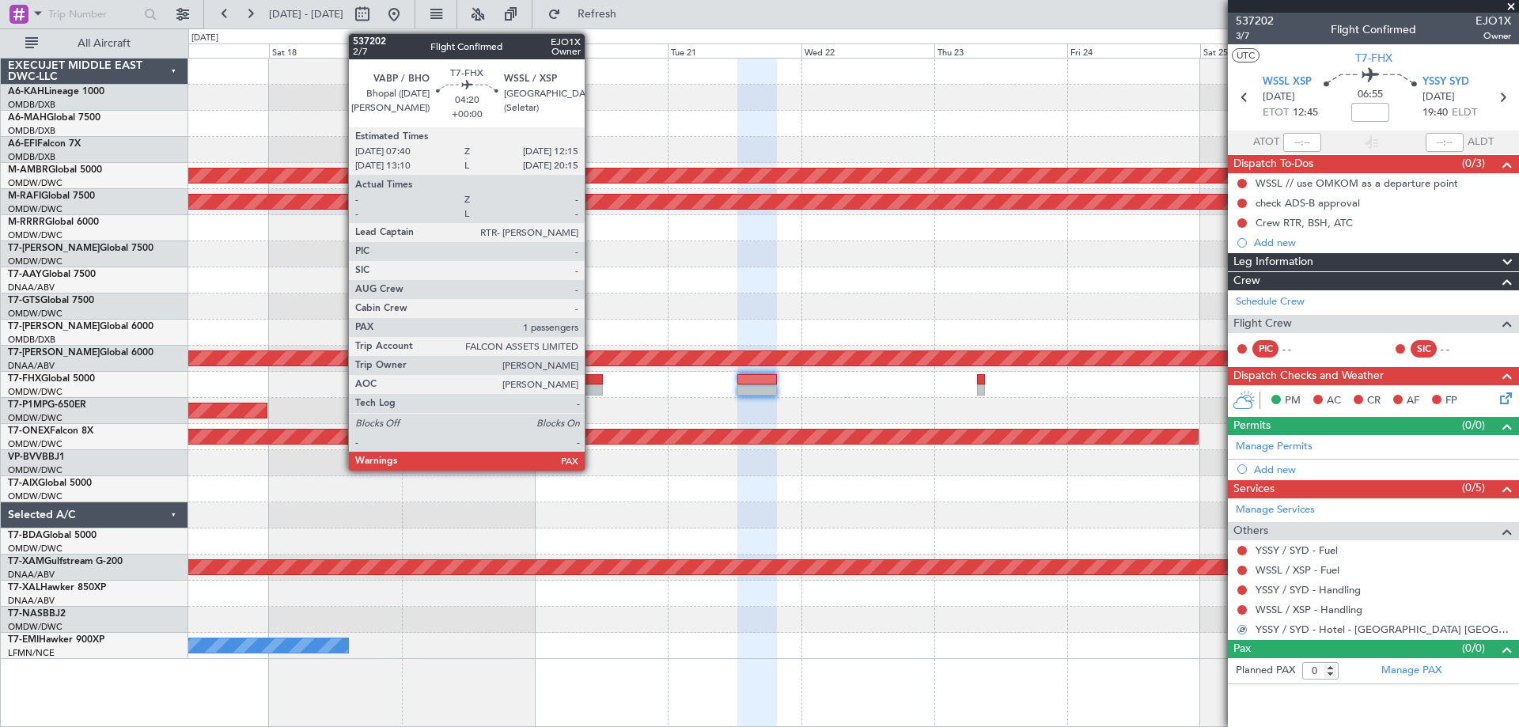
click at [592, 386] on div at bounding box center [590, 390] width 26 height 11
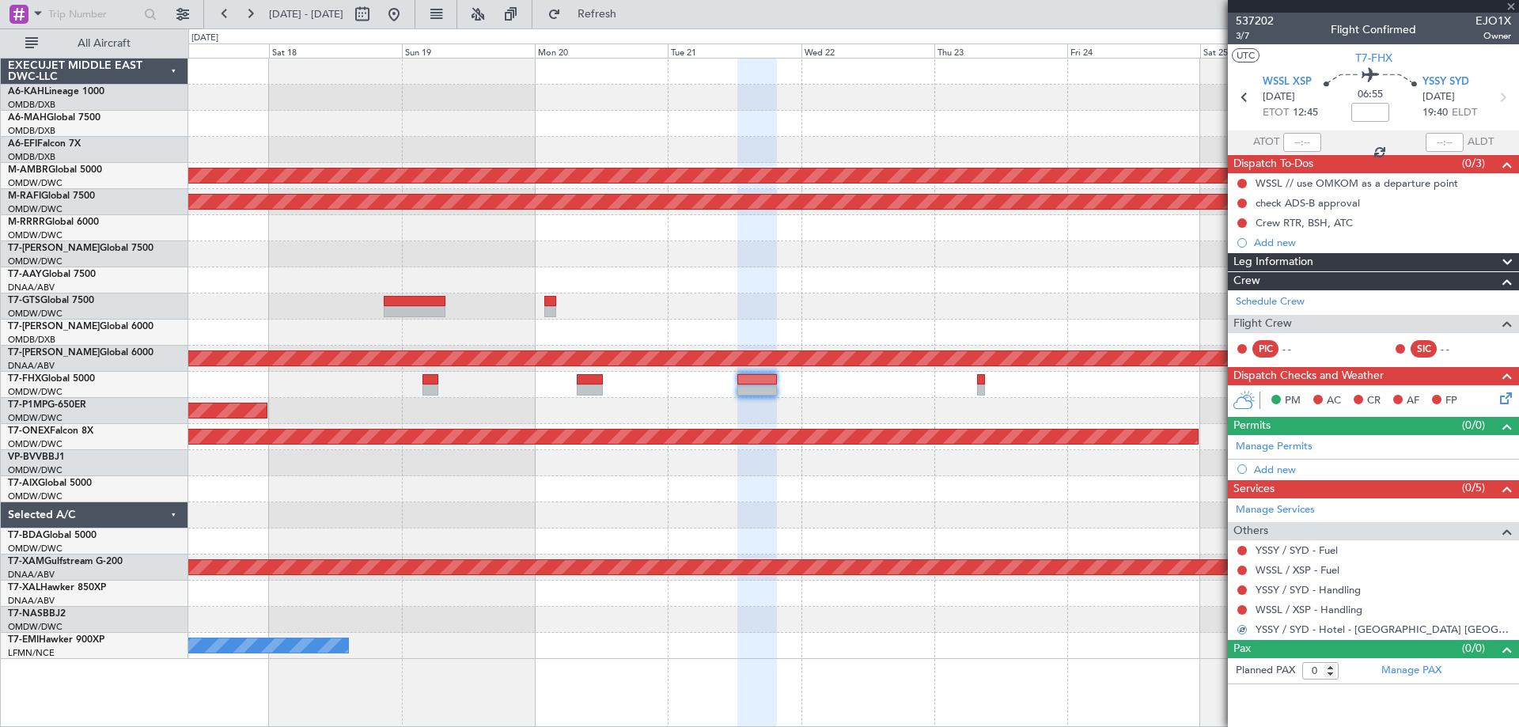
type input "1"
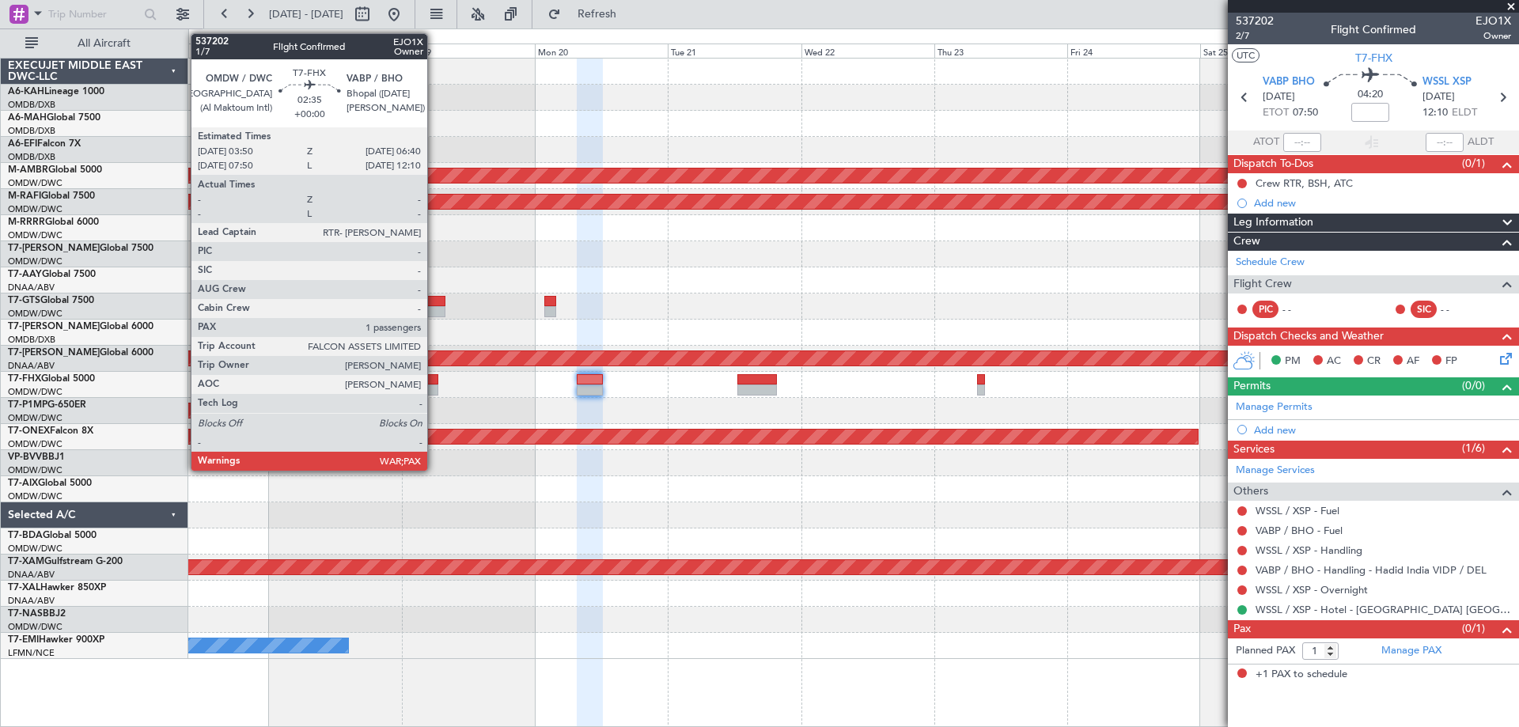
click at [434, 381] on div at bounding box center [431, 379] width 16 height 11
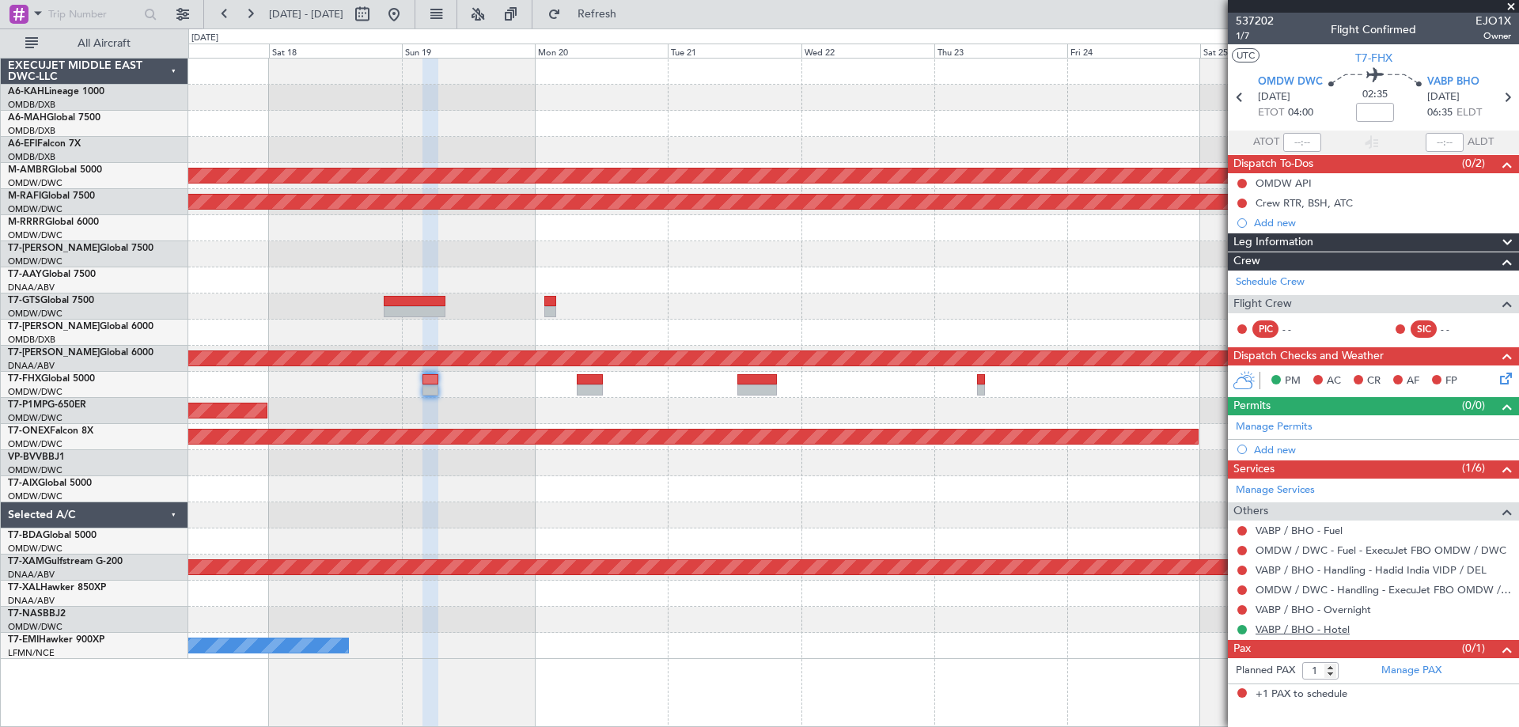
click at [1328, 635] on link "VABP / BHO - Hotel" at bounding box center [1303, 629] width 94 height 13
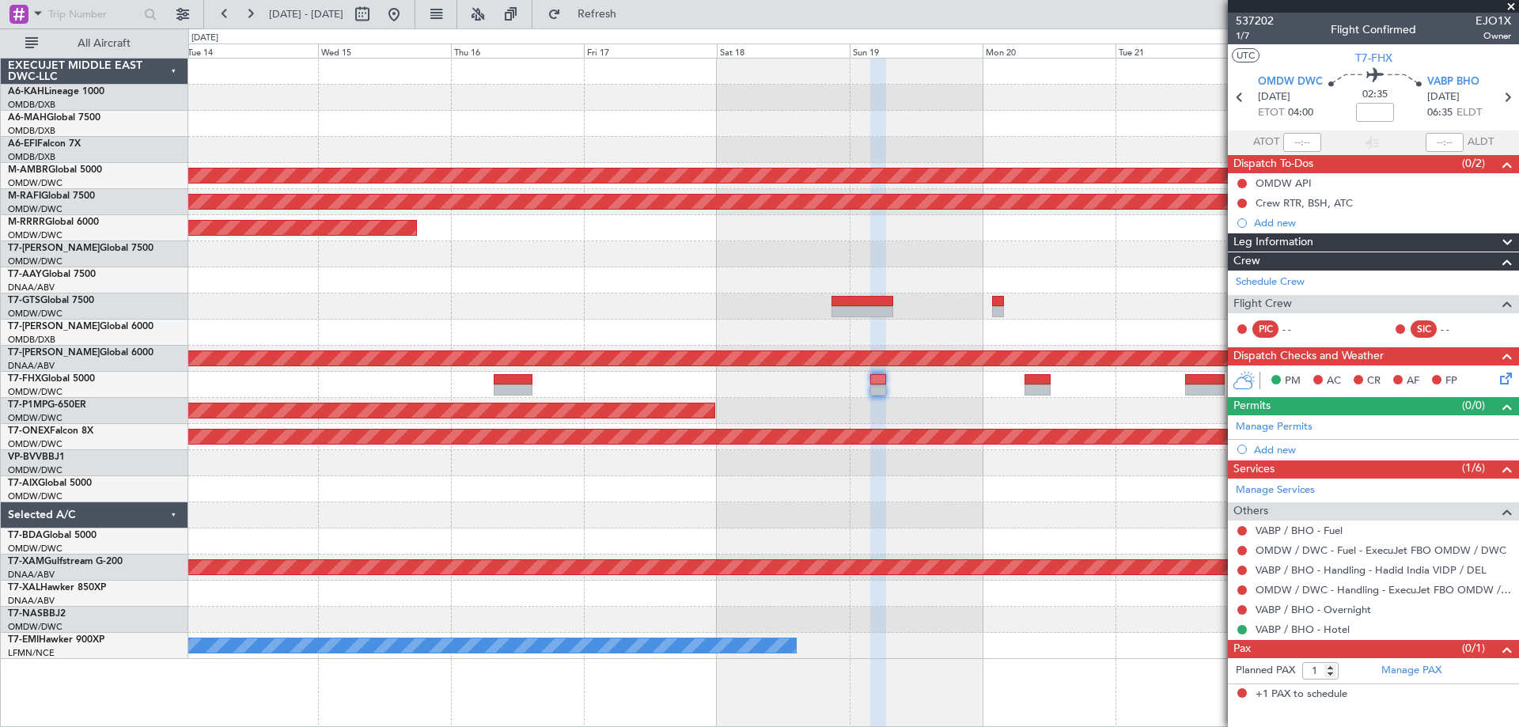
click at [928, 275] on div "Planned Maint [GEOGRAPHIC_DATA] (Seletar) Planned Maint [GEOGRAPHIC_DATA] (Al M…" at bounding box center [853, 359] width 1330 height 601
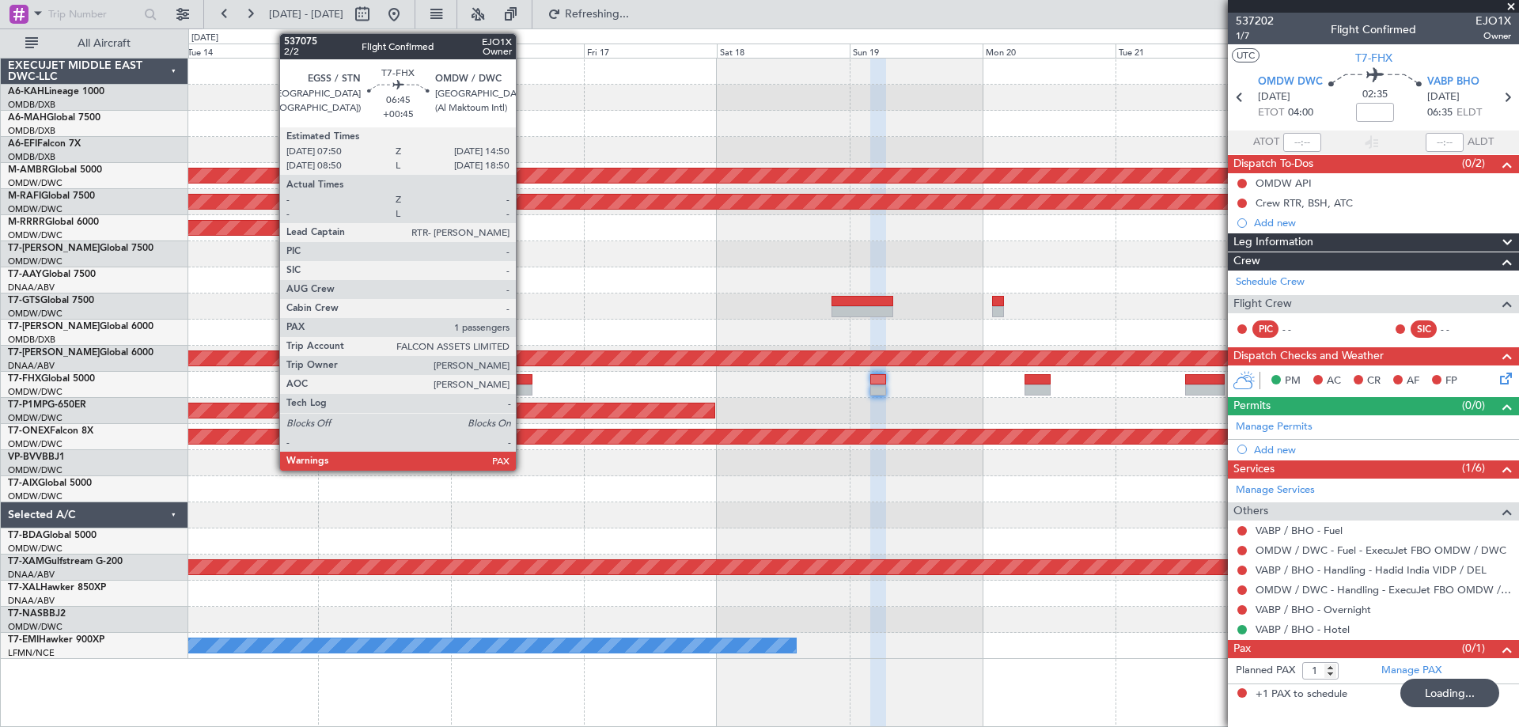
click at [523, 381] on div at bounding box center [514, 379] width 40 height 11
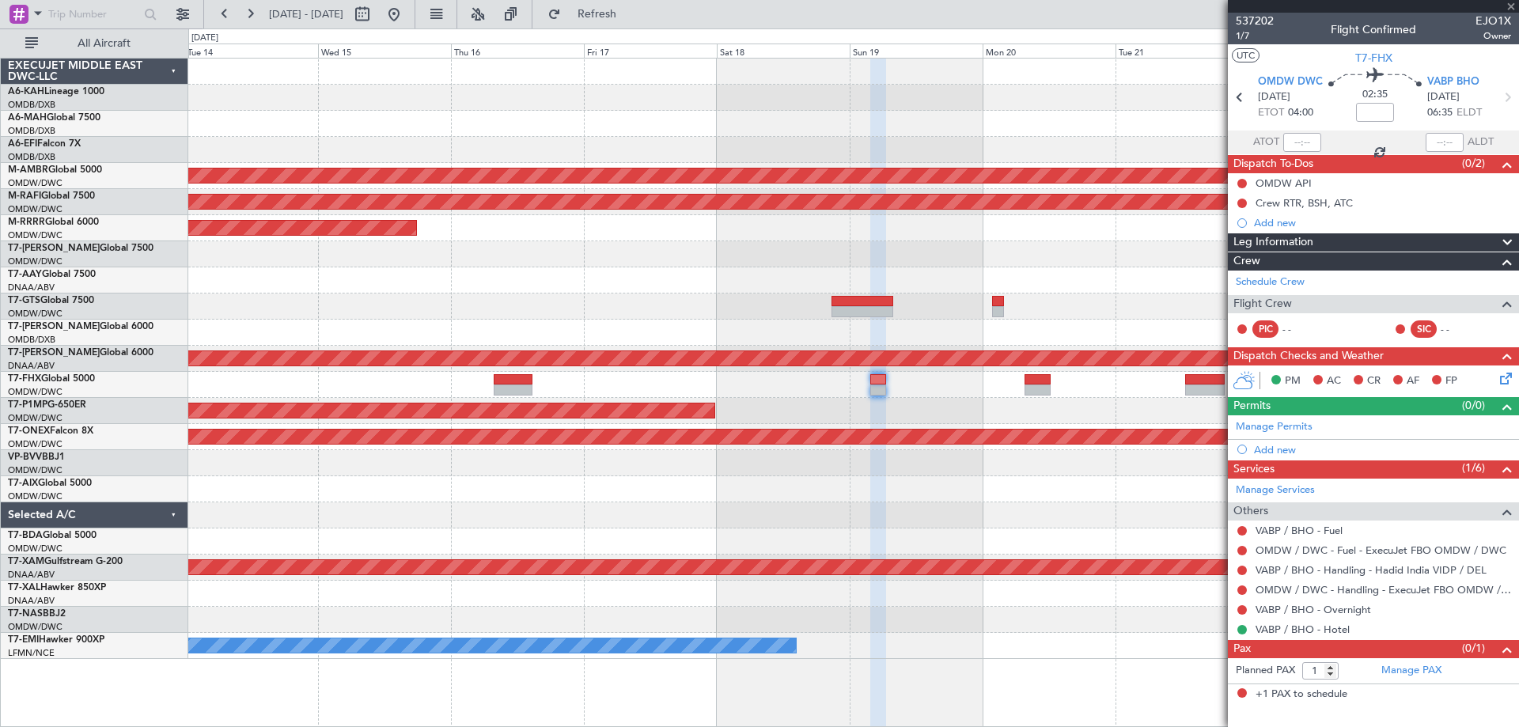
type input "+00:45"
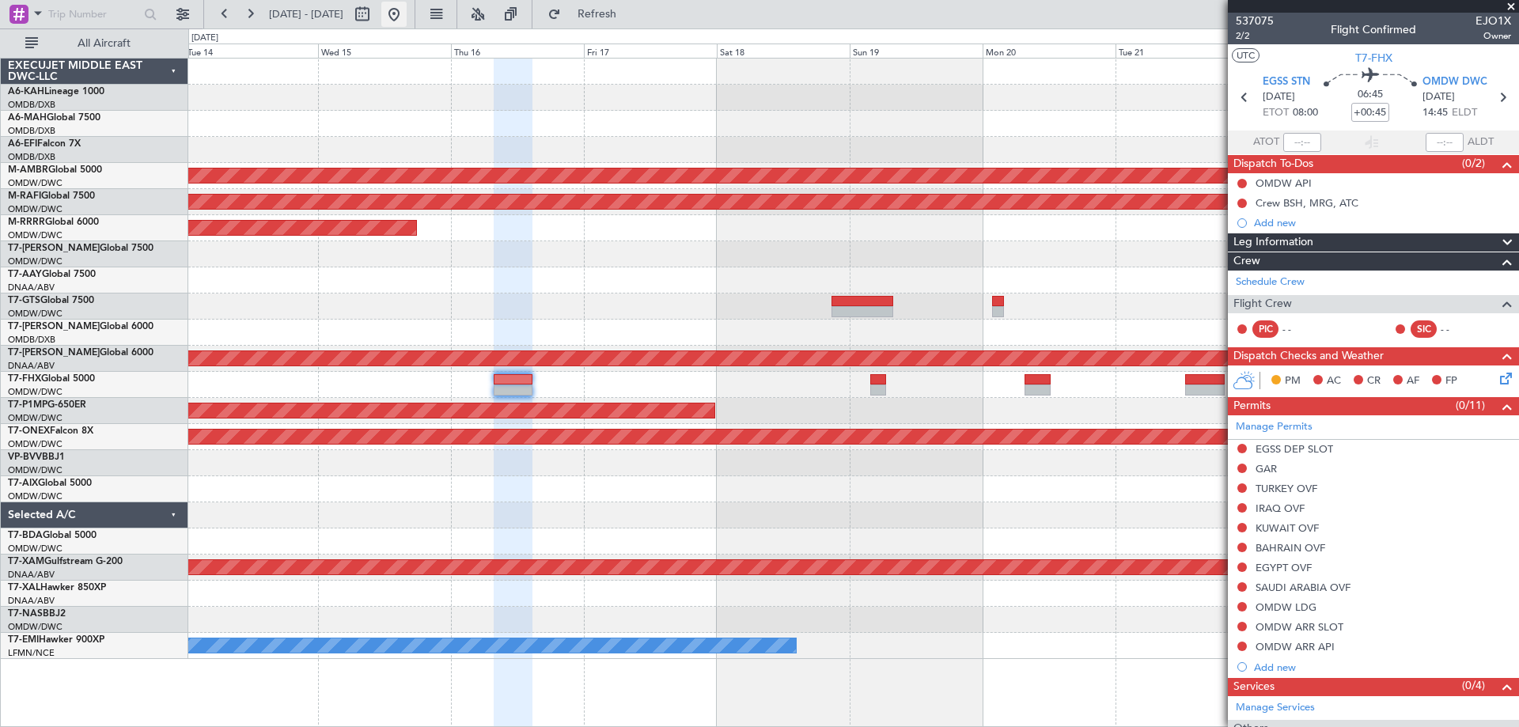
click at [407, 12] on button at bounding box center [393, 14] width 25 height 25
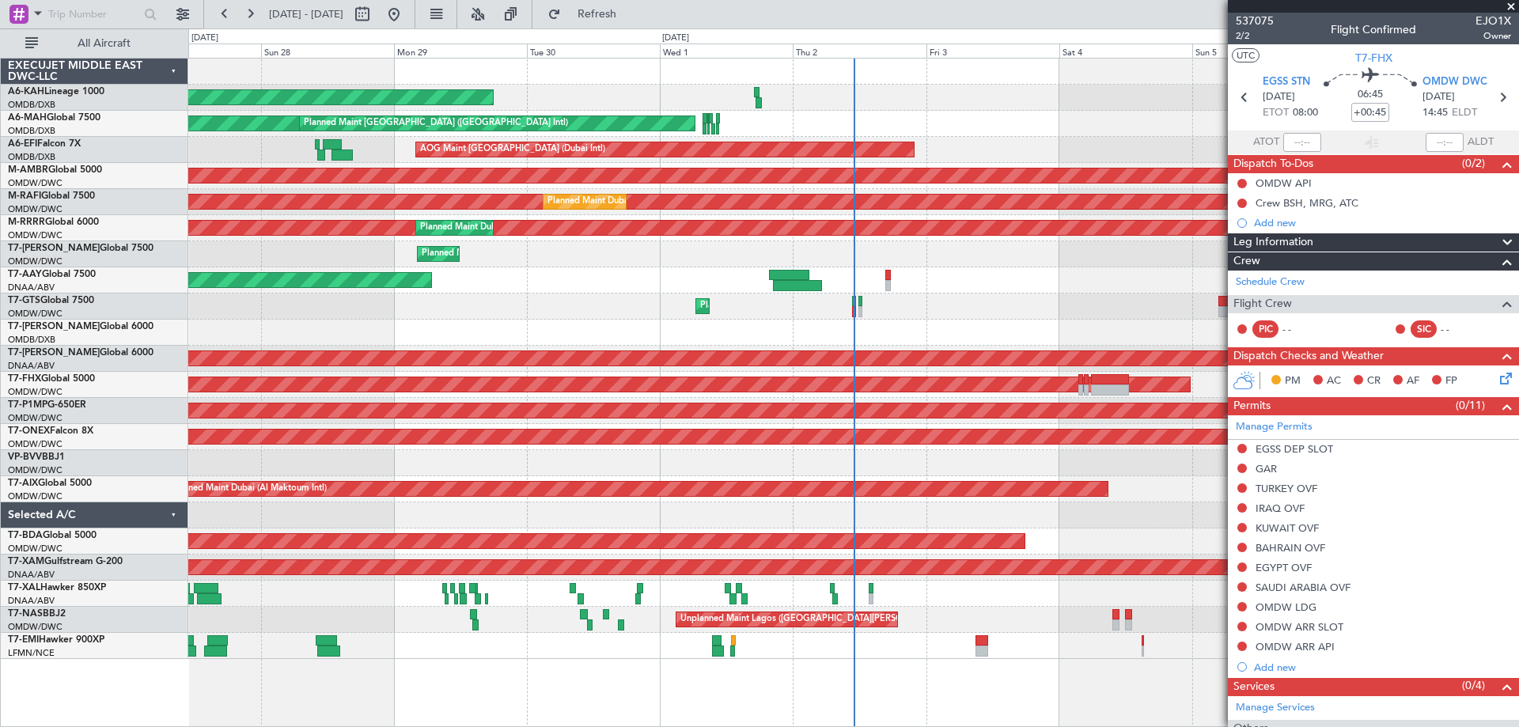
click at [1511, 6] on span at bounding box center [1511, 7] width 16 height 14
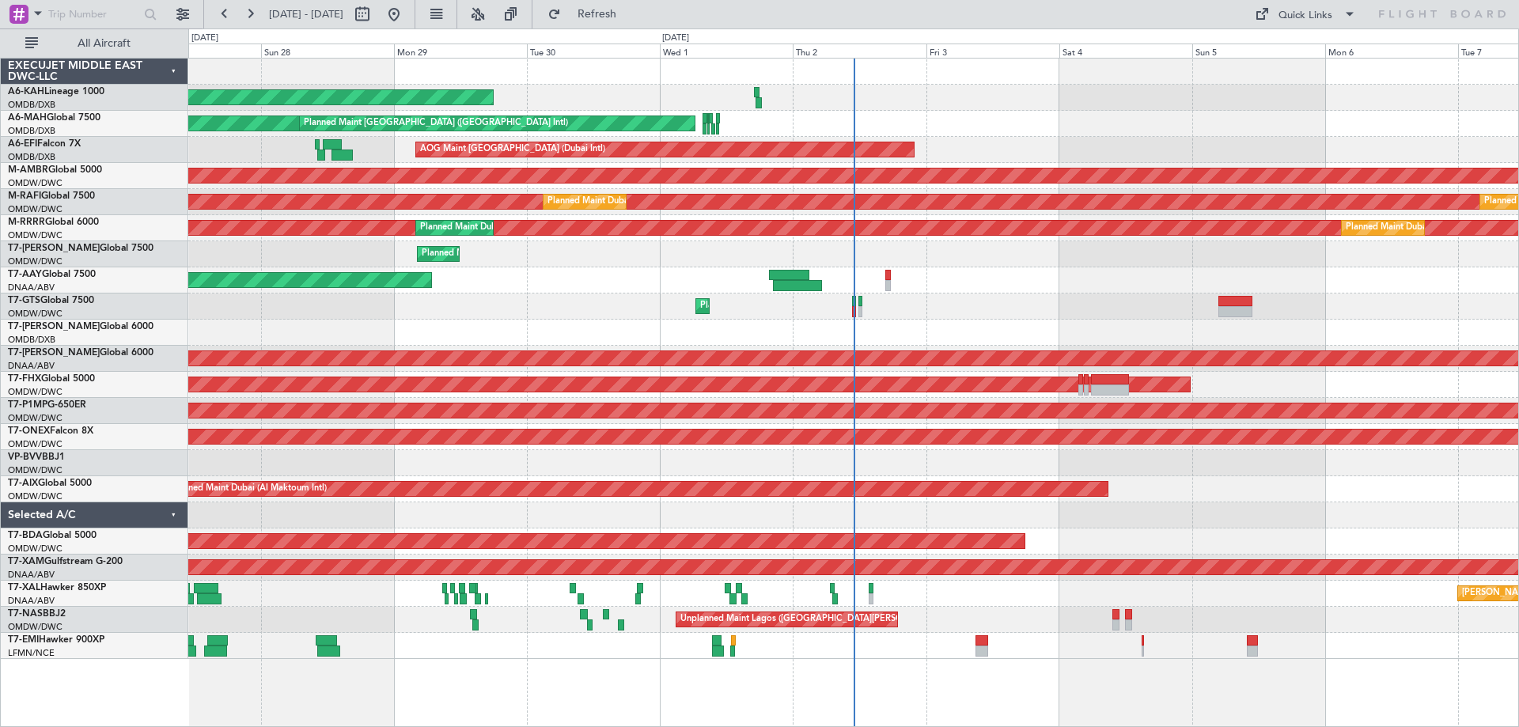
type input "0"
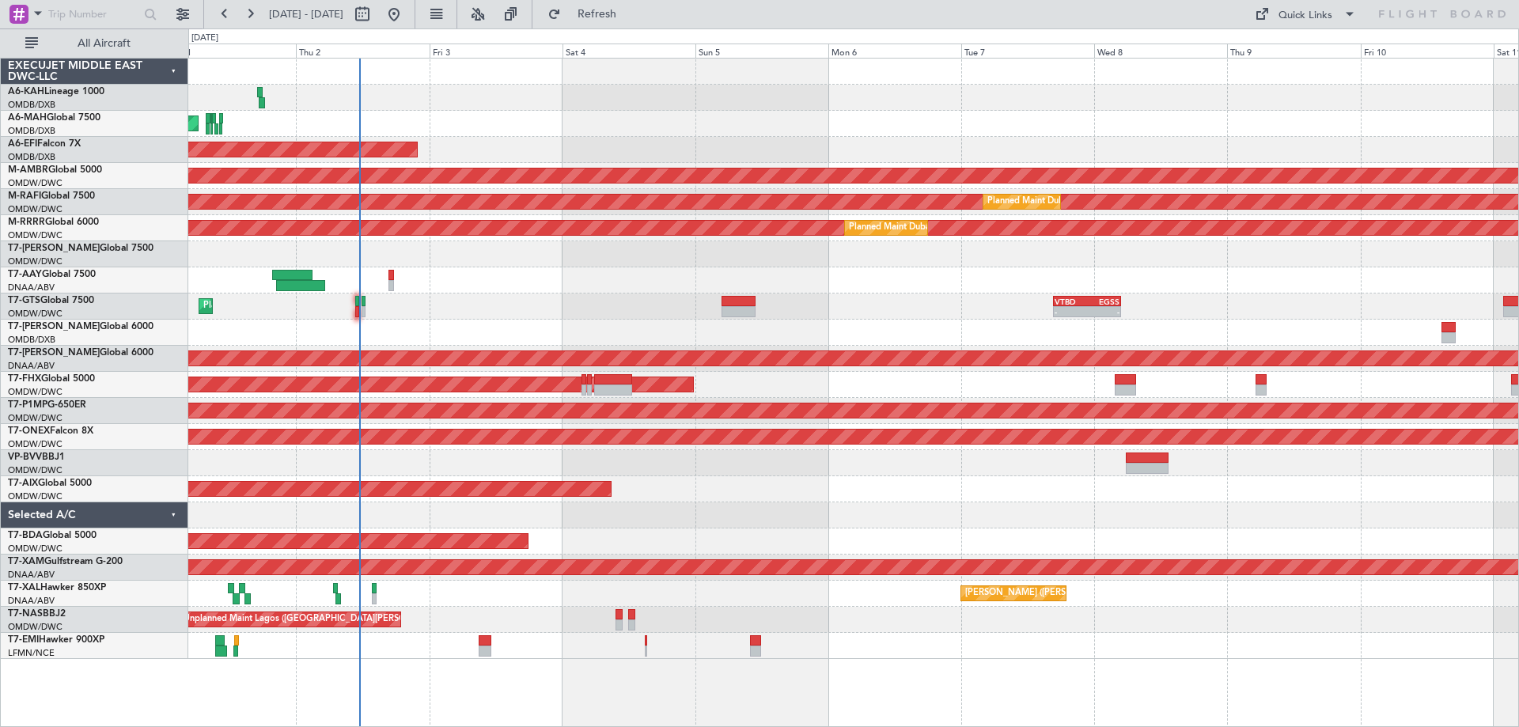
click at [750, 485] on div "Planned Maint Dubai (Al Maktoum Intl)" at bounding box center [853, 489] width 1330 height 26
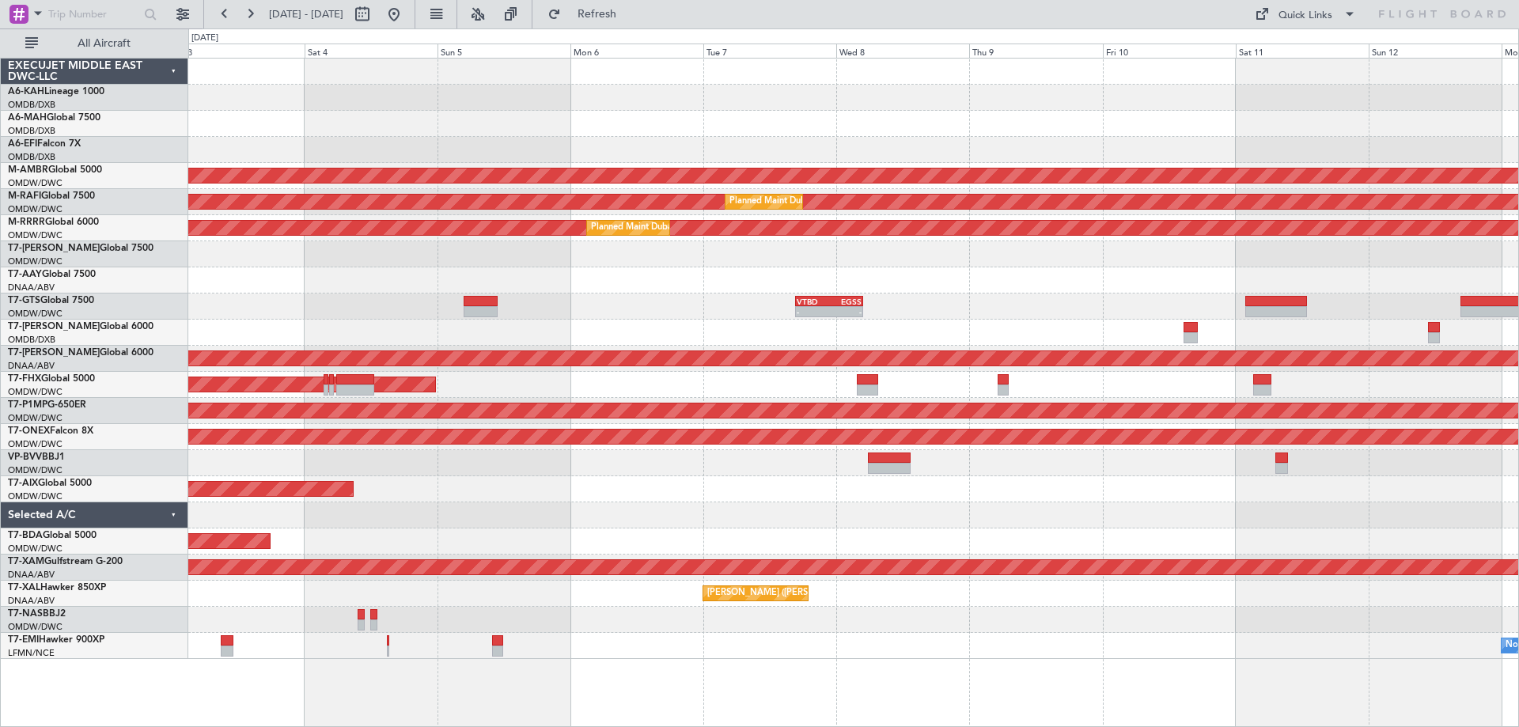
click at [814, 468] on div "Planned Maint [GEOGRAPHIC_DATA] ([GEOGRAPHIC_DATA] Intl) Planned Maint [GEOGRAP…" at bounding box center [853, 359] width 1330 height 601
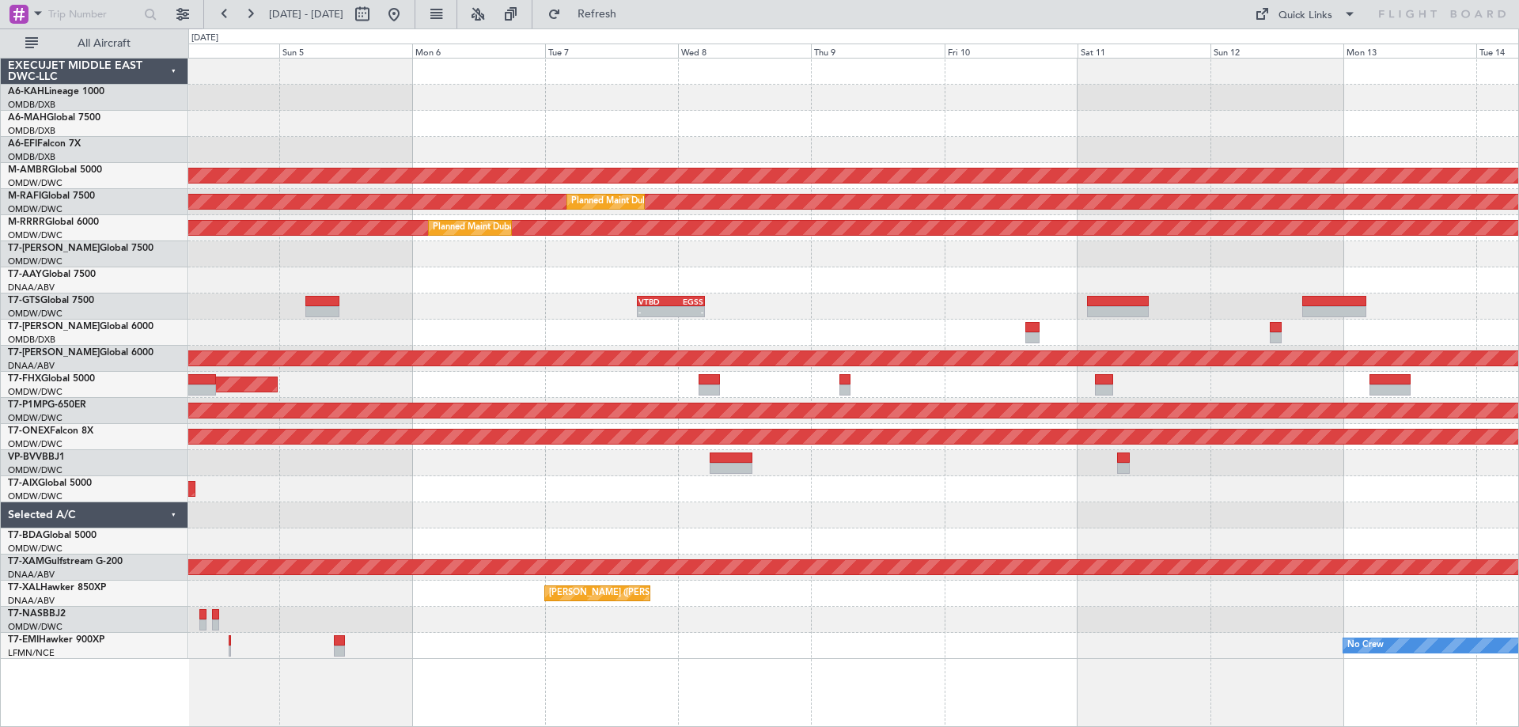
click at [896, 479] on div "Planned Maint Dubai (Al Maktoum Intl)" at bounding box center [853, 489] width 1330 height 26
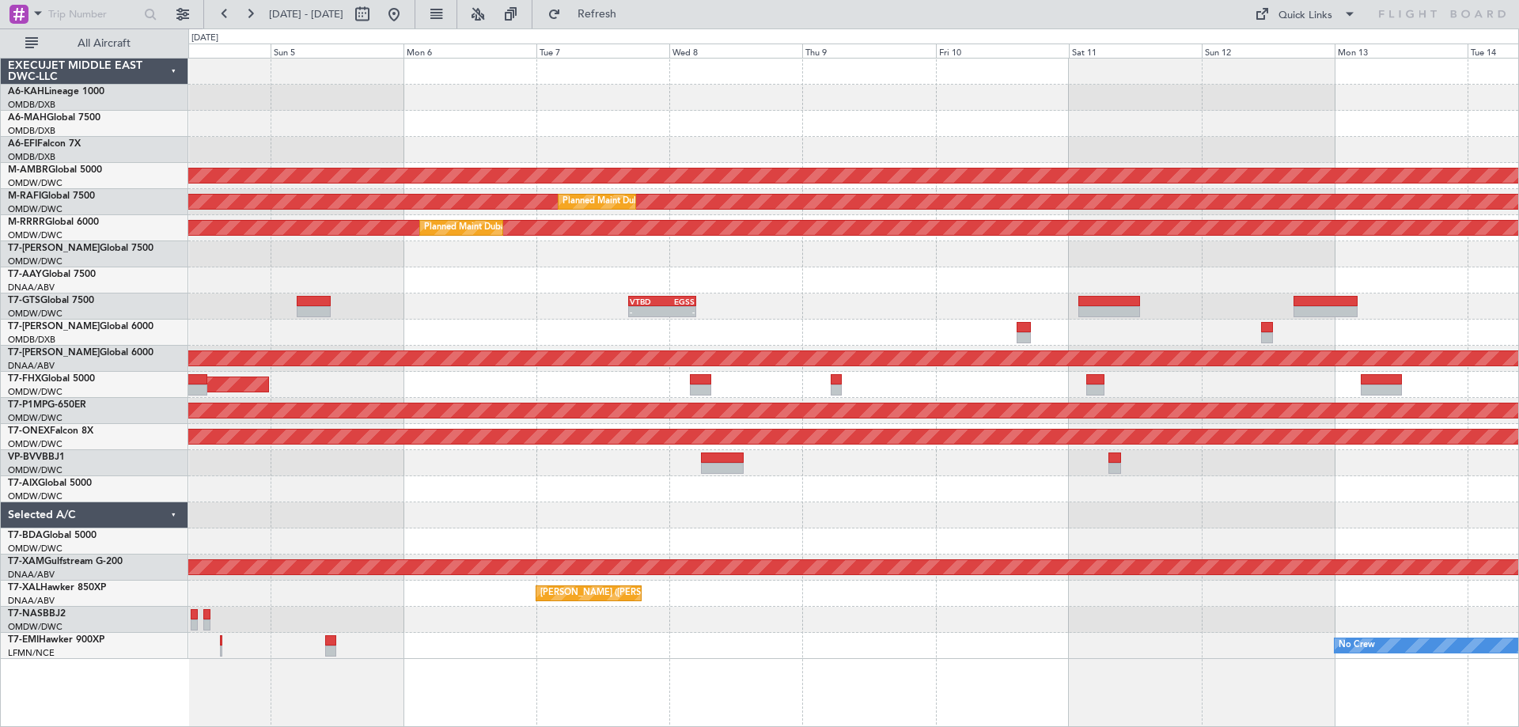
click at [433, 28] on mat-tooltip-component "Go to [DATE]" at bounding box center [445, 48] width 81 height 42
click at [407, 18] on button at bounding box center [393, 14] width 25 height 25
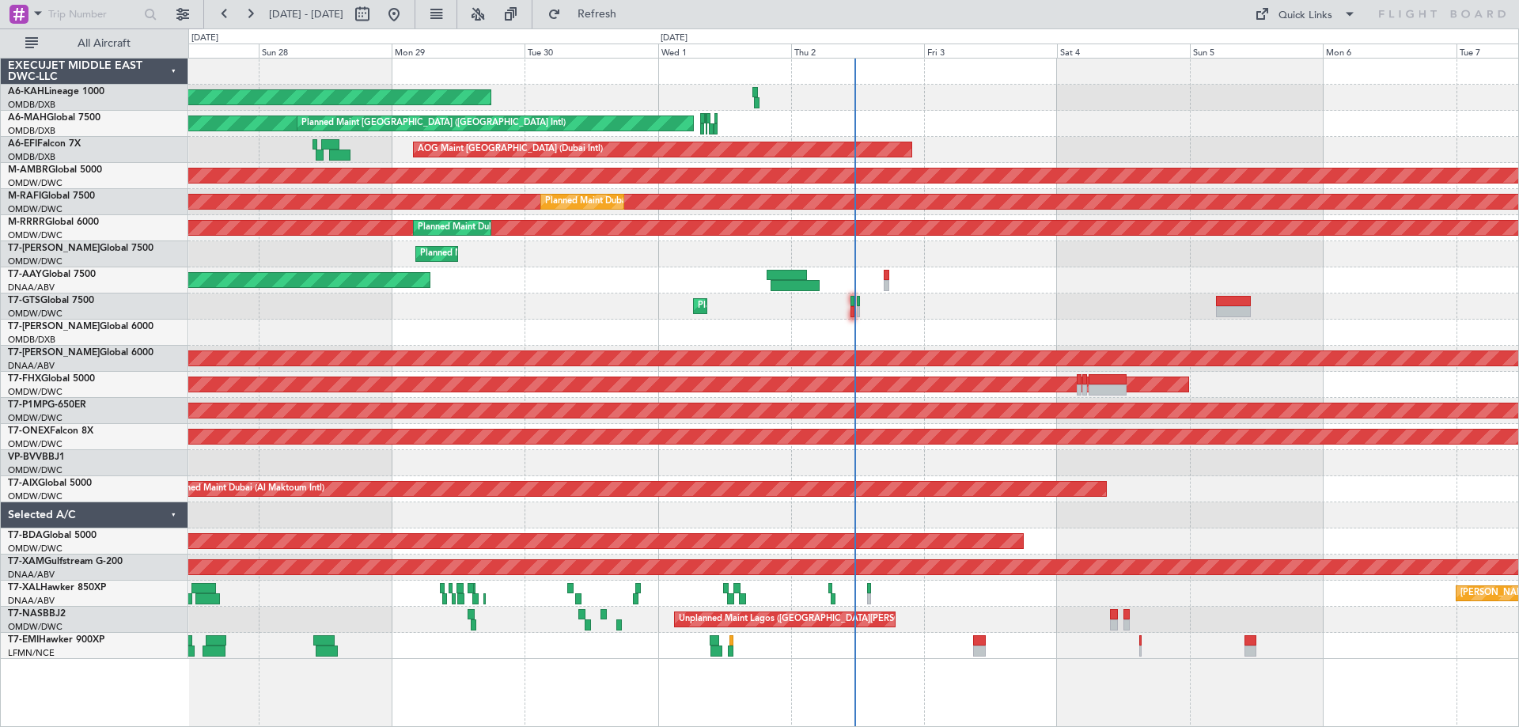
click at [508, 293] on div "Planned Maint [GEOGRAPHIC_DATA] (Al Bateen Executive) Planned Maint [GEOGRAPHIC…" at bounding box center [853, 359] width 1330 height 601
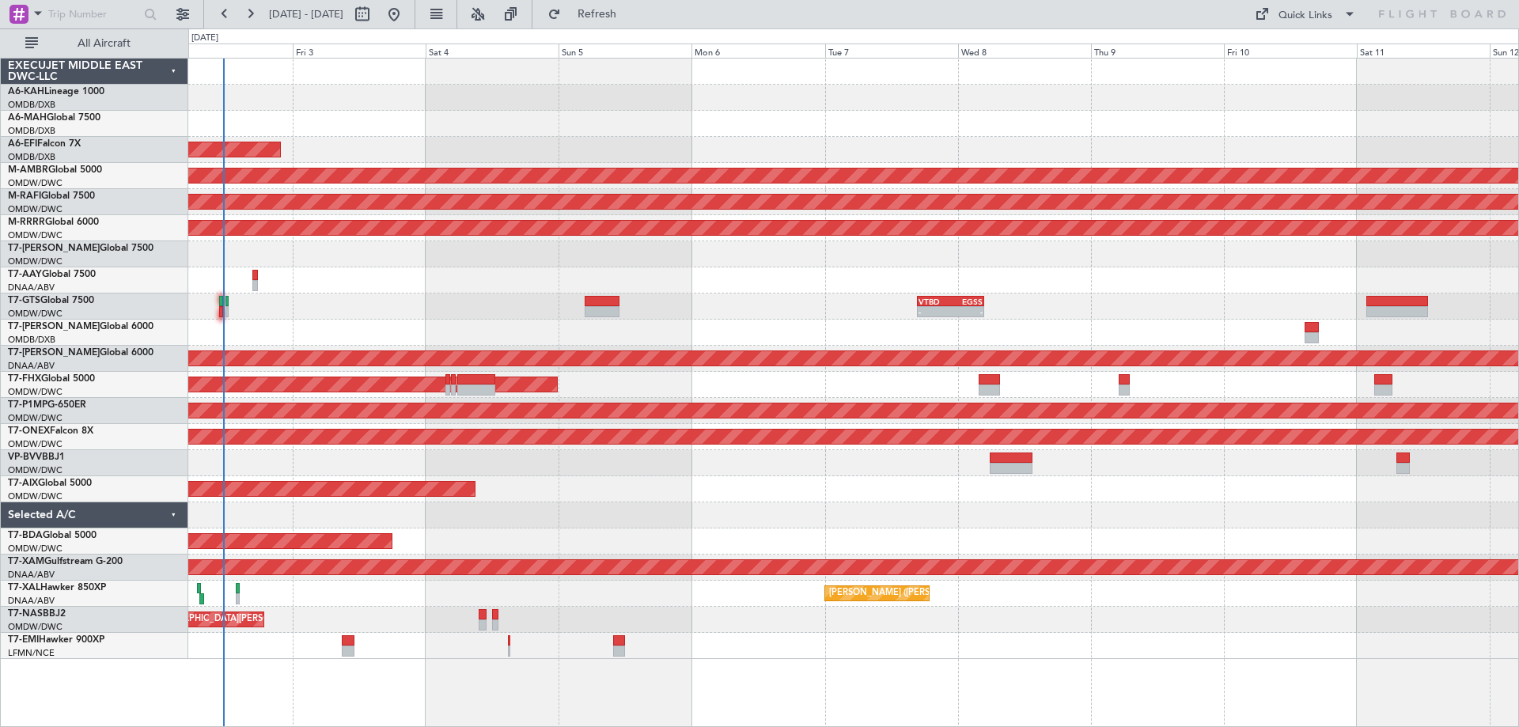
click at [936, 457] on div at bounding box center [853, 463] width 1330 height 26
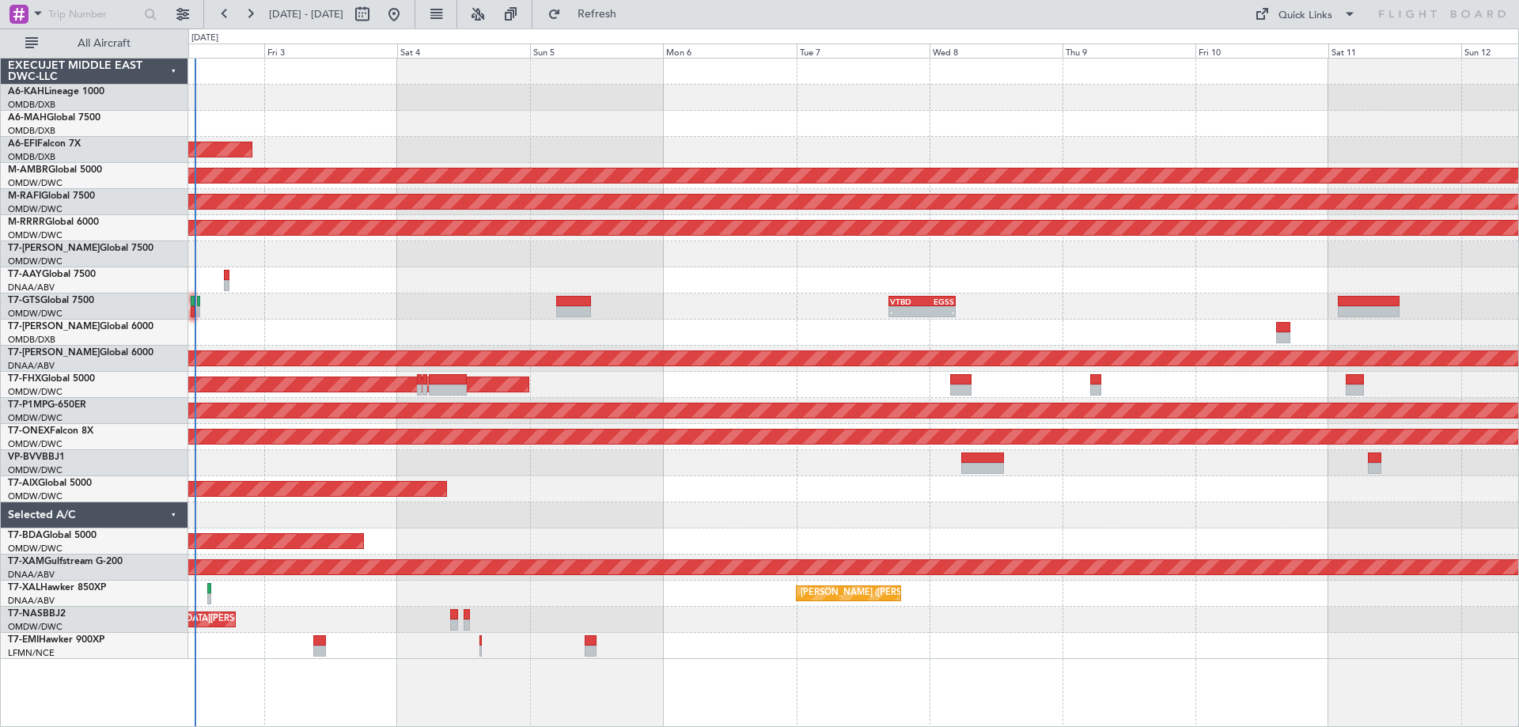
click at [691, 492] on div "Planned Maint Dubai (Al Maktoum Intl)" at bounding box center [853, 489] width 1330 height 26
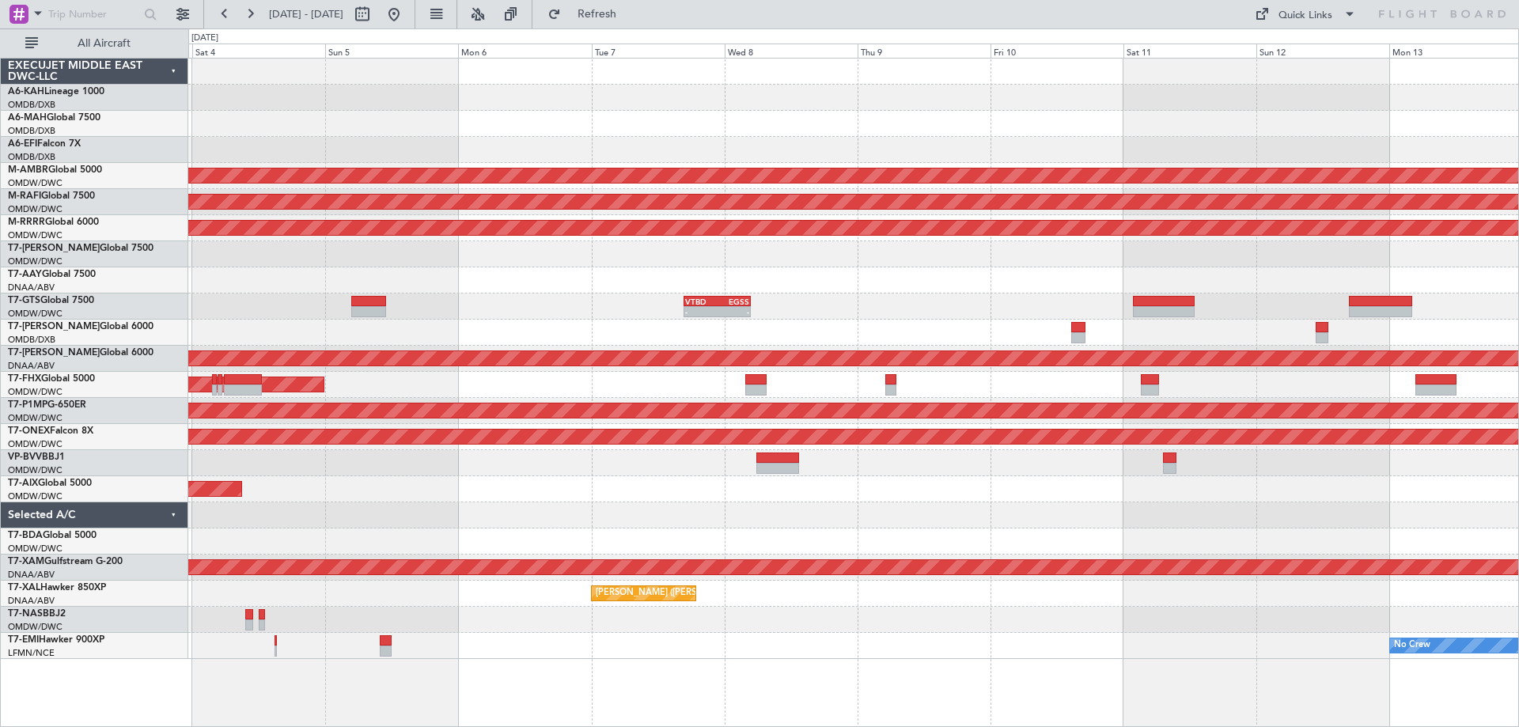
click at [841, 303] on div "AOG Maint Dubai (Dubai Intl) Planned Maint Singapore (Seletar) Planned Maint Du…" at bounding box center [853, 359] width 1330 height 601
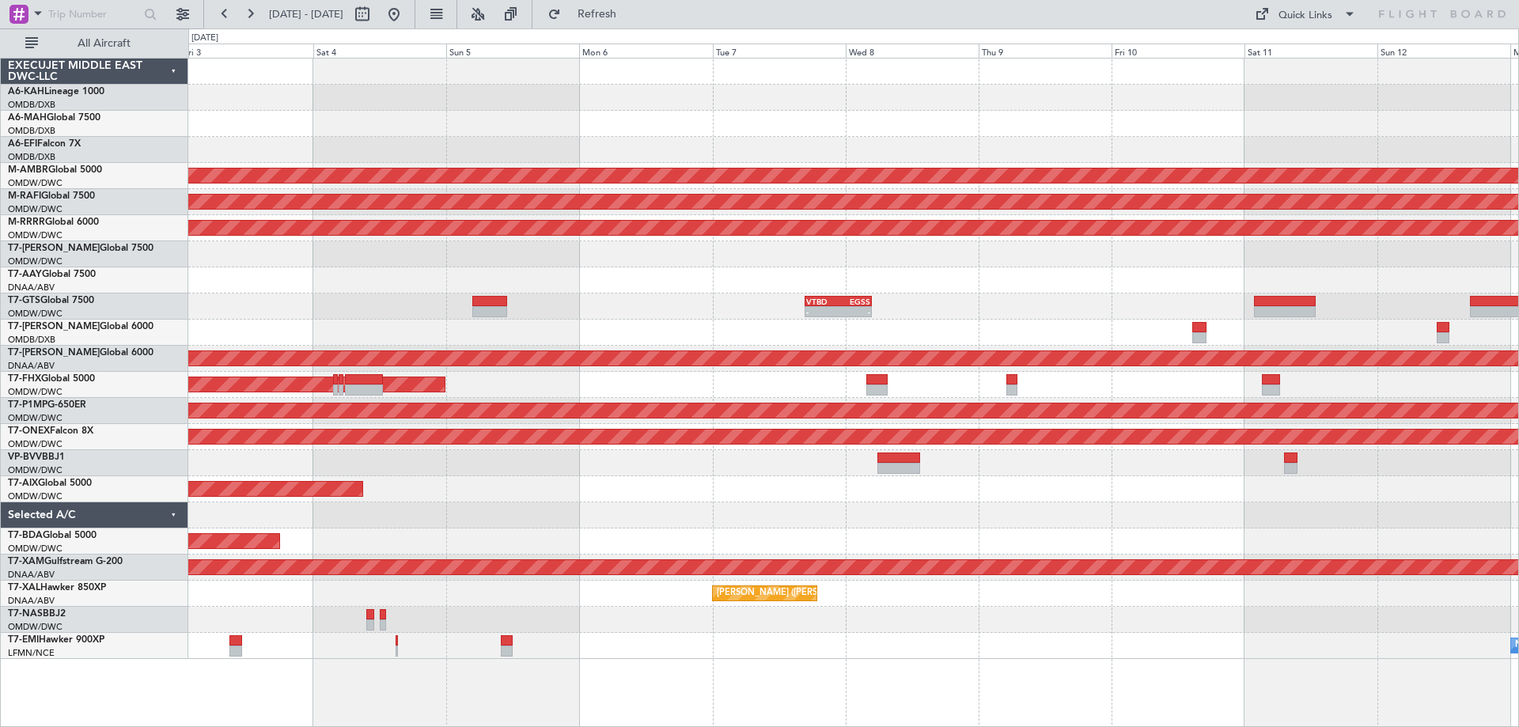
click at [756, 496] on div "Planned Maint Dubai (Al Maktoum Intl)" at bounding box center [853, 489] width 1330 height 26
click at [635, 2] on button "Refresh" at bounding box center [587, 14] width 95 height 25
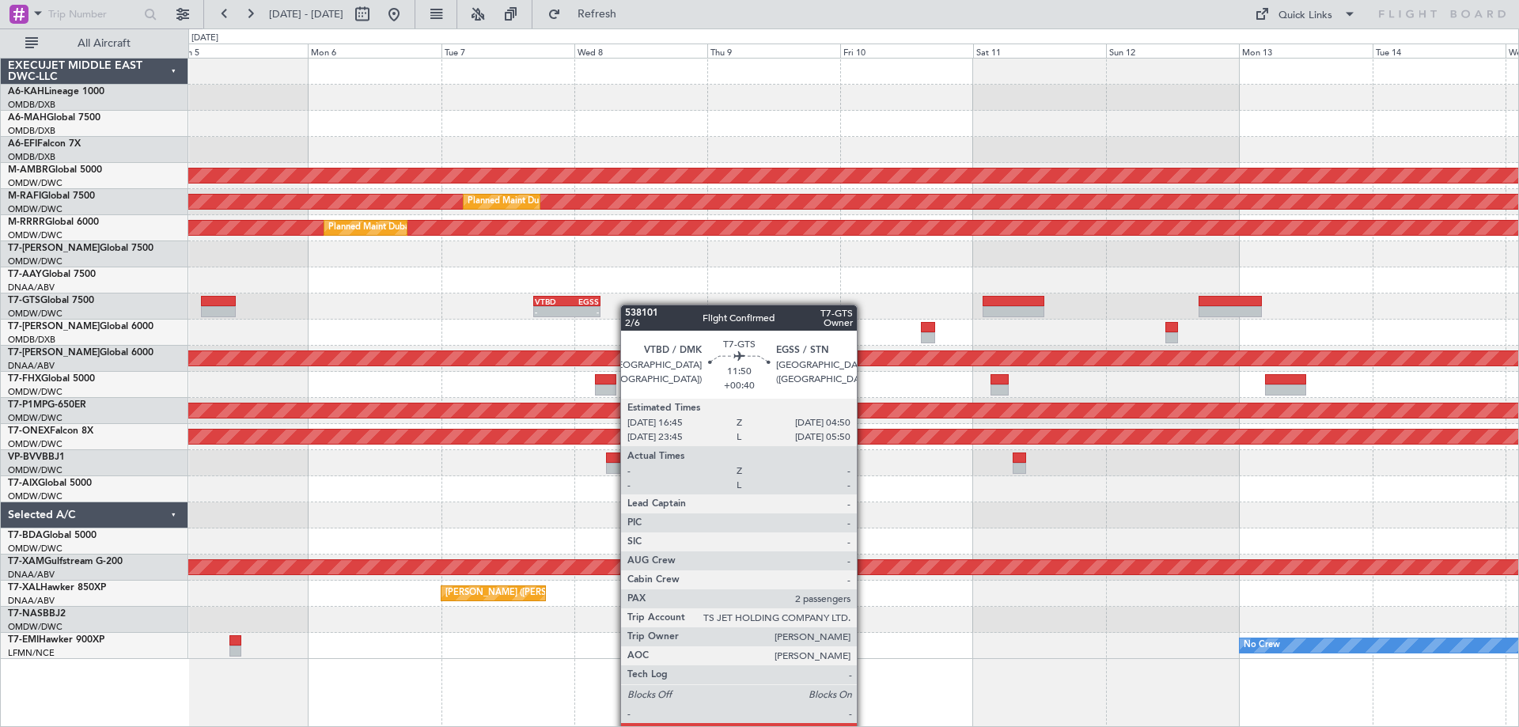
click at [602, 293] on div "AOG Maint Dubai (Dubai Intl) Planned Maint Singapore (Seletar) Planned Maint Du…" at bounding box center [853, 359] width 1330 height 601
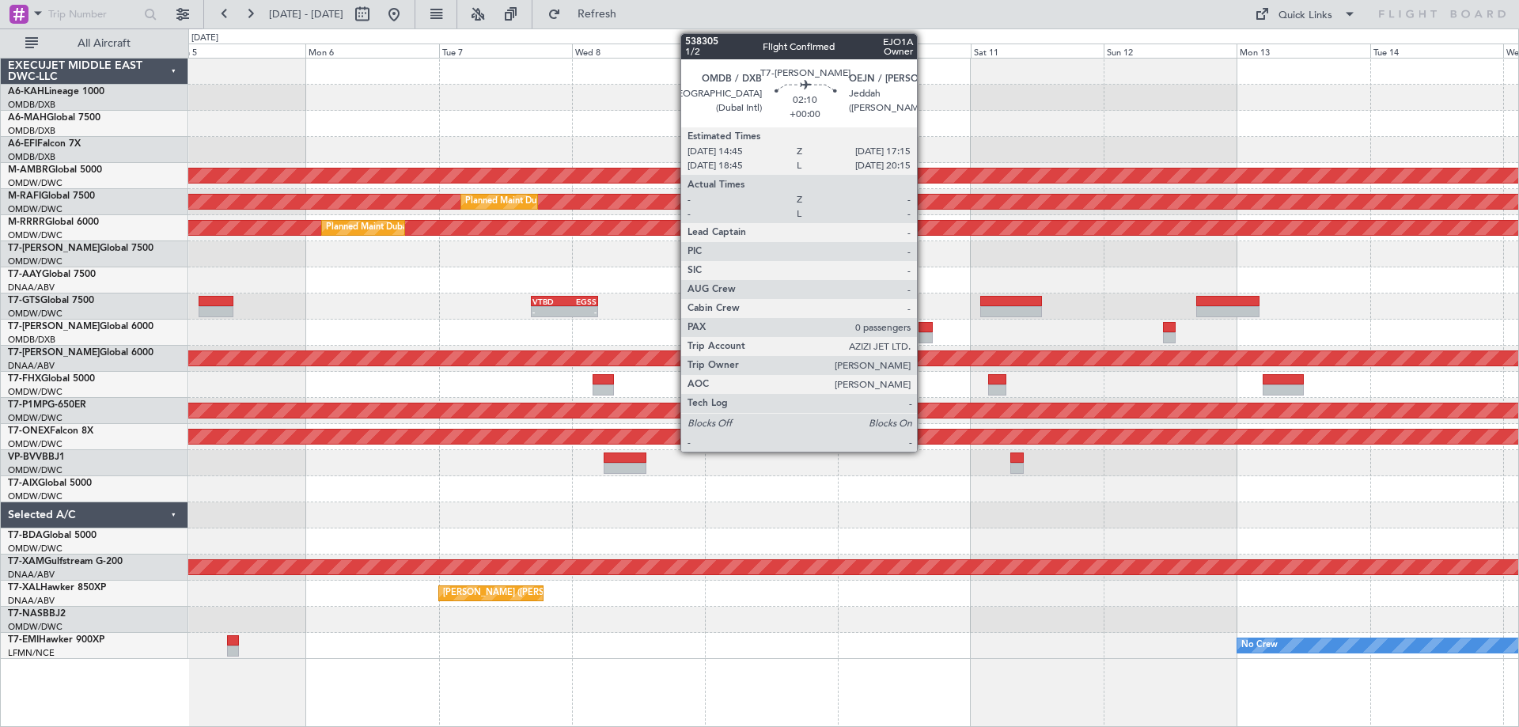
click at [924, 339] on div at bounding box center [926, 337] width 14 height 11
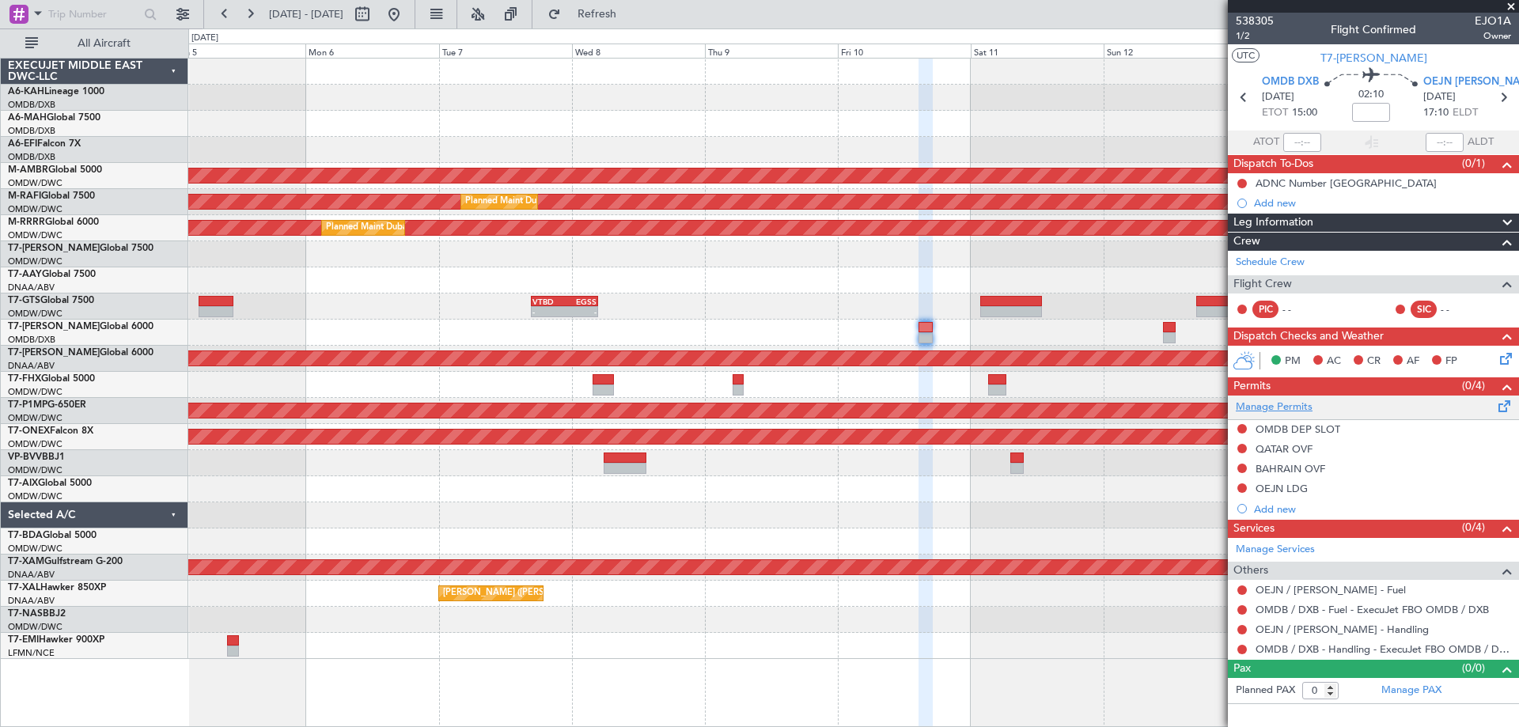
click at [1285, 413] on link "Manage Permits" at bounding box center [1274, 408] width 77 height 16
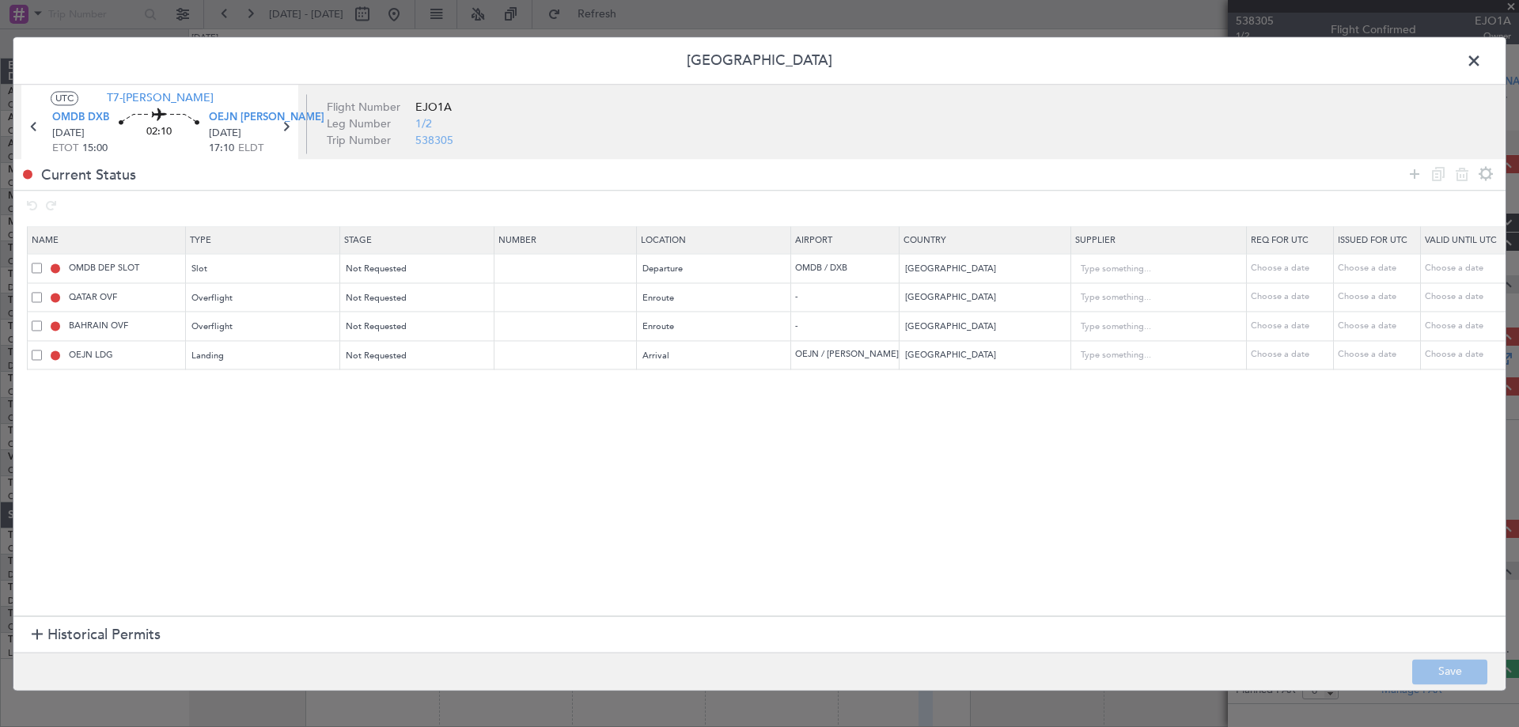
click at [1482, 56] on span at bounding box center [1482, 65] width 0 height 32
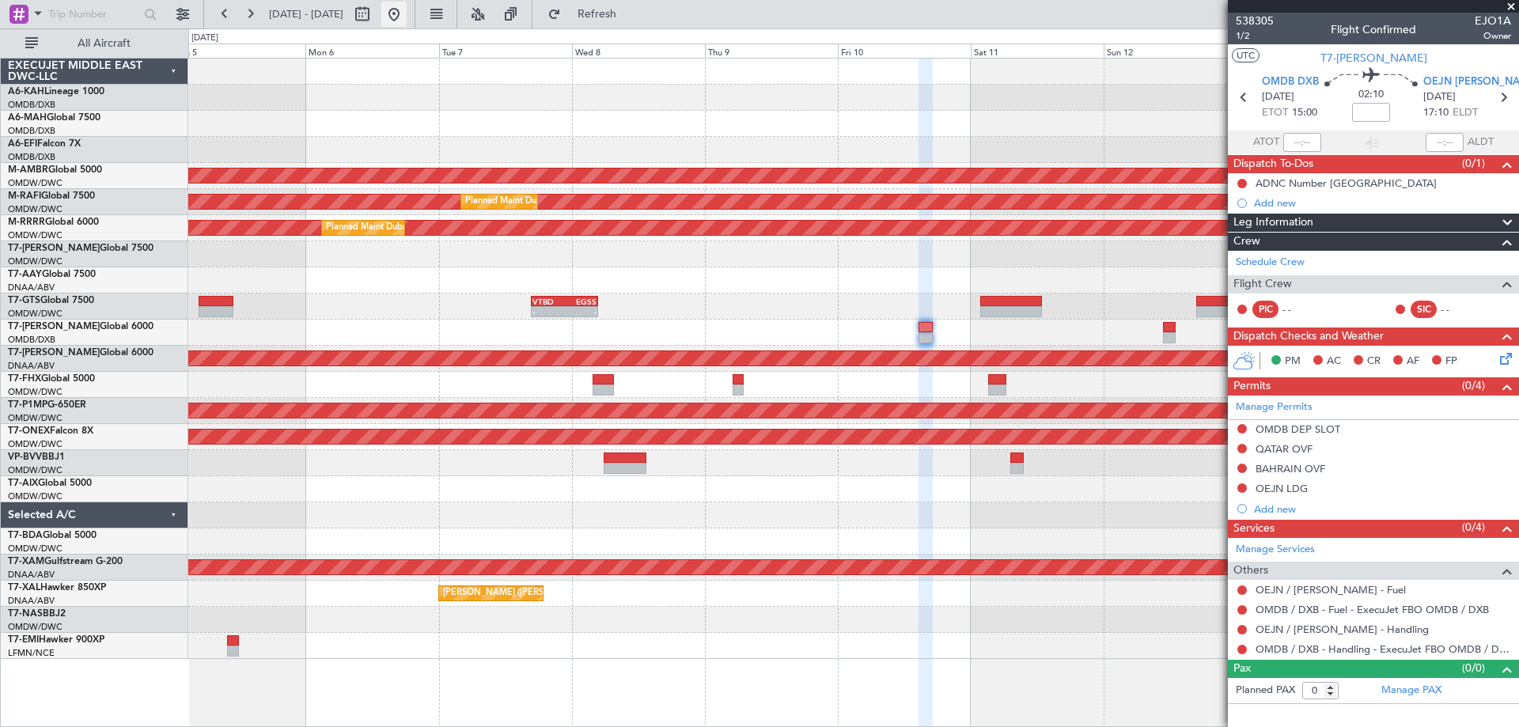
click at [407, 9] on button at bounding box center [393, 14] width 25 height 25
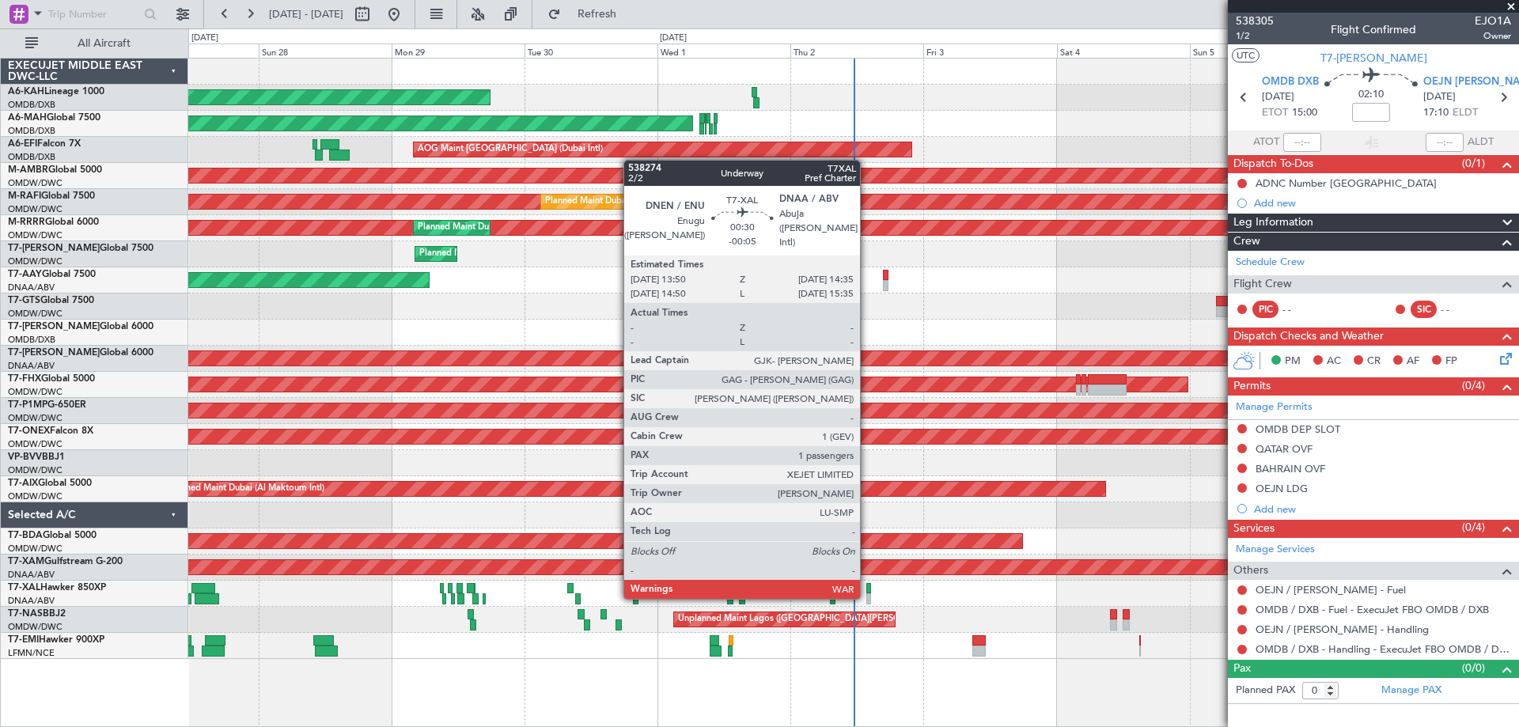
click at [867, 596] on div at bounding box center [868, 598] width 5 height 11
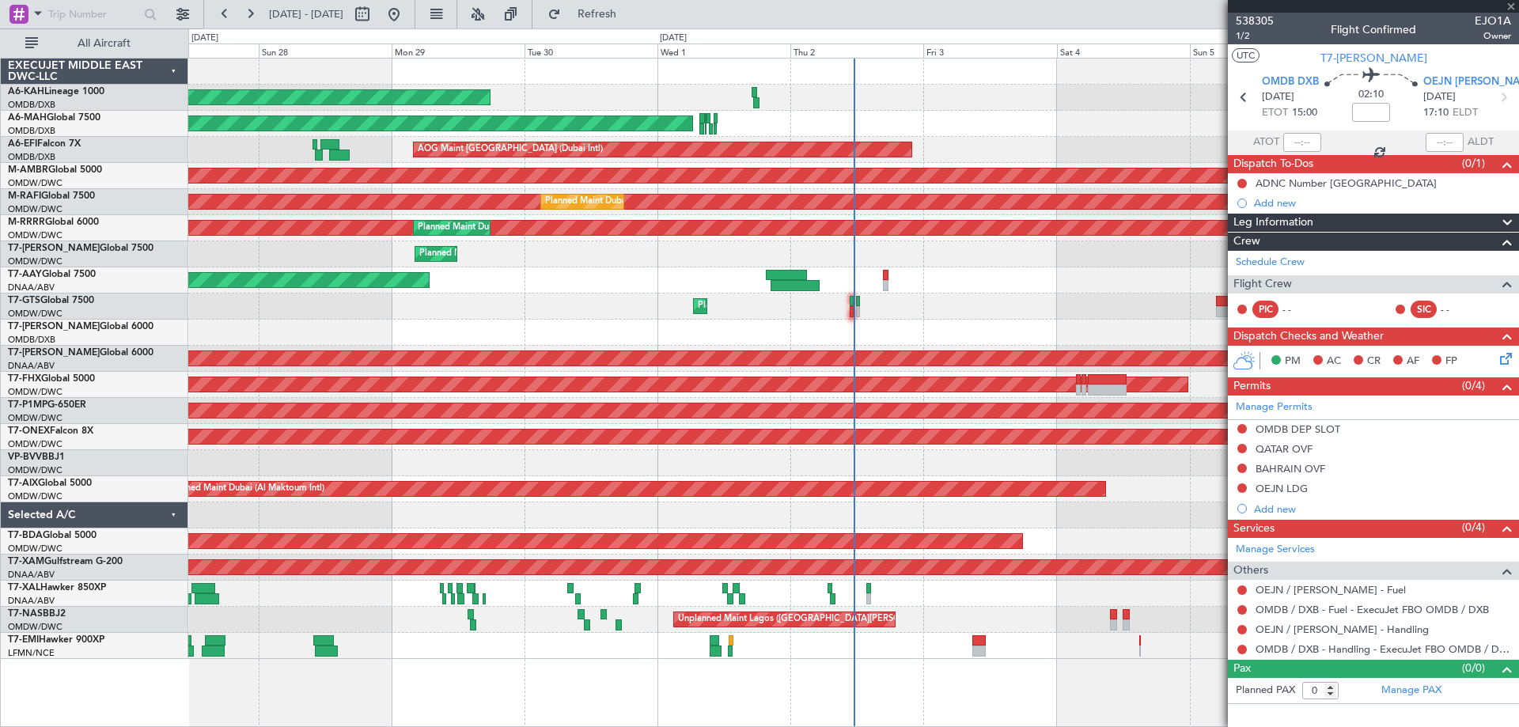
type input "-00:05"
type input "1"
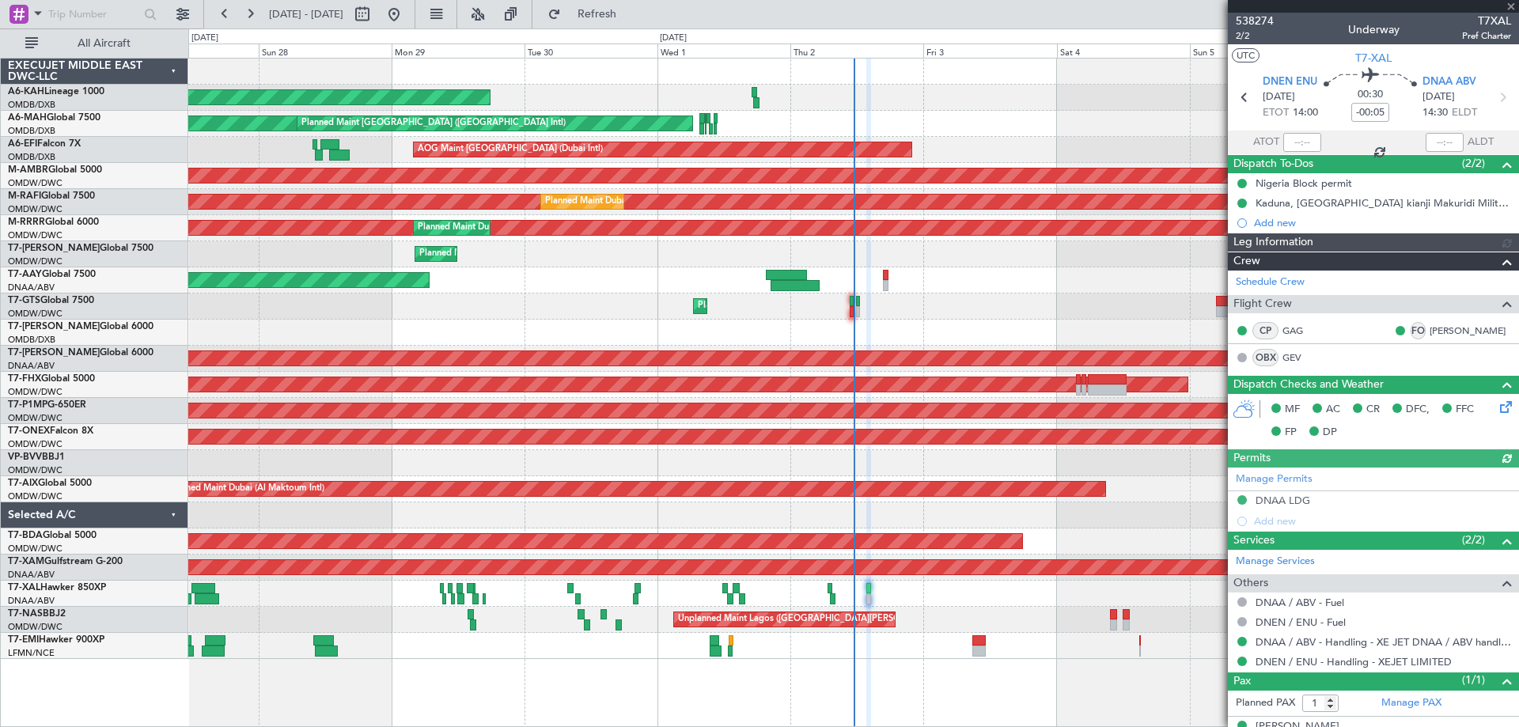
type input "Rohit Roy (ROY)"
type input "7429"
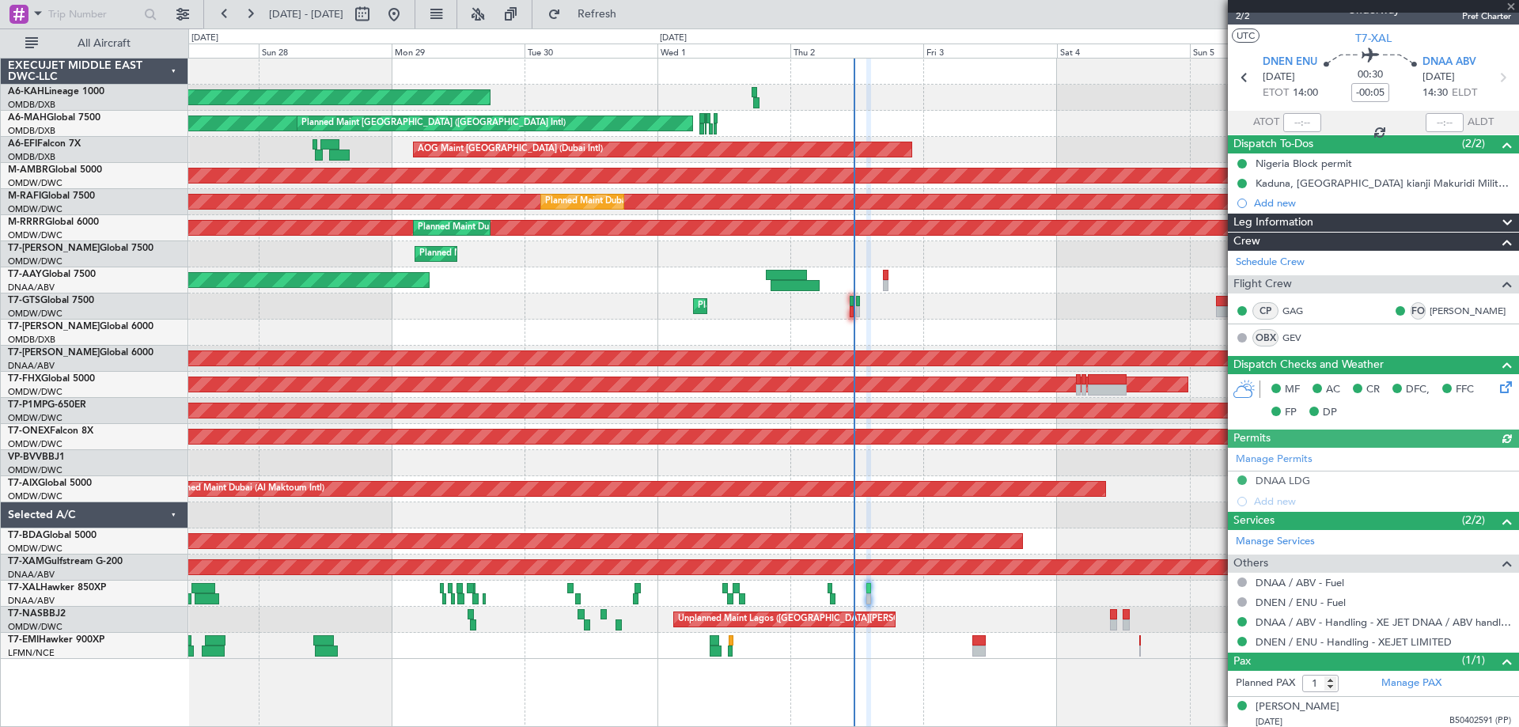
scroll to position [25, 0]
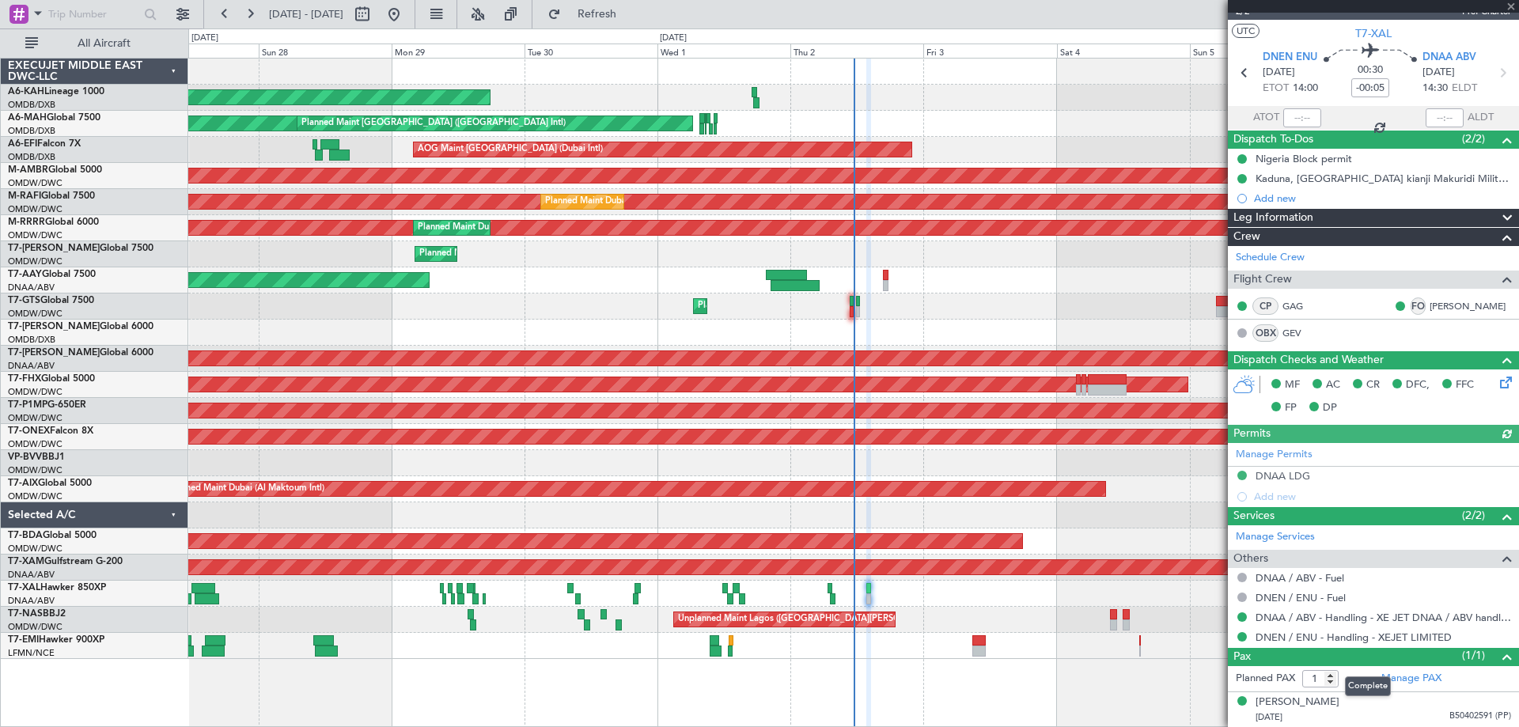
click at [1400, 677] on mat-tooltip-component "Complete" at bounding box center [1368, 686] width 68 height 42
click at [1398, 680] on link "Manage PAX" at bounding box center [1411, 679] width 60 height 16
click at [1024, 299] on div "Planned Maint Dubai (Al Maktoum Intl) - - VTBD 16:45 Z EGSS 04:50 Z" at bounding box center [853, 307] width 1330 height 26
click at [1298, 114] on input "text" at bounding box center [1302, 117] width 38 height 19
type input "11:11"
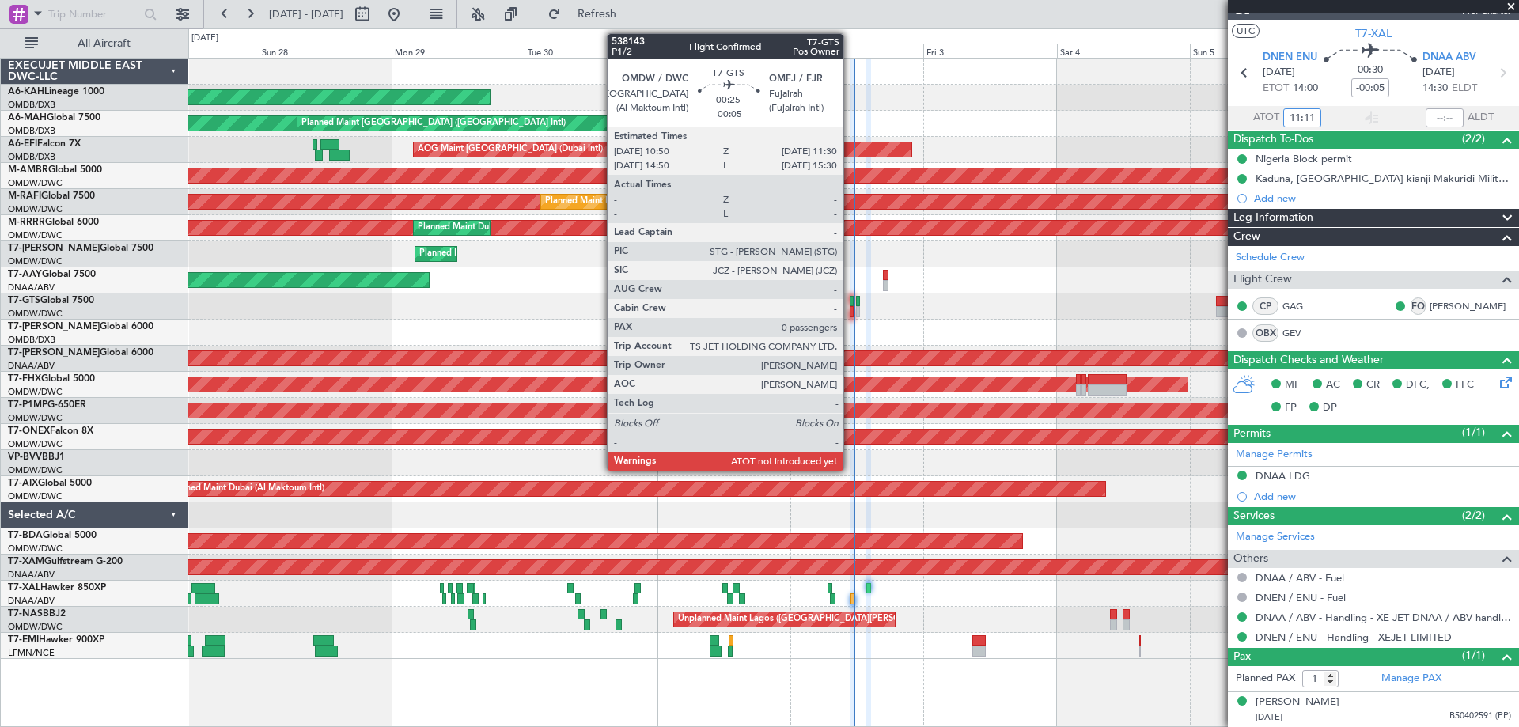
click at [851, 309] on div at bounding box center [852, 311] width 4 height 11
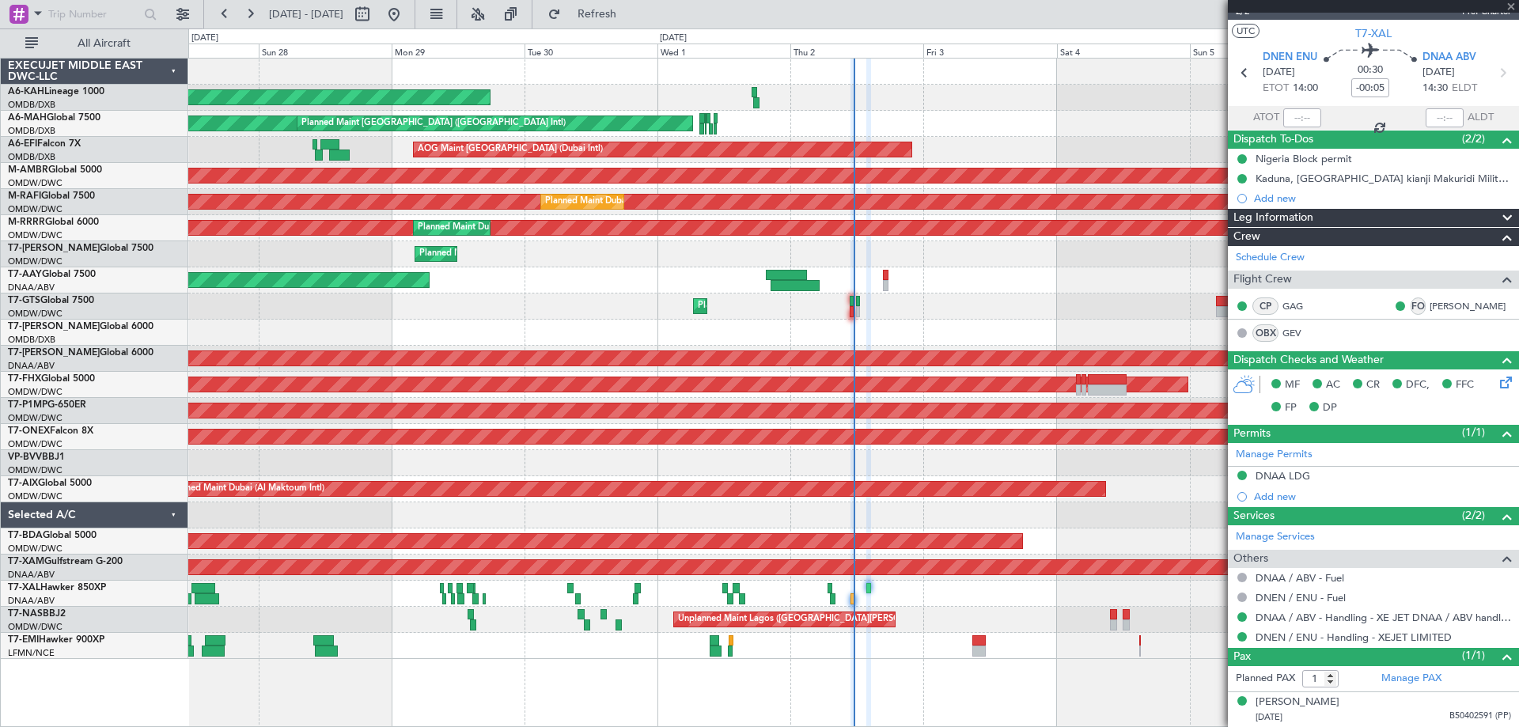
type input "0"
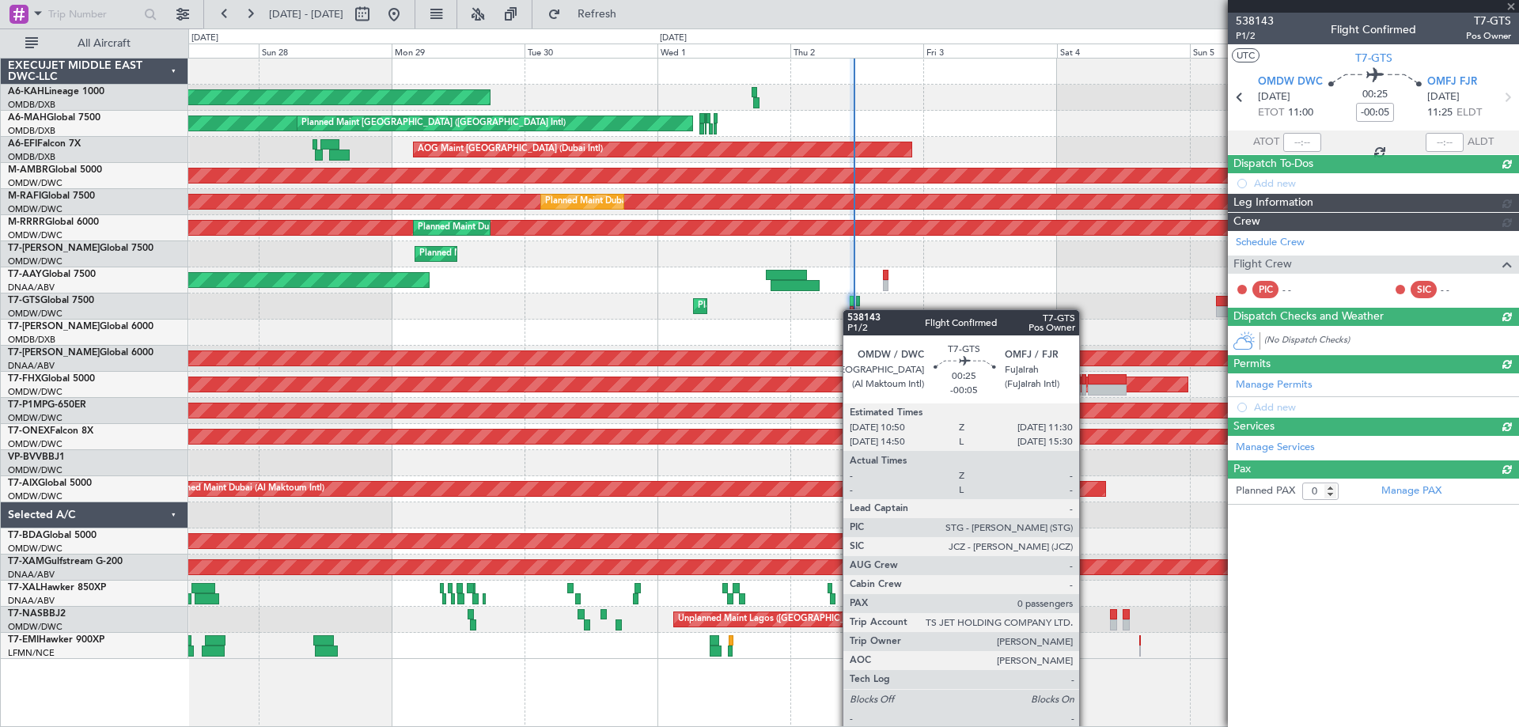
scroll to position [0, 0]
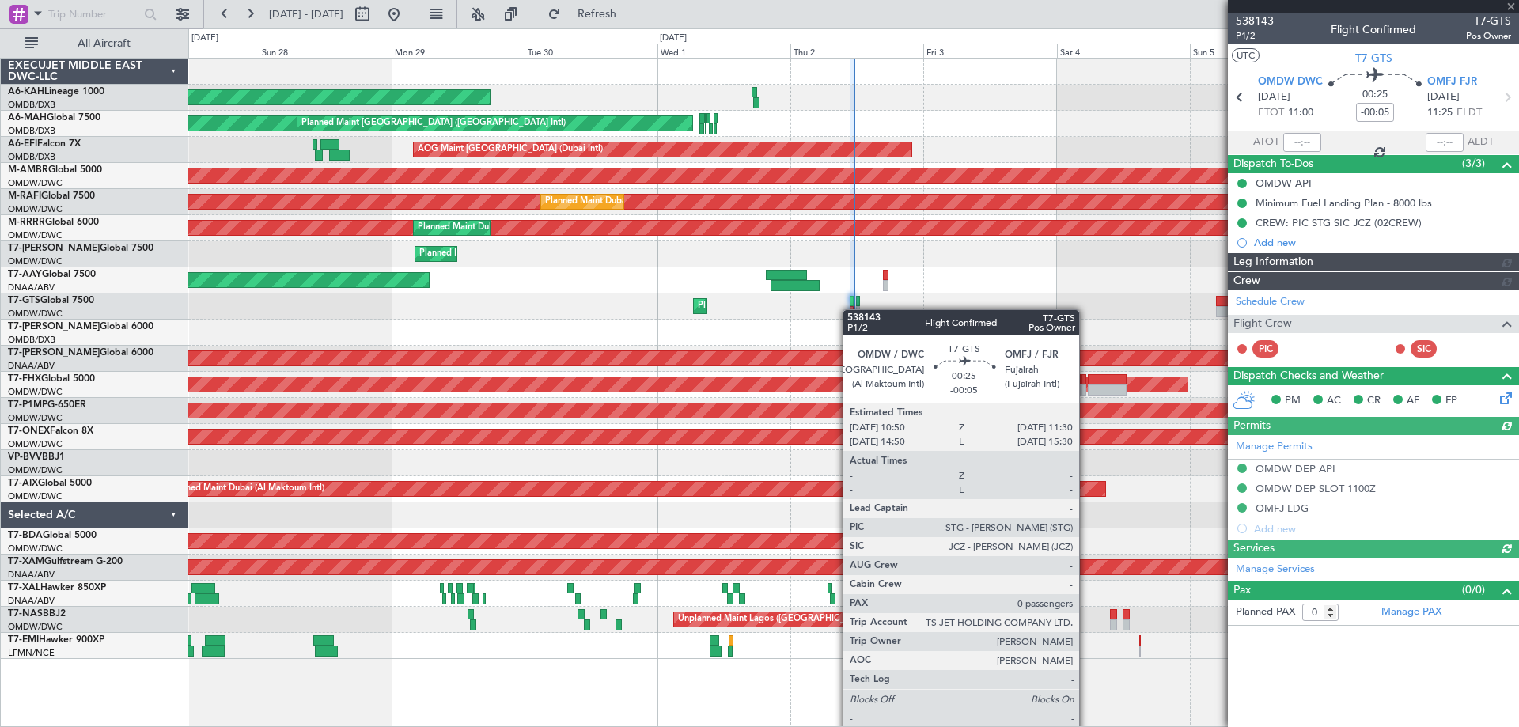
type input "Rohit Roy (ROY)"
type input "7430"
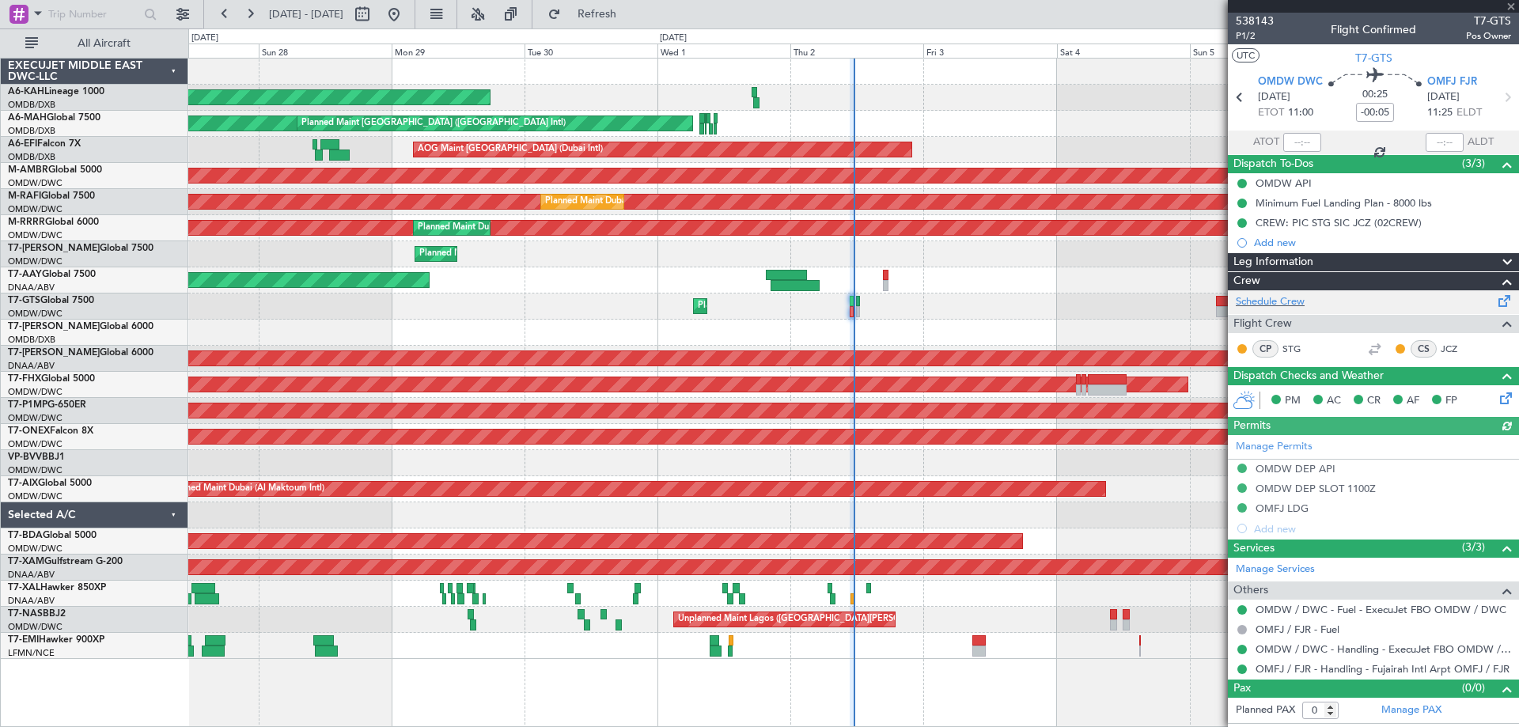
click at [1294, 293] on div "Schedule Crew" at bounding box center [1373, 302] width 291 height 24
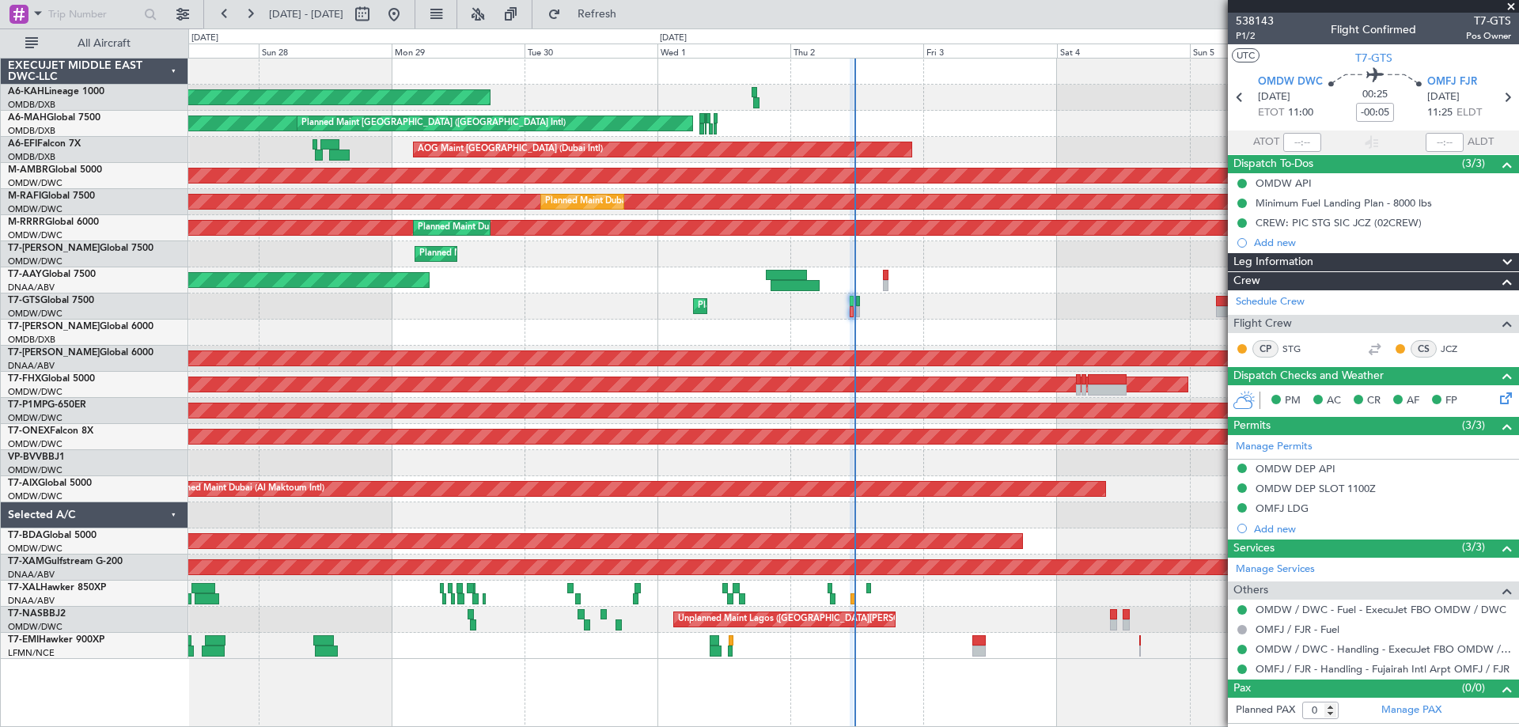
drag, startPoint x: 1507, startPoint y: 3, endPoint x: 1438, endPoint y: 10, distance: 69.2
click at [1507, 2] on span at bounding box center [1511, 7] width 16 height 14
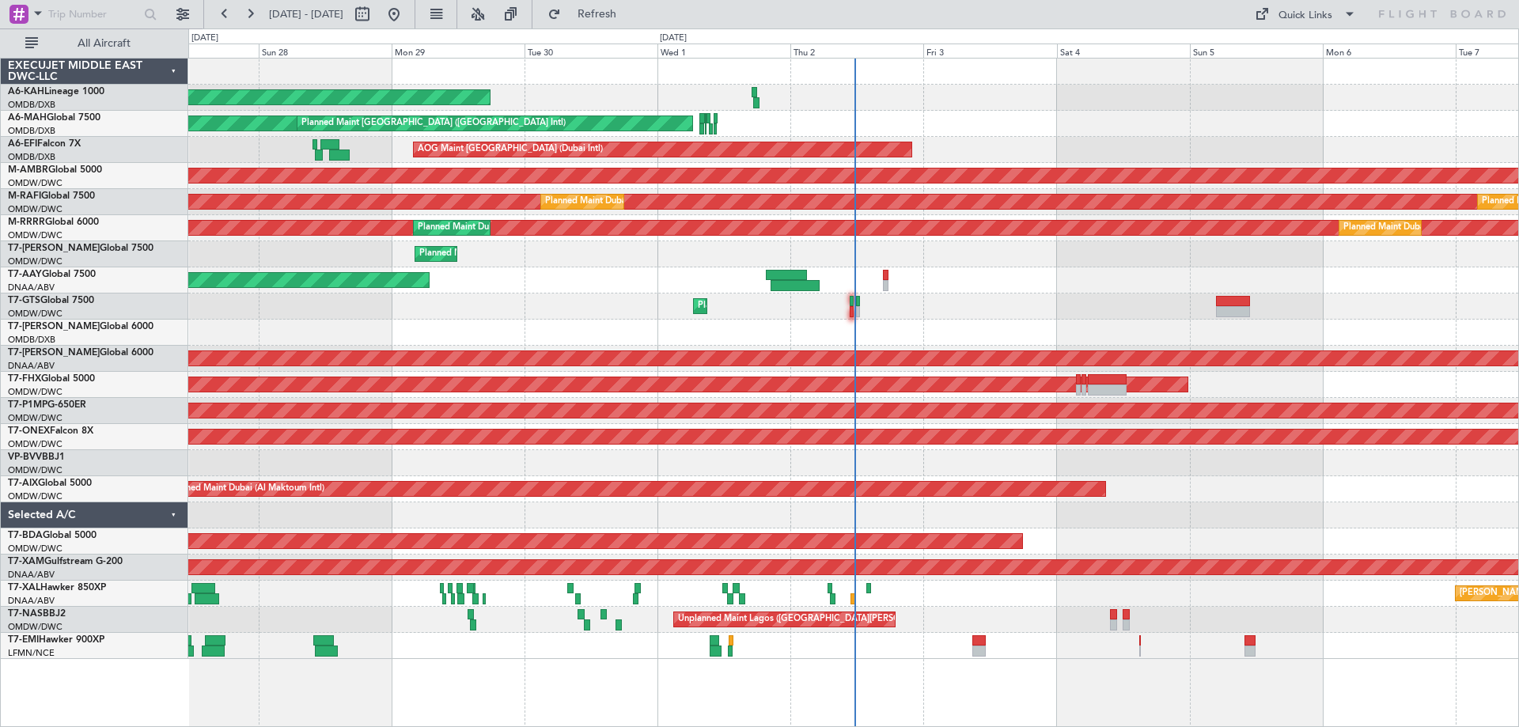
click at [904, 103] on div "Planned Maint [GEOGRAPHIC_DATA] (Al Bateen Executive)" at bounding box center [853, 98] width 1330 height 26
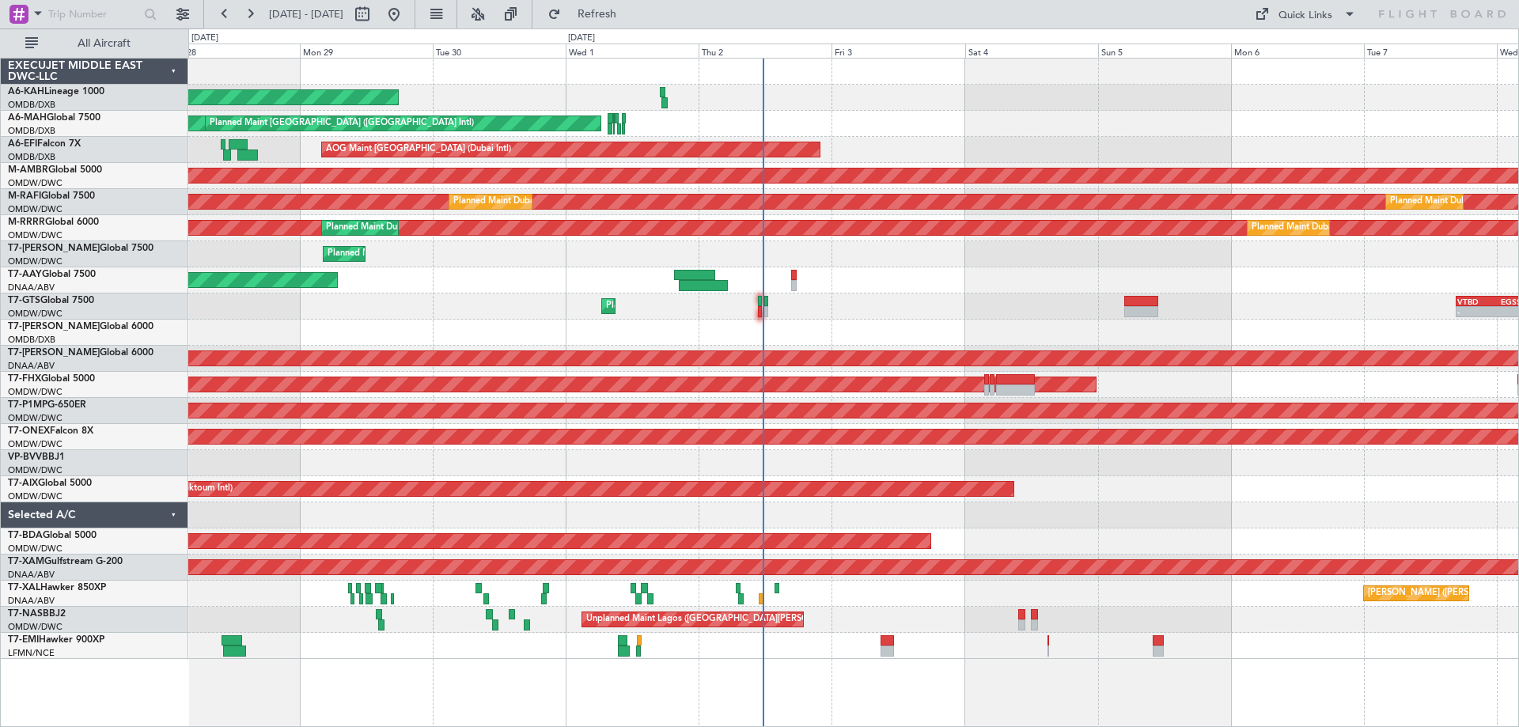
click at [646, 115] on div "Planned Maint Dubai (Dubai Intl) Planned Maint Dubai (Dubai Intl)" at bounding box center [853, 124] width 1330 height 26
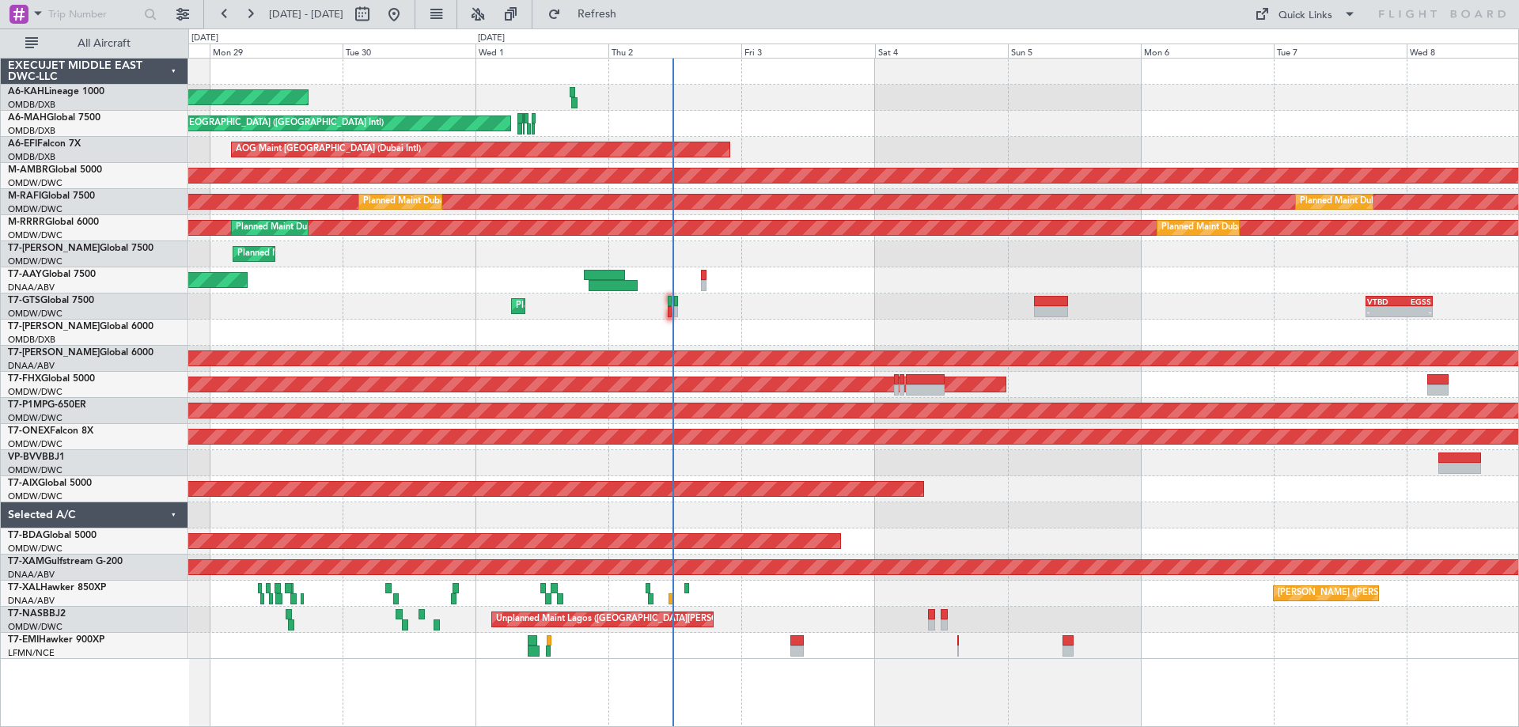
click at [818, 131] on div "Planned Maint Abu Dhabi (Al Bateen Executive) Planned Maint Dubai (Dubai Intl) …" at bounding box center [853, 359] width 1330 height 601
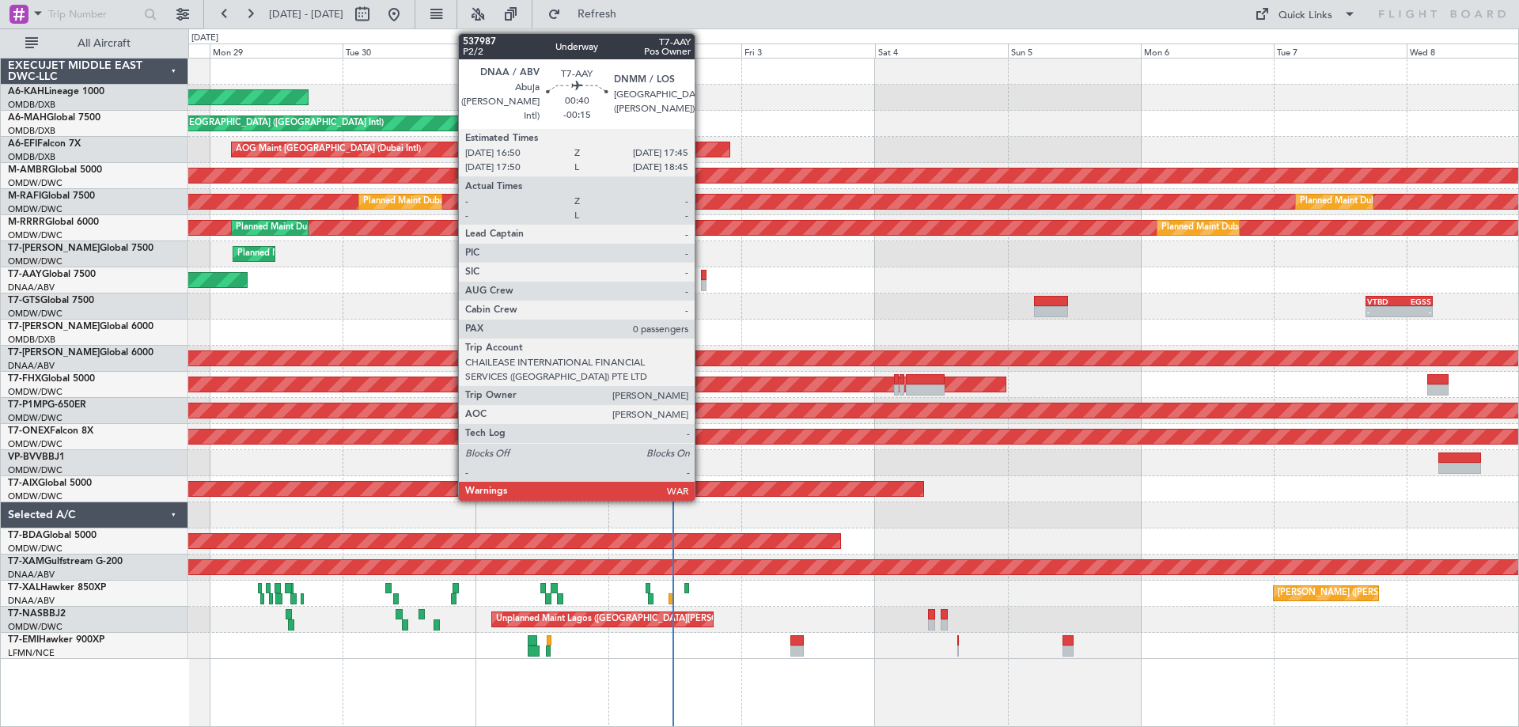
click at [702, 281] on div at bounding box center [704, 285] width 6 height 11
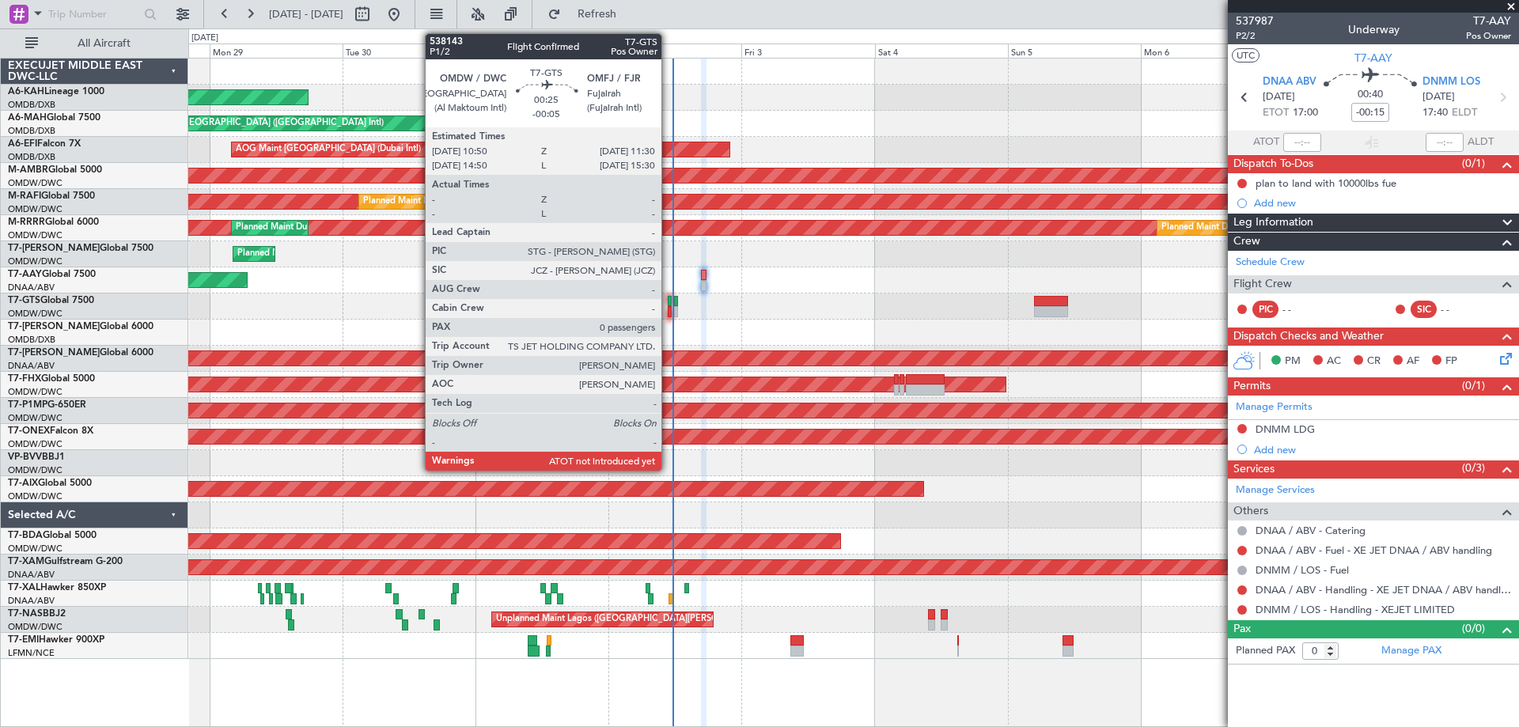
click at [669, 314] on div at bounding box center [670, 311] width 4 height 11
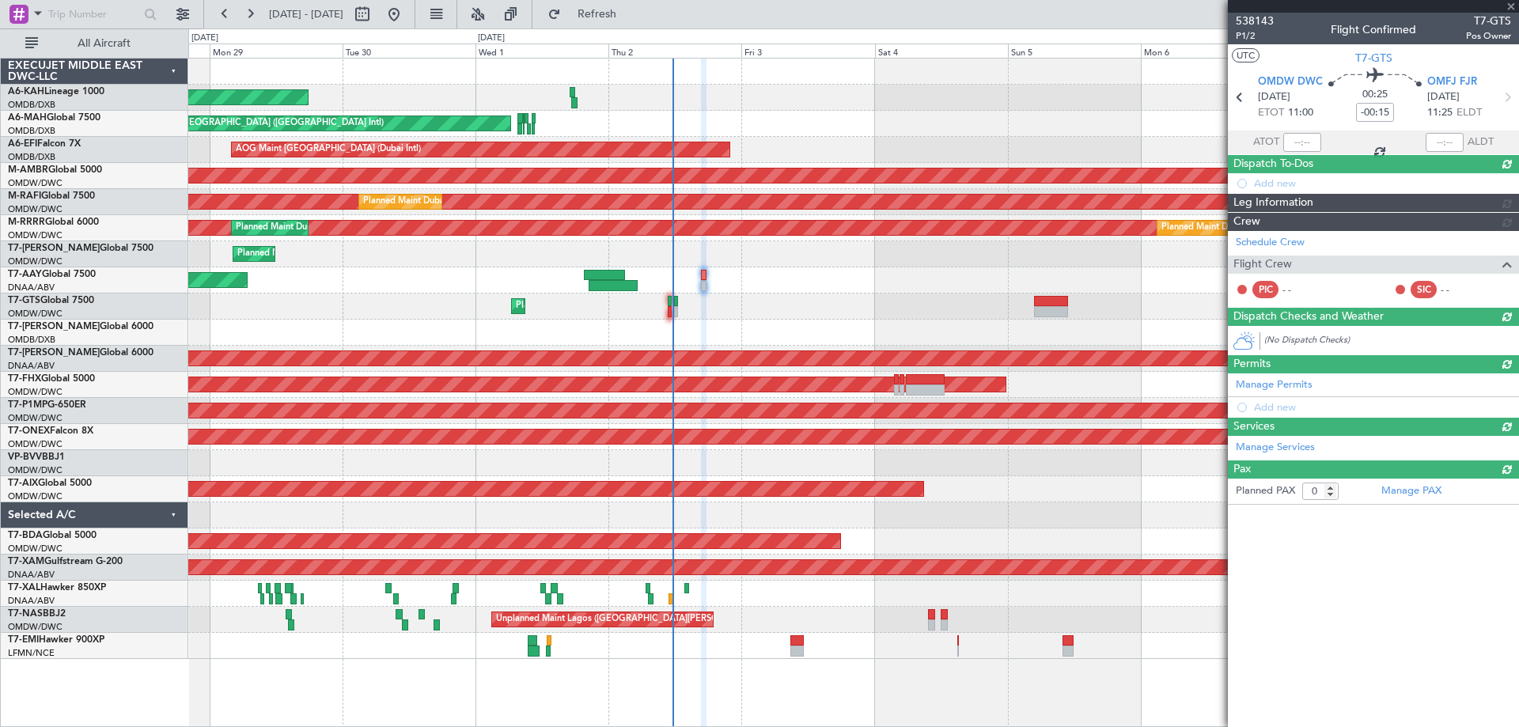
type input "-00:05"
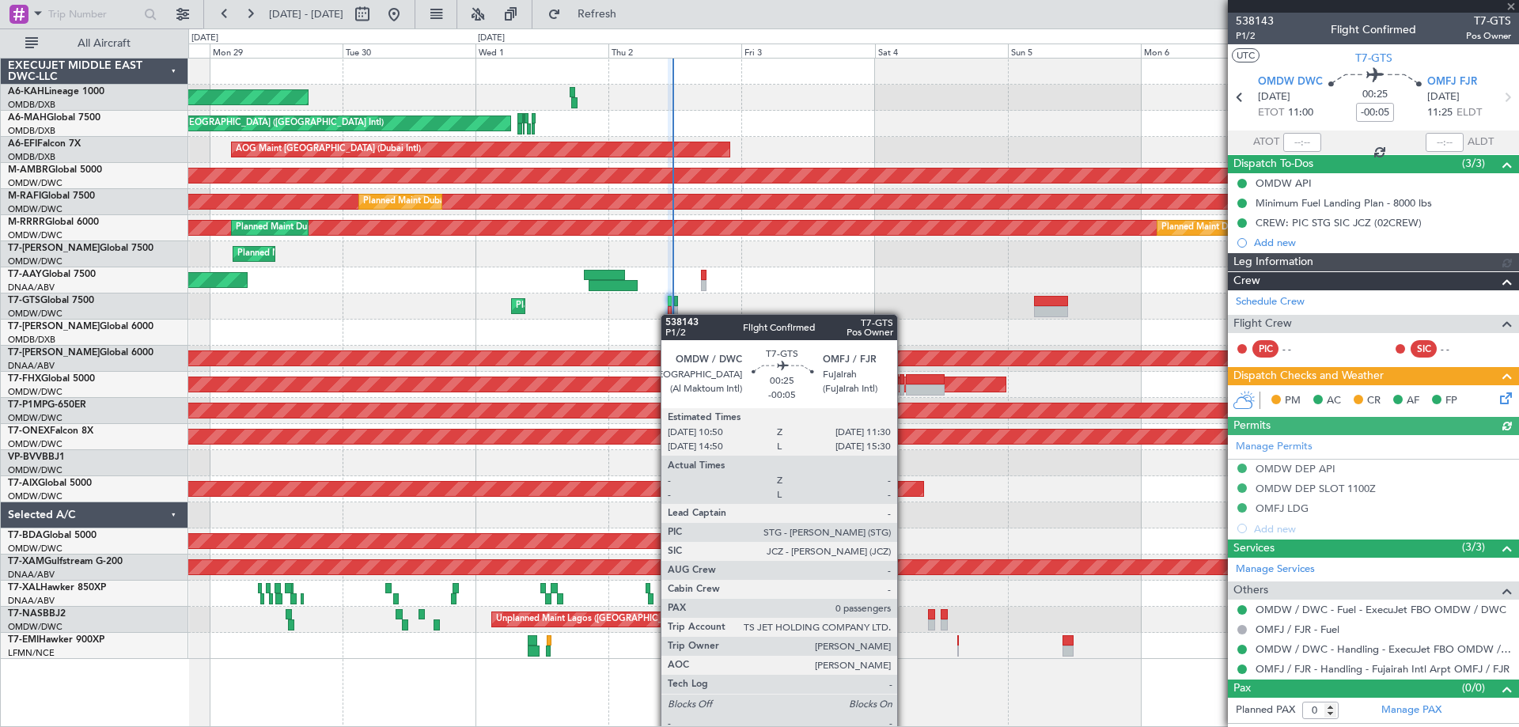
type input "Rohit Roy (ROY)"
type input "7430"
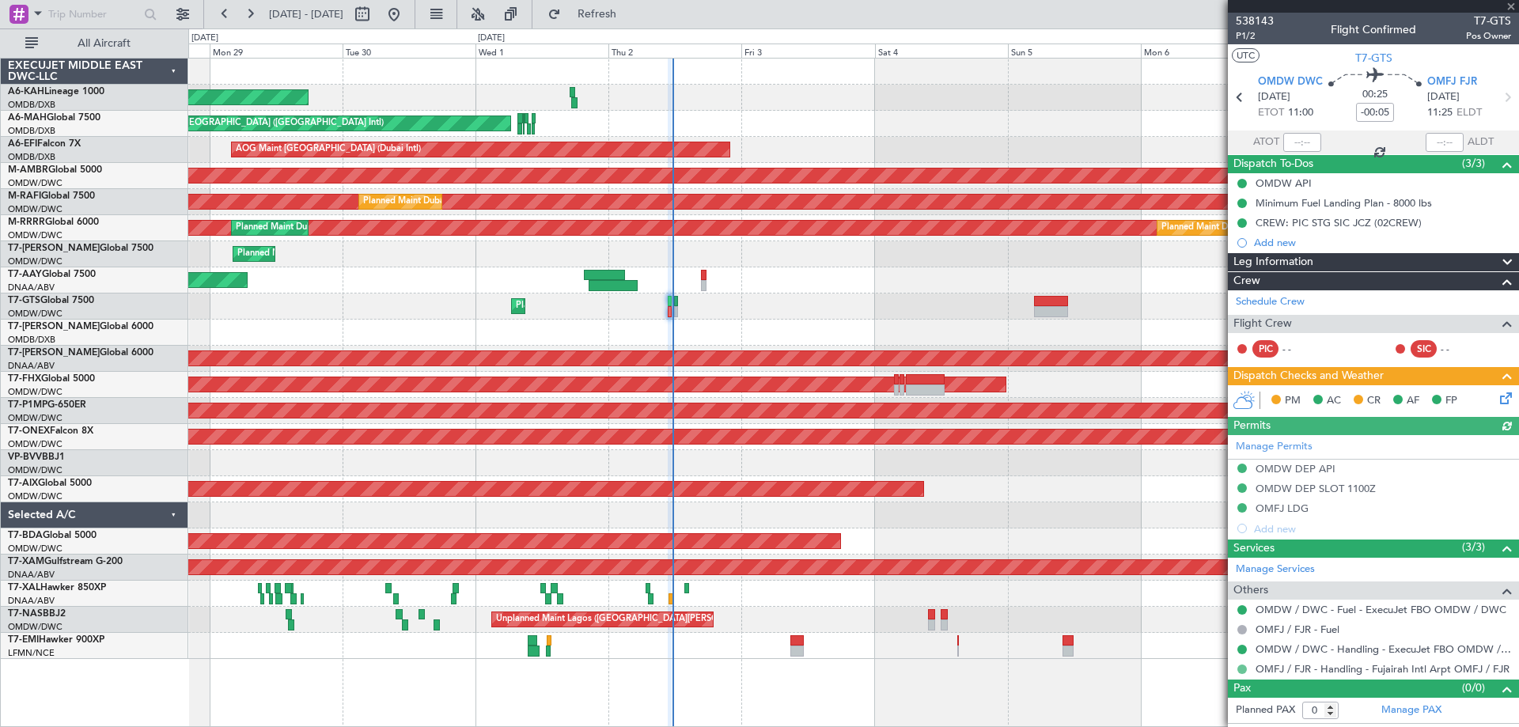
click at [1245, 672] on button at bounding box center [1241, 669] width 9 height 9
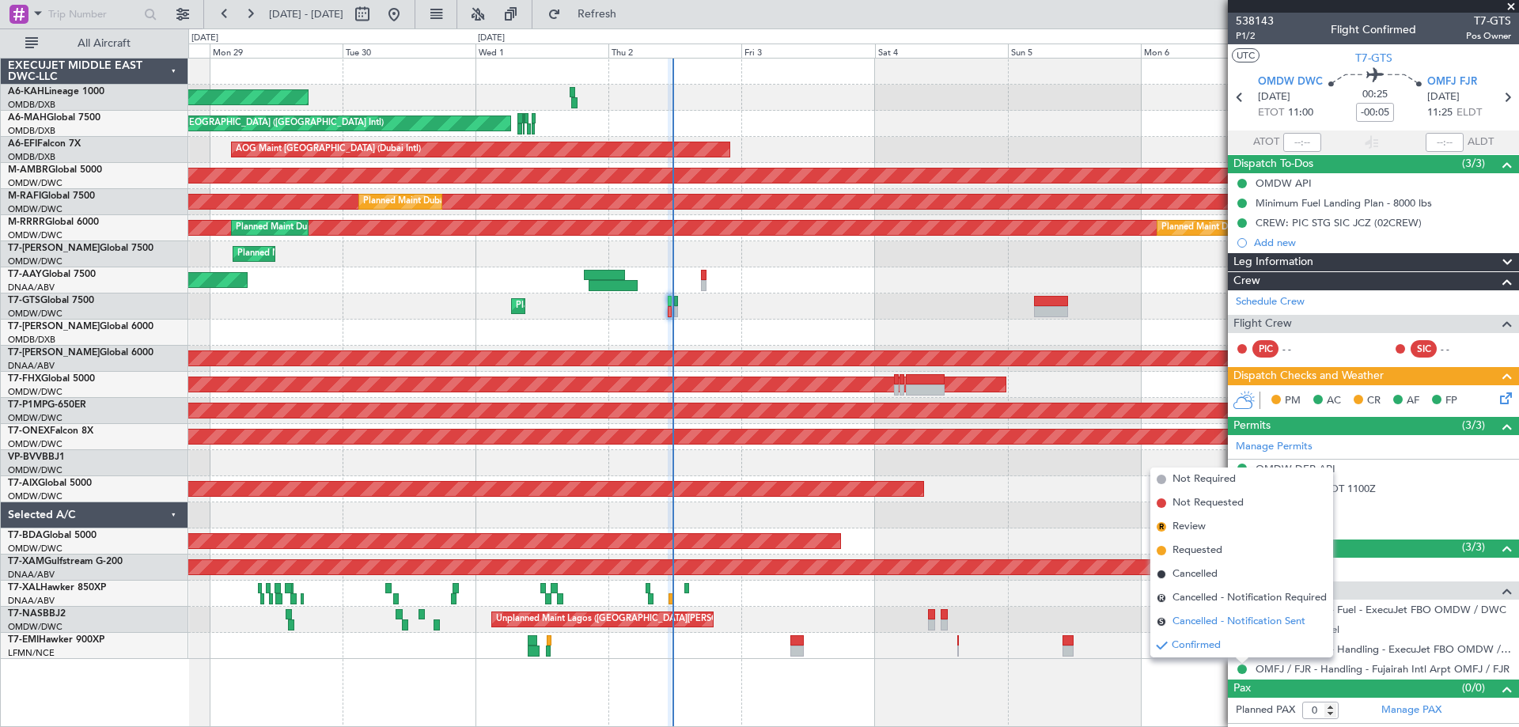
click at [1222, 625] on span "Cancelled - Notification Sent" at bounding box center [1239, 622] width 133 height 16
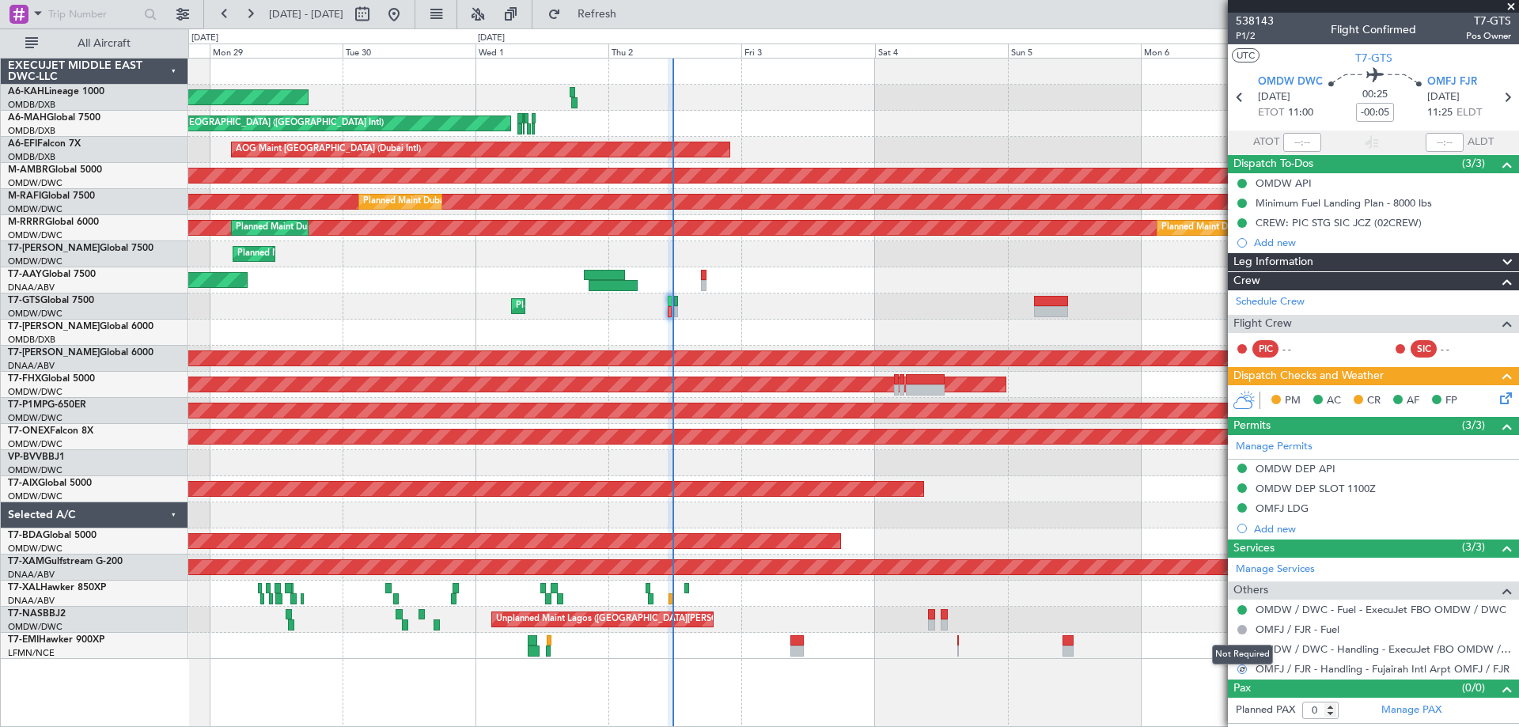
click at [1242, 652] on div "Not Required" at bounding box center [1242, 655] width 61 height 20
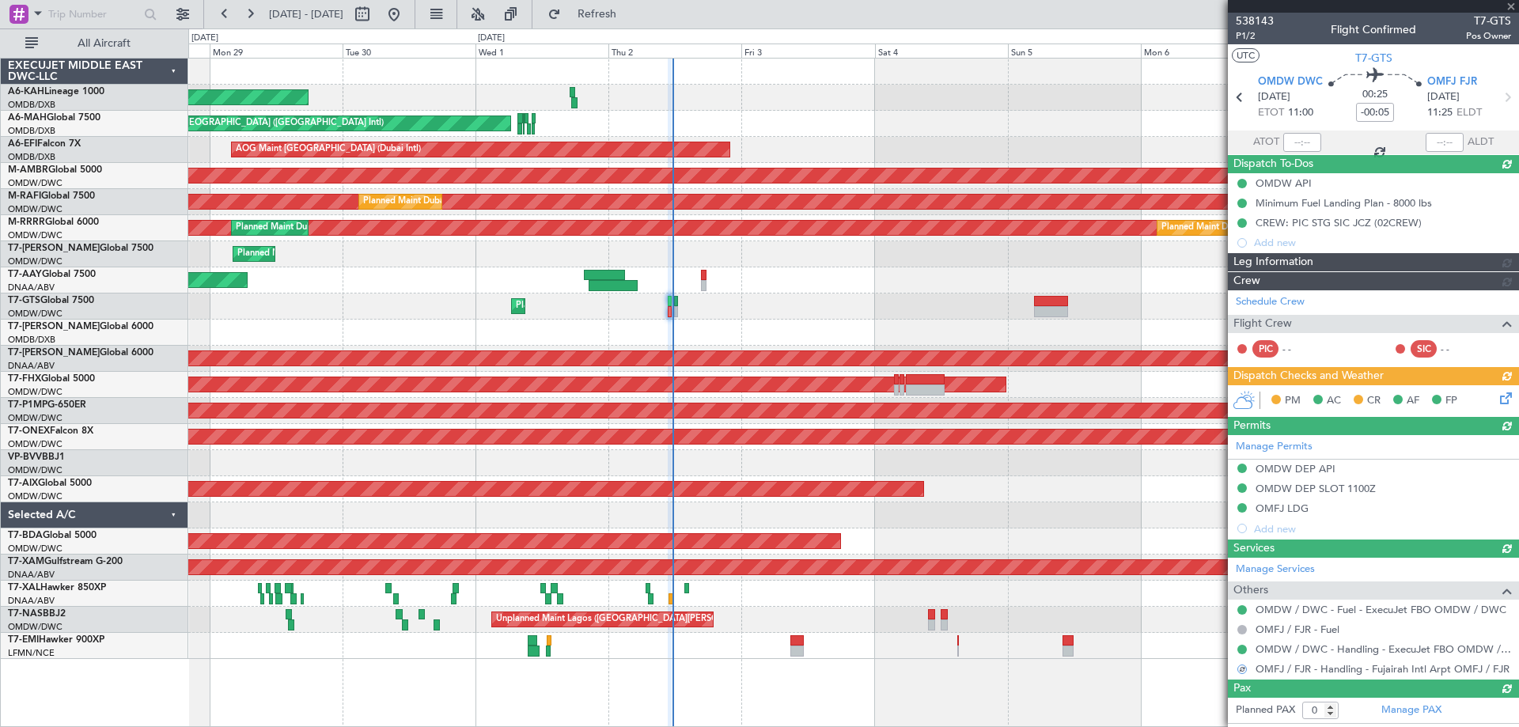
drag, startPoint x: 1240, startPoint y: 647, endPoint x: 1213, endPoint y: 618, distance: 39.8
click at [1237, 646] on div "Manage Services Others OMDW / DWC - Fuel - ExecuJet FBO OMDW / DWC OMFJ / FJR -…" at bounding box center [1373, 619] width 291 height 122
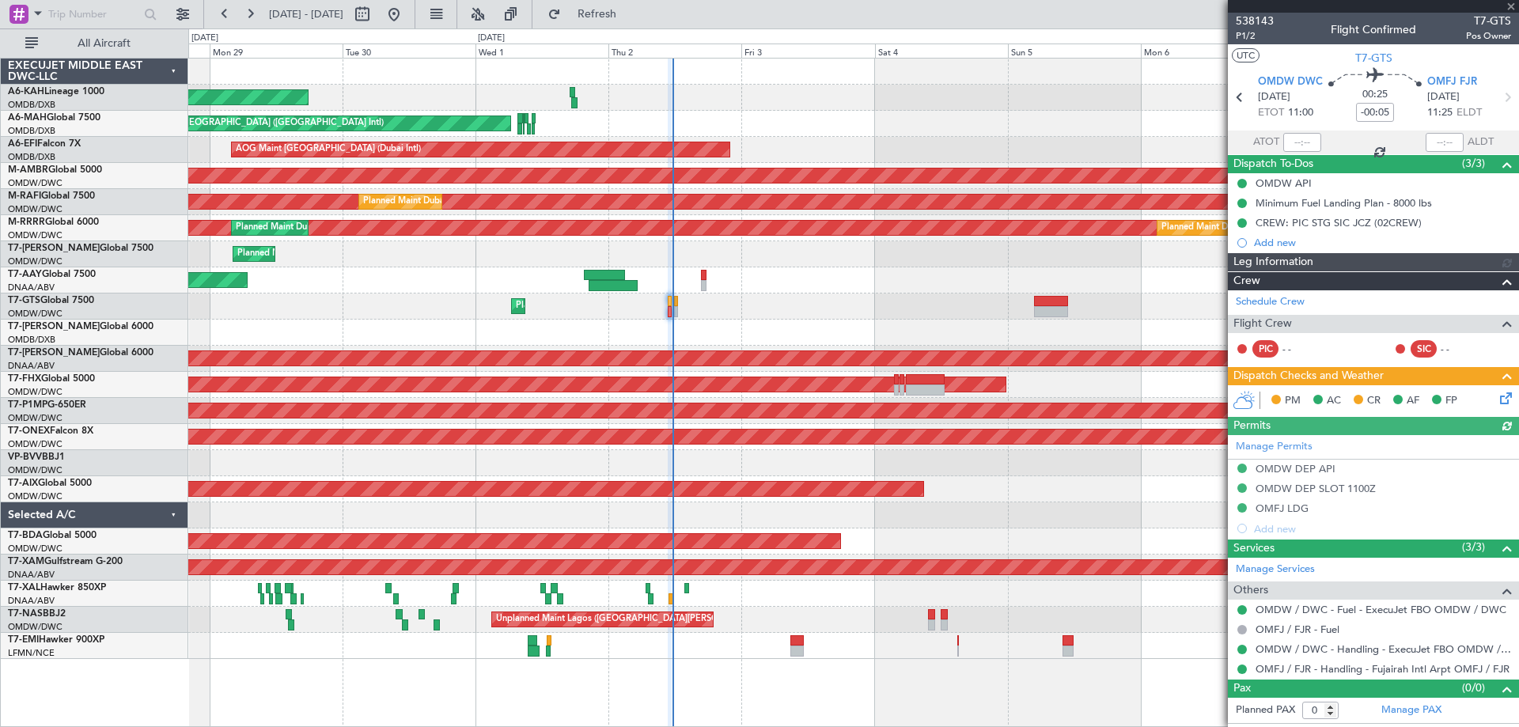
type input "Rohit Roy (ROY)"
type input "7430"
click at [1241, 650] on button at bounding box center [1241, 649] width 9 height 9
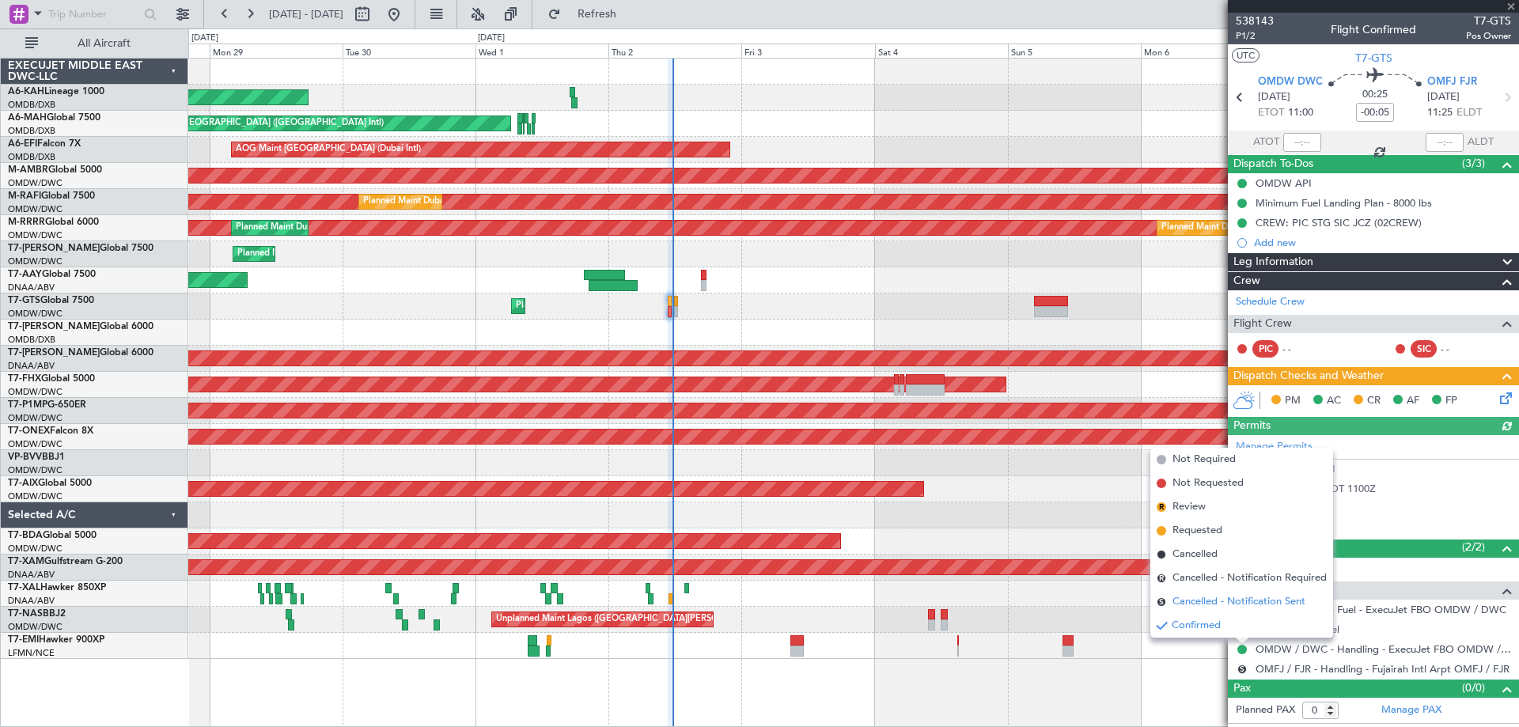
click at [1205, 601] on span "Cancelled - Notification Sent" at bounding box center [1239, 602] width 133 height 16
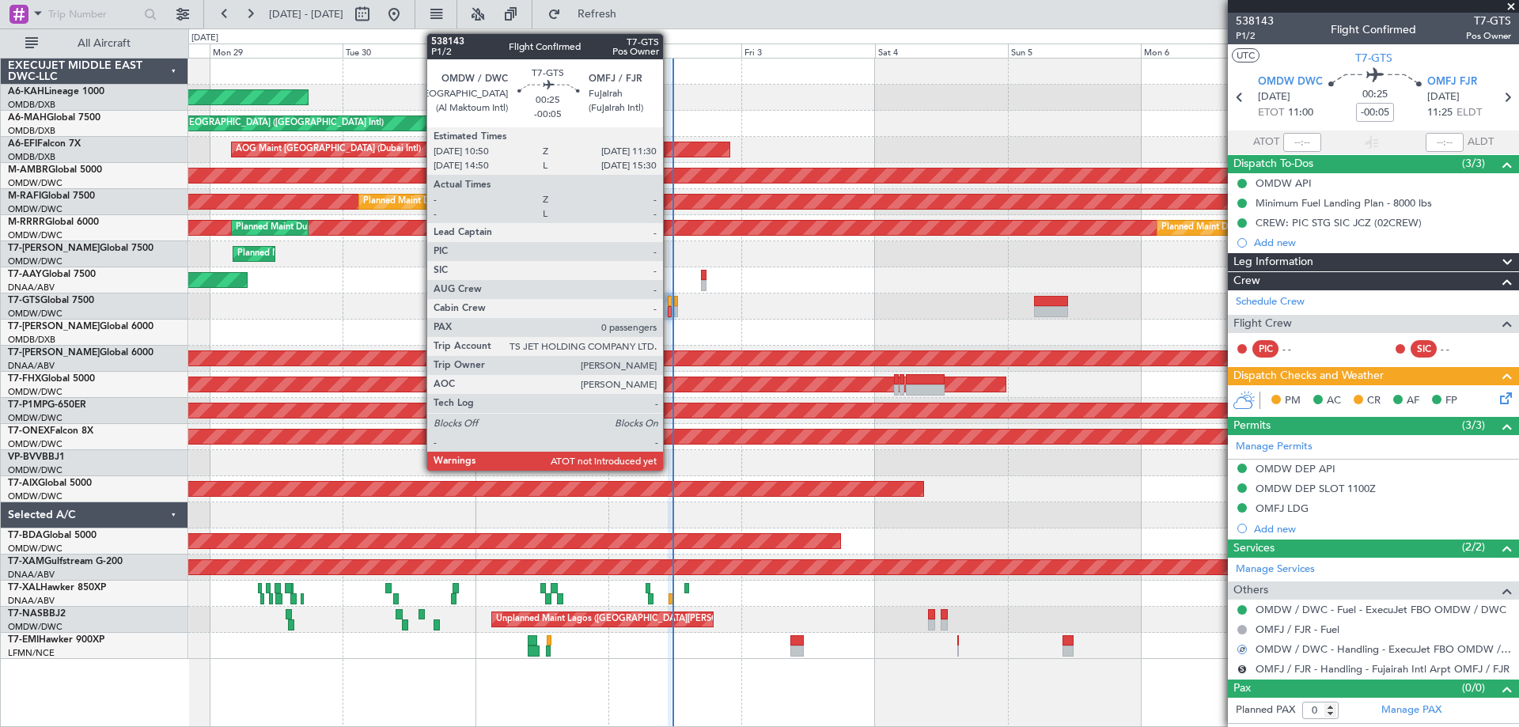
click at [670, 305] on div at bounding box center [670, 301] width 4 height 11
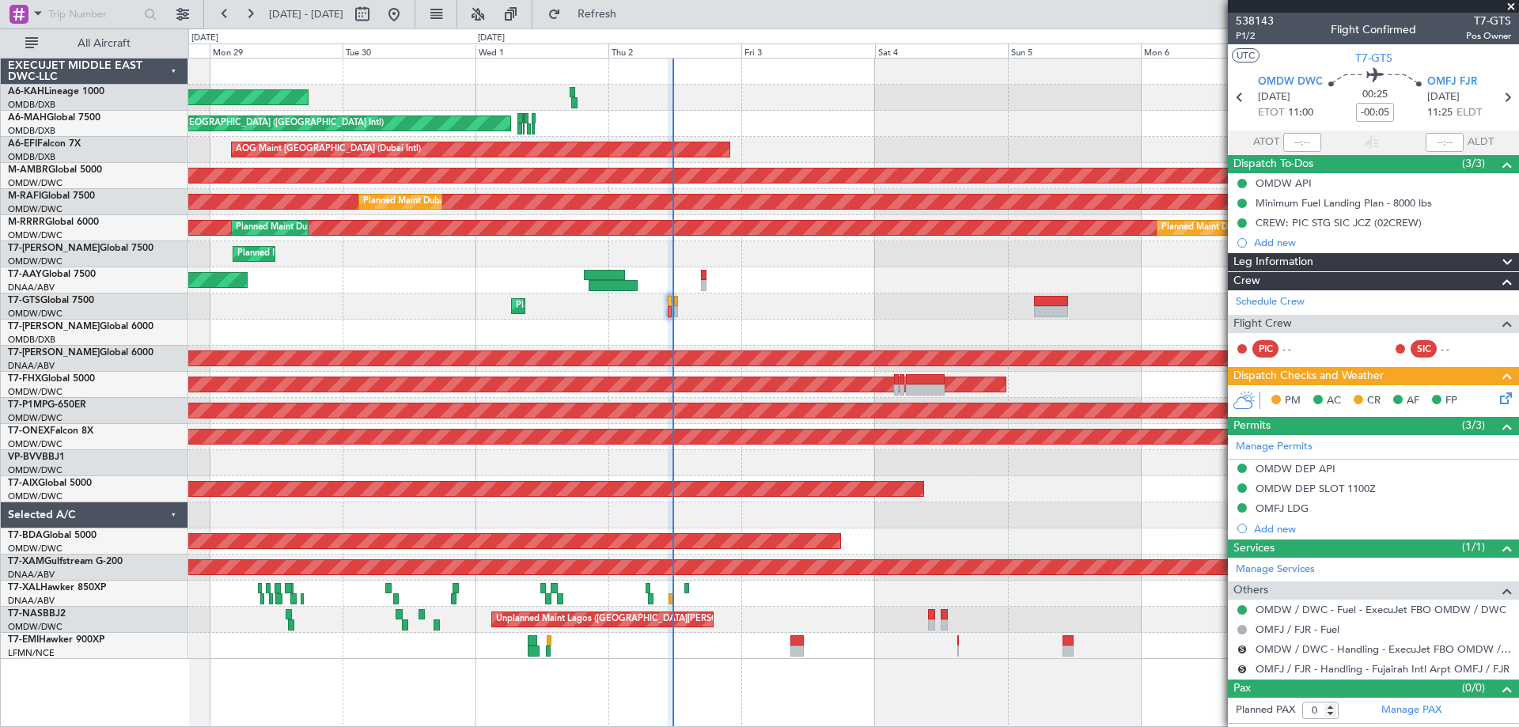
click at [721, 325] on div at bounding box center [853, 333] width 1330 height 26
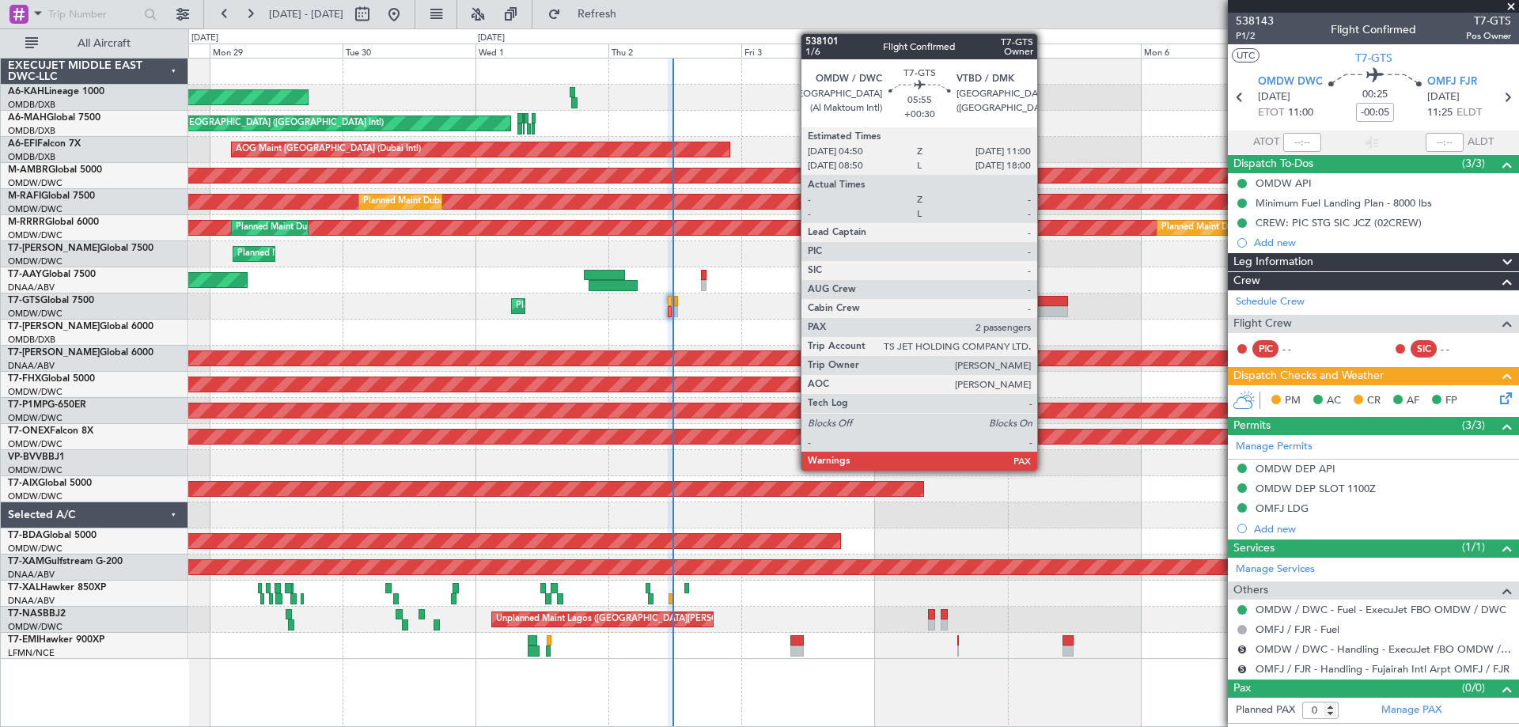
click at [1044, 306] on div "Planned Maint Dubai (Al Maktoum Intl) - - VTBD 16:45 Z EGSS 04:50 Z" at bounding box center [853, 307] width 1330 height 26
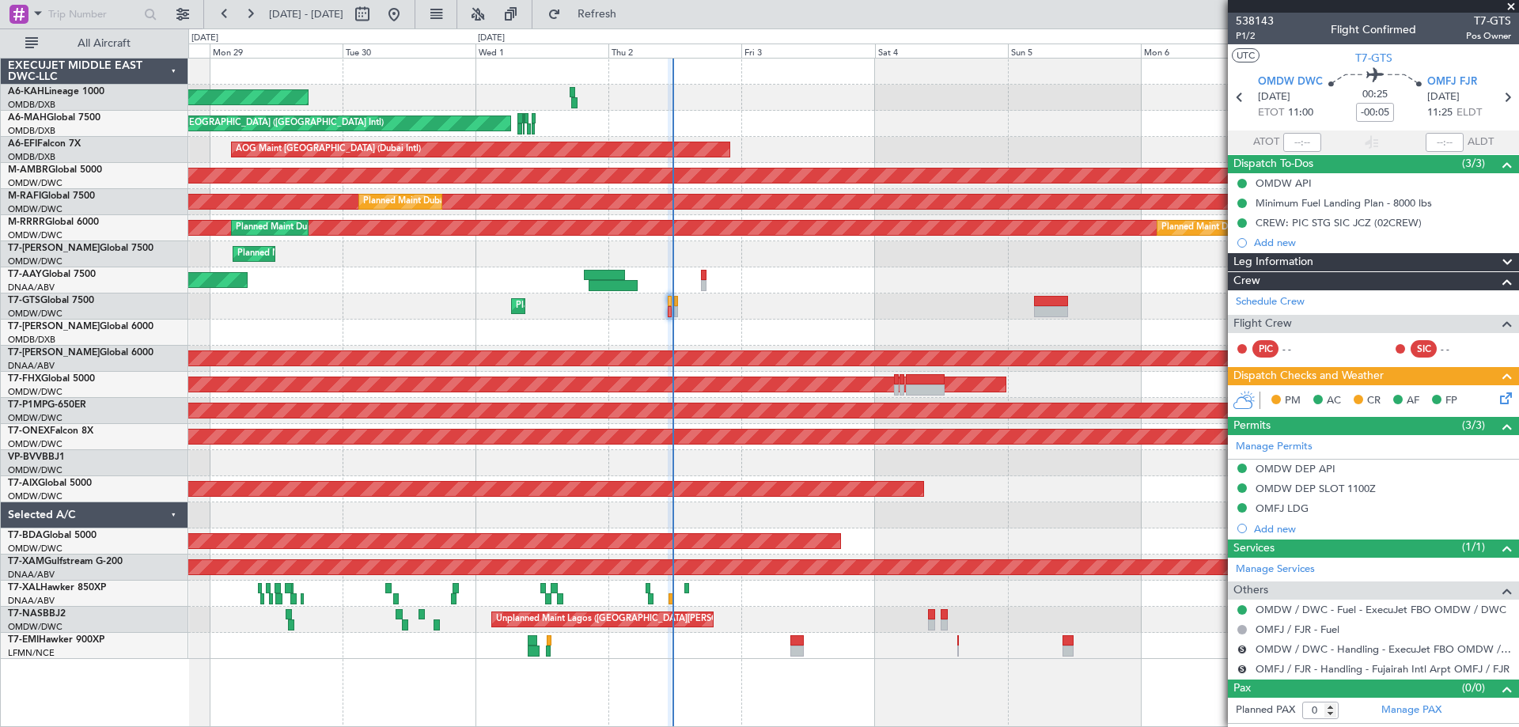
click at [585, 285] on div "Unplanned Maint Dubai (Al Maktoum Intl) Unplanned Maint Dubai (Al Maktoum Intl)" at bounding box center [853, 280] width 1330 height 26
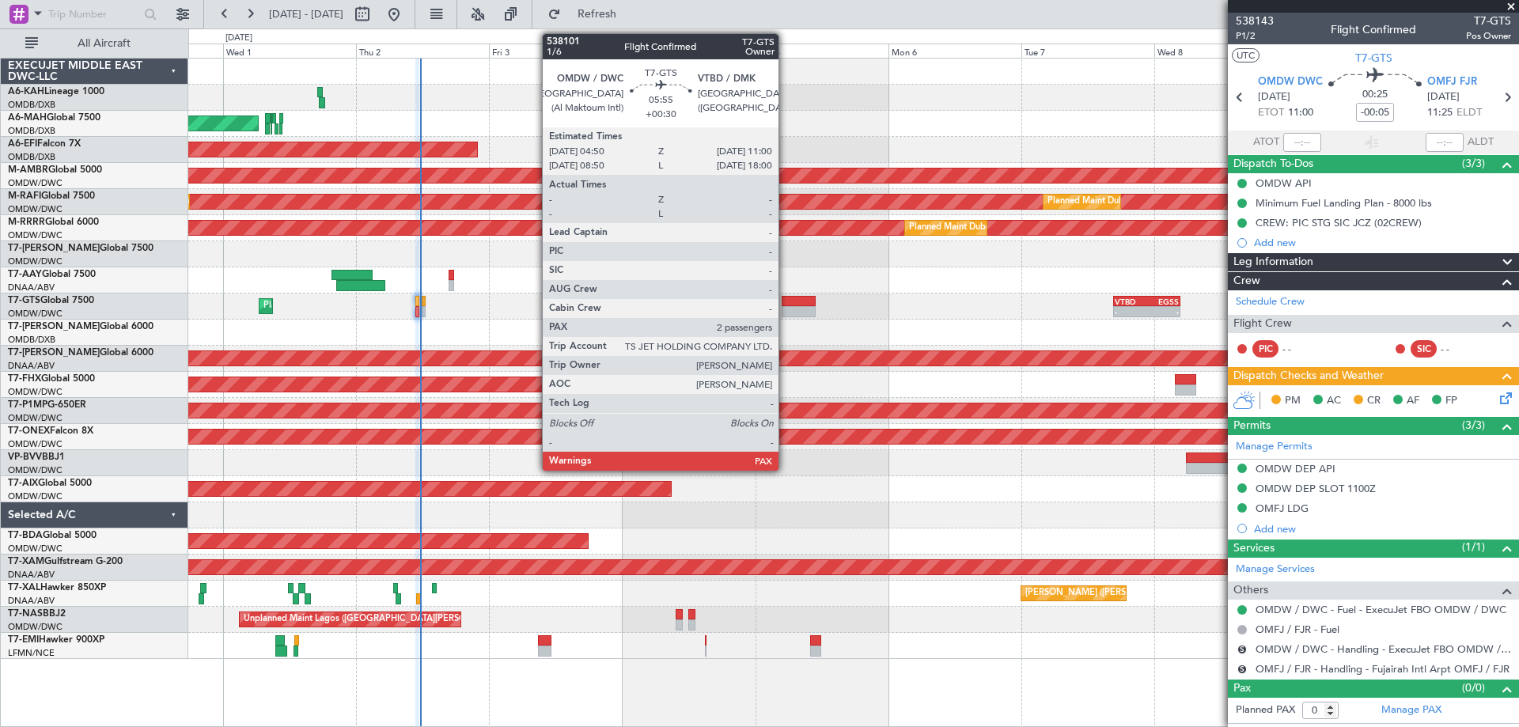
click at [786, 313] on div at bounding box center [799, 311] width 35 height 11
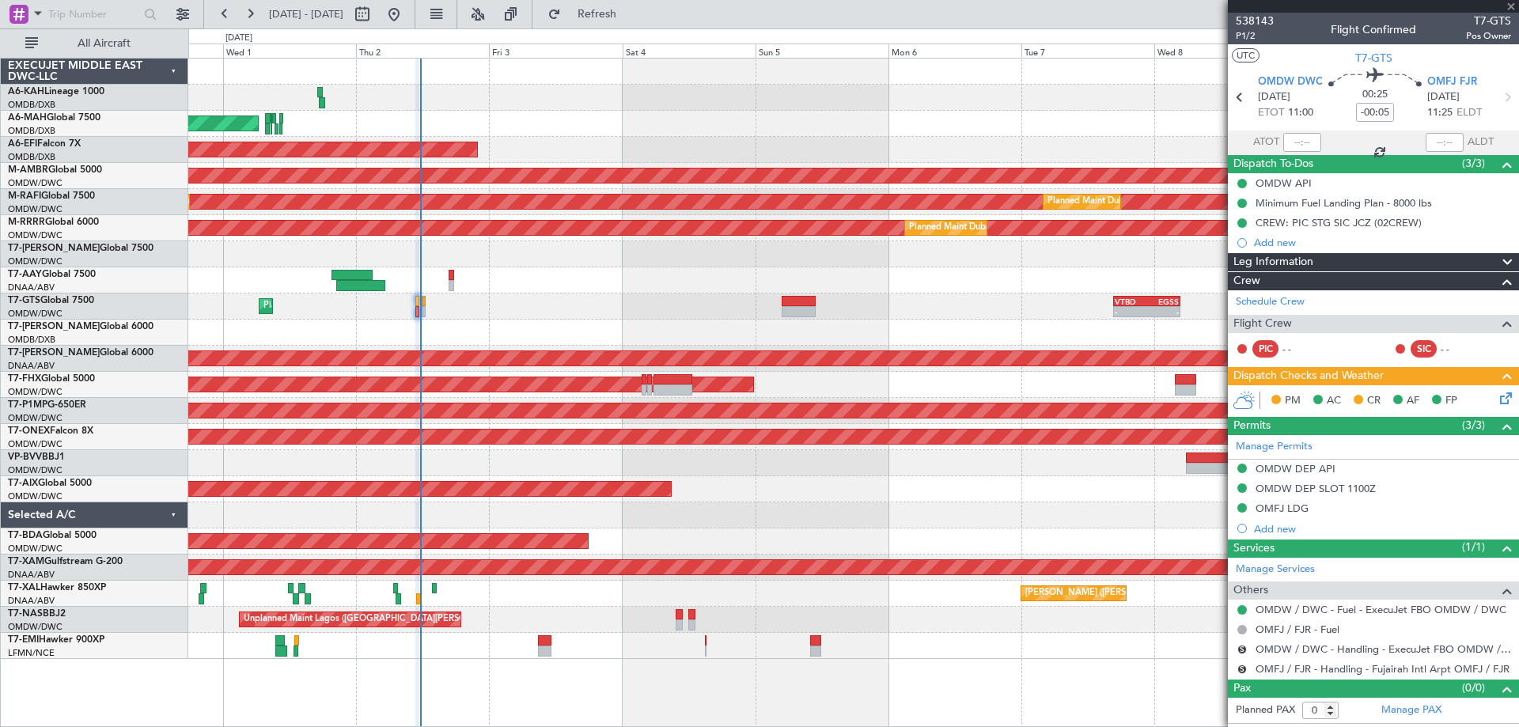
type input "+00:30"
type input "2"
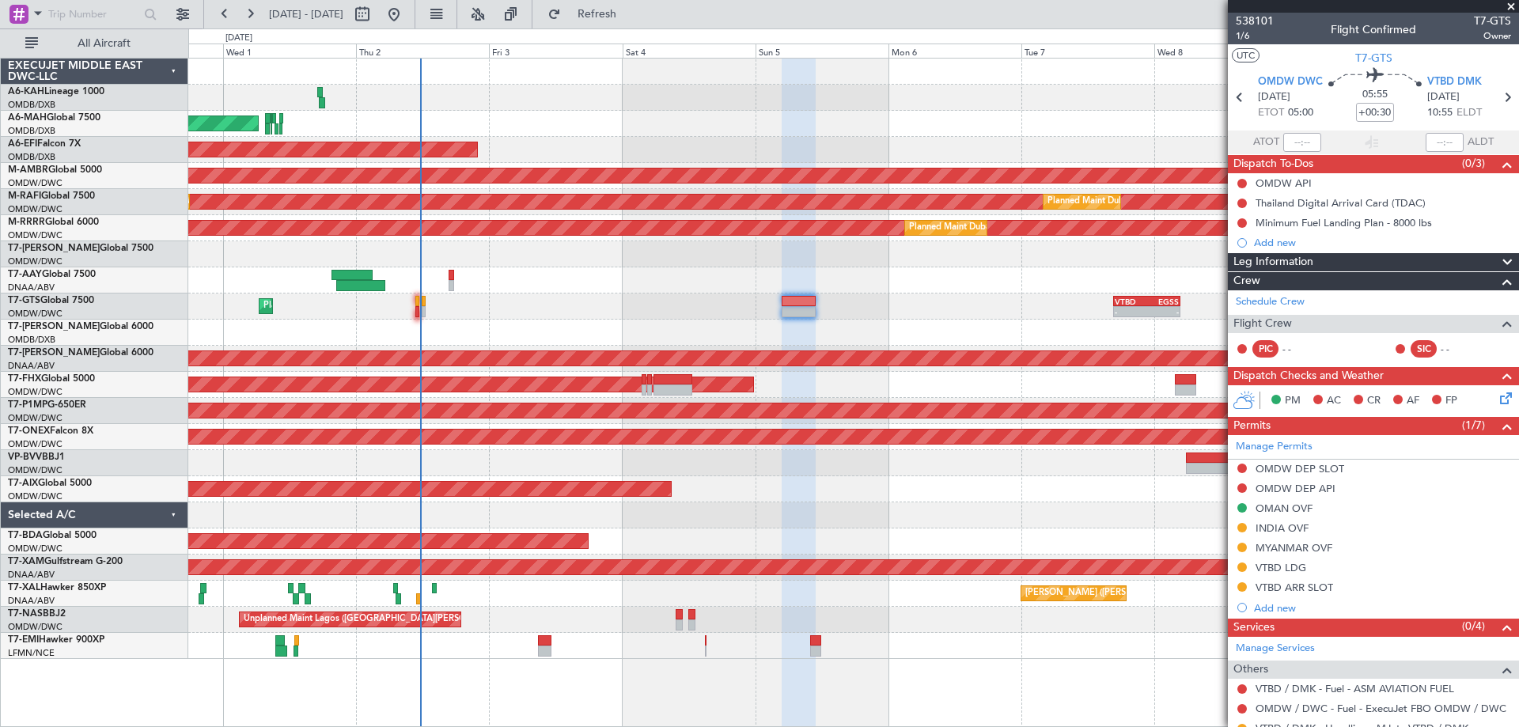
click at [625, 325] on div at bounding box center [853, 333] width 1330 height 26
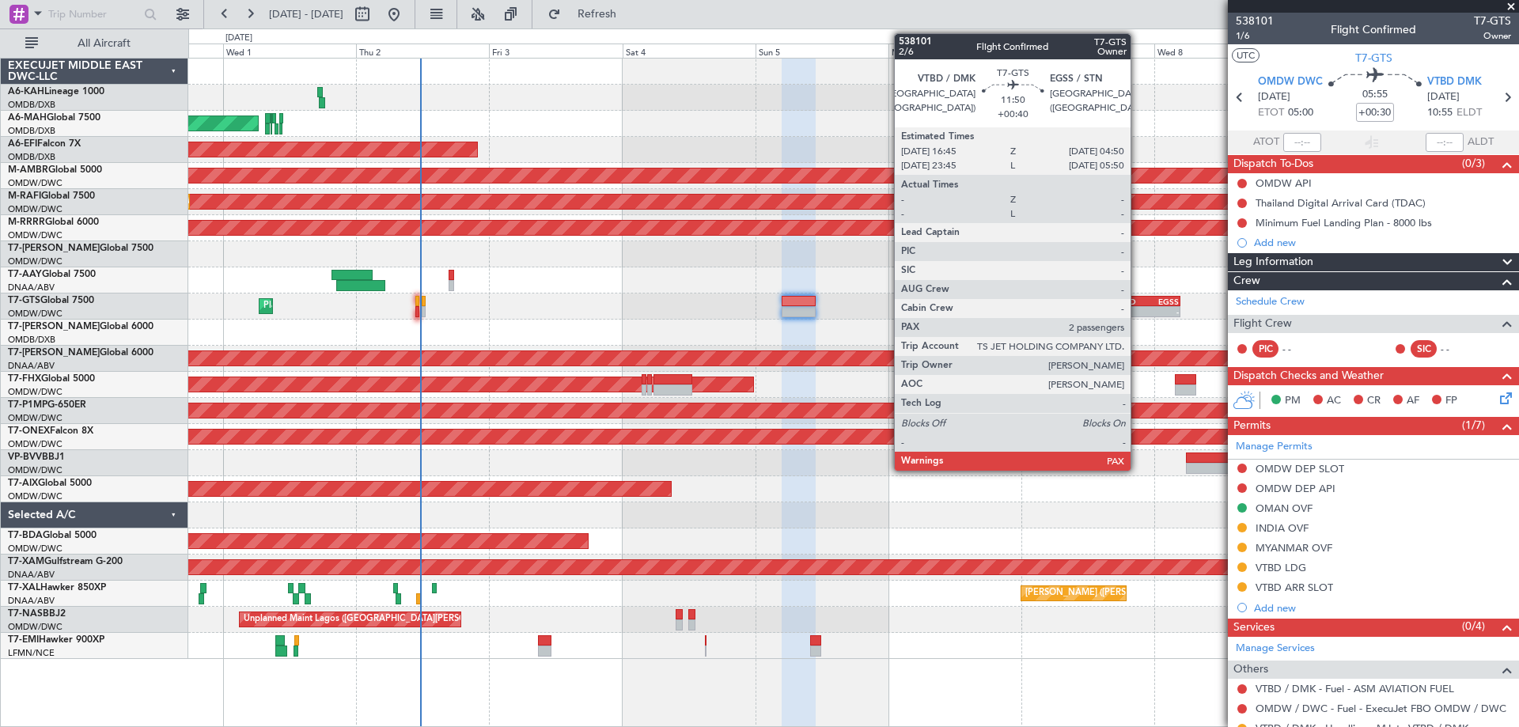
click at [1138, 302] on div "VTBD" at bounding box center [1131, 301] width 32 height 9
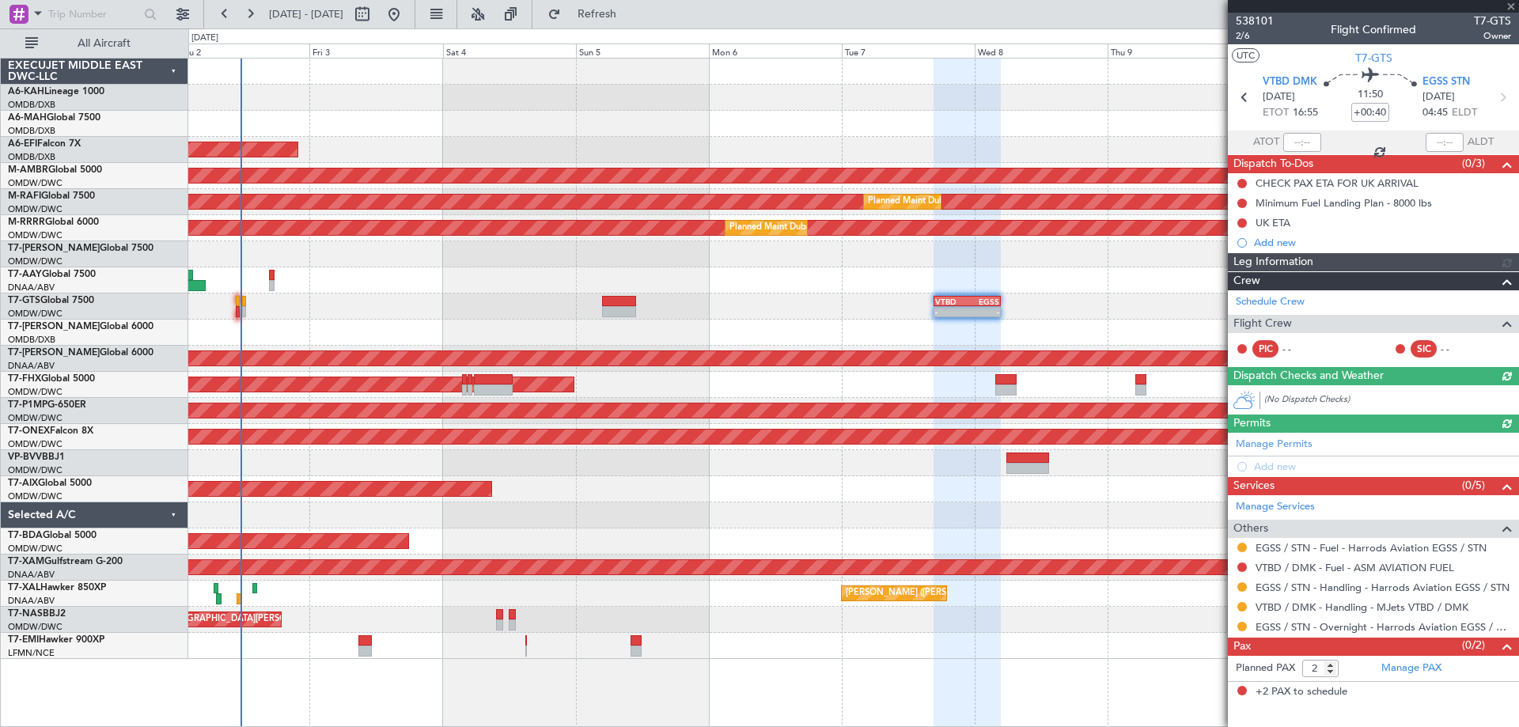
click at [832, 273] on div at bounding box center [853, 280] width 1330 height 26
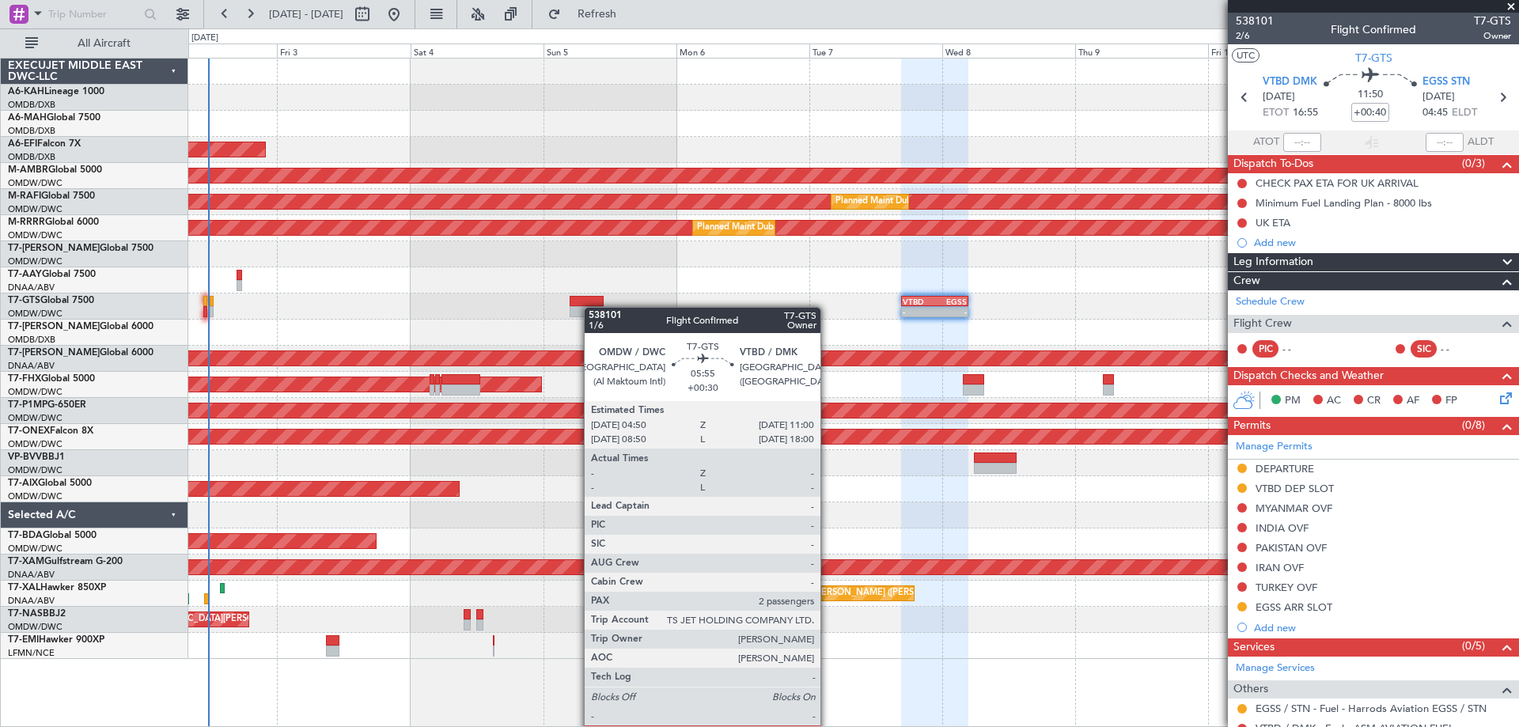
click at [592, 313] on div "- - VTBD 16:45 Z EGSS 04:50 Z Planned Maint Dubai (Al Maktoum Intl)" at bounding box center [853, 307] width 1330 height 26
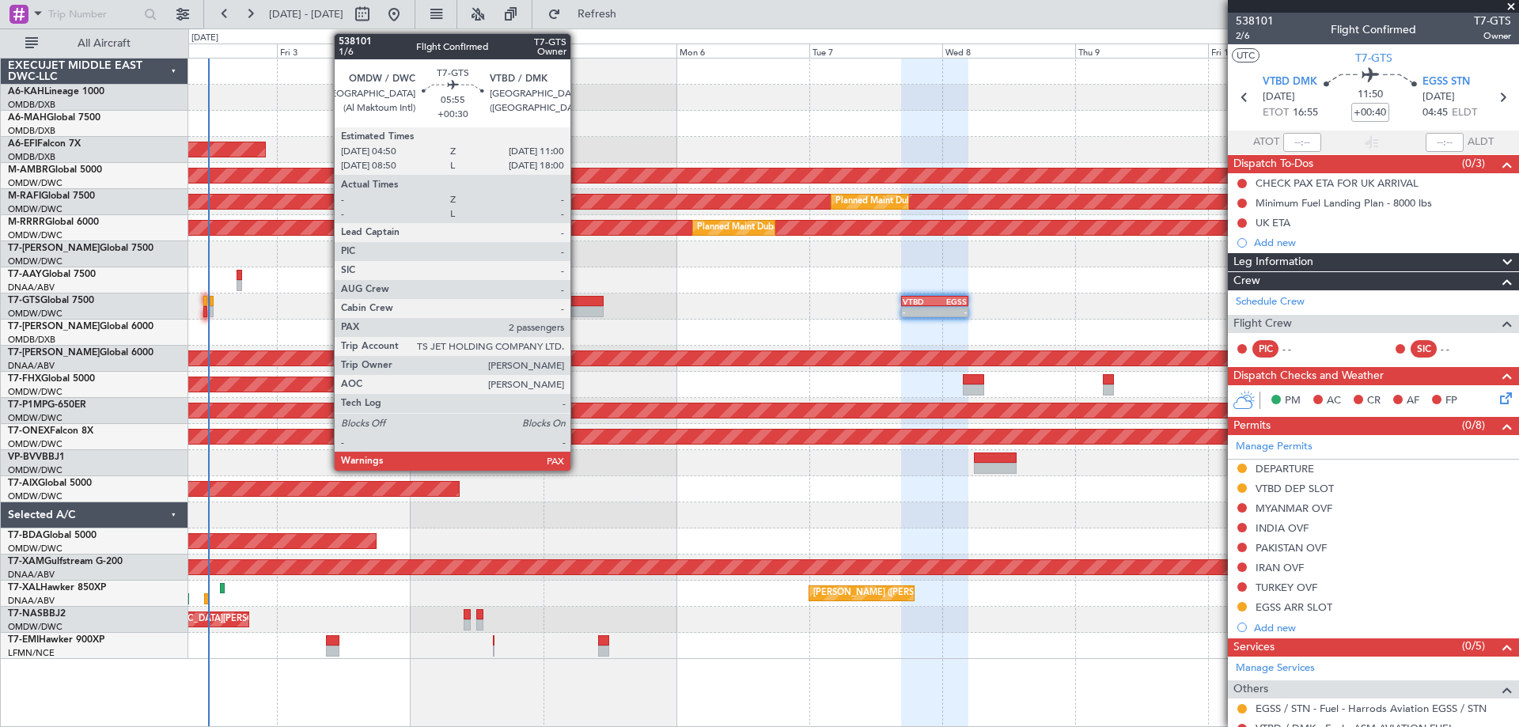
click at [580, 310] on div at bounding box center [587, 311] width 35 height 11
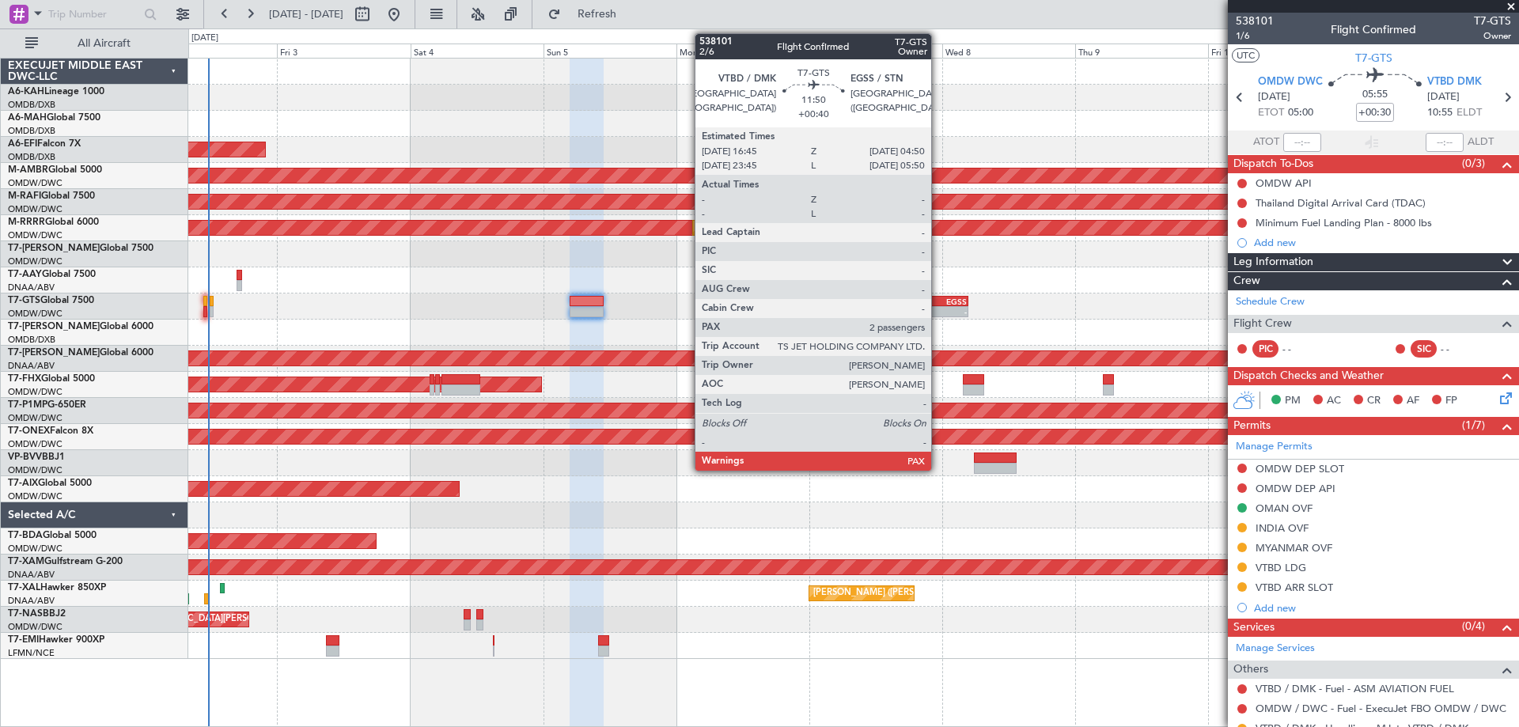
click at [938, 297] on div "EGSS" at bounding box center [951, 301] width 32 height 9
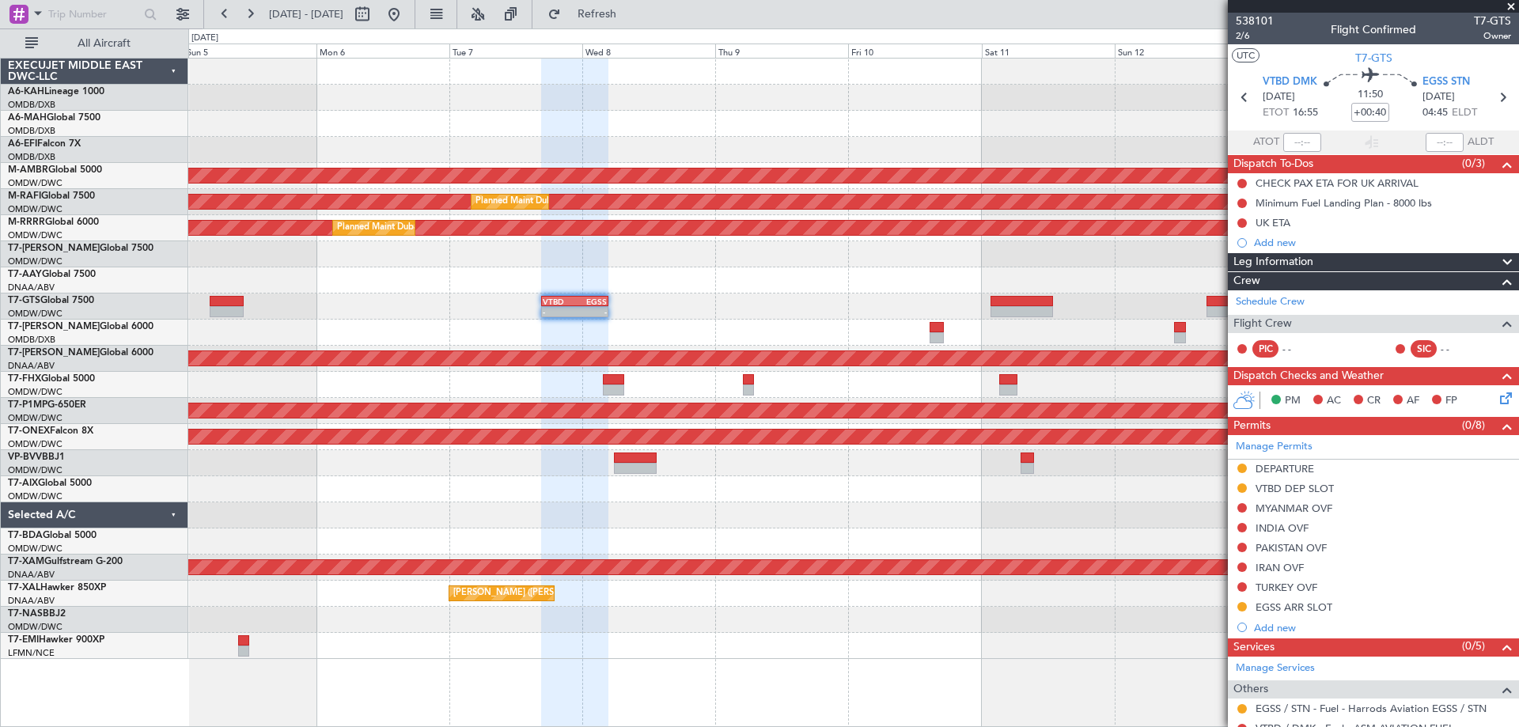
click at [629, 325] on div "AOG Maint Dubai (Dubai Intl) Planned Maint Singapore (Seletar) Planned Maint Du…" at bounding box center [853, 359] width 1330 height 601
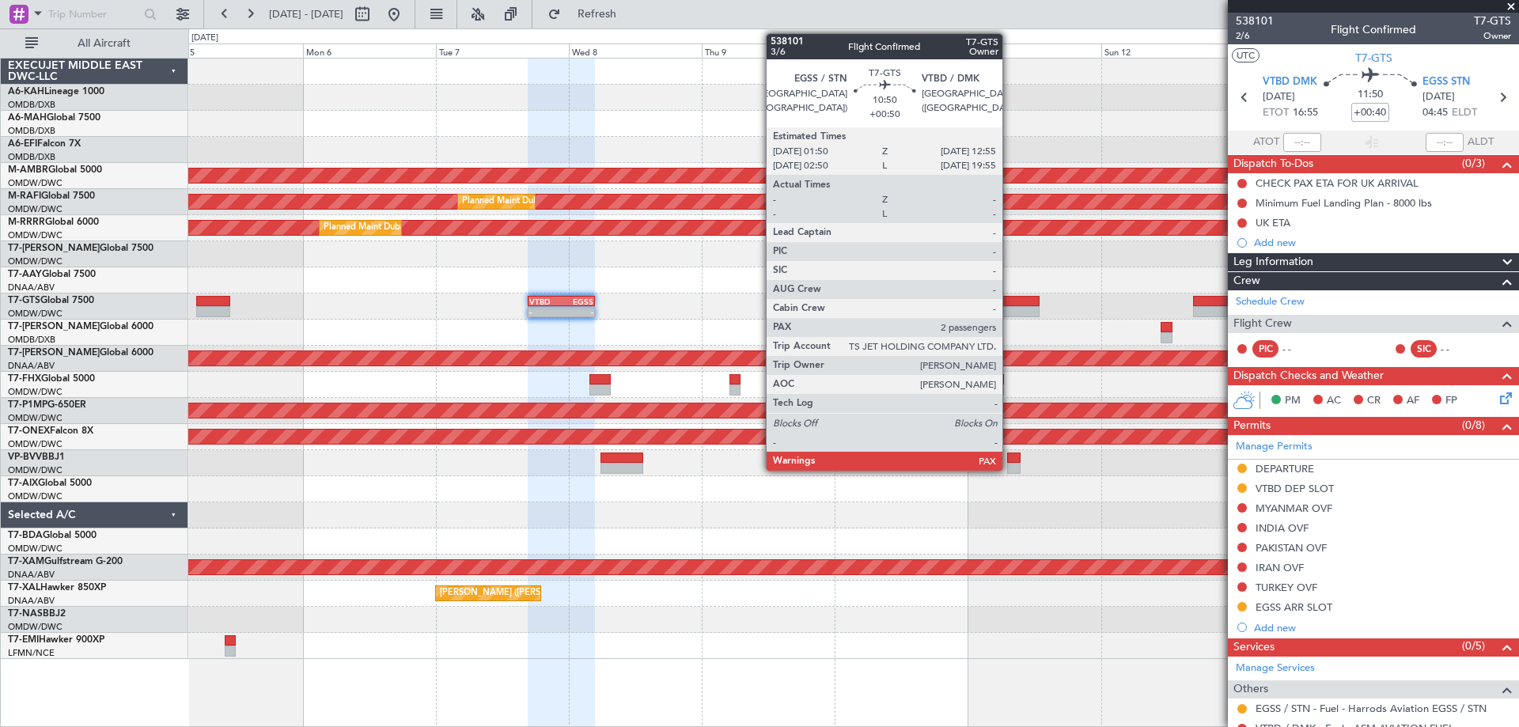
click at [1010, 304] on div at bounding box center [1008, 301] width 62 height 11
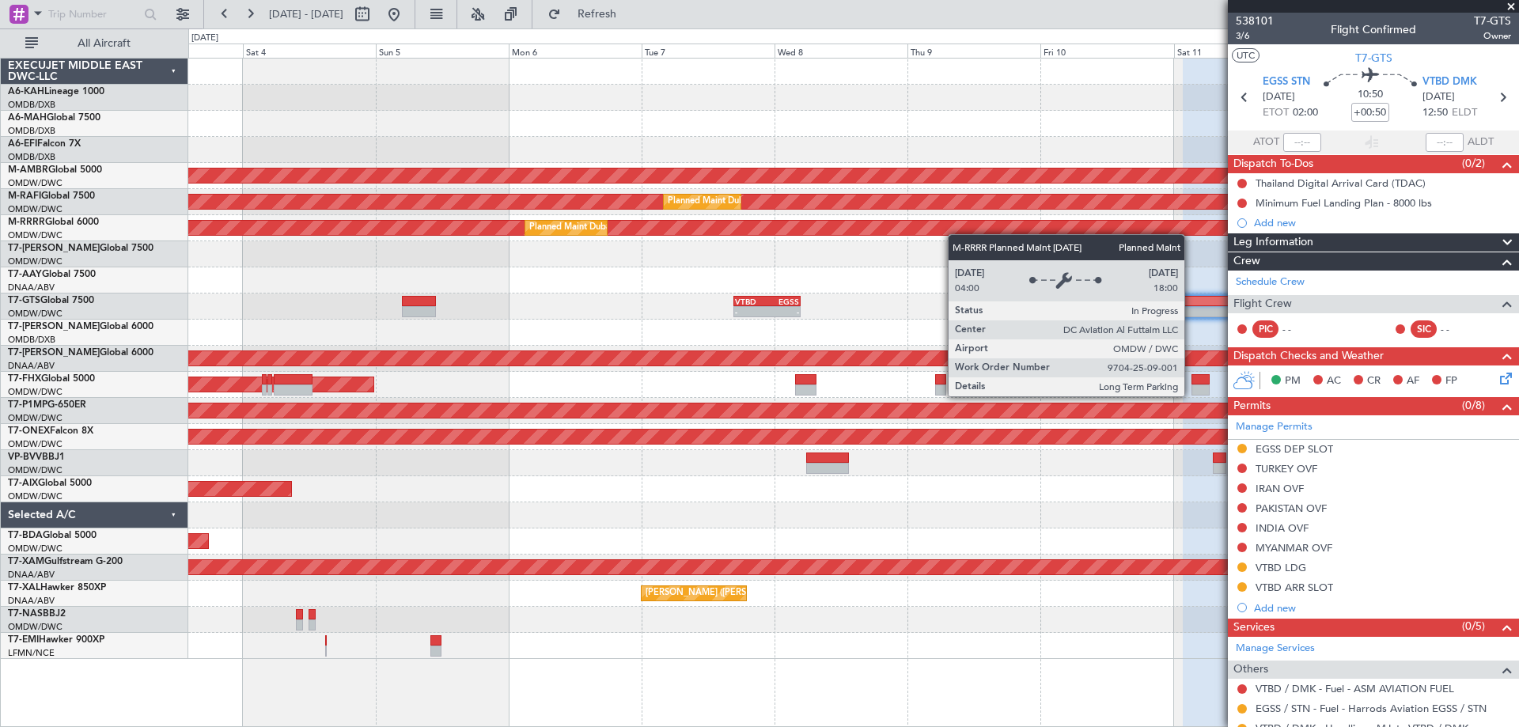
click at [961, 230] on div "Planned Maint Dubai (Dubai Intl) Planned Maint Dubai (Dubai Intl) AOG Maint Dub…" at bounding box center [853, 359] width 1330 height 601
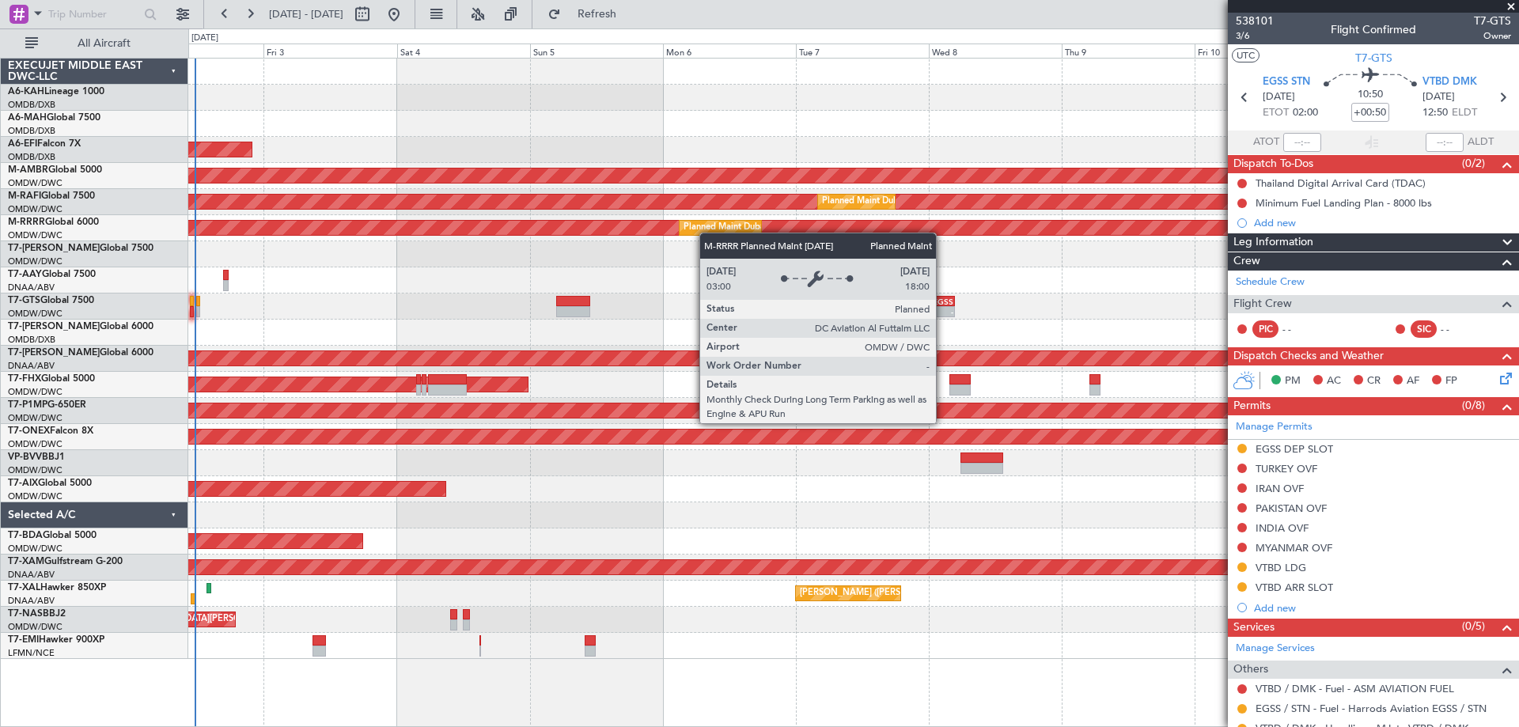
click at [714, 230] on div "Planned Maint [GEOGRAPHIC_DATA] ([GEOGRAPHIC_DATA] Intl) Planned Maint [GEOGRAP…" at bounding box center [853, 359] width 1330 height 601
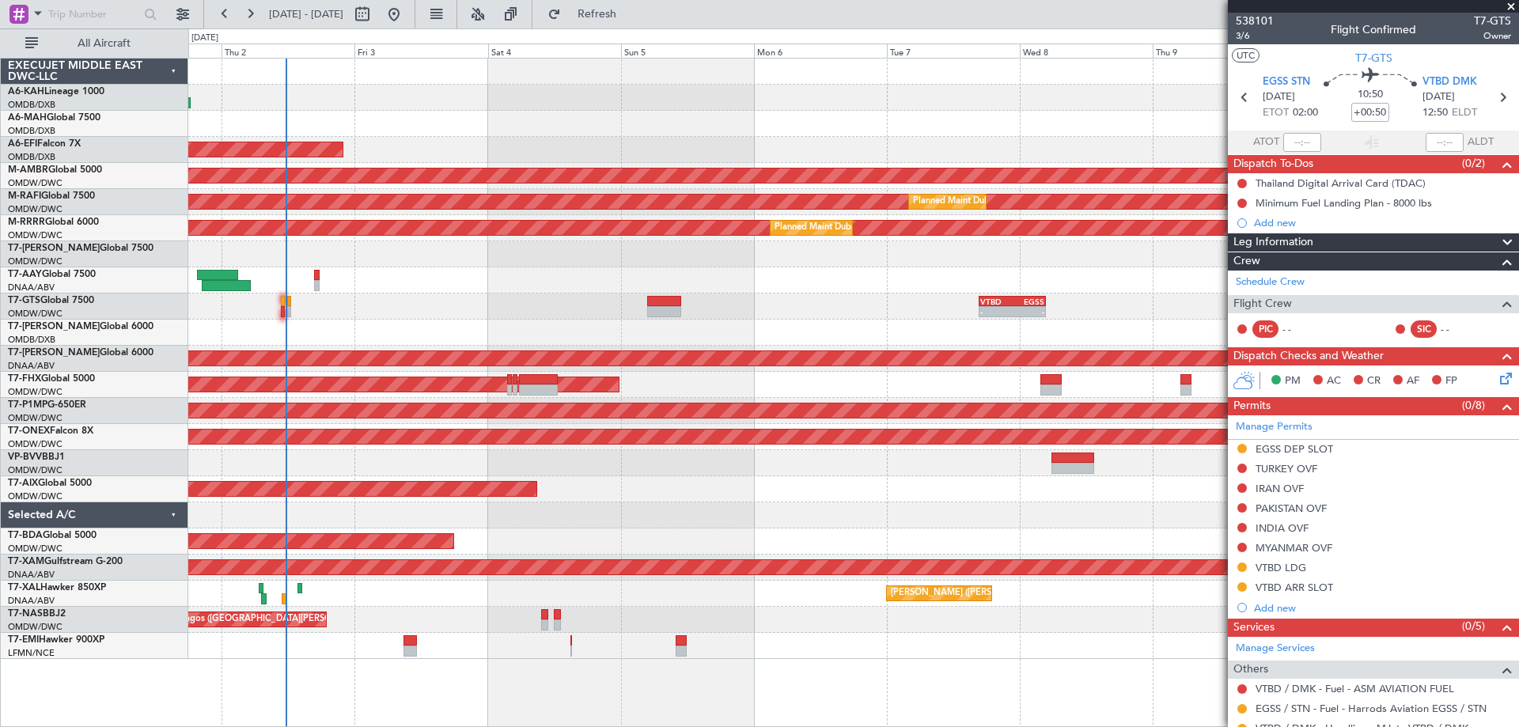
click at [454, 297] on div "Planned Maint Abu Dhabi (Al Bateen Executive) Planned Maint Dubai (Dubai Intl) …" at bounding box center [853, 359] width 1330 height 601
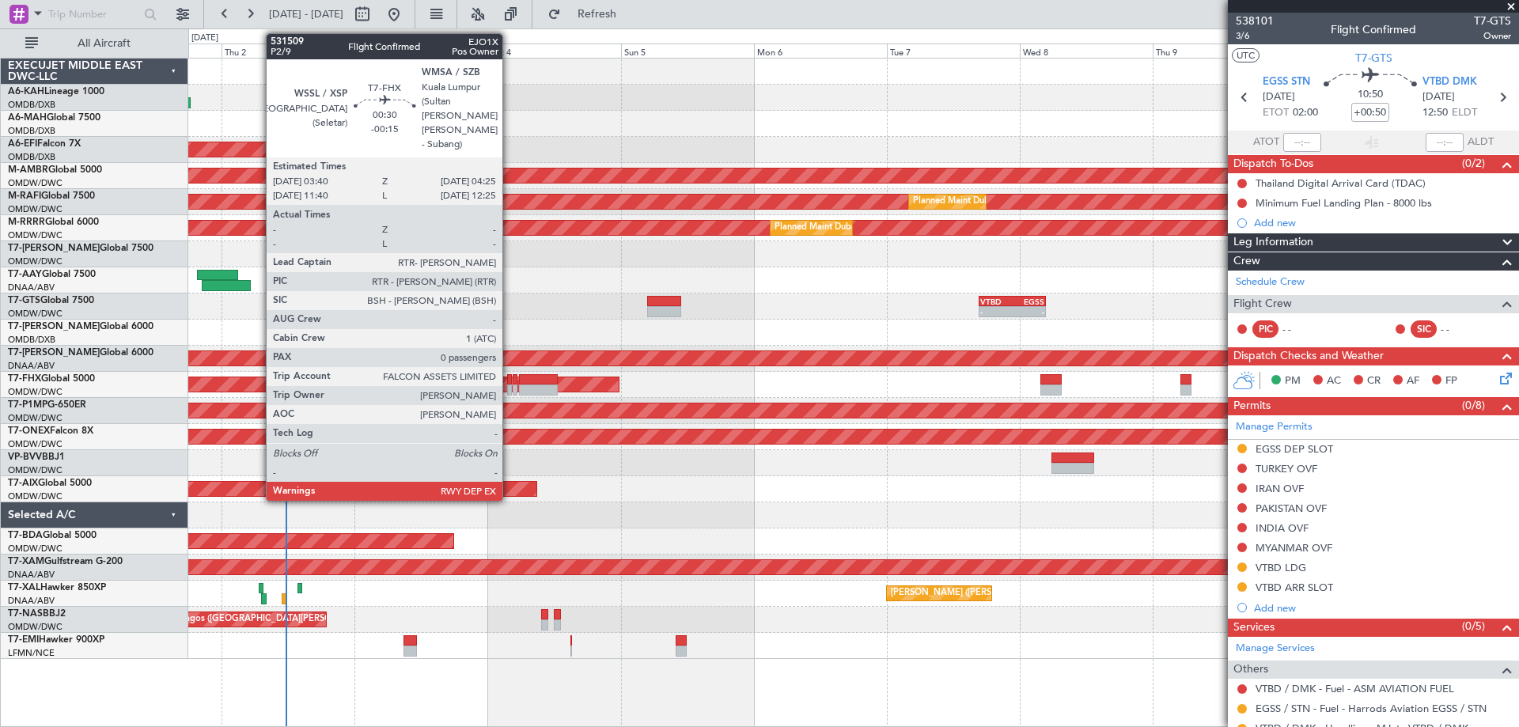
click at [510, 379] on div at bounding box center [509, 379] width 5 height 11
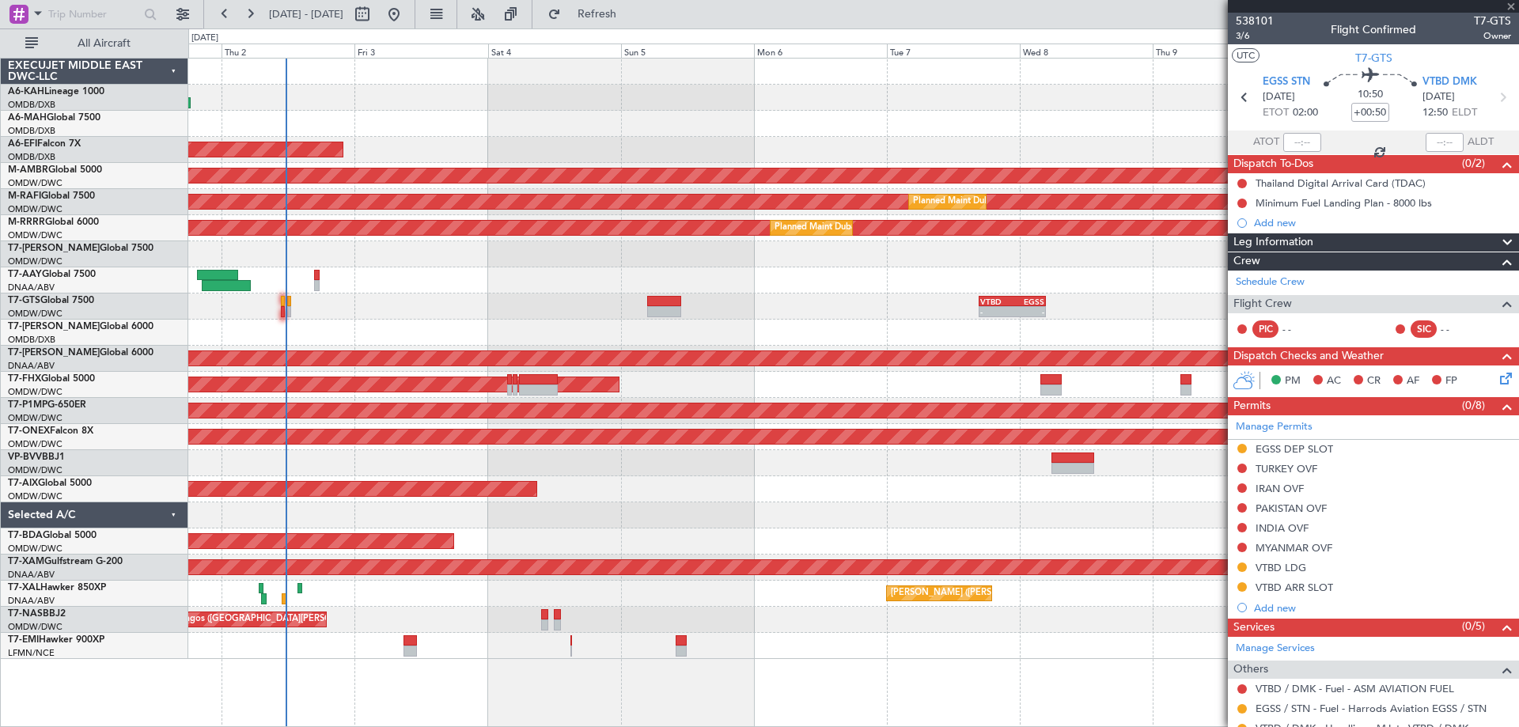
type input "-00:15"
type input "0"
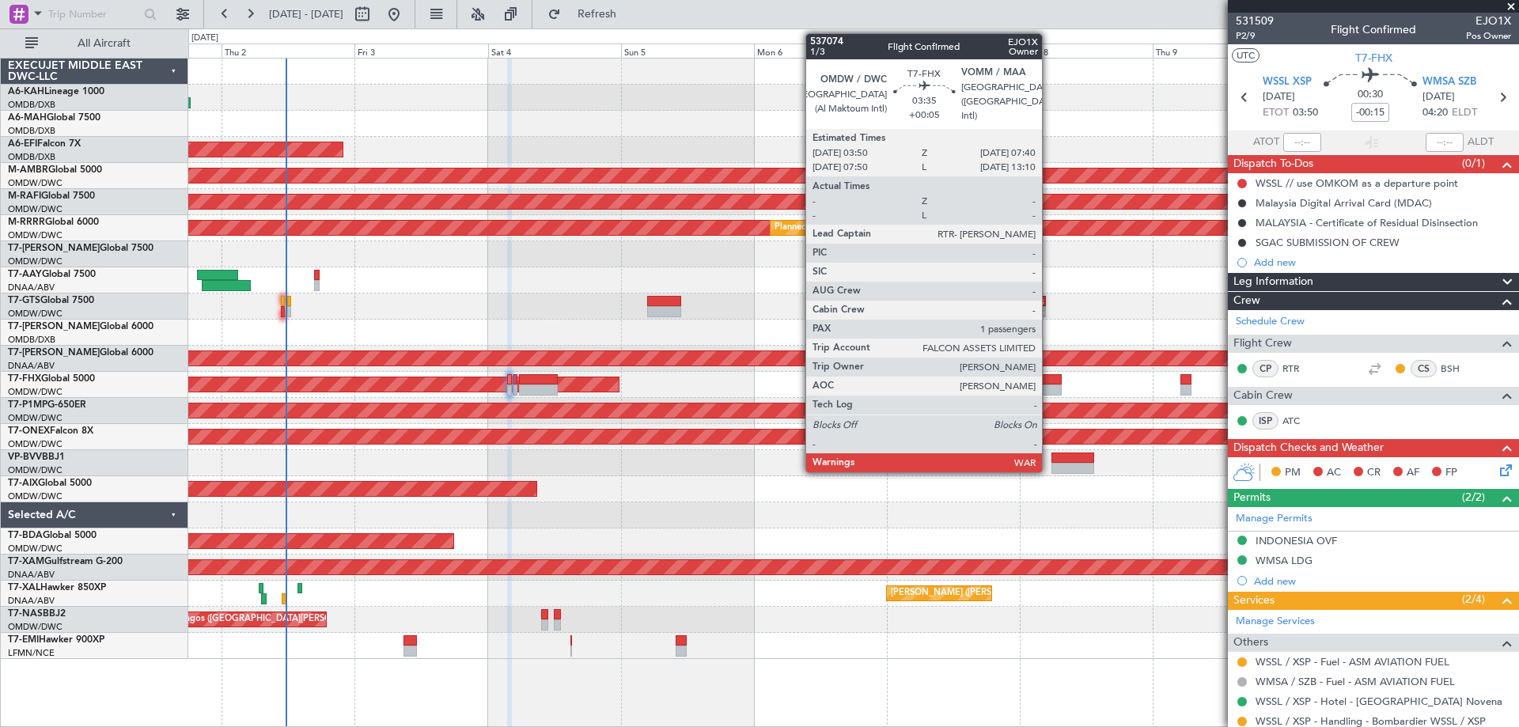
click at [1049, 381] on div at bounding box center [1050, 379] width 21 height 11
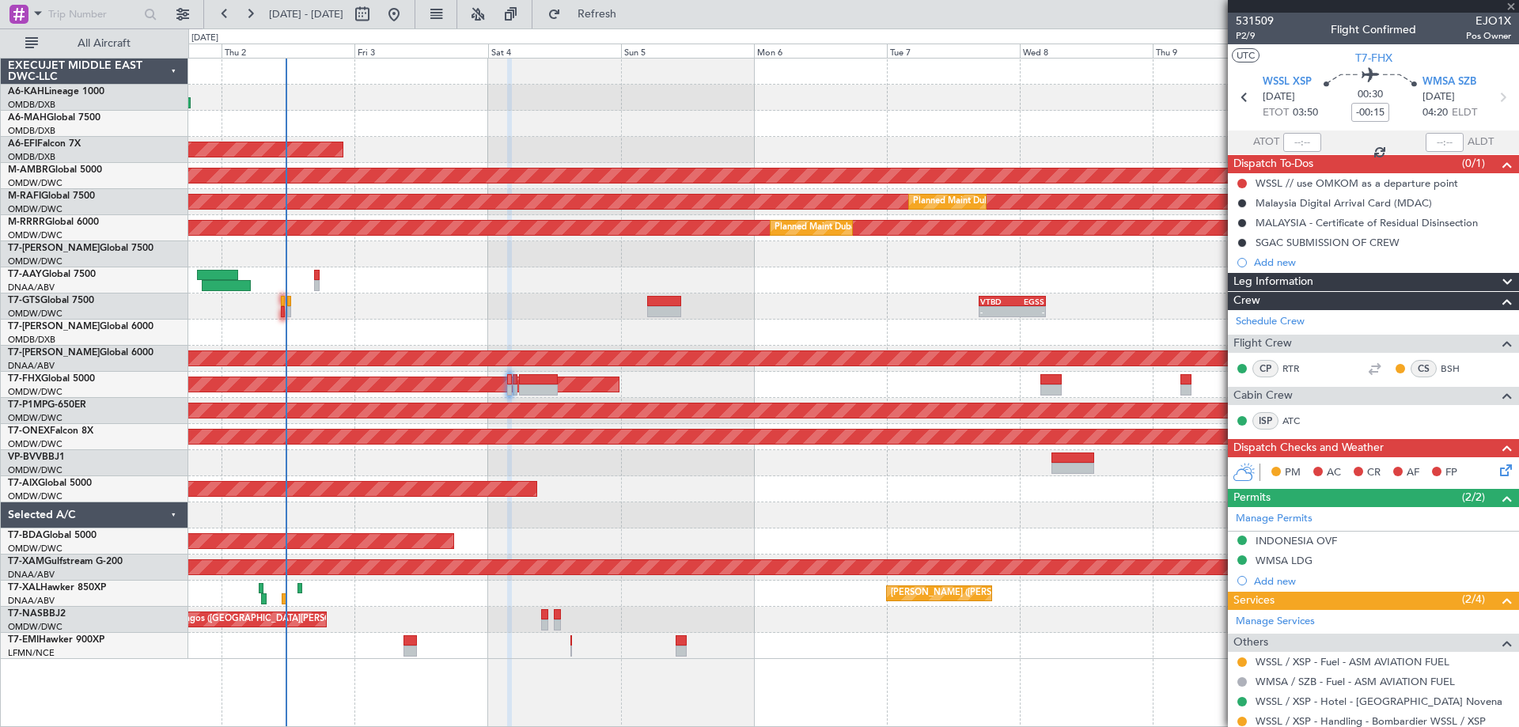
type input "+00:05"
type input "1"
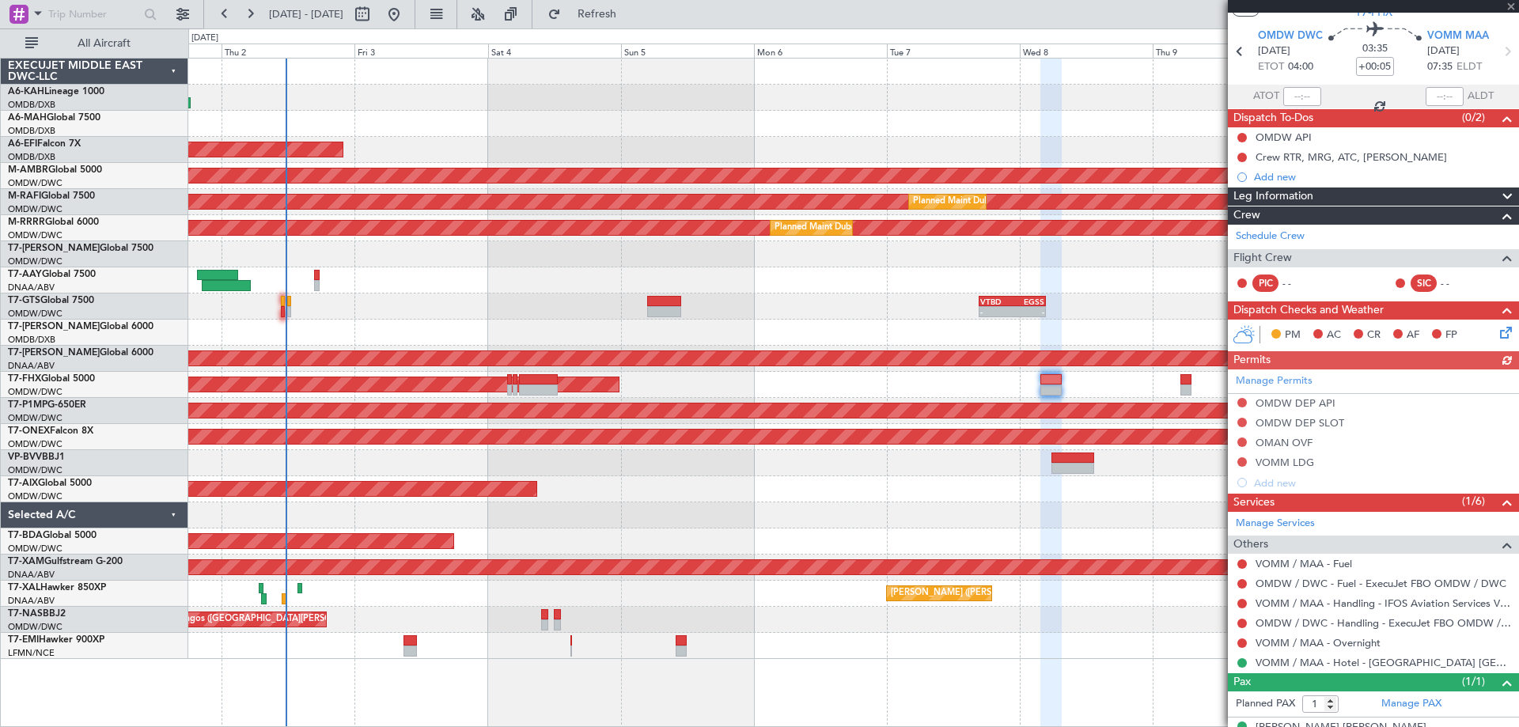
scroll to position [71, 0]
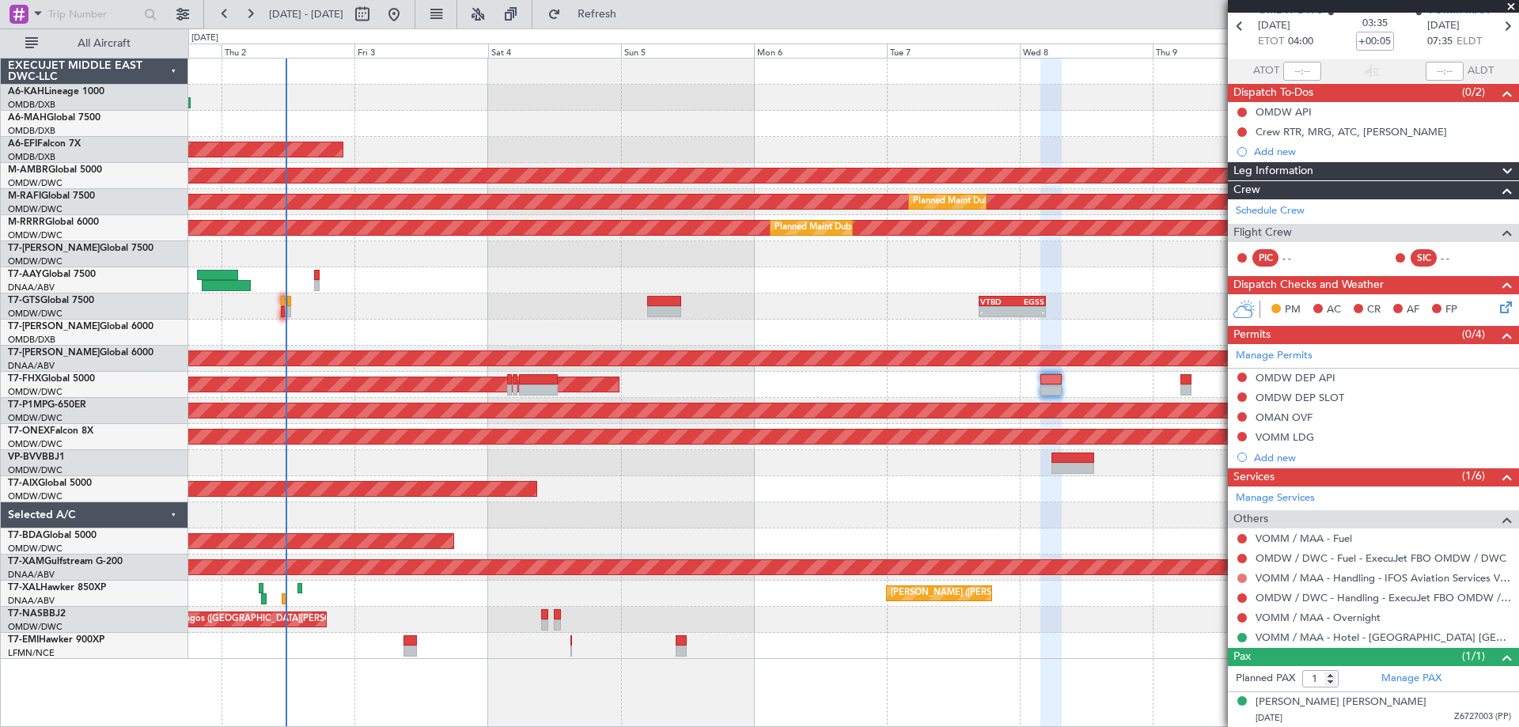
click at [1241, 578] on button at bounding box center [1241, 578] width 9 height 9
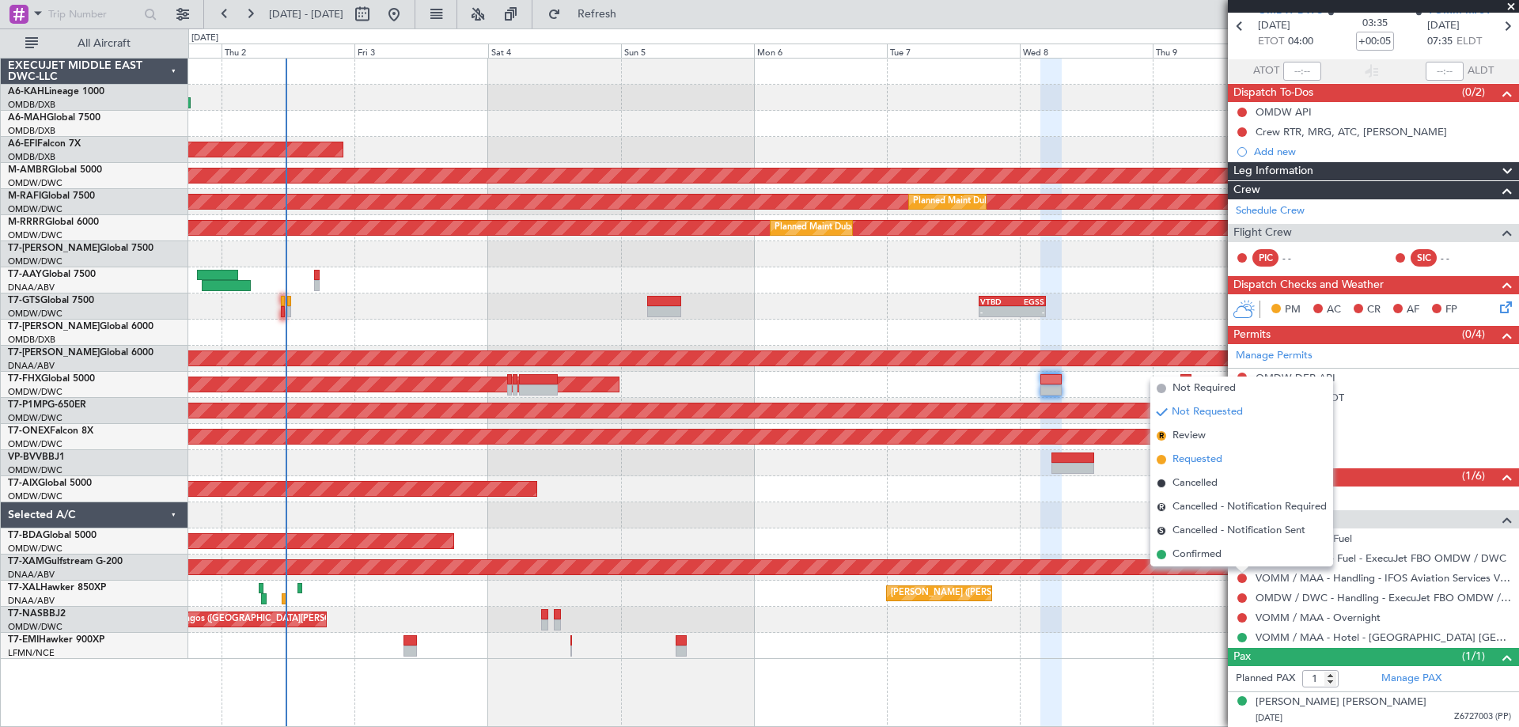
click at [1198, 460] on span "Requested" at bounding box center [1198, 460] width 50 height 16
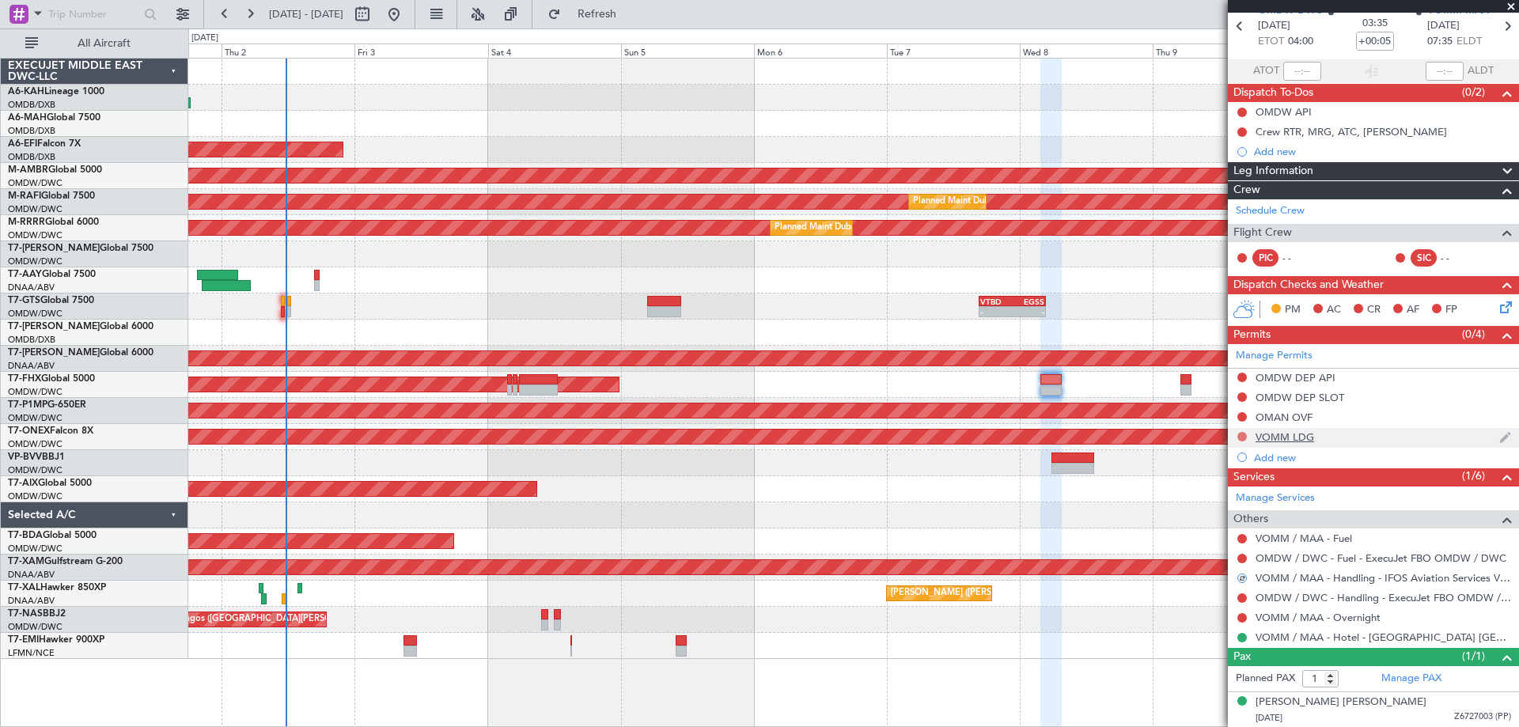
click at [1240, 434] on button at bounding box center [1241, 436] width 9 height 9
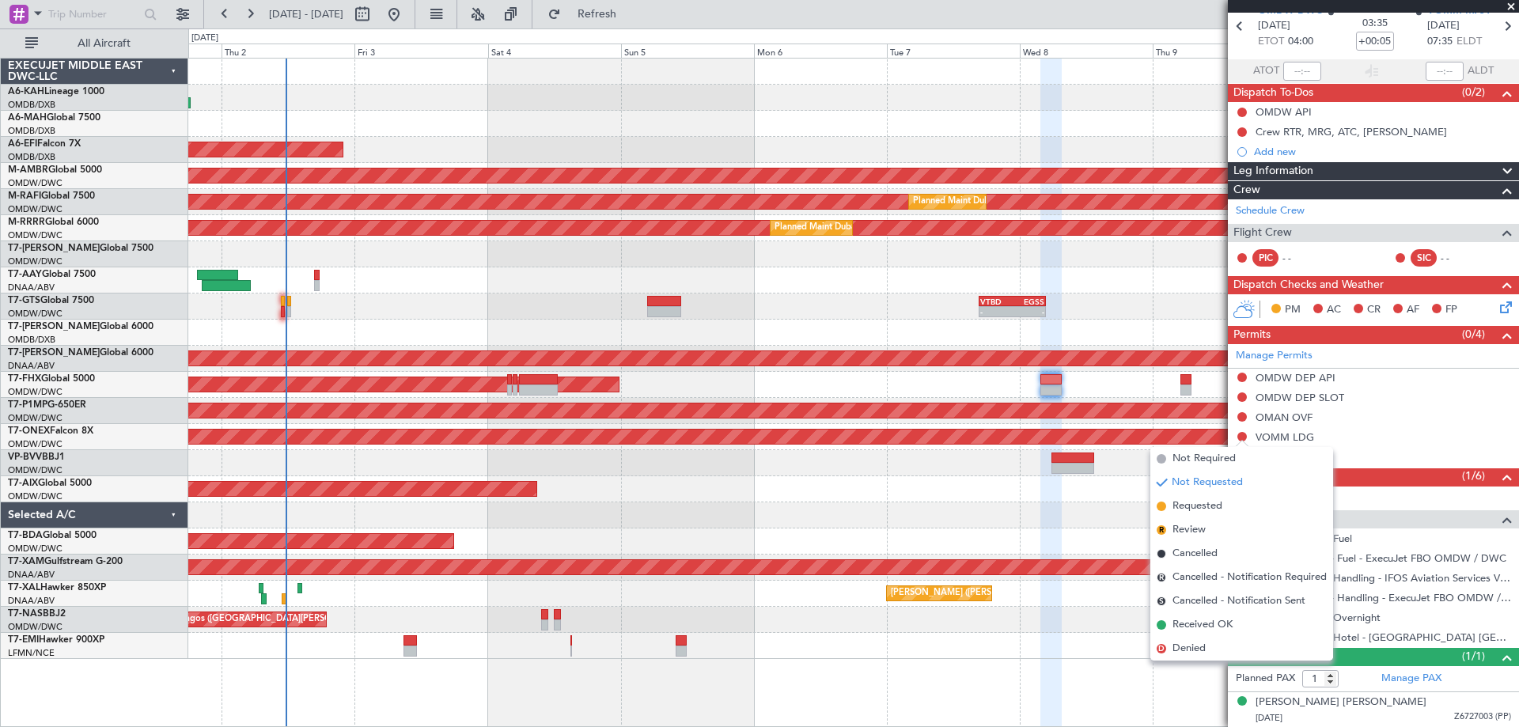
click at [1188, 510] on span "Requested" at bounding box center [1198, 506] width 50 height 16
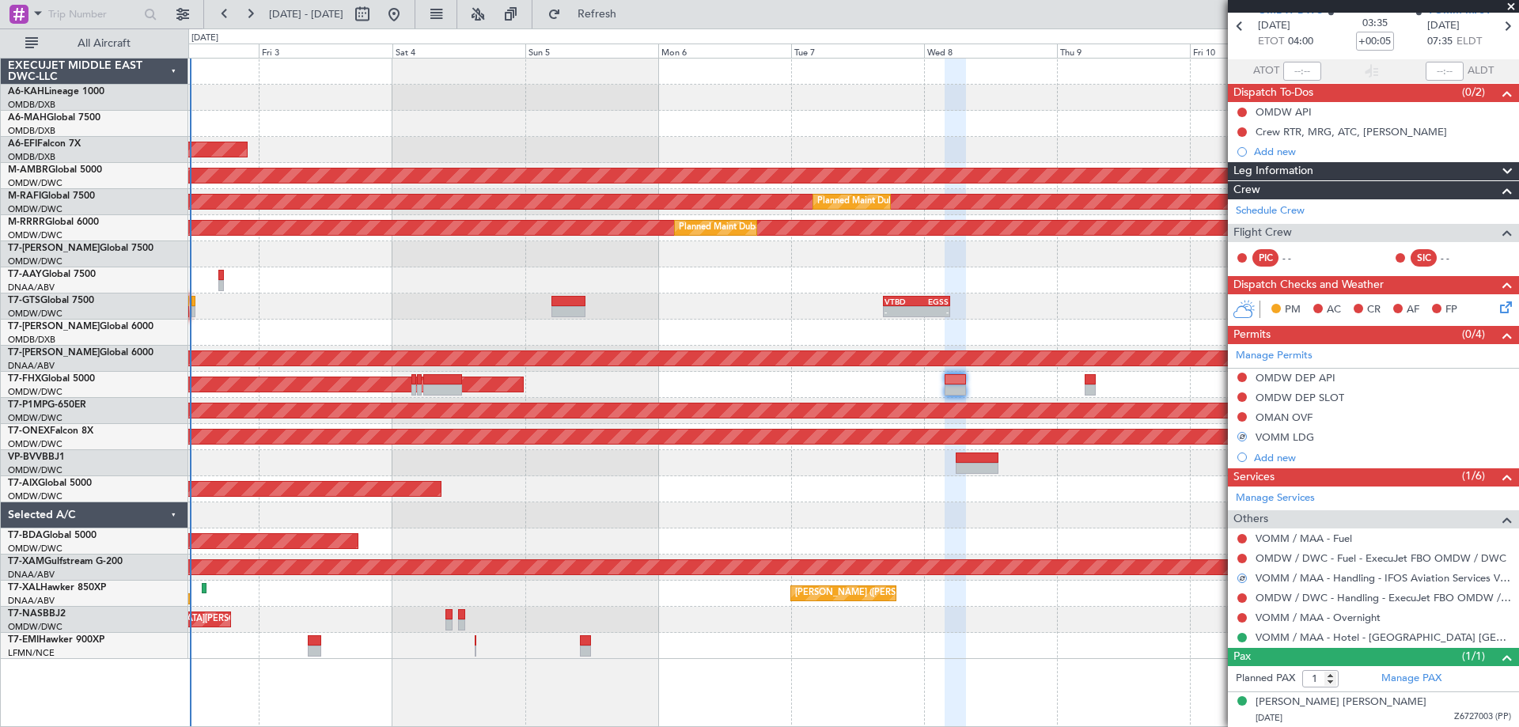
click at [1064, 388] on div "Planned Maint [GEOGRAPHIC_DATA] ([GEOGRAPHIC_DATA])" at bounding box center [853, 385] width 1330 height 26
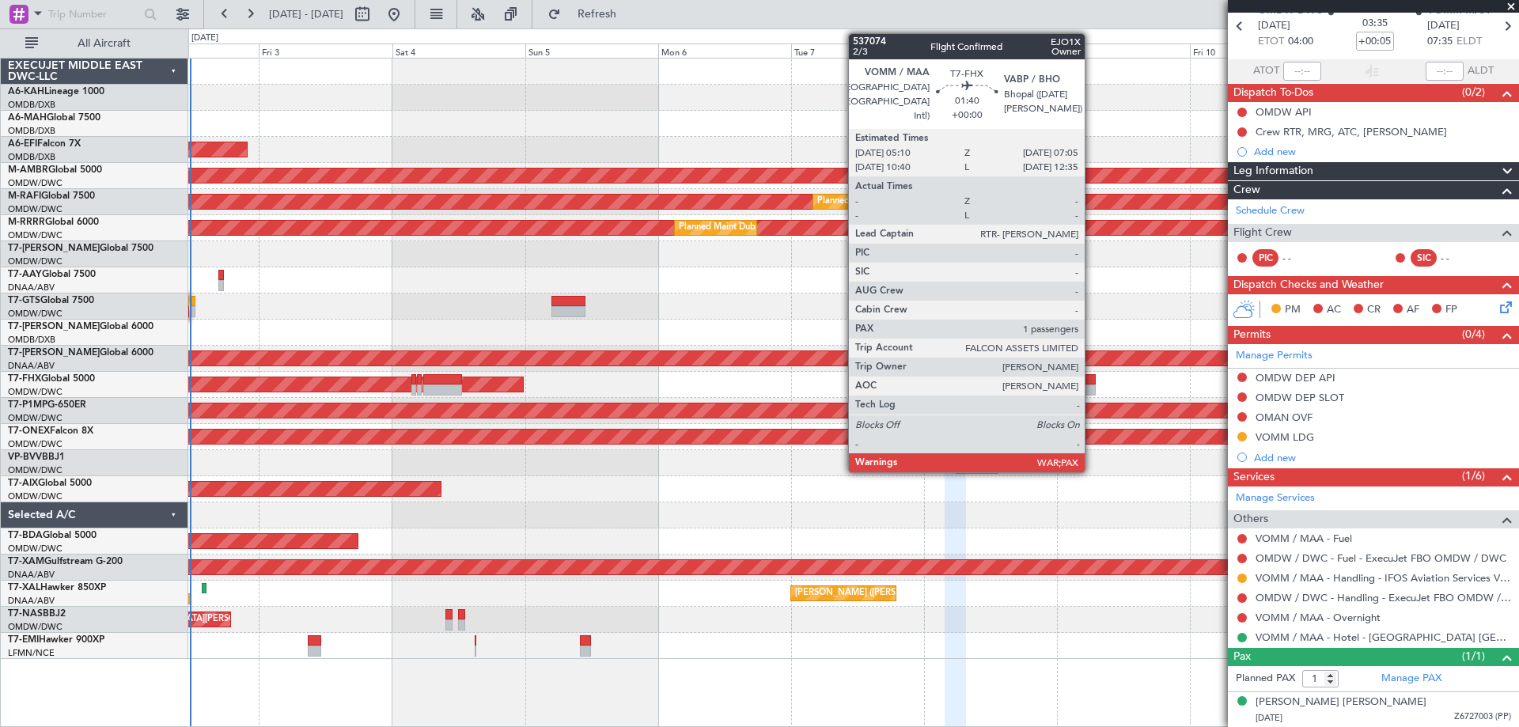
click at [1092, 389] on div at bounding box center [1090, 390] width 11 height 11
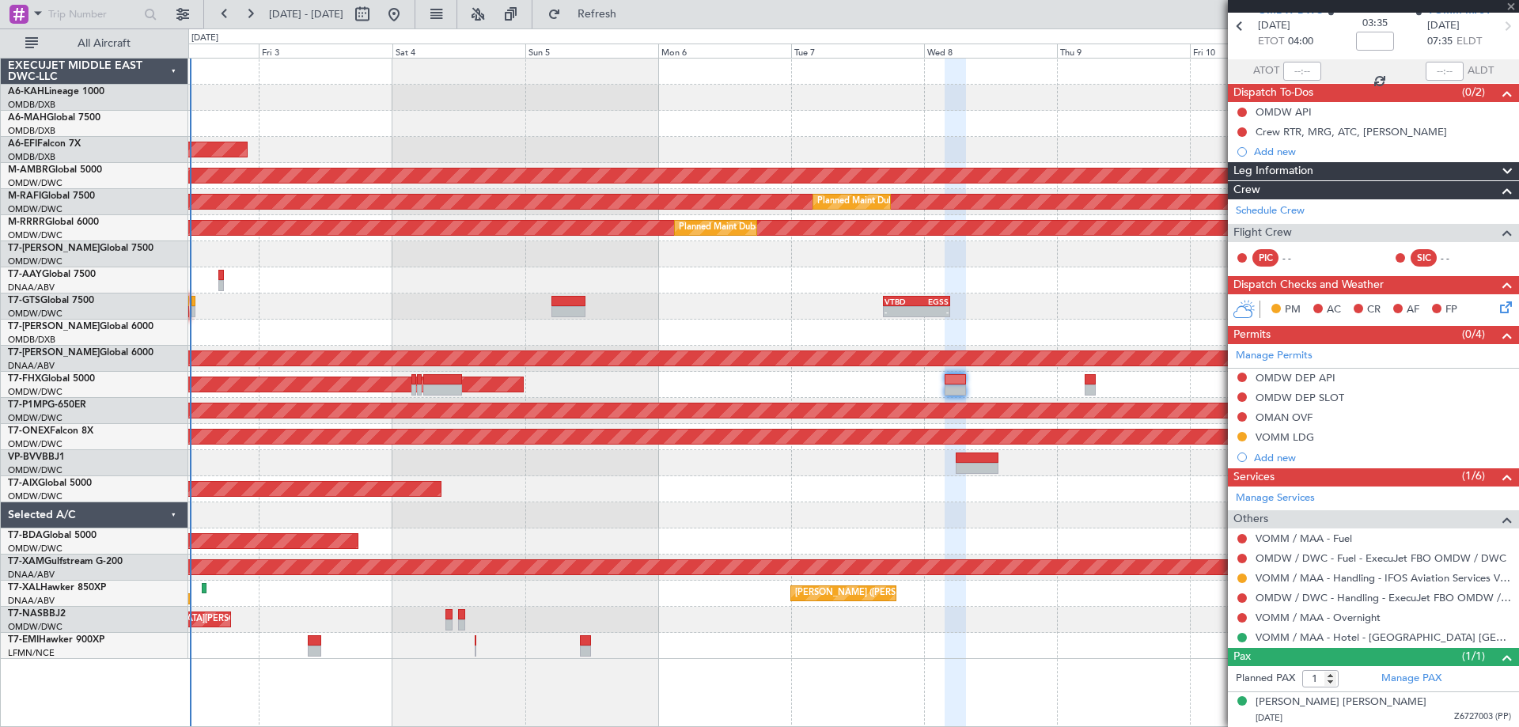
scroll to position [0, 0]
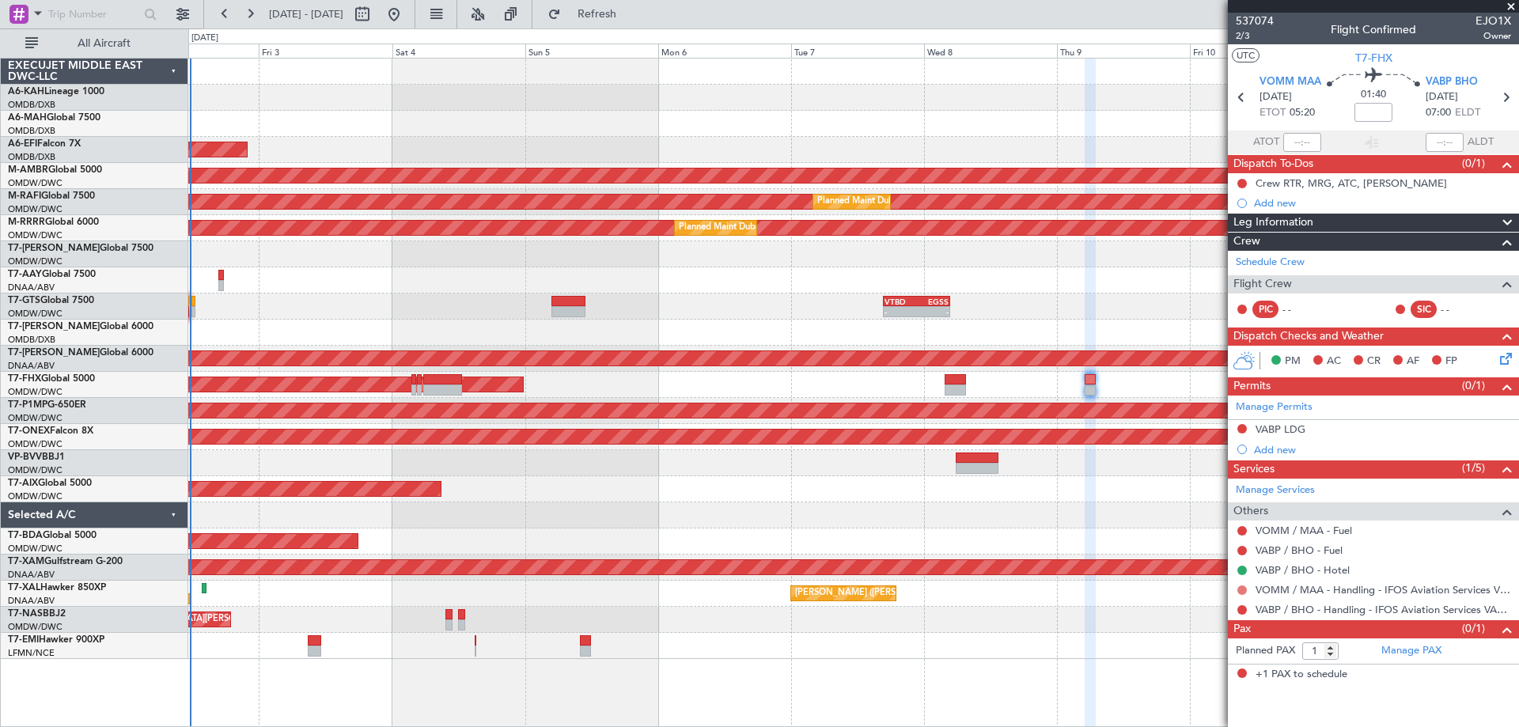
click at [1240, 591] on button at bounding box center [1241, 590] width 9 height 9
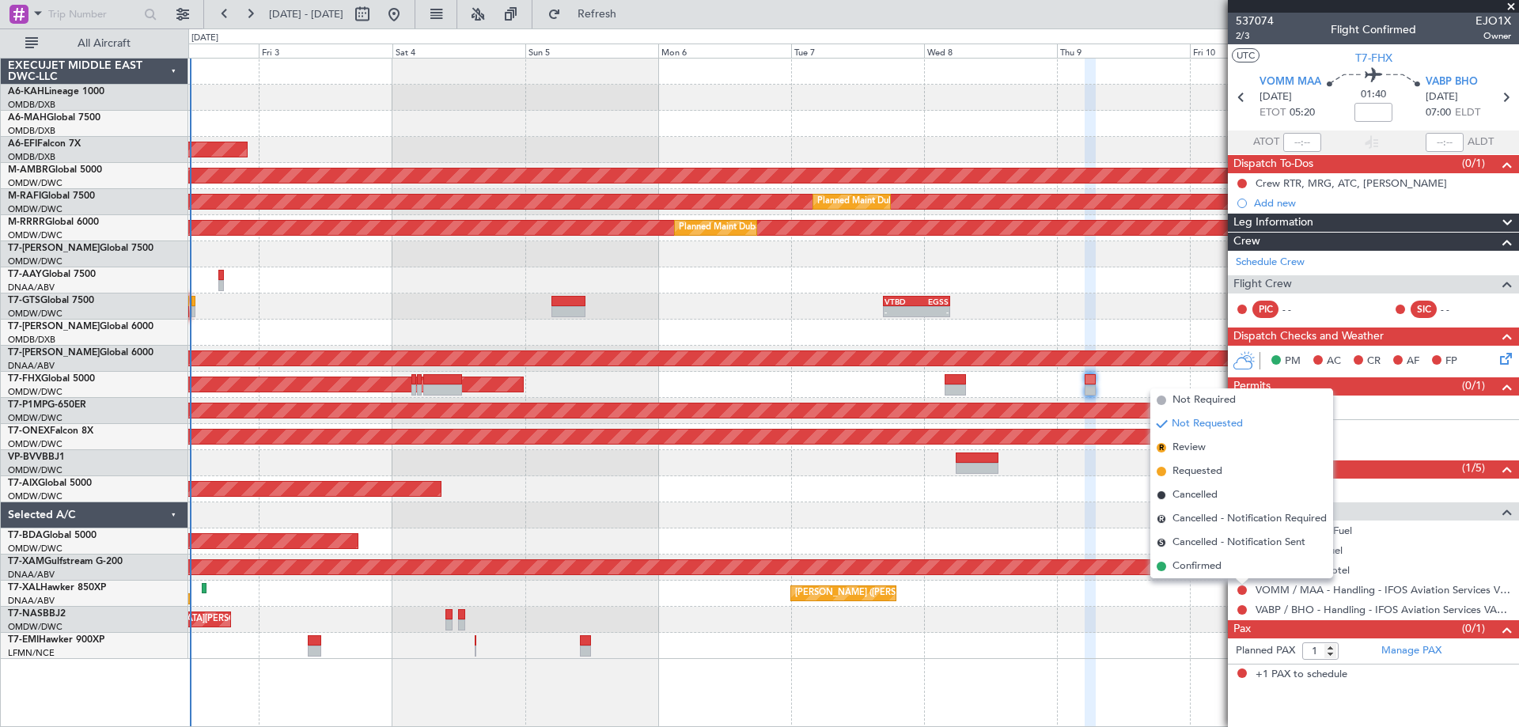
drag, startPoint x: 1188, startPoint y: 467, endPoint x: 1213, endPoint y: 454, distance: 28.3
click at [1187, 466] on span "Requested" at bounding box center [1198, 472] width 50 height 16
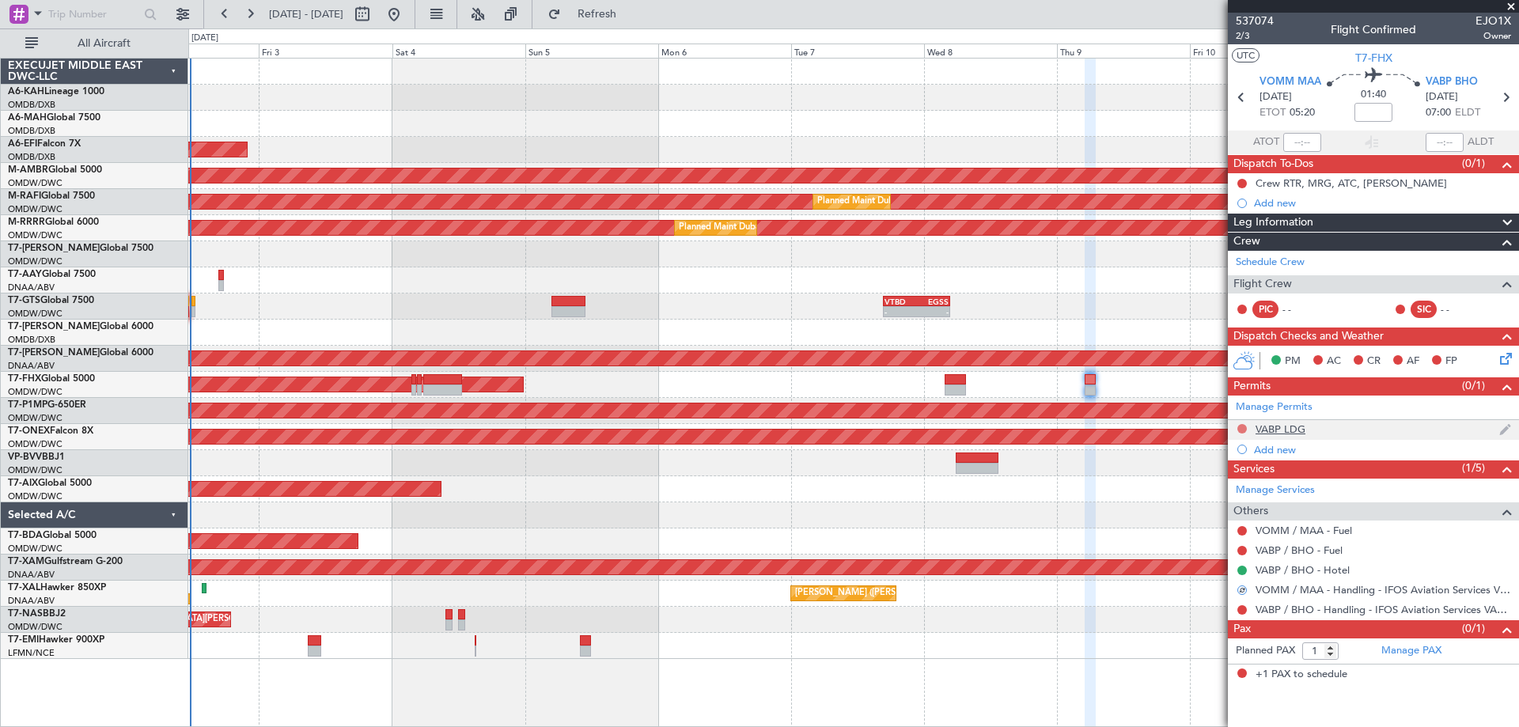
click at [1241, 430] on button at bounding box center [1241, 428] width 9 height 9
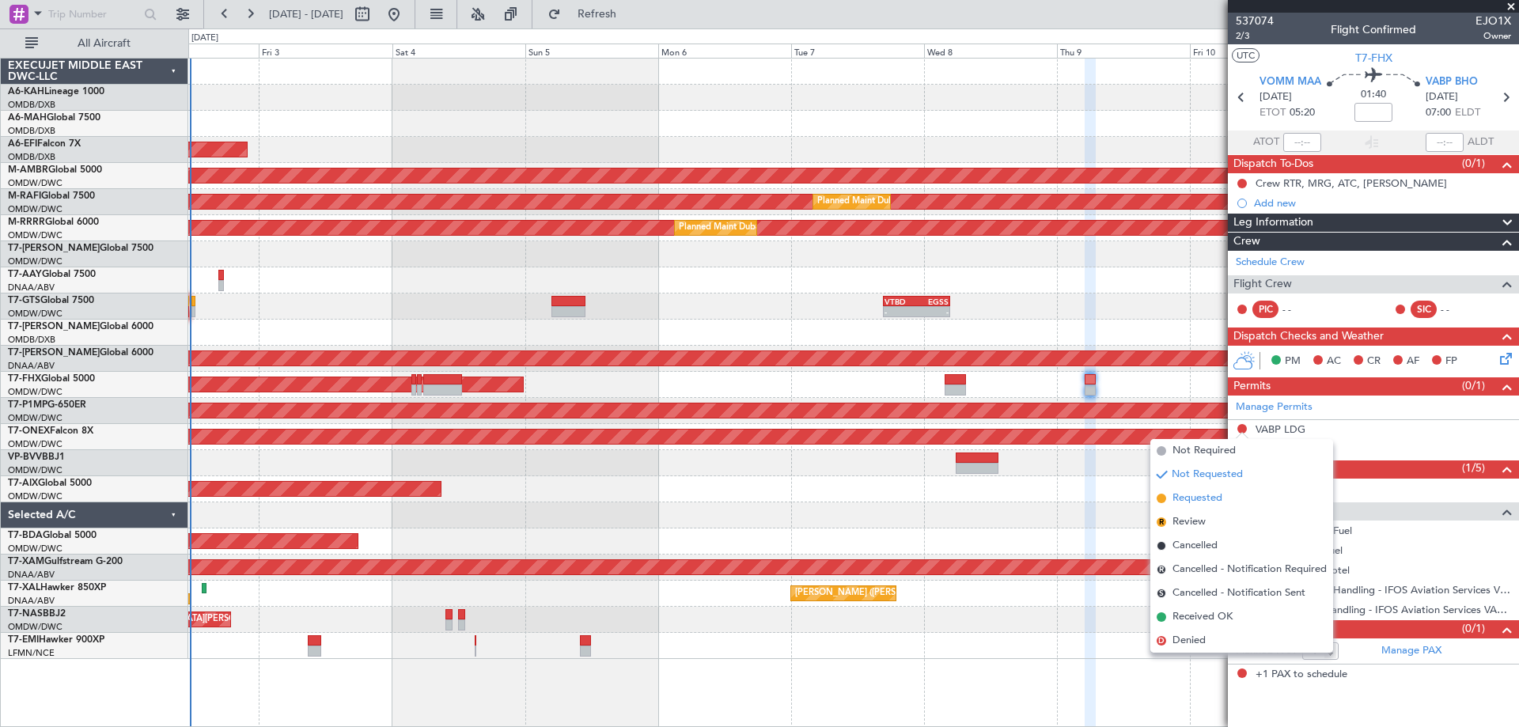
click at [1196, 503] on span "Requested" at bounding box center [1198, 499] width 50 height 16
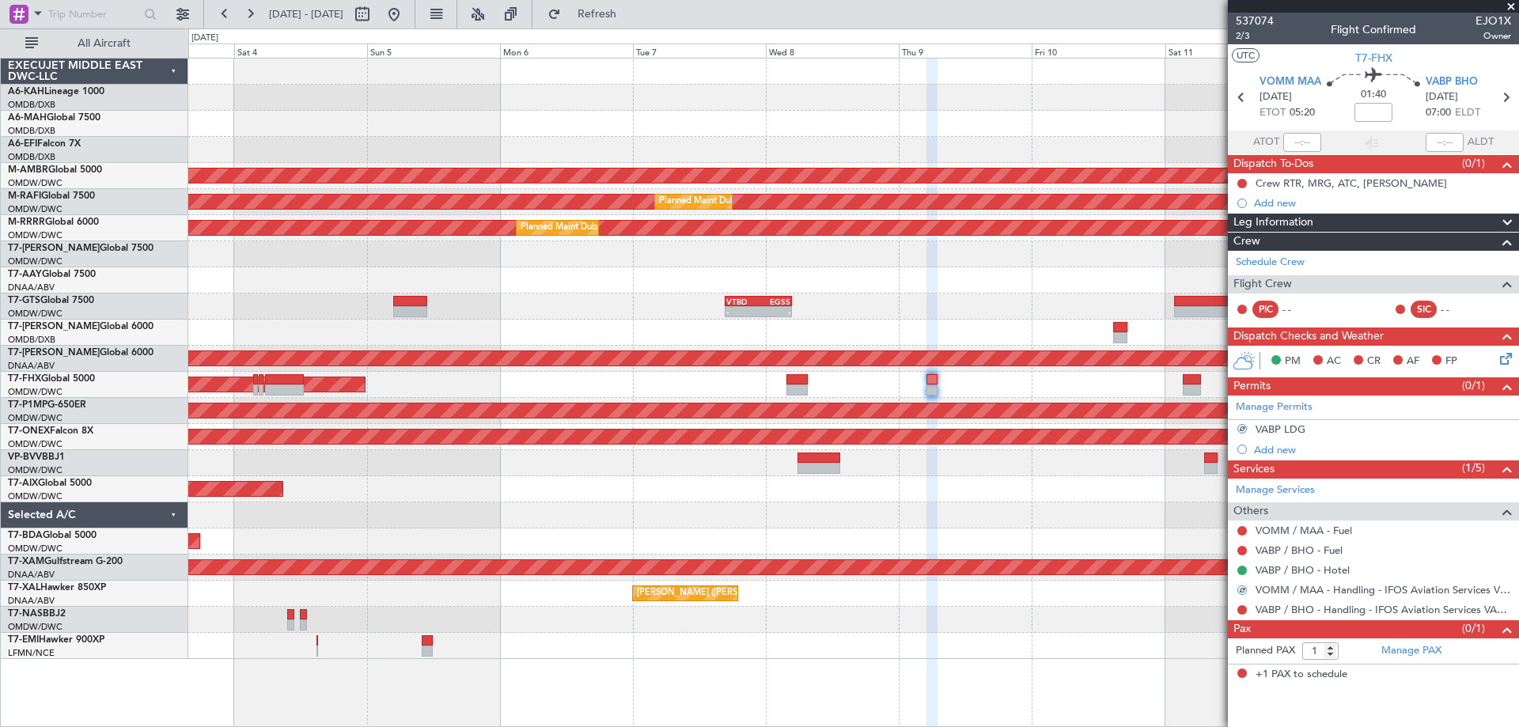
click at [888, 397] on div "Planned Maint [GEOGRAPHIC_DATA] ([GEOGRAPHIC_DATA])" at bounding box center [853, 385] width 1330 height 26
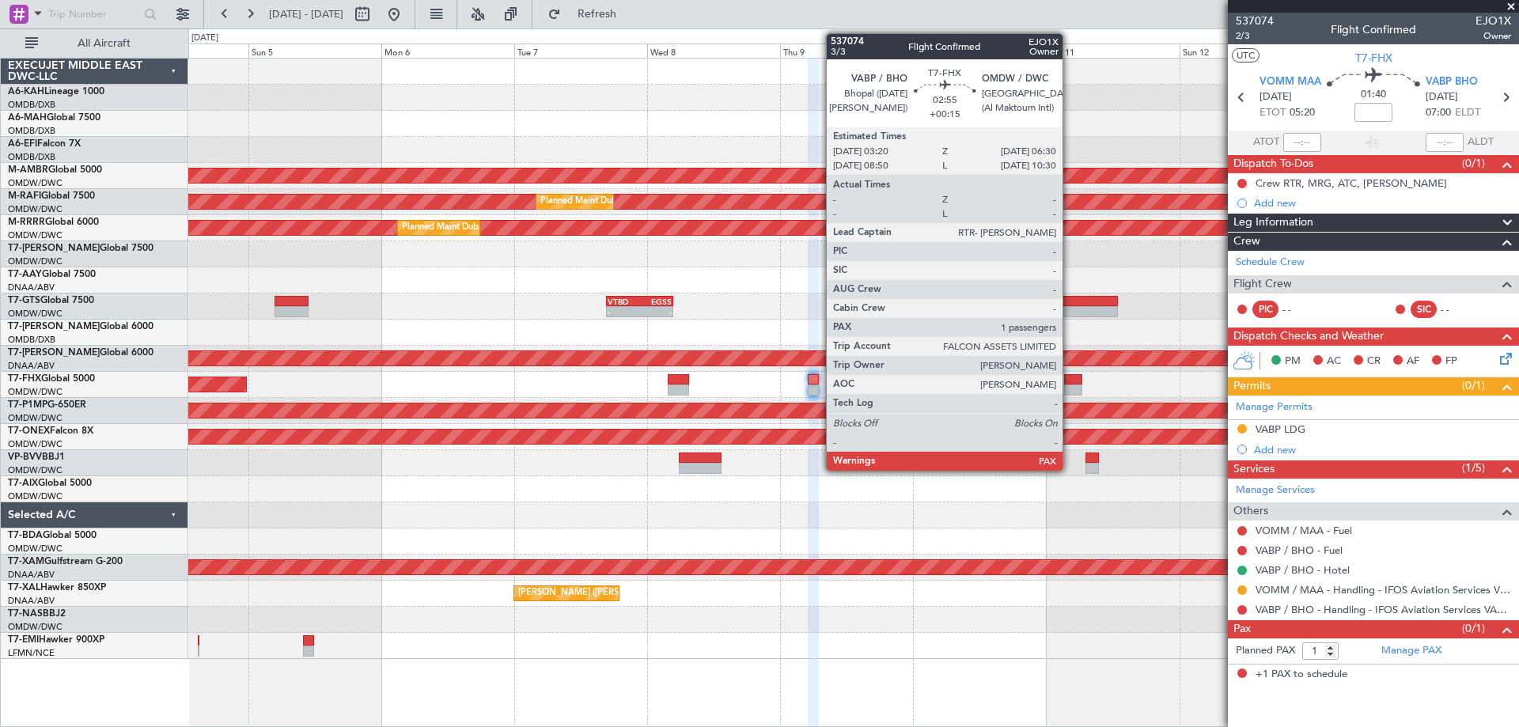
click at [1070, 387] on div at bounding box center [1073, 390] width 18 height 11
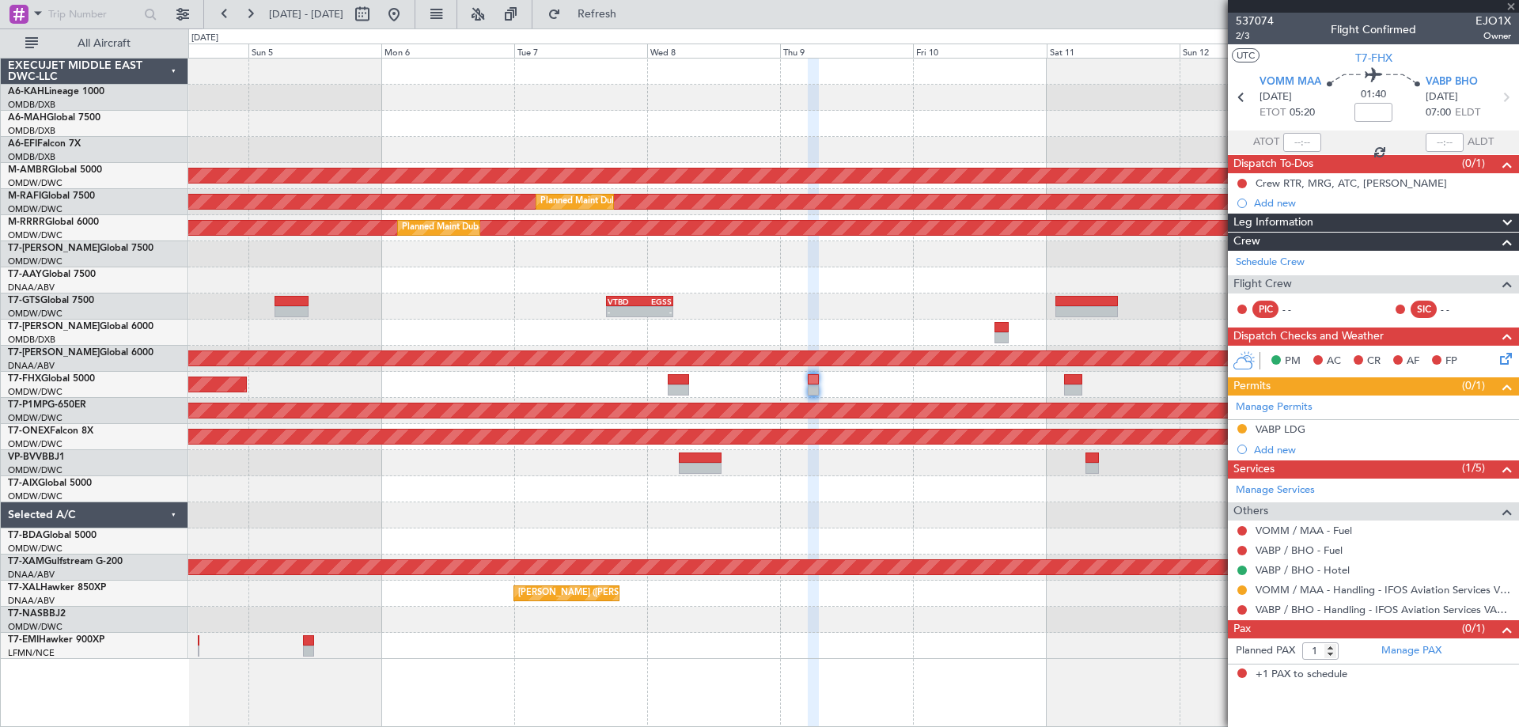
type input "+00:15"
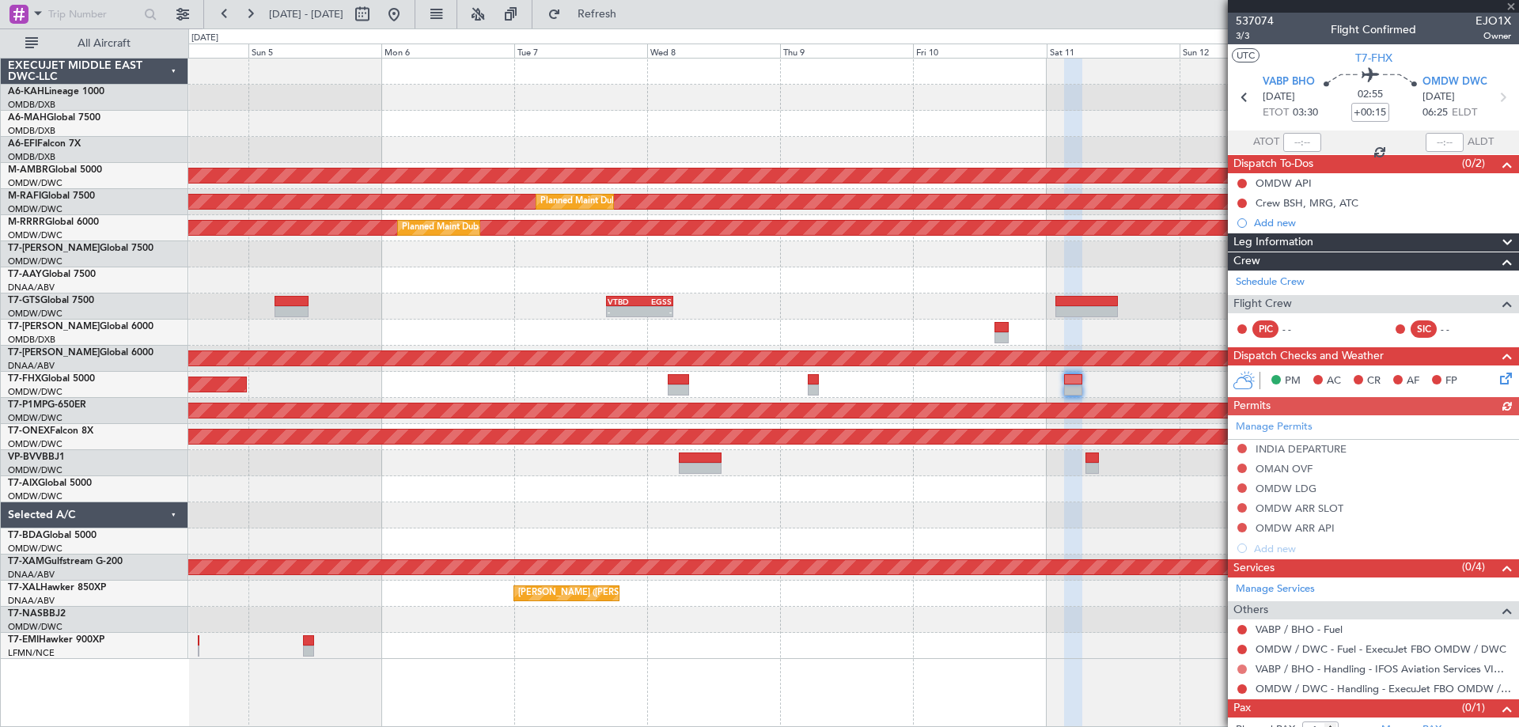
click at [1245, 667] on button at bounding box center [1241, 669] width 9 height 9
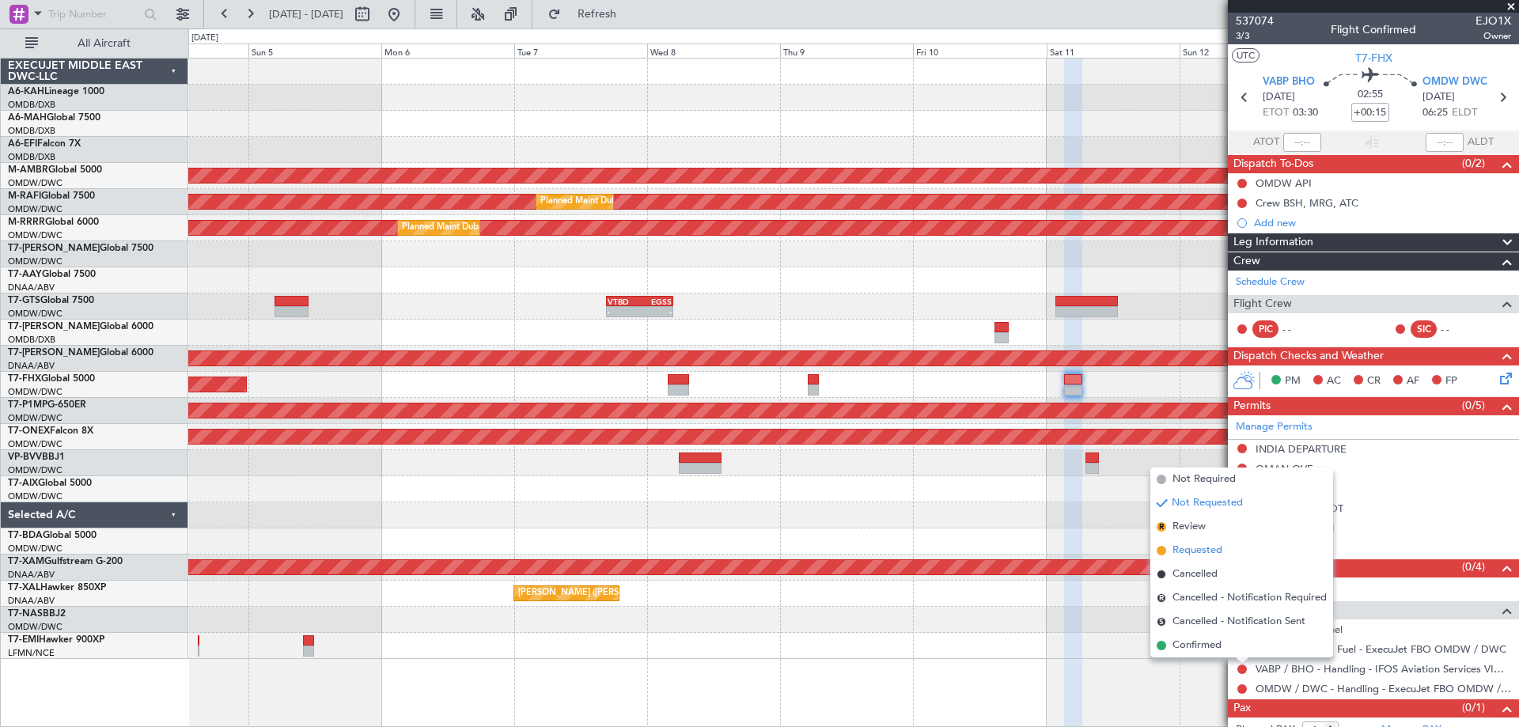
click at [1210, 555] on span "Requested" at bounding box center [1198, 551] width 50 height 16
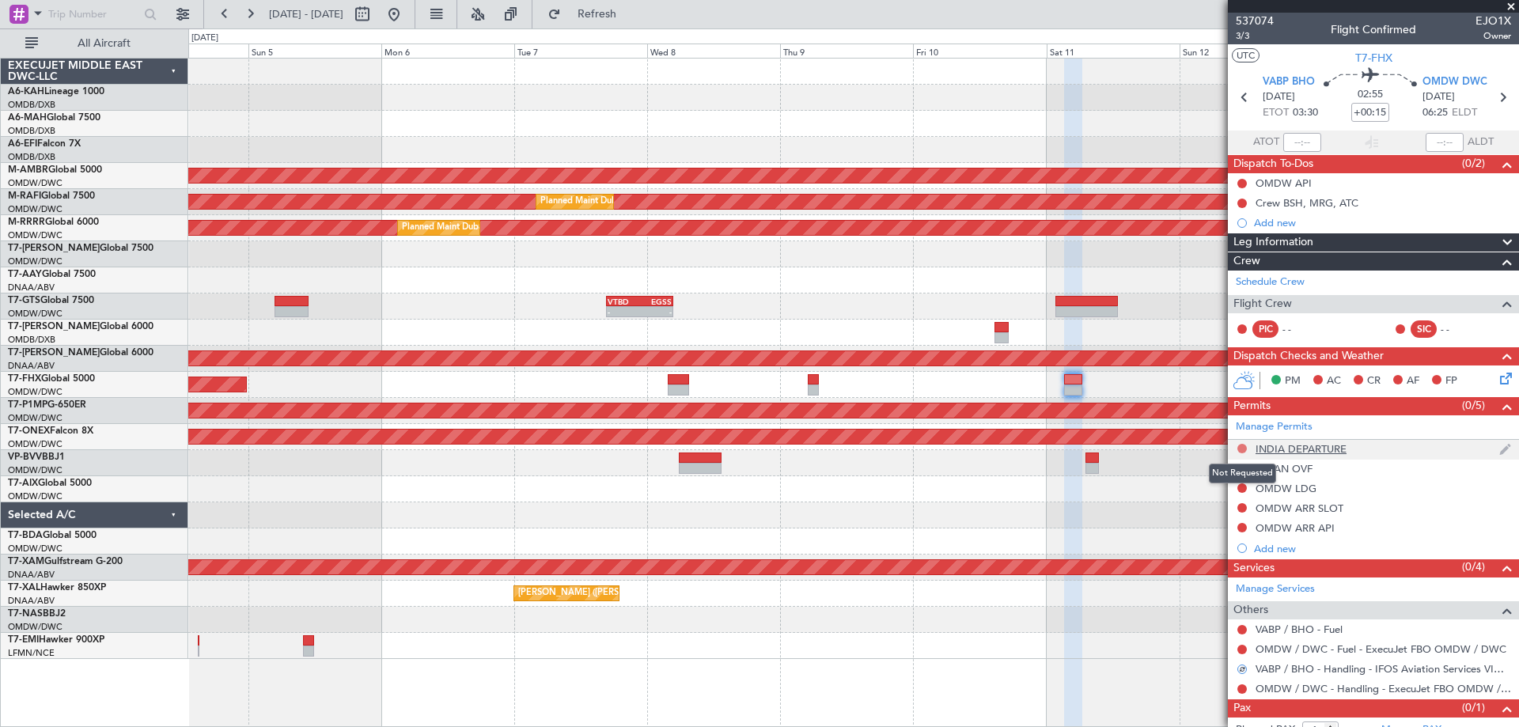
click at [1244, 449] on button at bounding box center [1241, 448] width 9 height 9
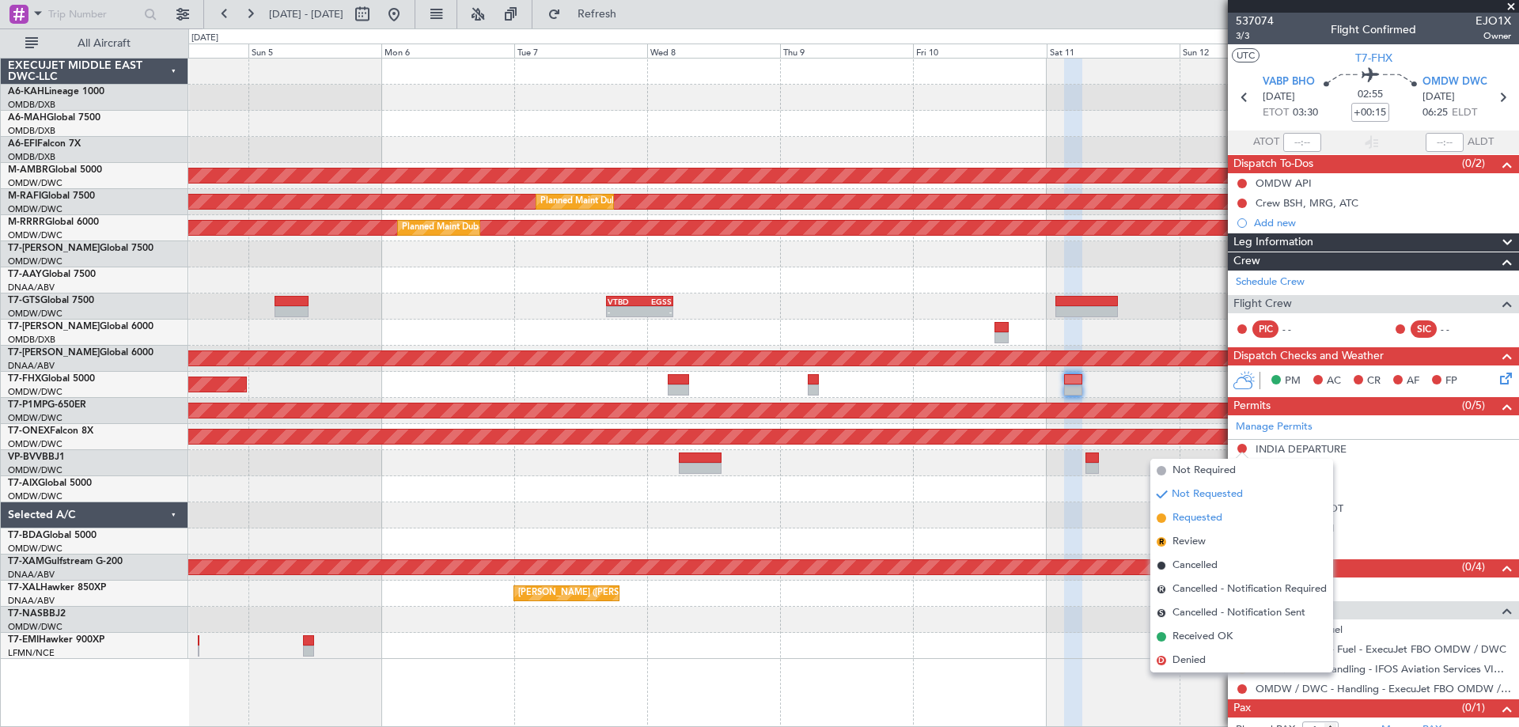
click at [1201, 511] on span "Requested" at bounding box center [1198, 518] width 50 height 16
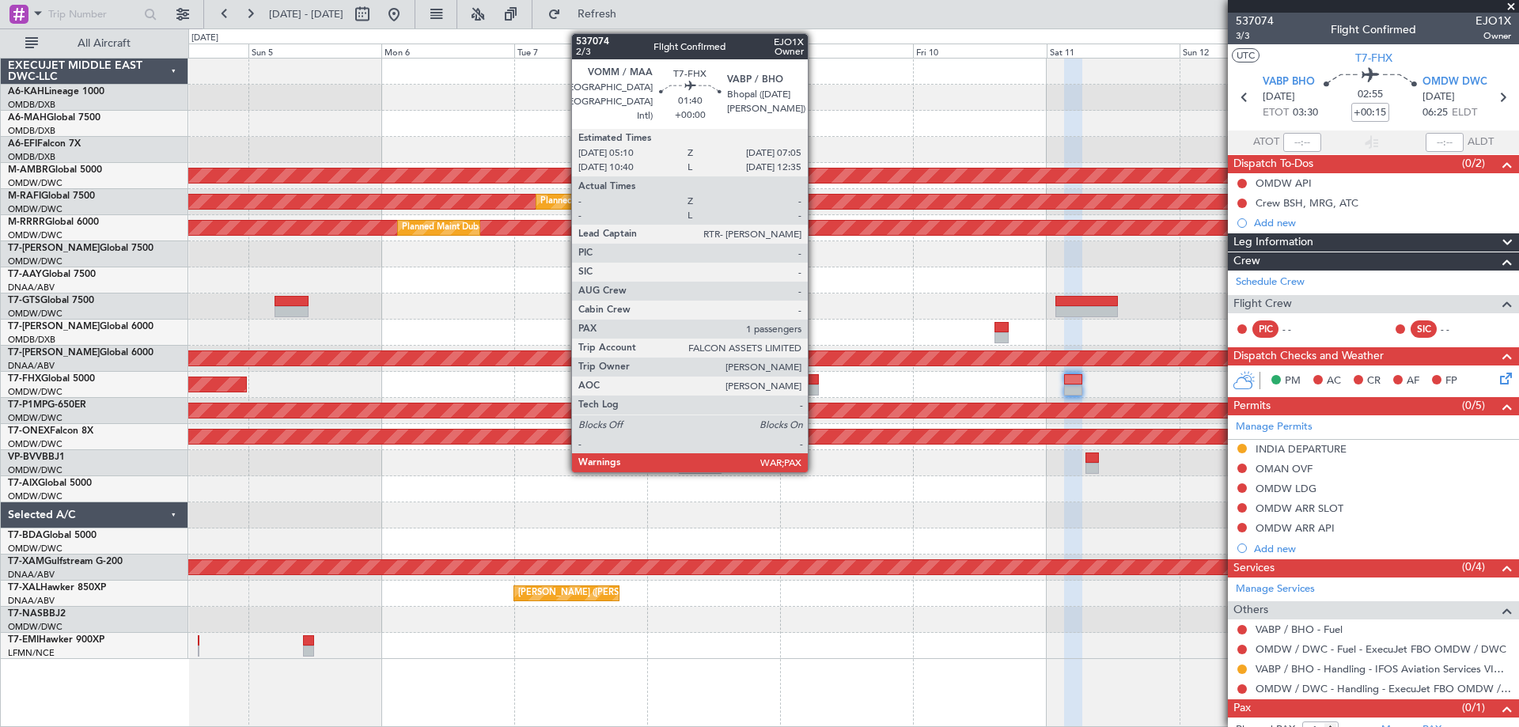
click at [815, 387] on div at bounding box center [813, 390] width 11 height 11
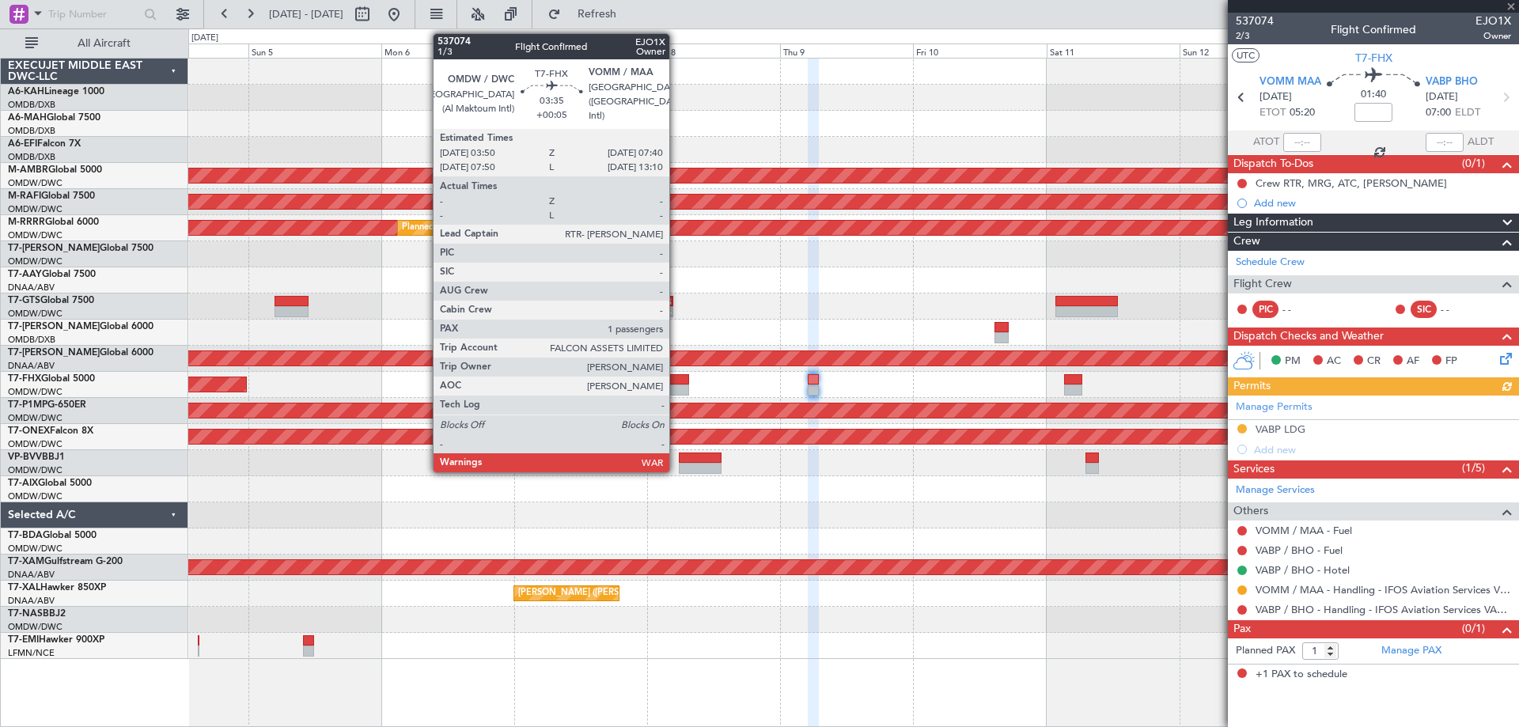
click at [674, 383] on div at bounding box center [678, 379] width 21 height 11
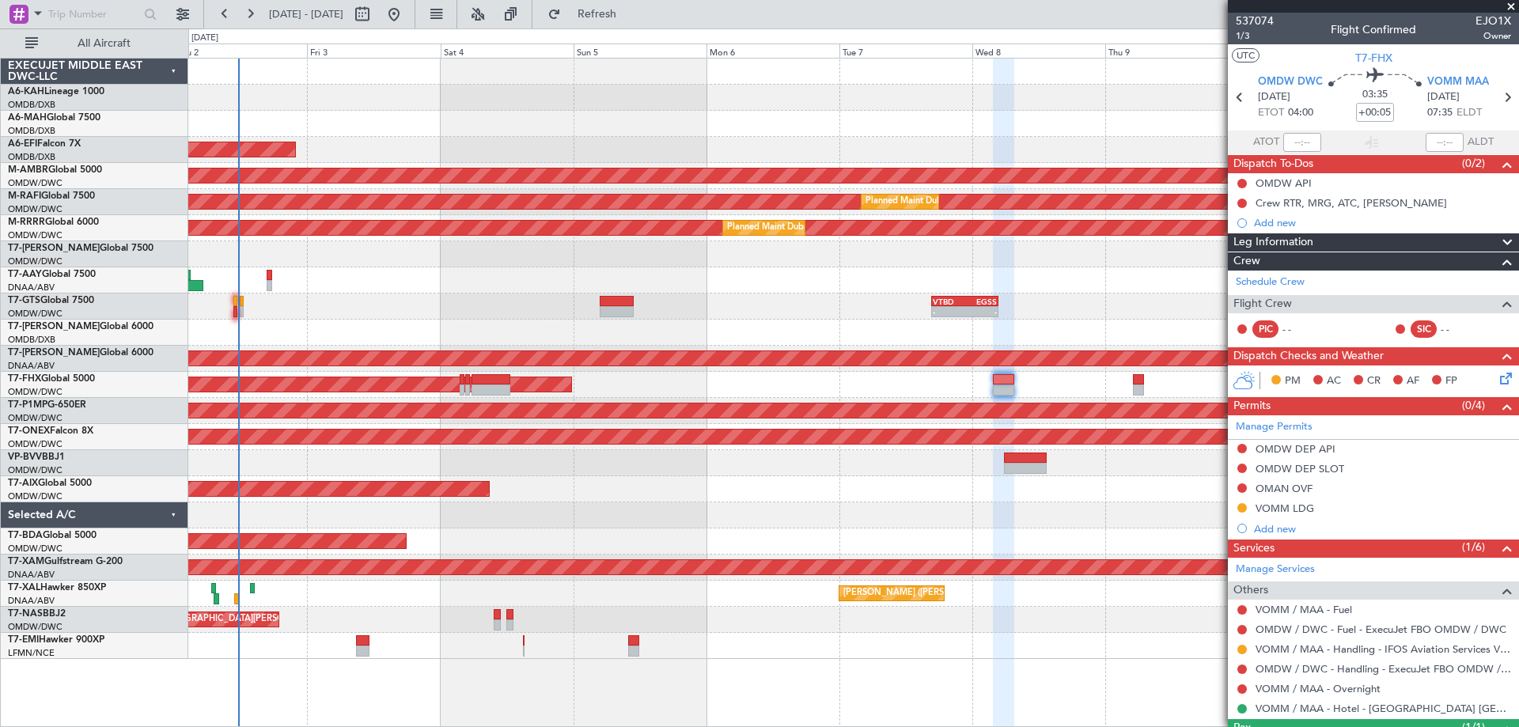
click at [998, 263] on div "Planned Maint Abu Dhabi (Al Bateen Executive) Planned Maint Dubai (Dubai Intl) …" at bounding box center [853, 359] width 1330 height 601
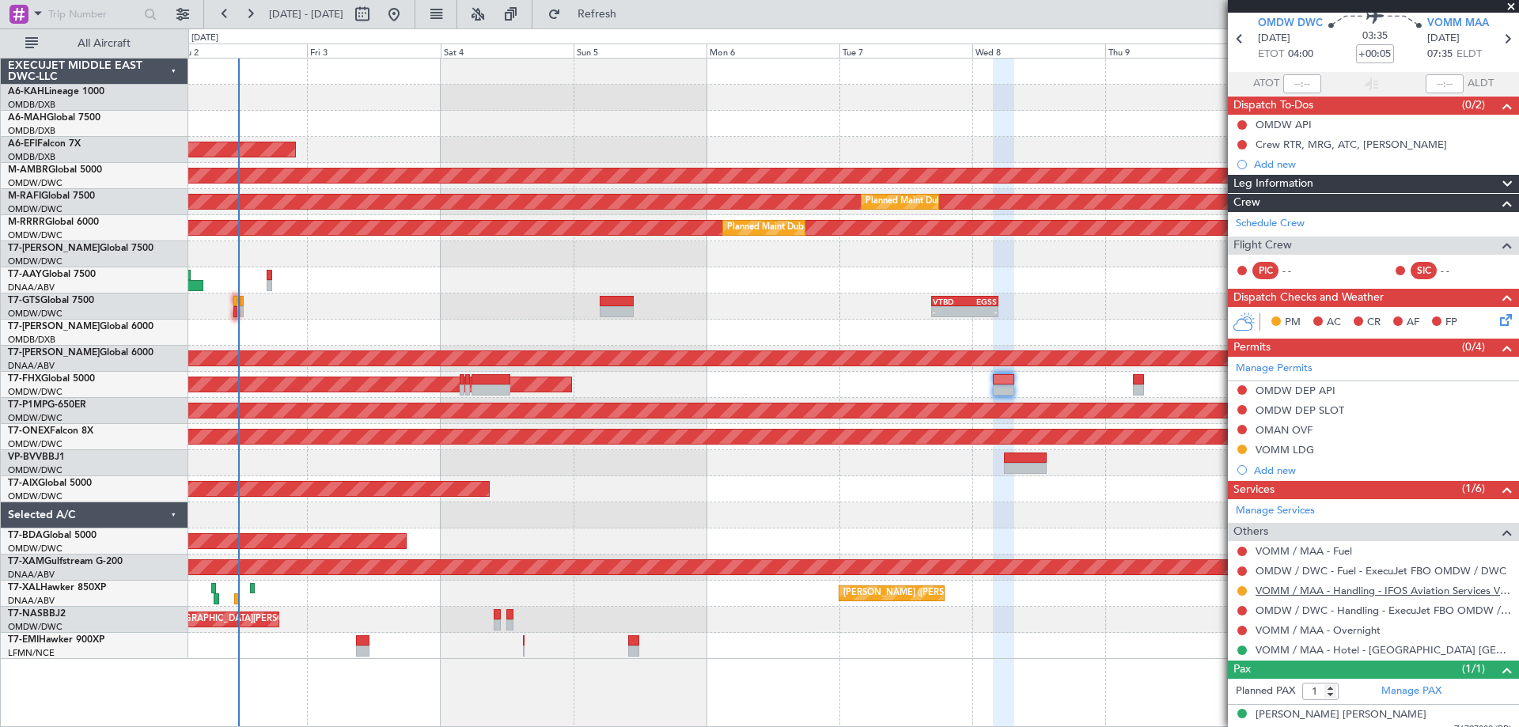
scroll to position [71, 0]
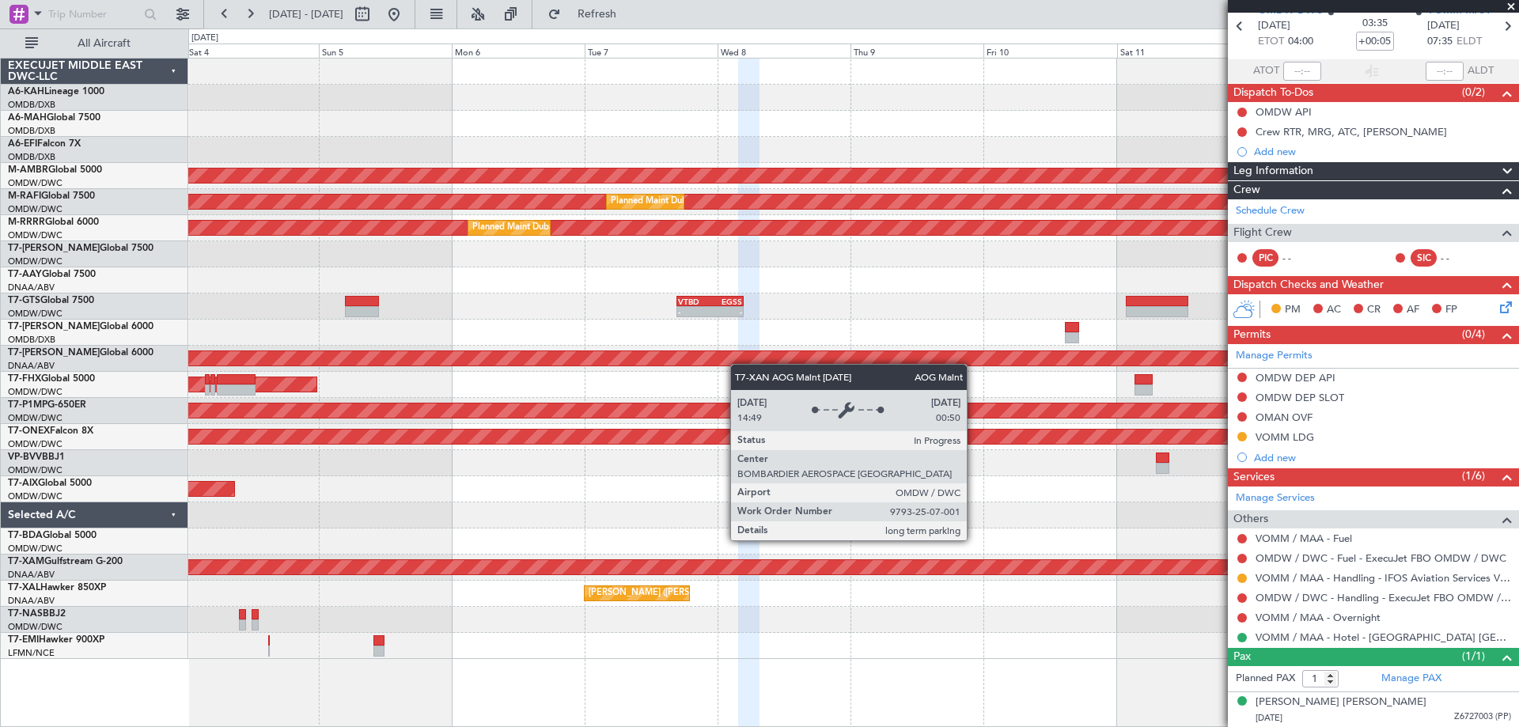
click at [661, 356] on div "AOG Maint Dubai (Dubai Intl) Planned Maint Singapore (Seletar) Planned Maint Du…" at bounding box center [853, 359] width 1330 height 601
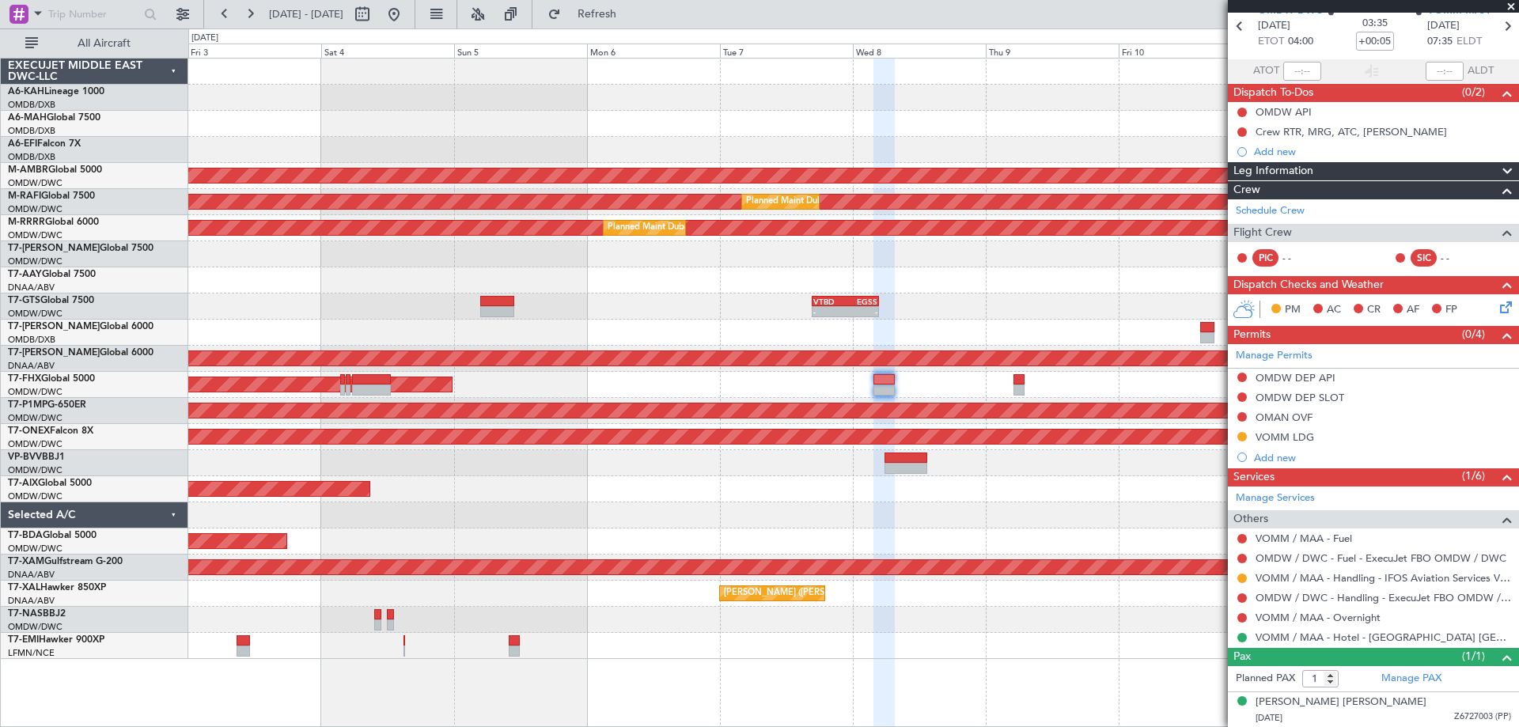
click at [947, 259] on div at bounding box center [853, 254] width 1330 height 26
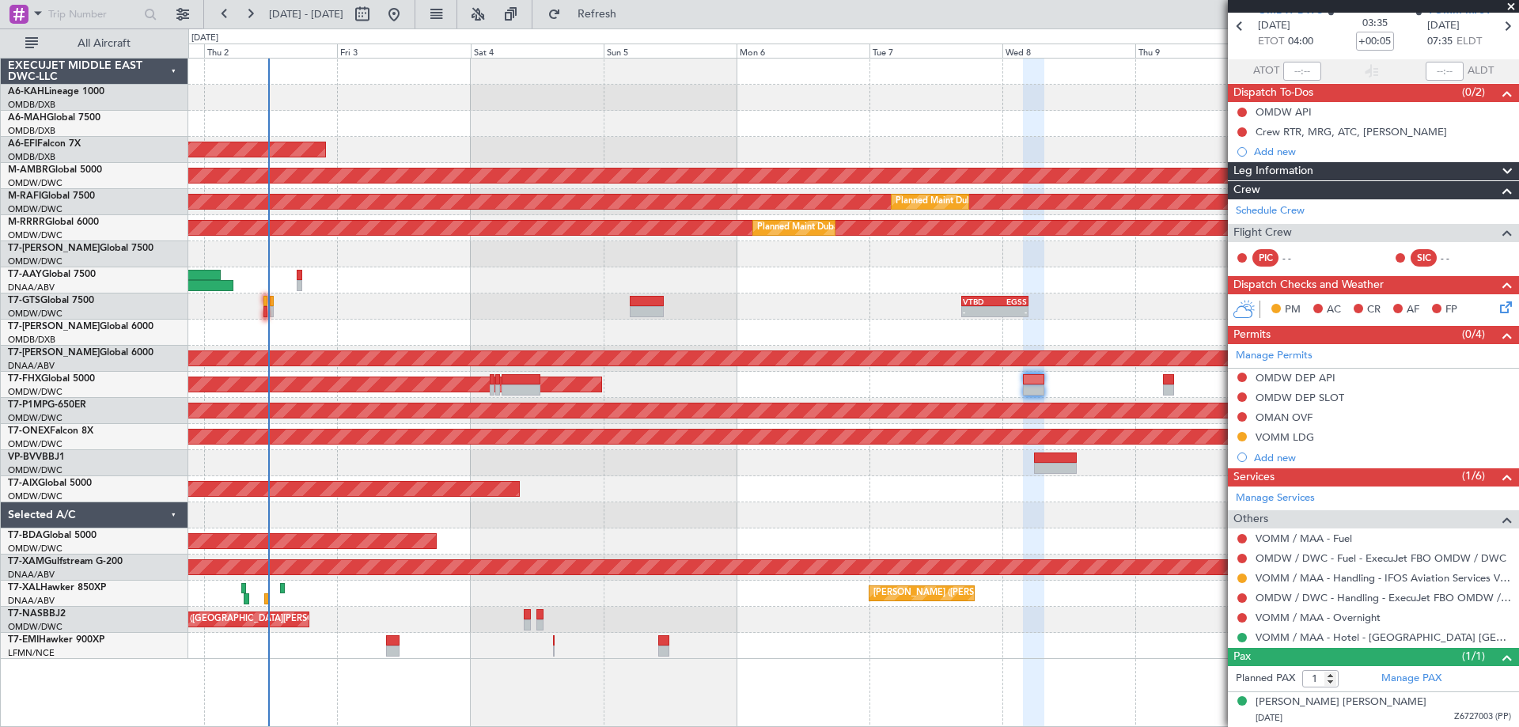
click at [715, 510] on div at bounding box center [853, 515] width 1330 height 26
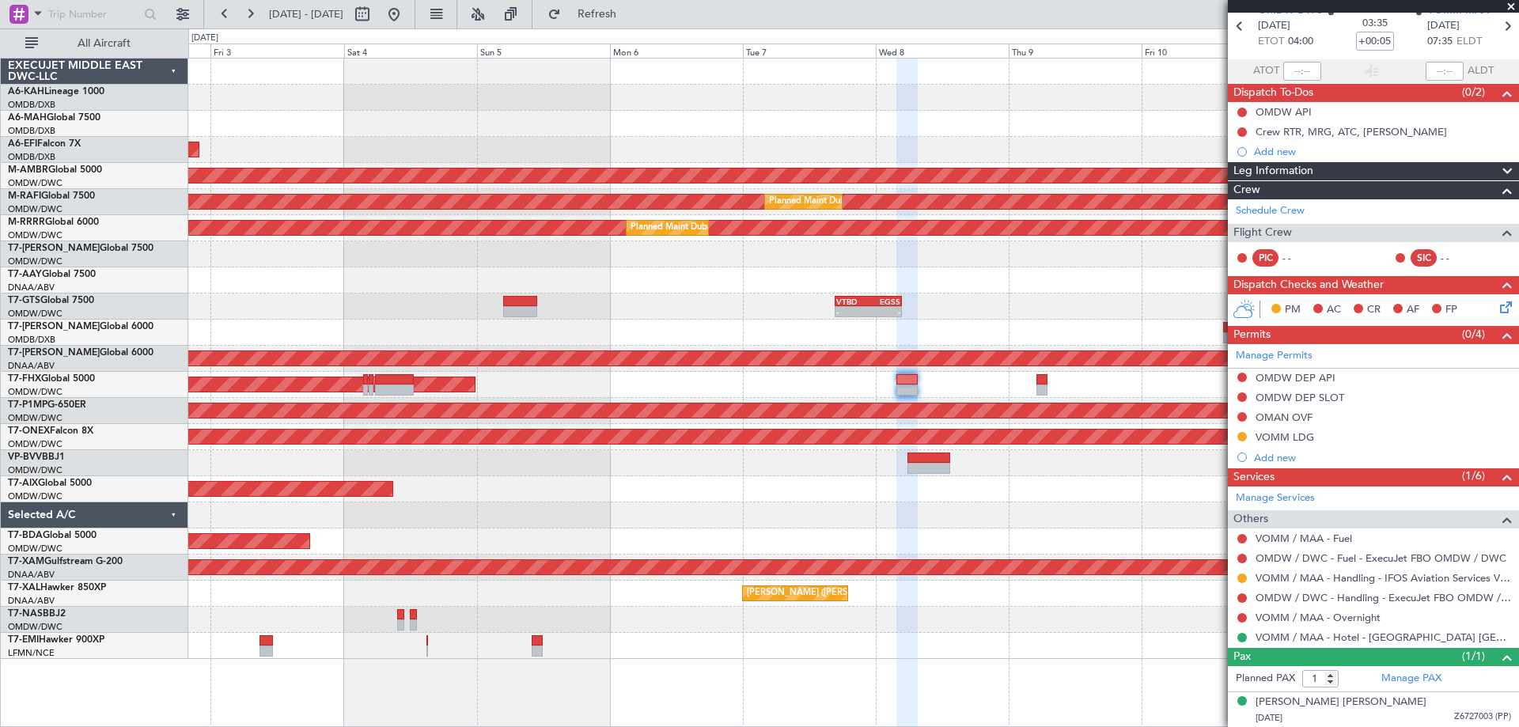
click at [755, 468] on div "Planned Maint [GEOGRAPHIC_DATA] ([GEOGRAPHIC_DATA] Intl) Planned Maint [GEOGRAP…" at bounding box center [853, 359] width 1330 height 601
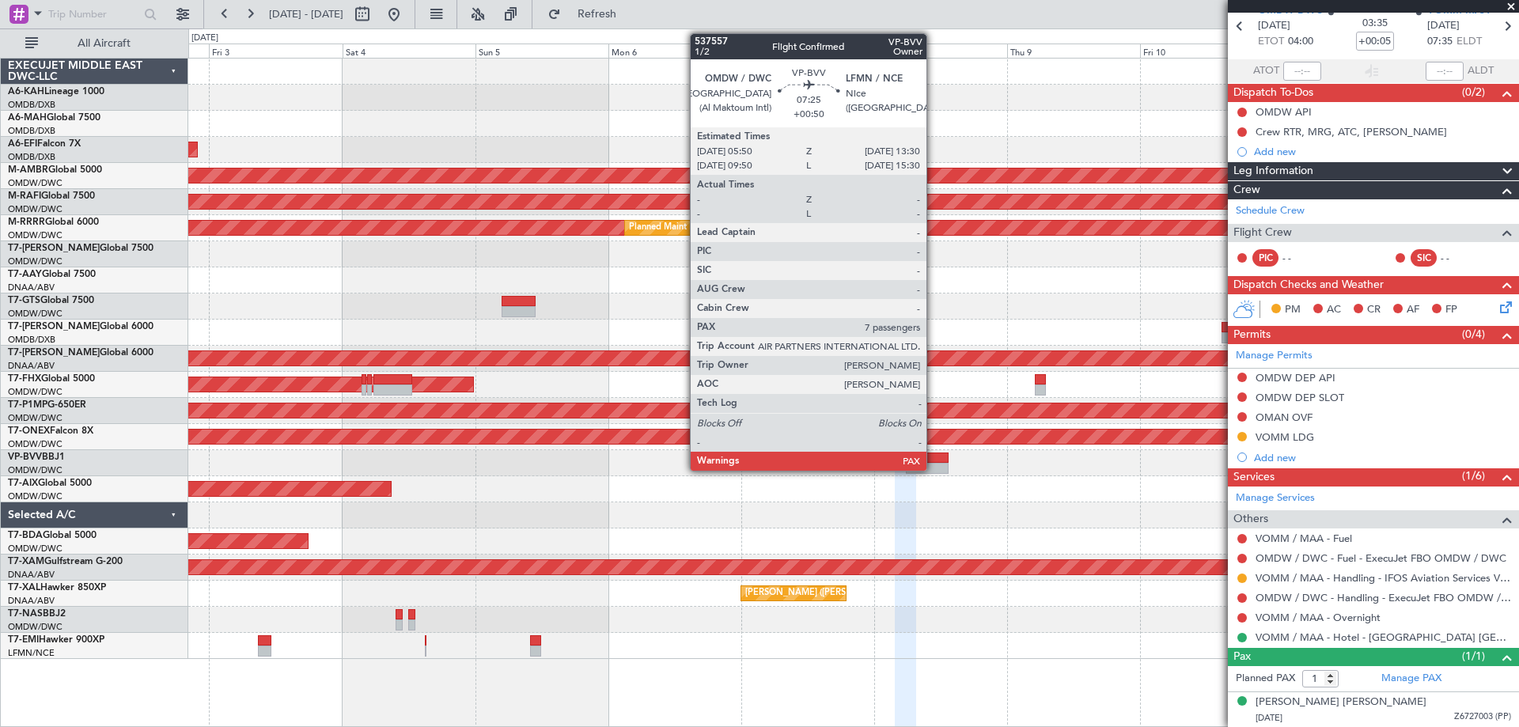
click at [934, 469] on div at bounding box center [927, 468] width 43 height 11
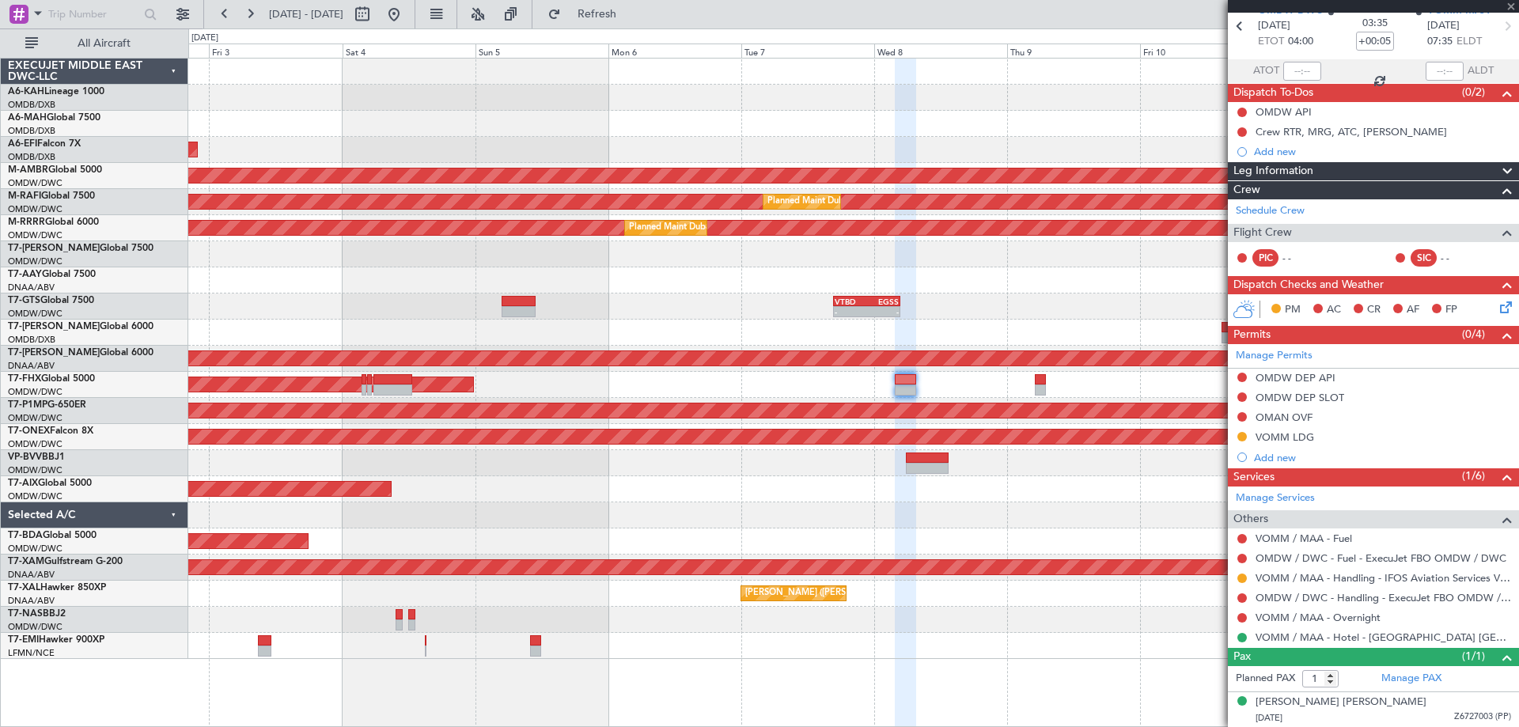
type input "+00:50"
type input "7"
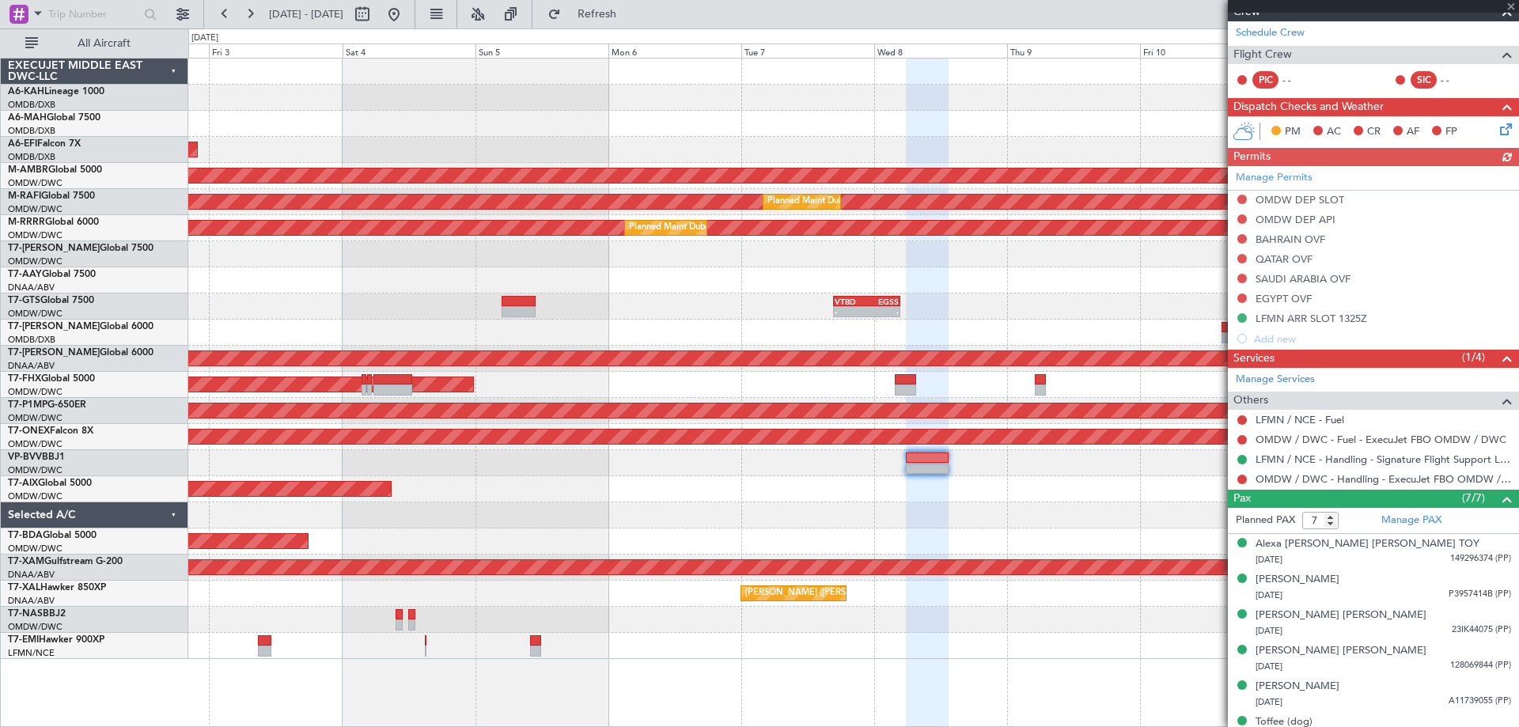
scroll to position [237, 0]
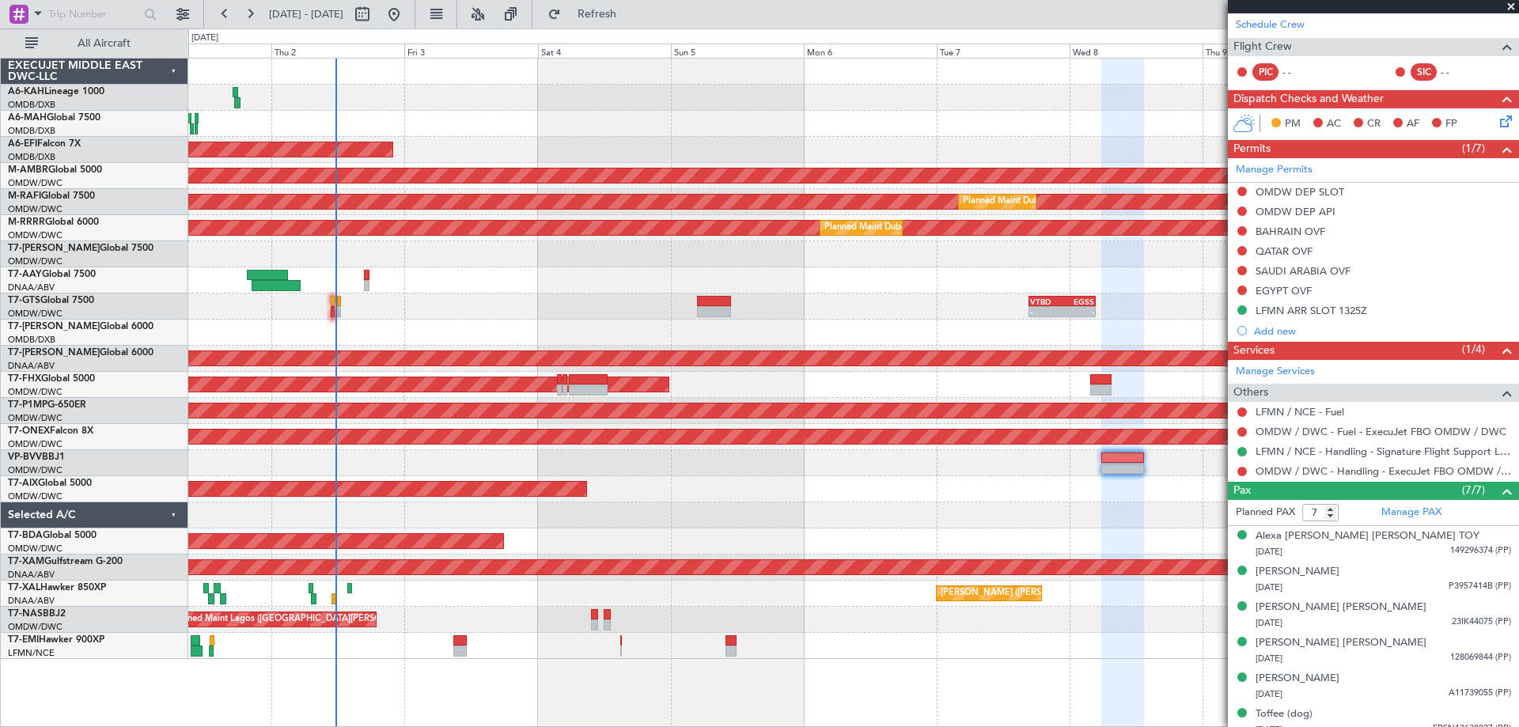
click at [908, 482] on div "Planned Maint Abu Dhabi (Al Bateen Executive) Planned Maint Dubai (Dubai Intl) …" at bounding box center [853, 359] width 1330 height 601
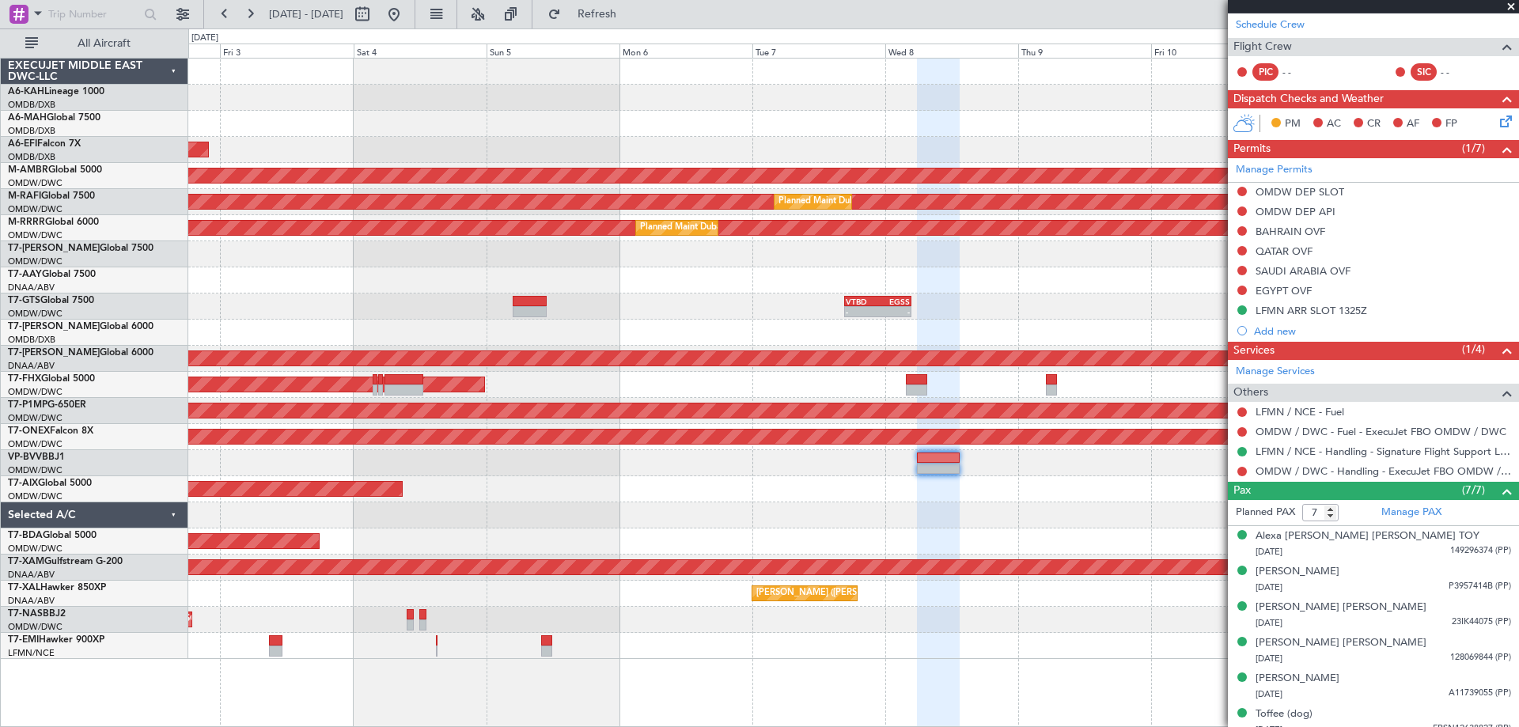
click at [790, 256] on div at bounding box center [853, 254] width 1330 height 26
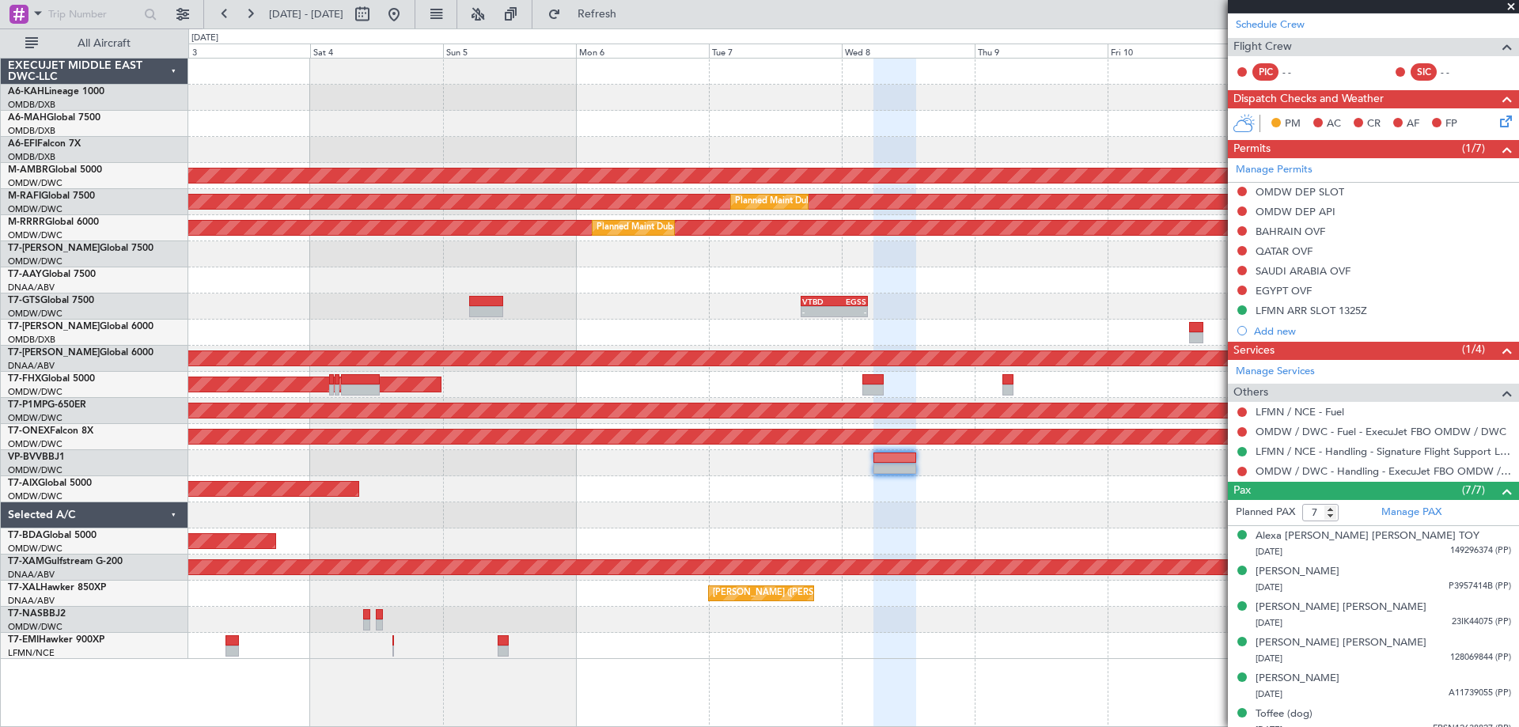
click at [838, 322] on div "Planned Maint [GEOGRAPHIC_DATA] ([GEOGRAPHIC_DATA] Intl) Planned Maint [GEOGRAP…" at bounding box center [853, 359] width 1330 height 601
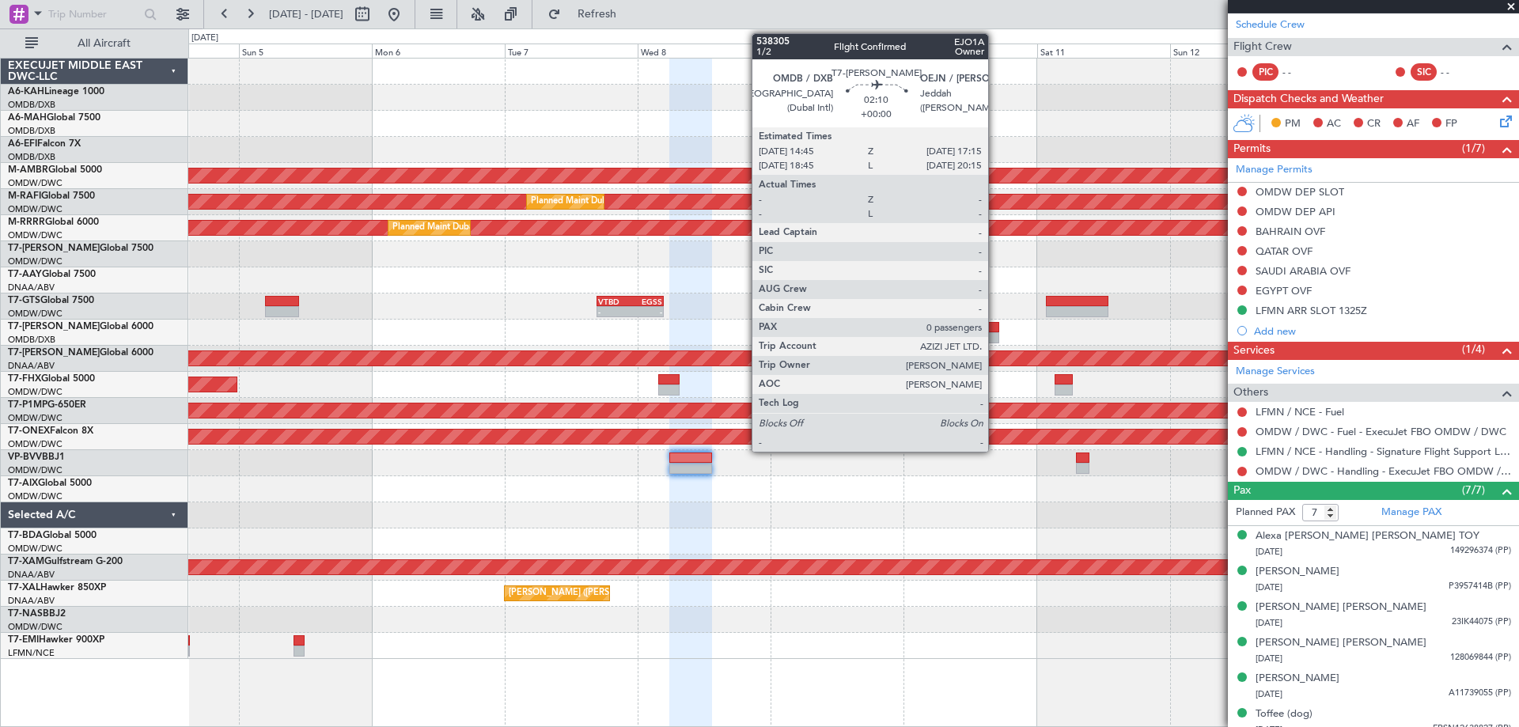
click at [995, 338] on div at bounding box center [992, 337] width 14 height 11
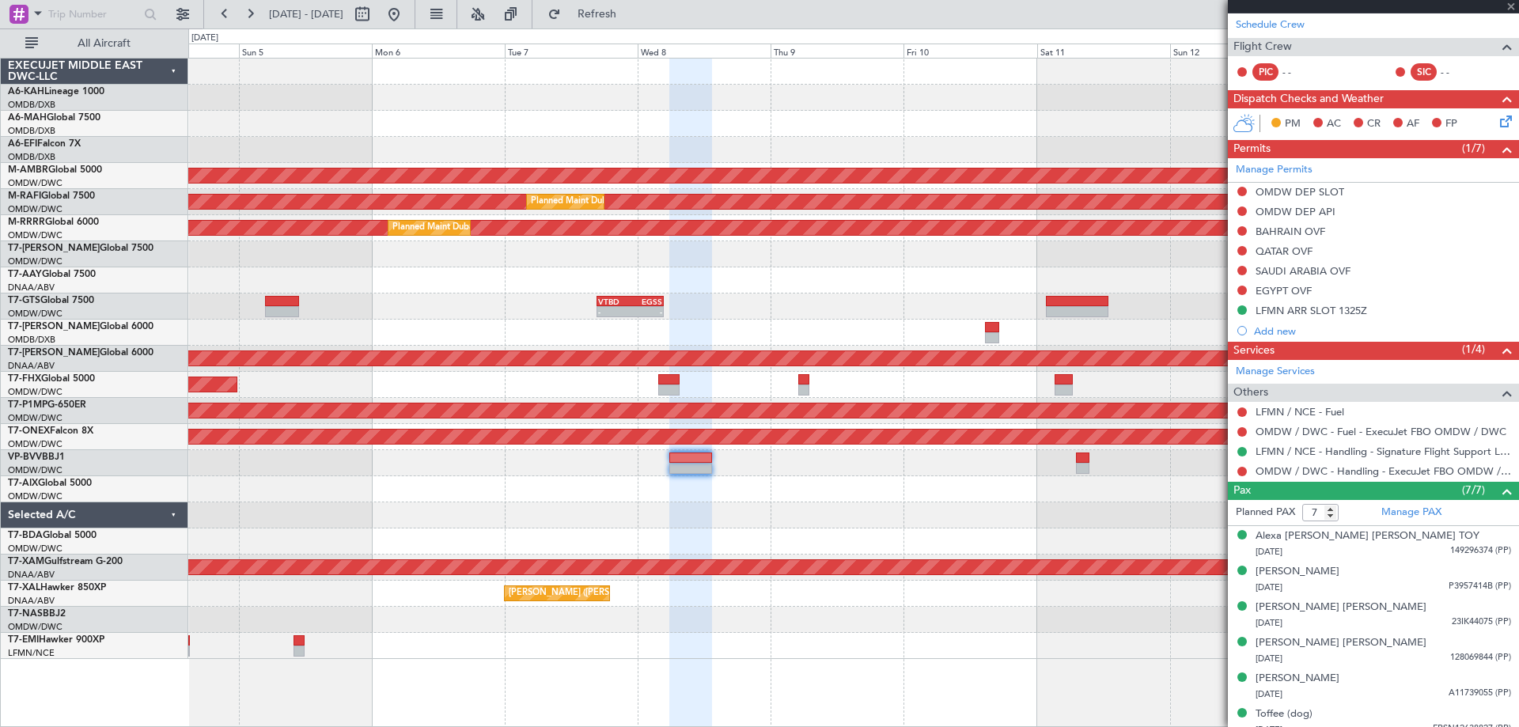
type input "0"
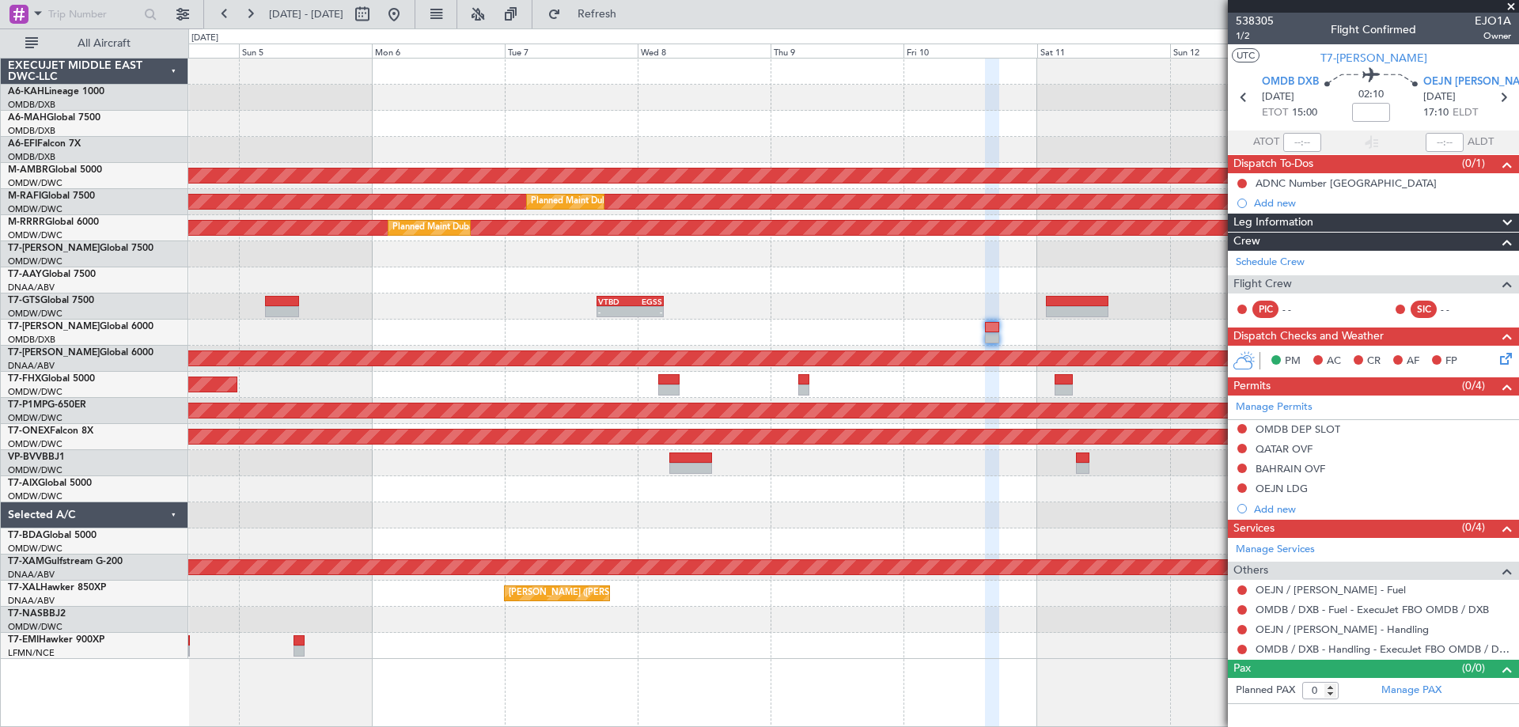
click at [814, 316] on div "AOG Maint Dubai (Dubai Intl) Planned Maint Singapore (Seletar) Planned Maint Du…" at bounding box center [853, 359] width 1330 height 601
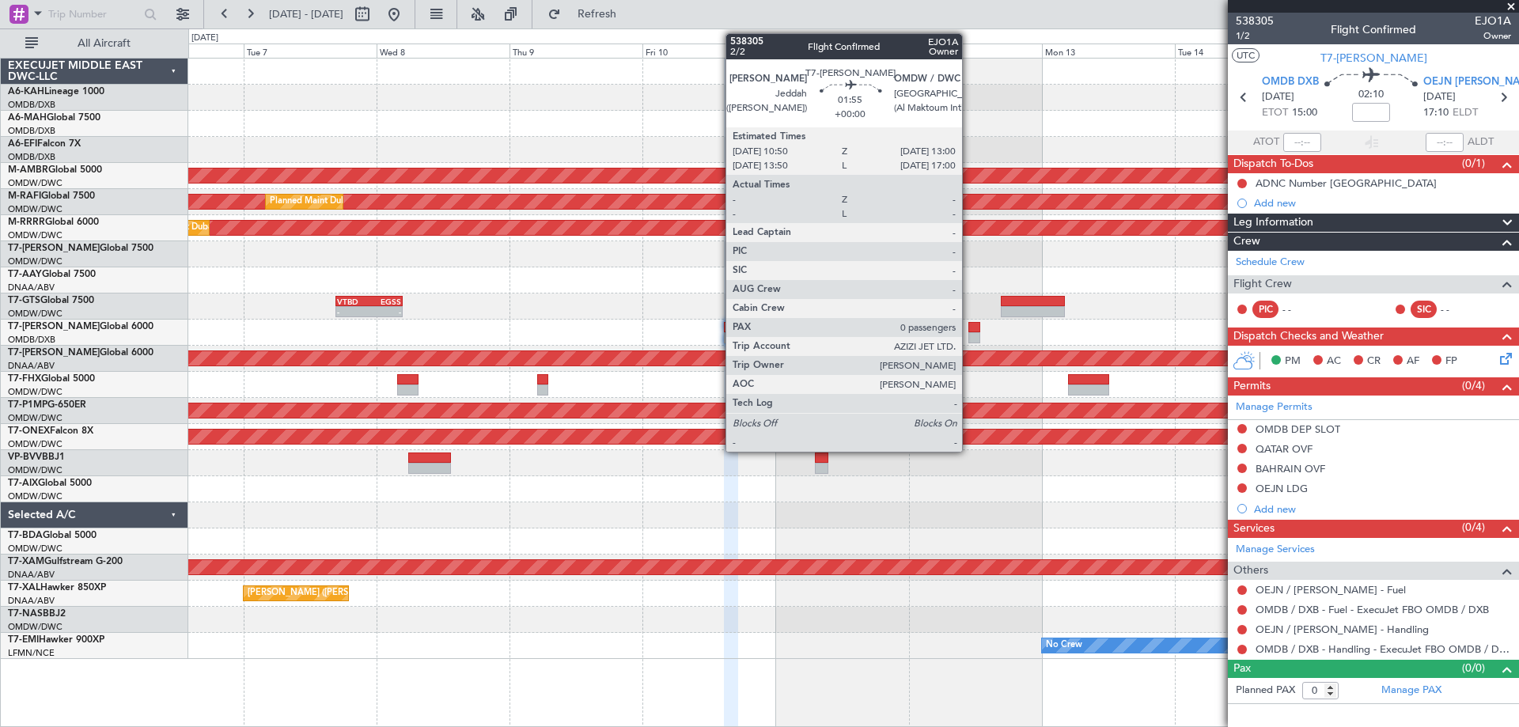
click at [969, 332] on div at bounding box center [974, 337] width 13 height 11
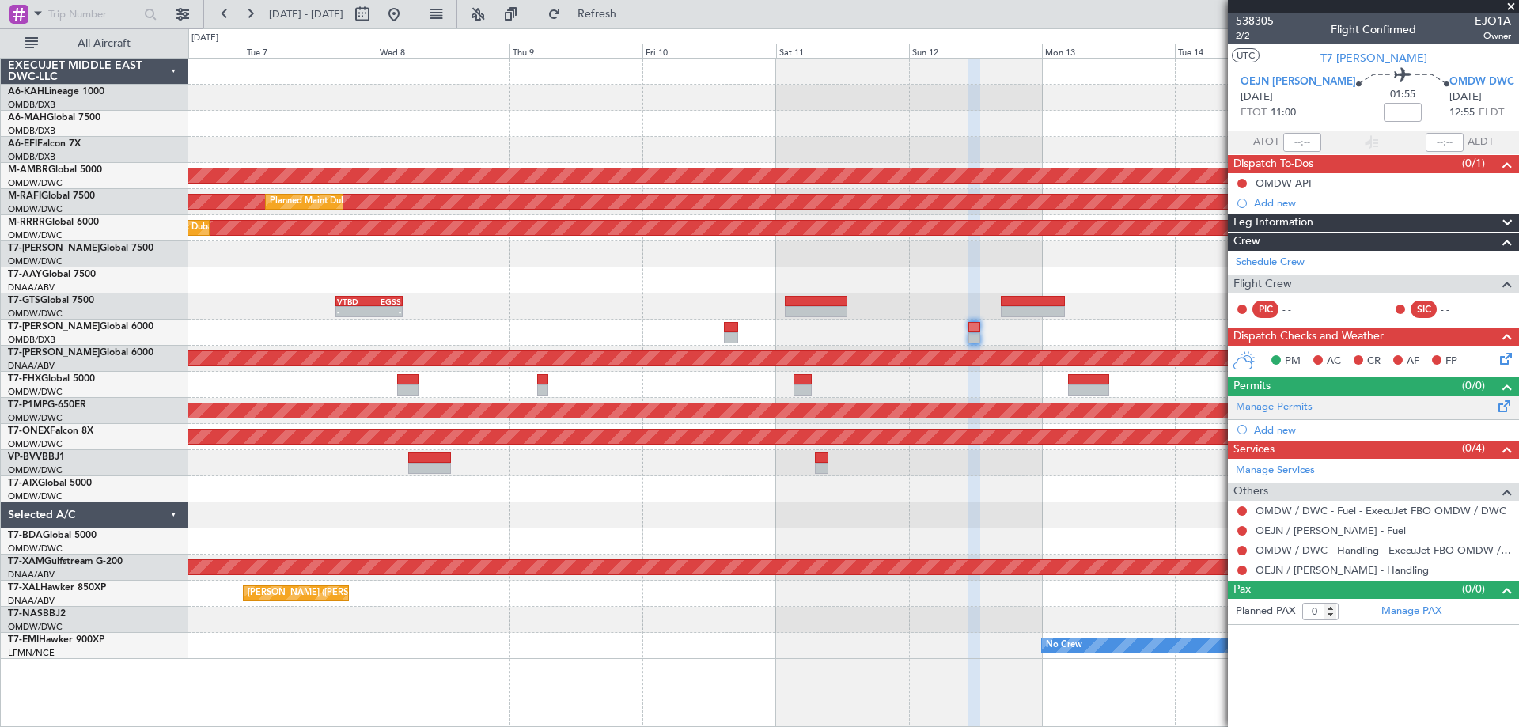
click at [1281, 405] on link "Manage Permits" at bounding box center [1274, 408] width 77 height 16
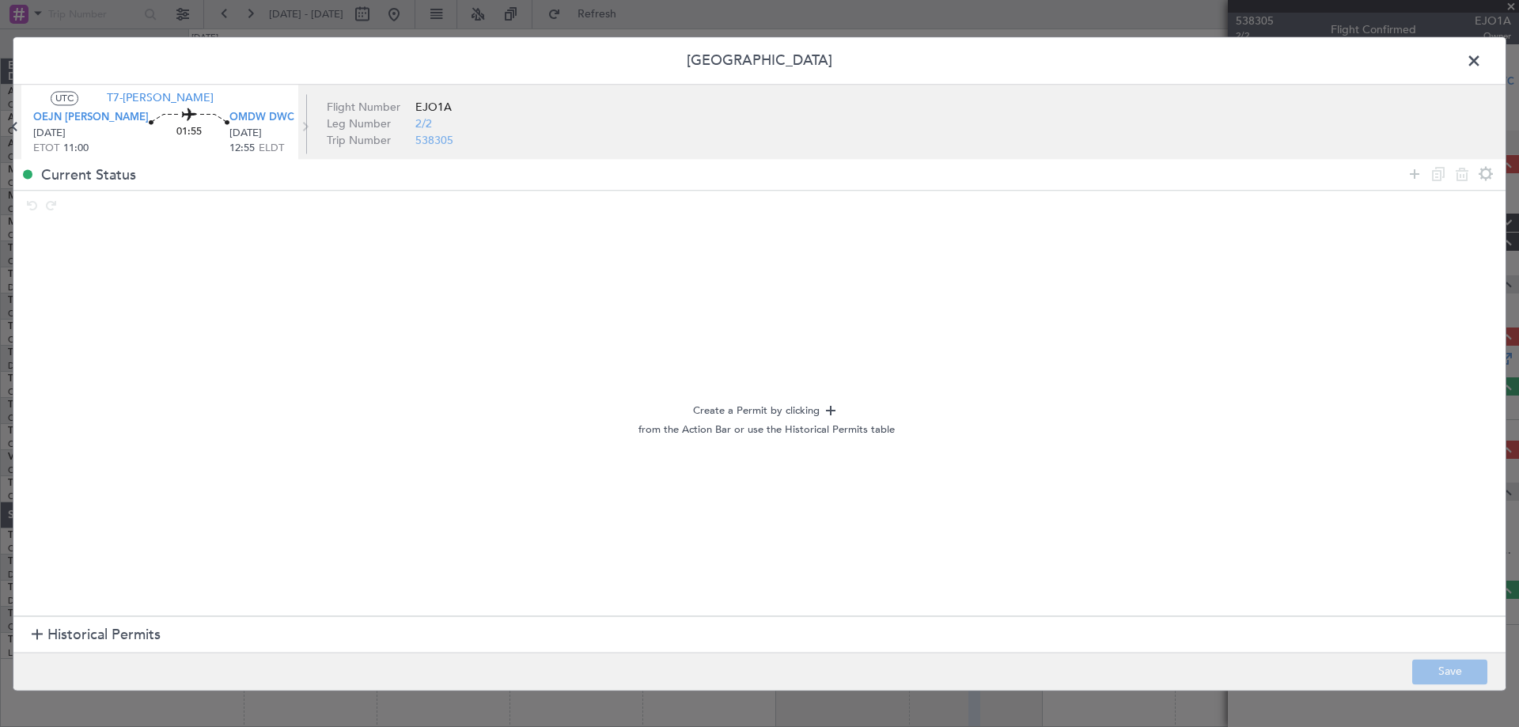
click at [123, 621] on section "Historical Permits" at bounding box center [759, 635] width 1492 height 38
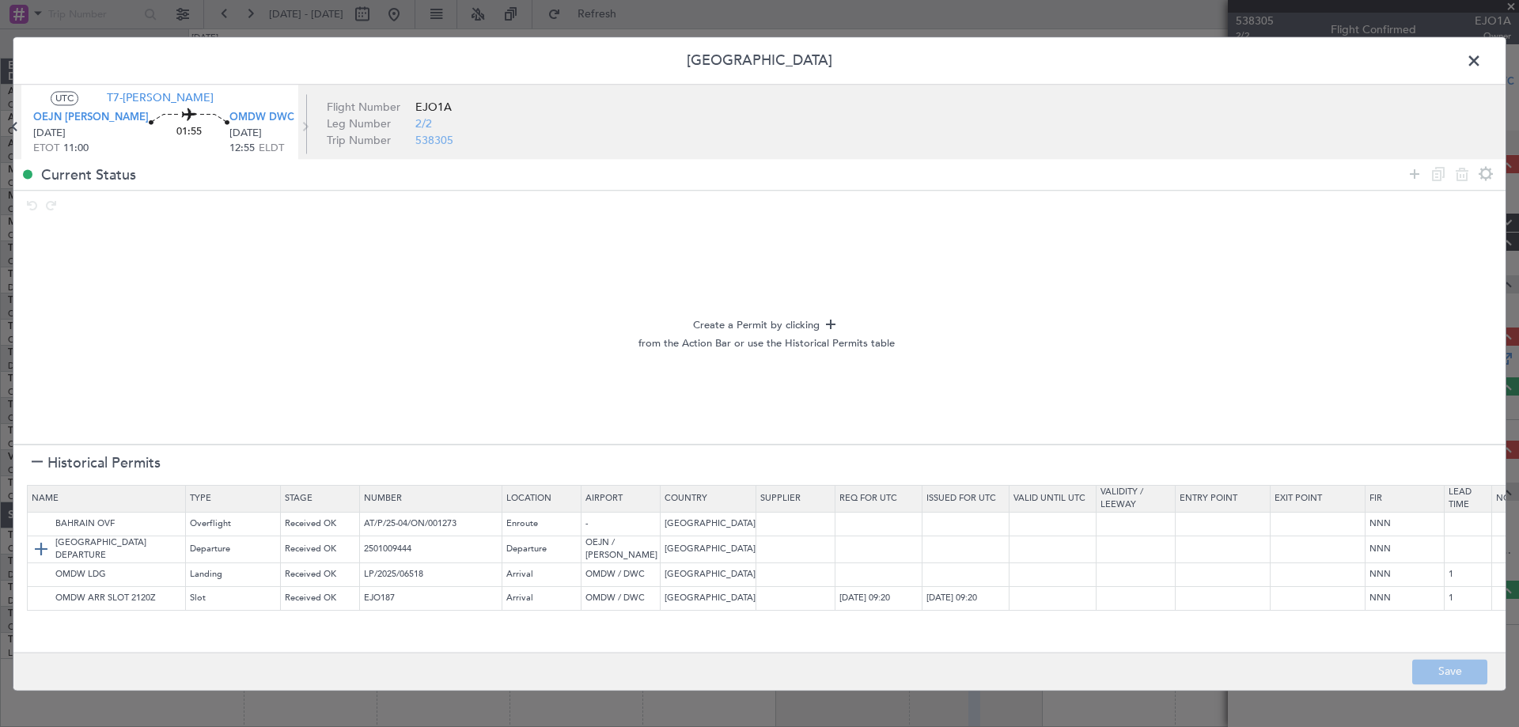
click at [40, 543] on img at bounding box center [41, 549] width 19 height 19
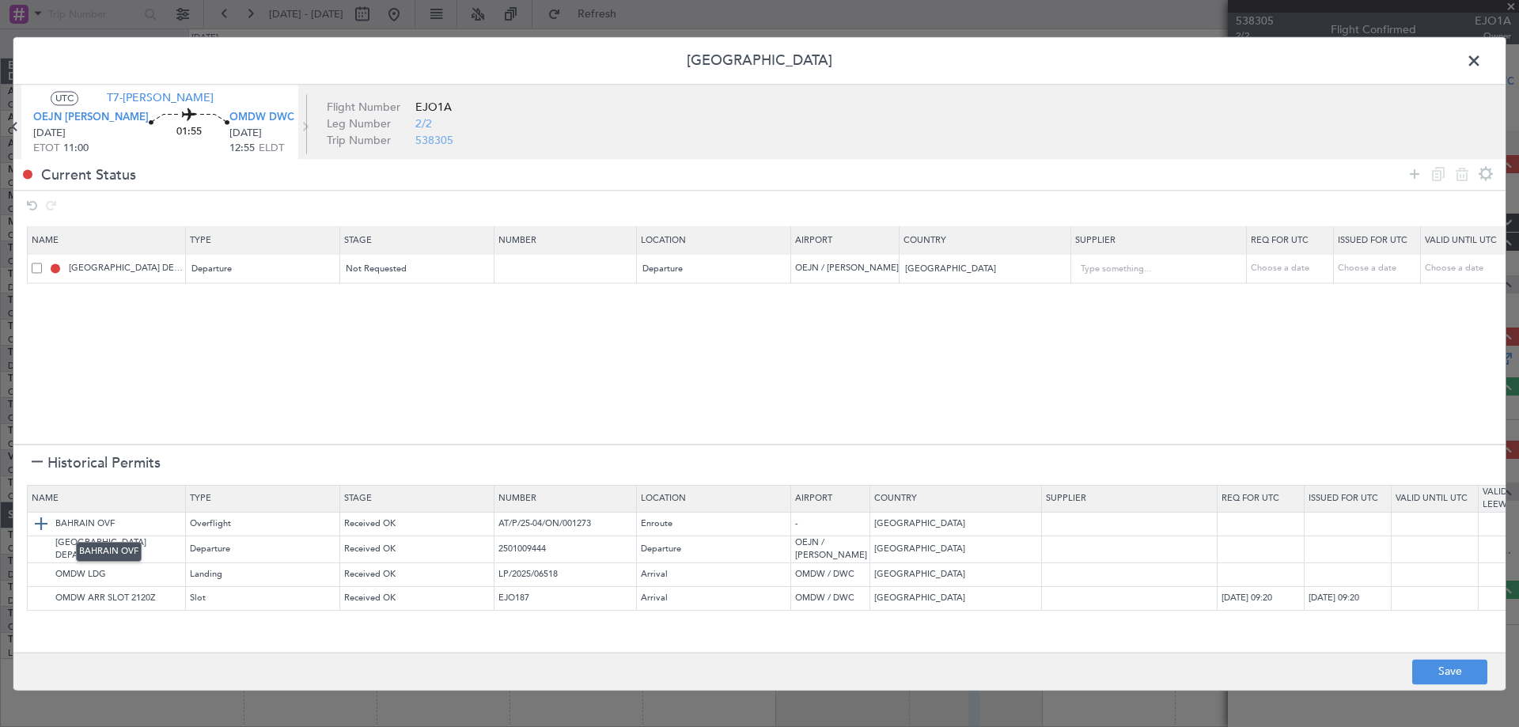
click at [38, 518] on img at bounding box center [41, 524] width 19 height 19
drag, startPoint x: 1412, startPoint y: 177, endPoint x: 889, endPoint y: 260, distance: 529.4
click at [1408, 179] on icon at bounding box center [1414, 174] width 19 height 19
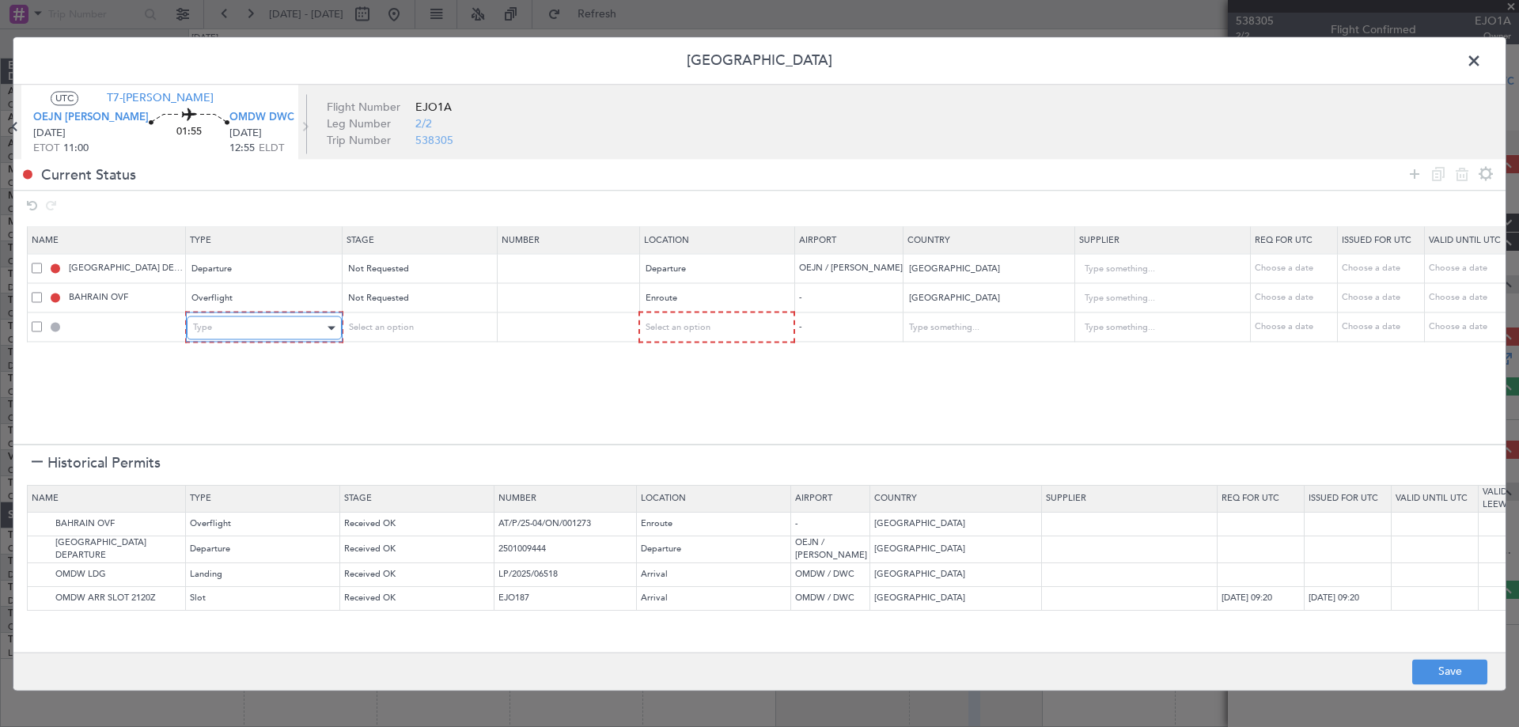
click at [322, 328] on div "Type" at bounding box center [258, 328] width 131 height 24
click at [692, 333] on span "Select an option" at bounding box center [676, 328] width 65 height 12
drag, startPoint x: 694, startPoint y: 459, endPoint x: 699, endPoint y: 447, distance: 13.1
click at [692, 460] on span "Enroute" at bounding box center [715, 456] width 141 height 24
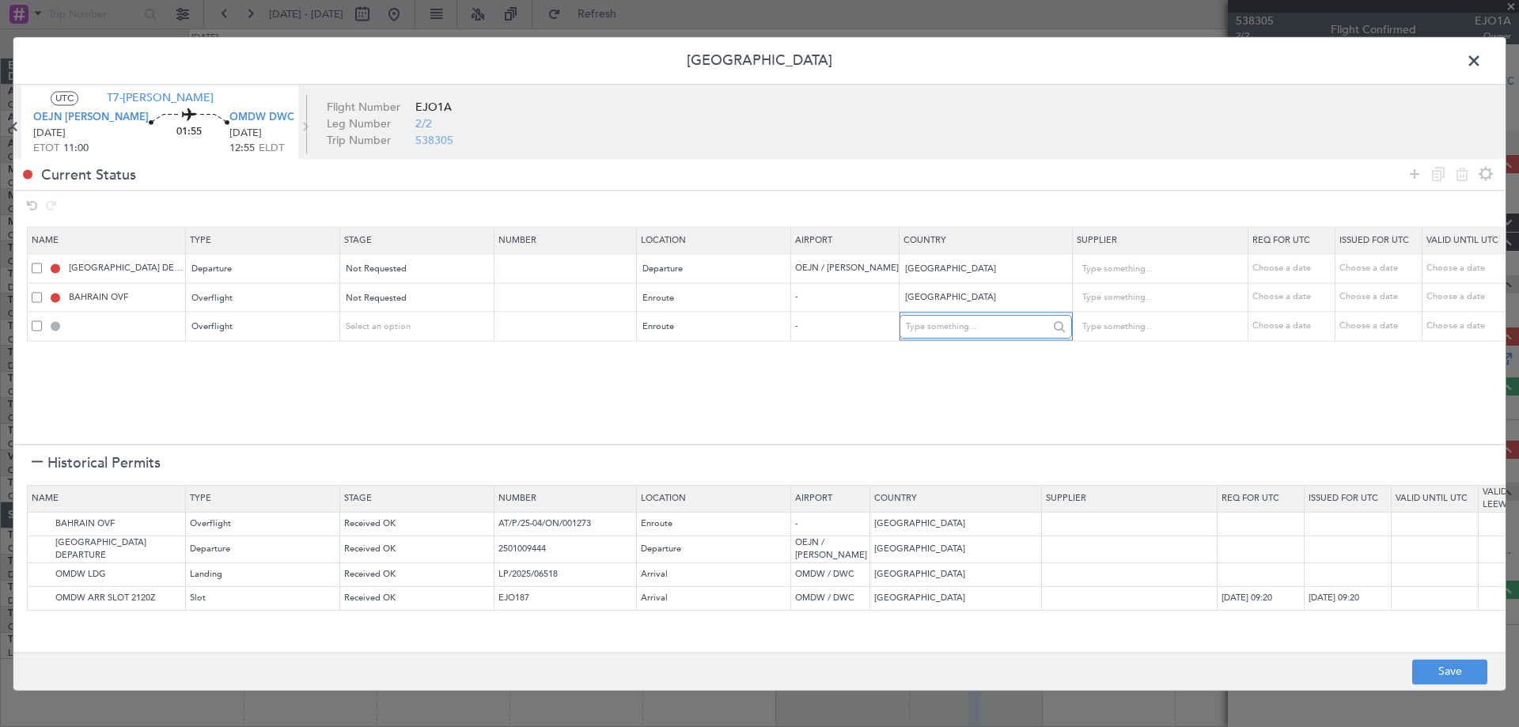
click at [906, 327] on input "text" at bounding box center [977, 327] width 142 height 24
click at [891, 358] on span "Qatar" at bounding box center [956, 353] width 147 height 24
type input "Qatar"
click at [45, 567] on img at bounding box center [41, 575] width 19 height 19
click at [48, 597] on img at bounding box center [41, 598] width 19 height 19
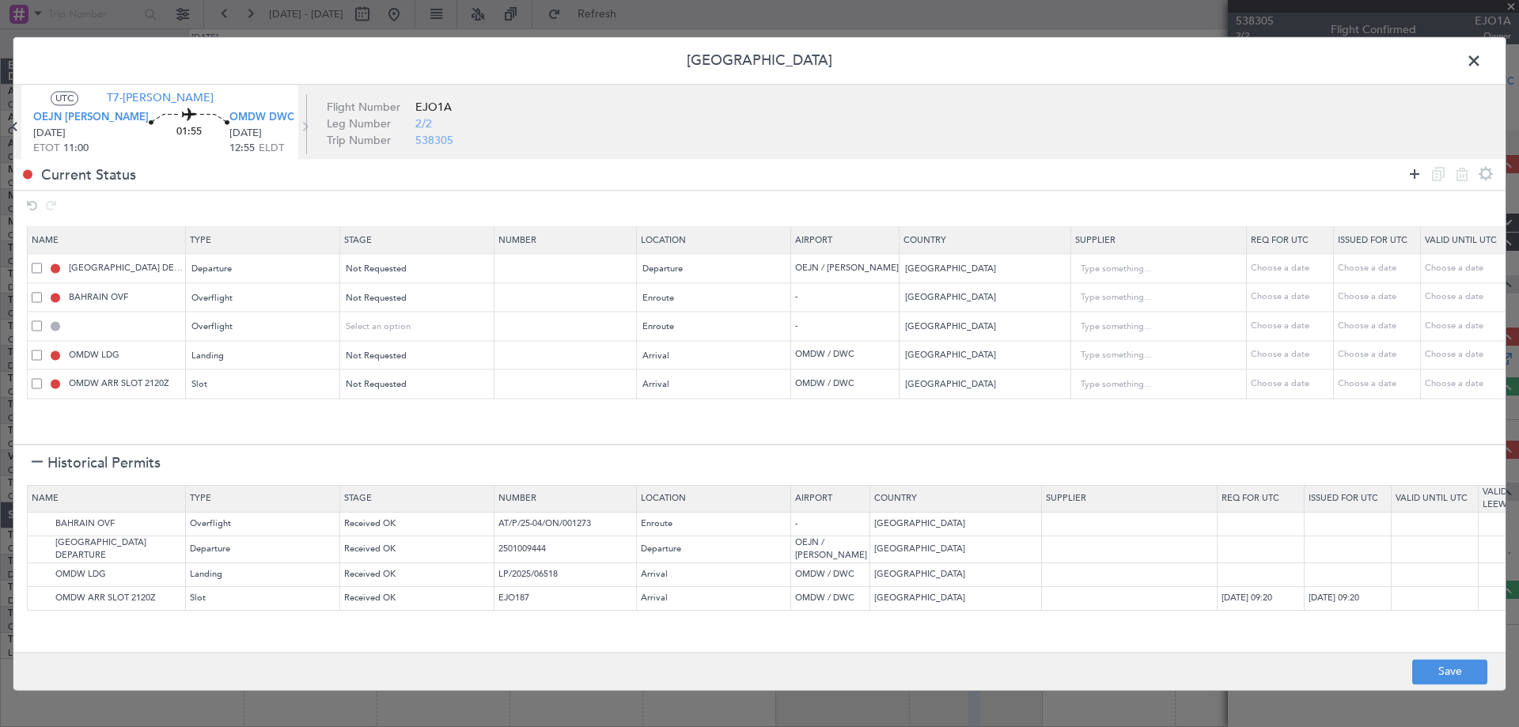
drag, startPoint x: 1404, startPoint y: 169, endPoint x: 1412, endPoint y: 173, distance: 8.1
click at [1404, 171] on div at bounding box center [1450, 174] width 95 height 23
click at [1412, 173] on icon at bounding box center [1414, 174] width 19 height 19
click at [284, 415] on div "Type" at bounding box center [258, 415] width 131 height 24
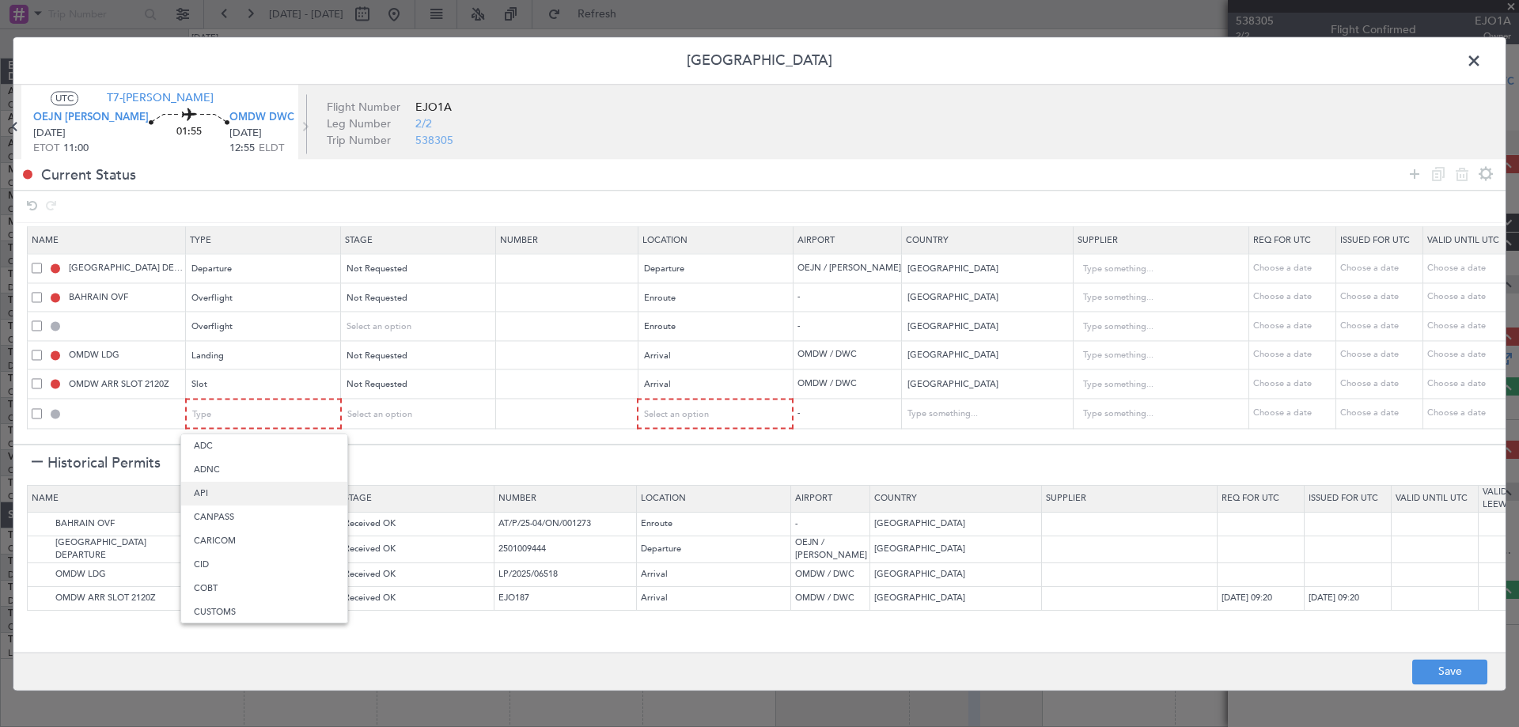
click at [234, 491] on span "API" at bounding box center [264, 494] width 141 height 24
click at [394, 415] on span "Select an option" at bounding box center [379, 414] width 65 height 12
drag, startPoint x: 394, startPoint y: 468, endPoint x: 688, endPoint y: 433, distance: 296.4
click at [392, 468] on span "Not Requested" at bounding box center [417, 470] width 141 height 24
click at [726, 411] on div "Select an option" at bounding box center [709, 415] width 131 height 24
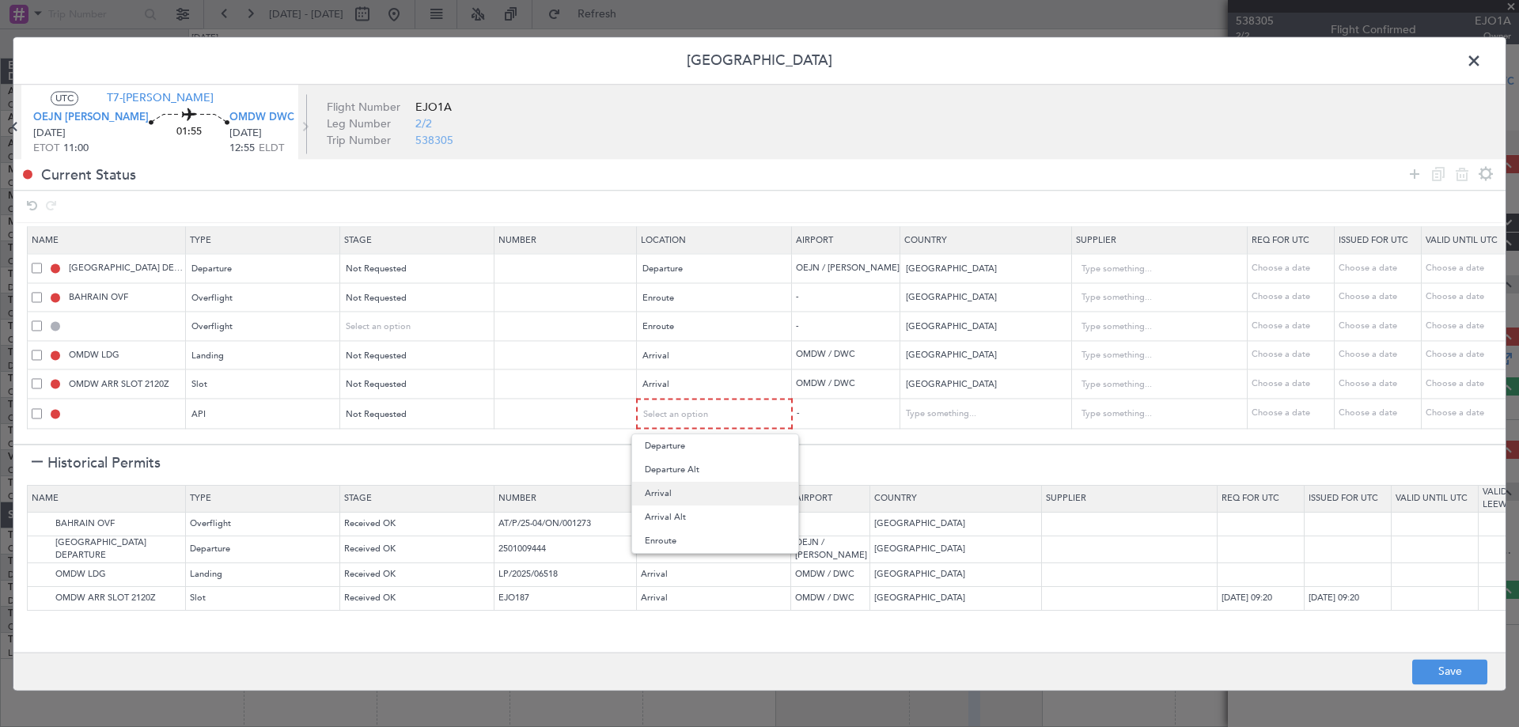
click at [706, 495] on span "Arrival" at bounding box center [715, 494] width 141 height 24
click at [1434, 668] on button "Save" at bounding box center [1449, 671] width 75 height 25
click at [1474, 65] on div at bounding box center [759, 363] width 1492 height 653
type input "NNN"
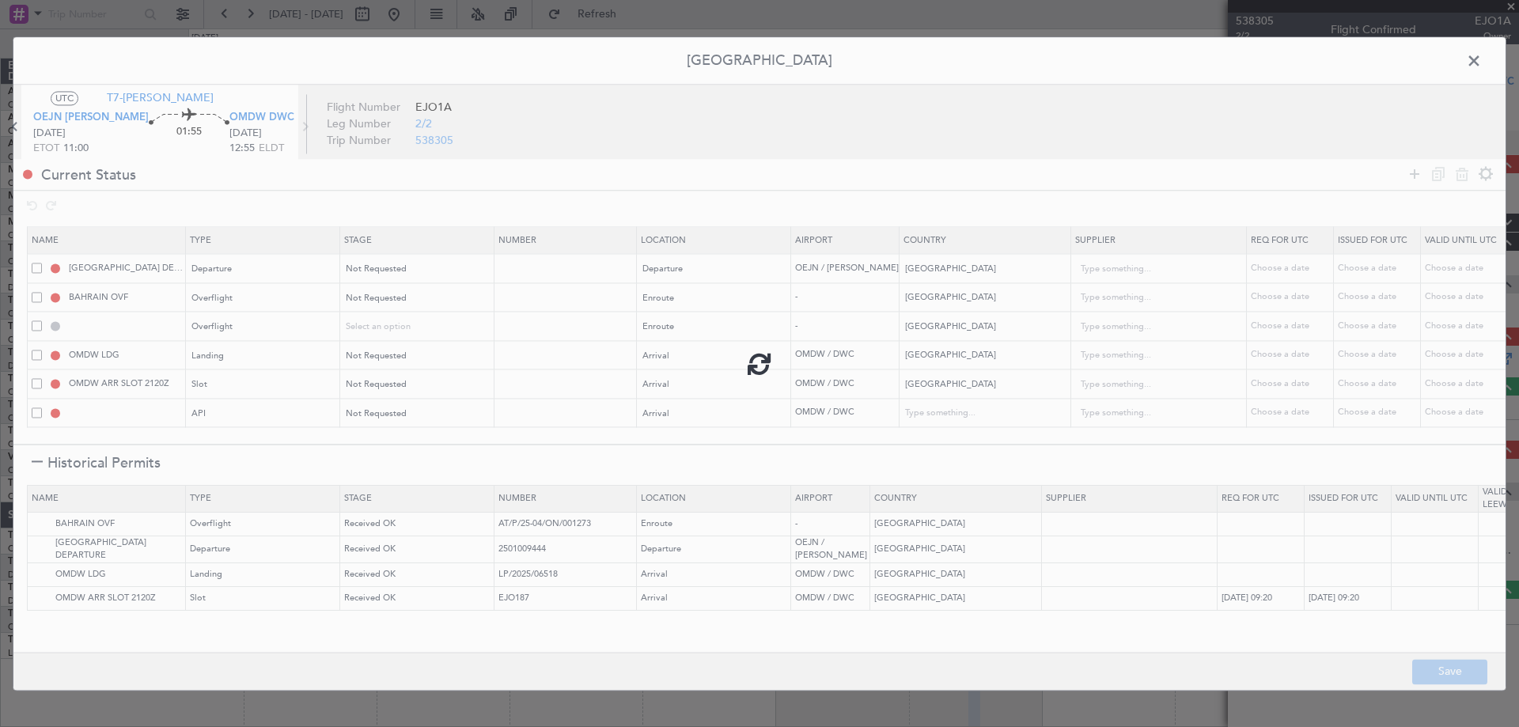
type input "NNN"
type input "QATAR OVF"
type input "NNN"
type input "2"
type input "NNN"
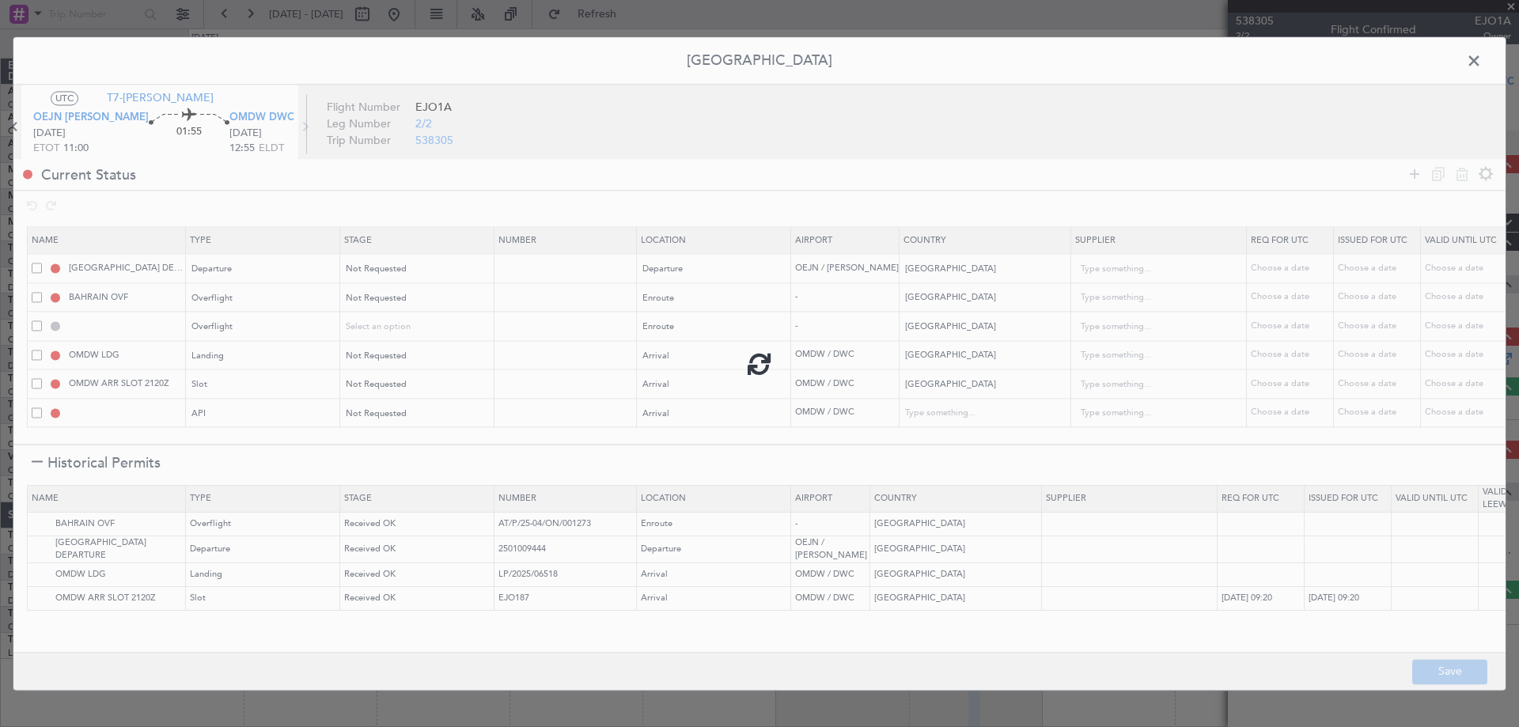
type input "1"
type input "OMDW ARR SLOT"
type input "NNN"
type input "1"
type input "OMDW ARR API"
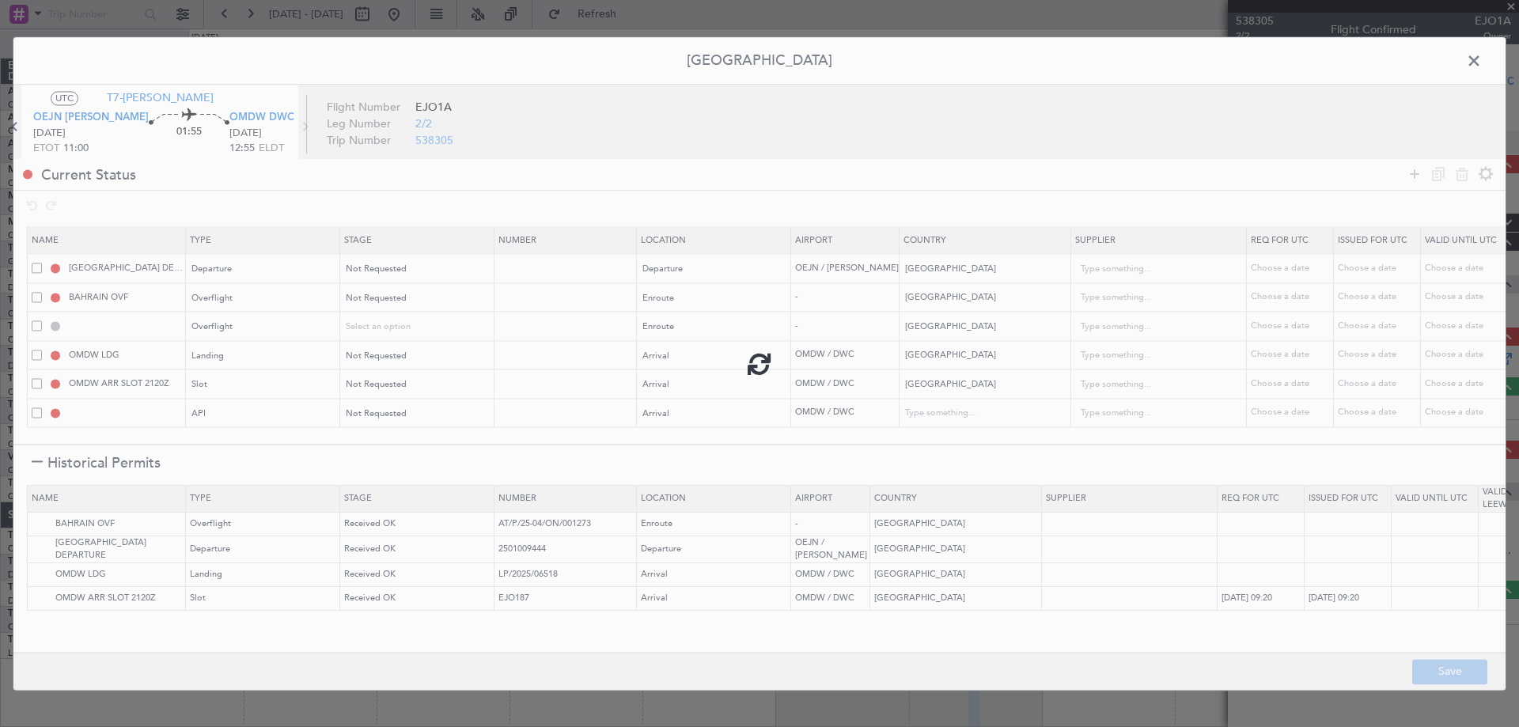
type input "United Arab Emirates"
type input "NNN"
type input "1"
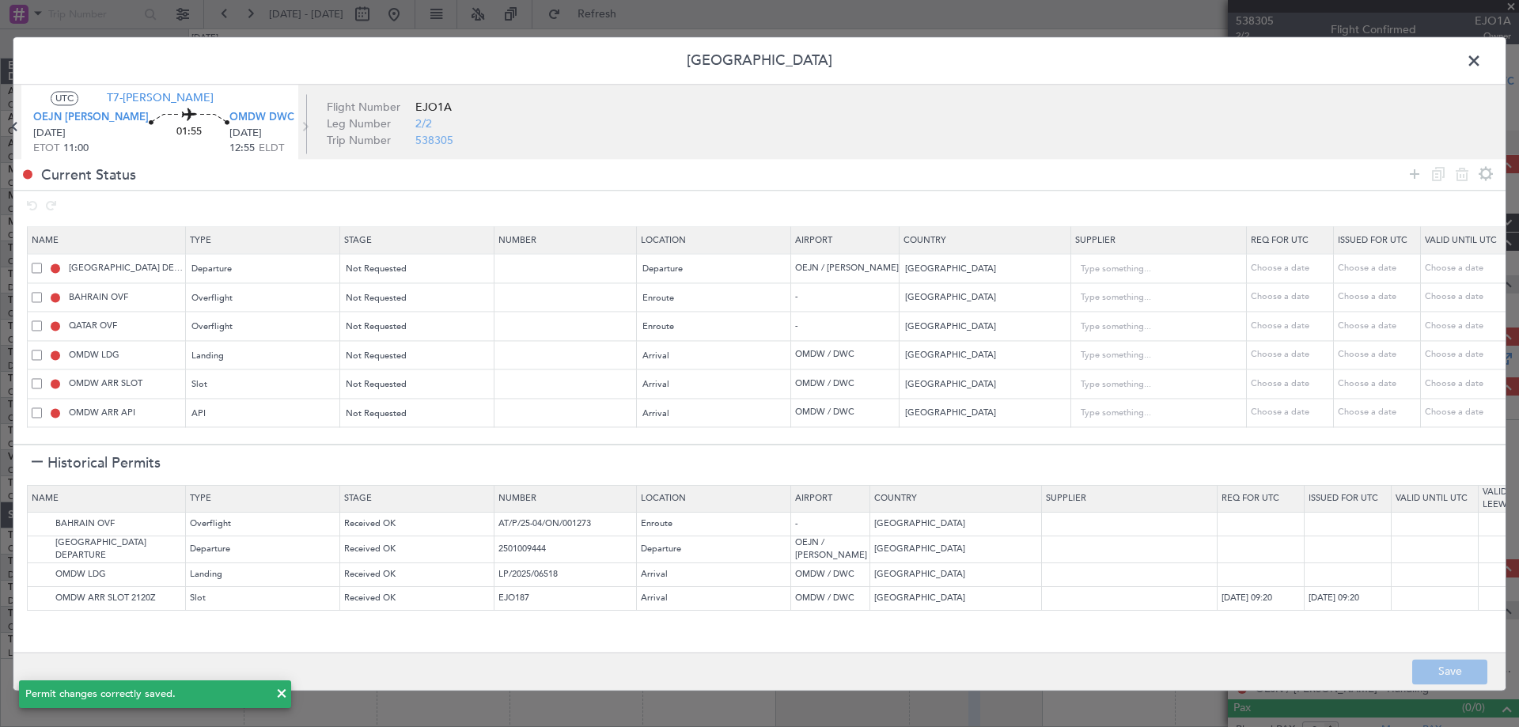
click at [1482, 65] on span at bounding box center [1482, 65] width 0 height 32
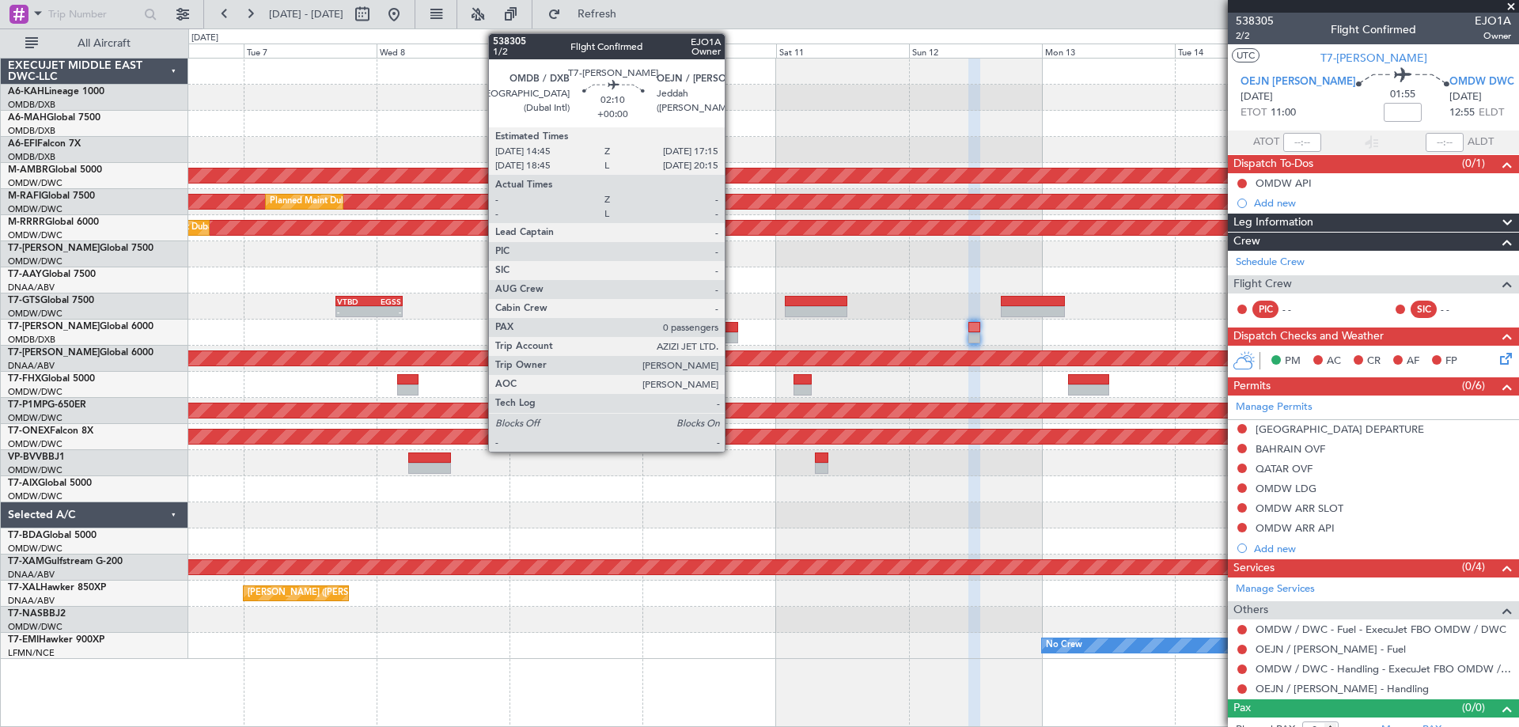
click at [732, 338] on div at bounding box center [731, 337] width 14 height 11
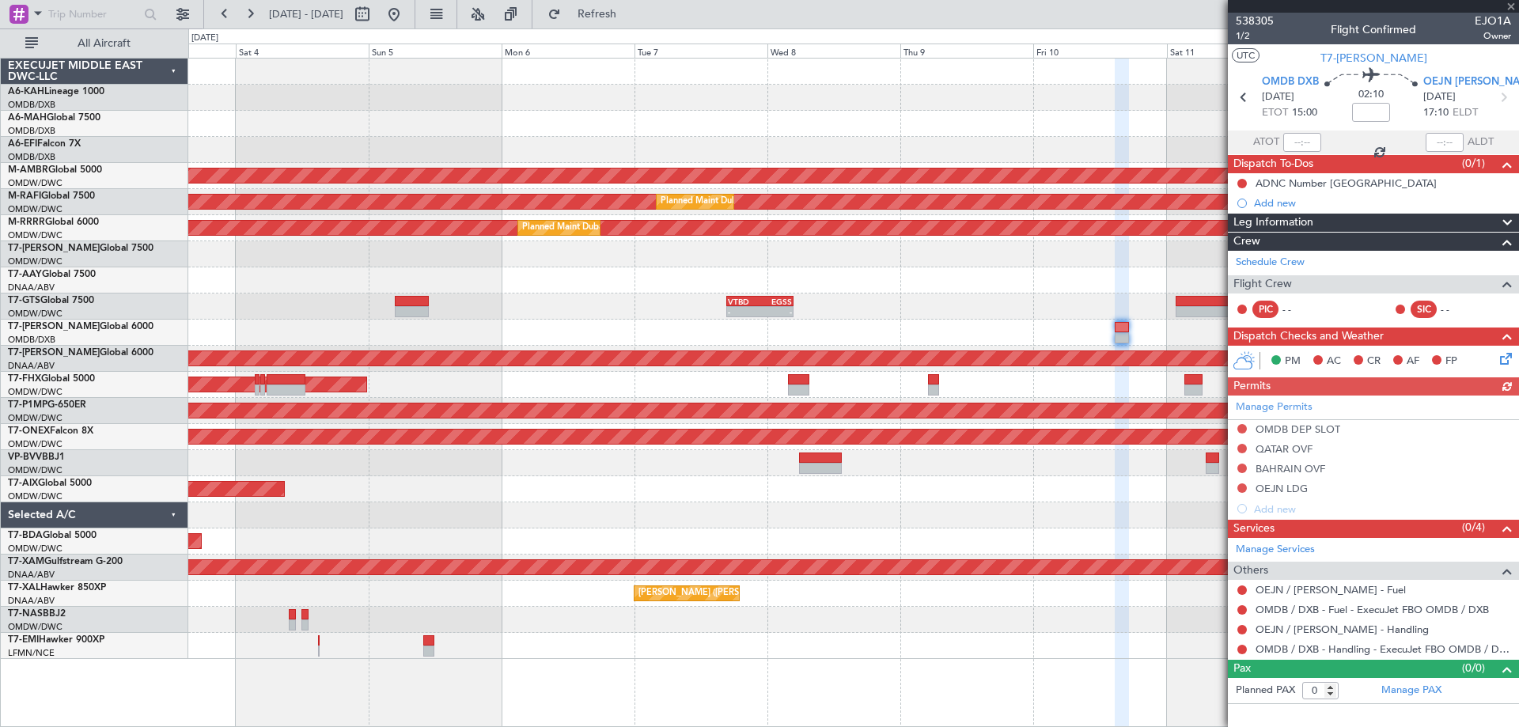
click at [990, 249] on div "Planned Maint Dubai (Dubai Intl) Planned Maint Dubai (Dubai Intl) AOG Maint Dub…" at bounding box center [853, 359] width 1330 height 601
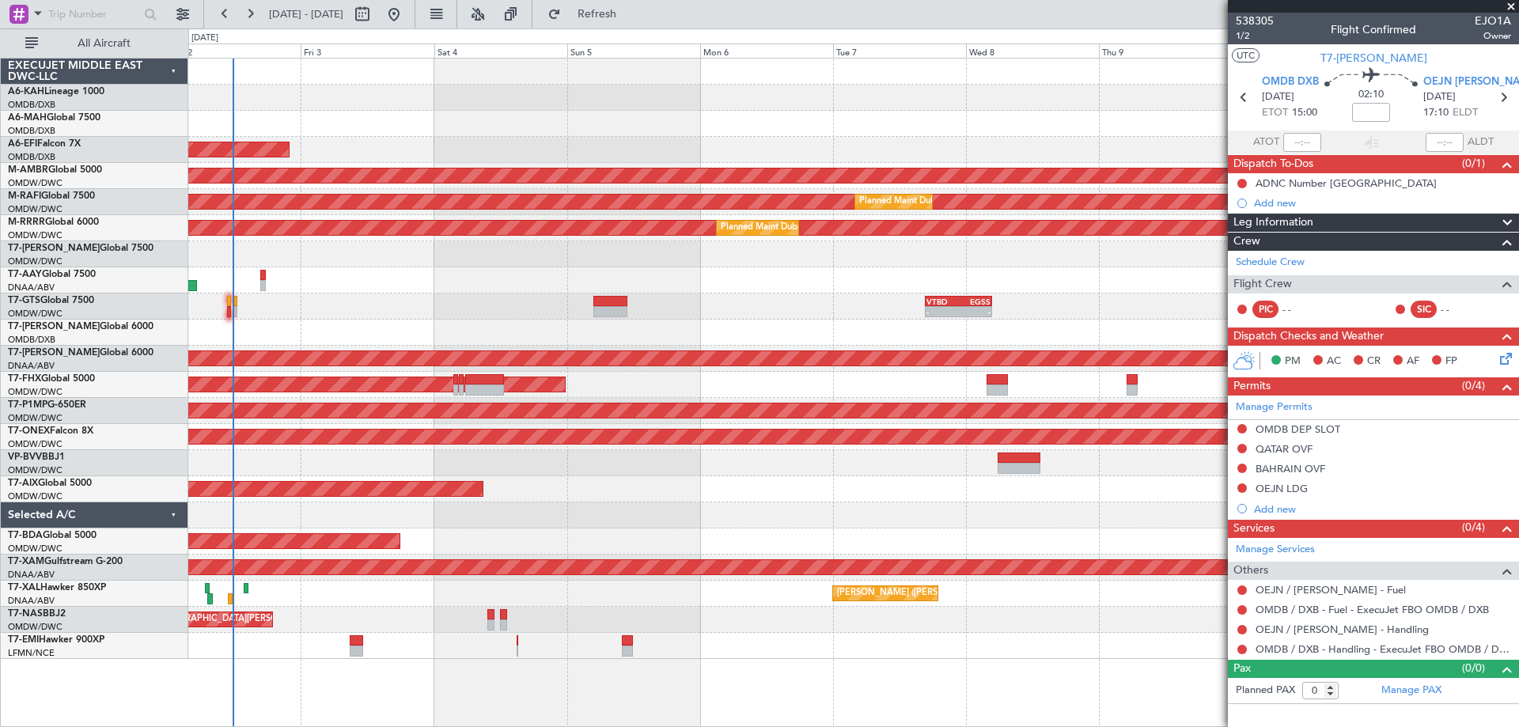
click at [1021, 290] on div "Planned Maint Abu Dhabi (Al Bateen Executive) Planned Maint Dubai (Dubai Intl) …" at bounding box center [853, 359] width 1330 height 601
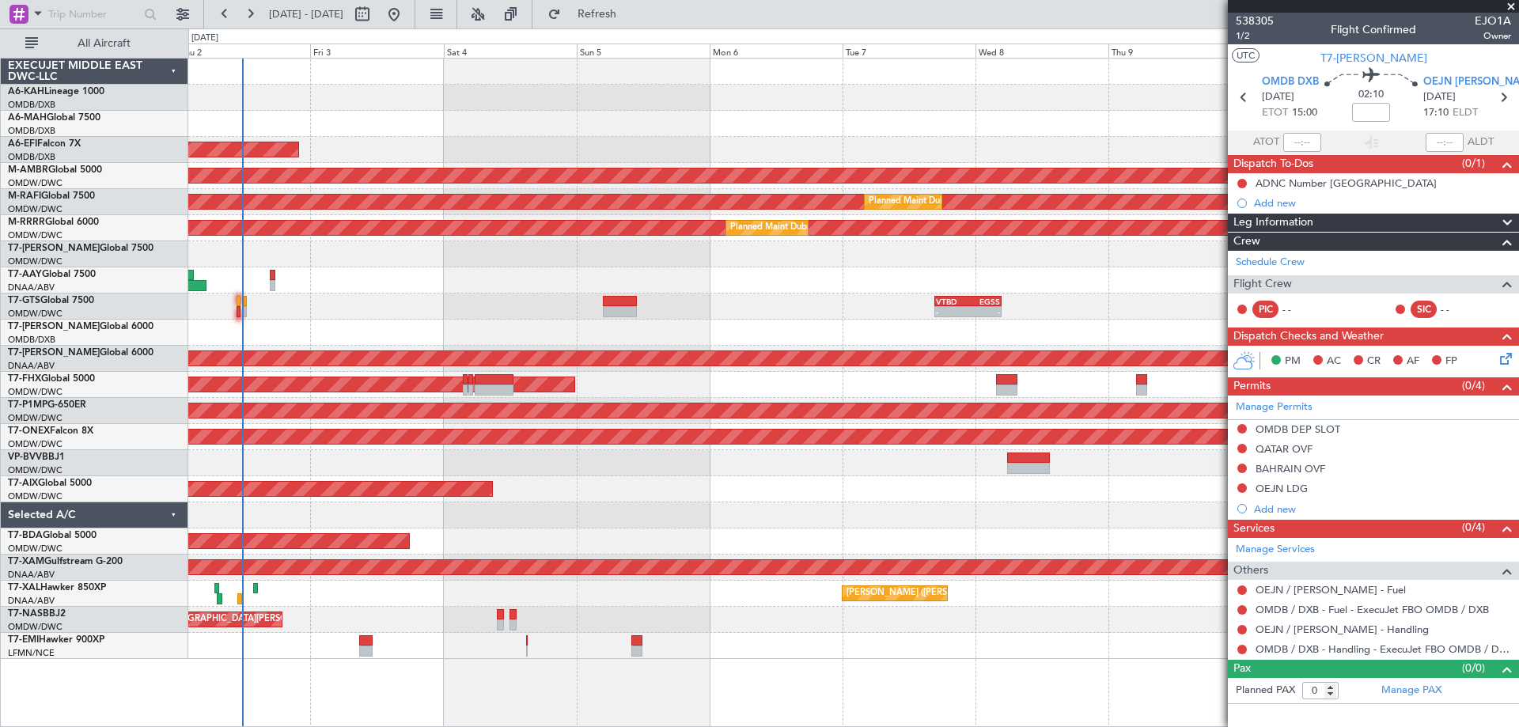
click at [726, 322] on div at bounding box center [853, 333] width 1330 height 26
